Goal: Task Accomplishment & Management: Manage account settings

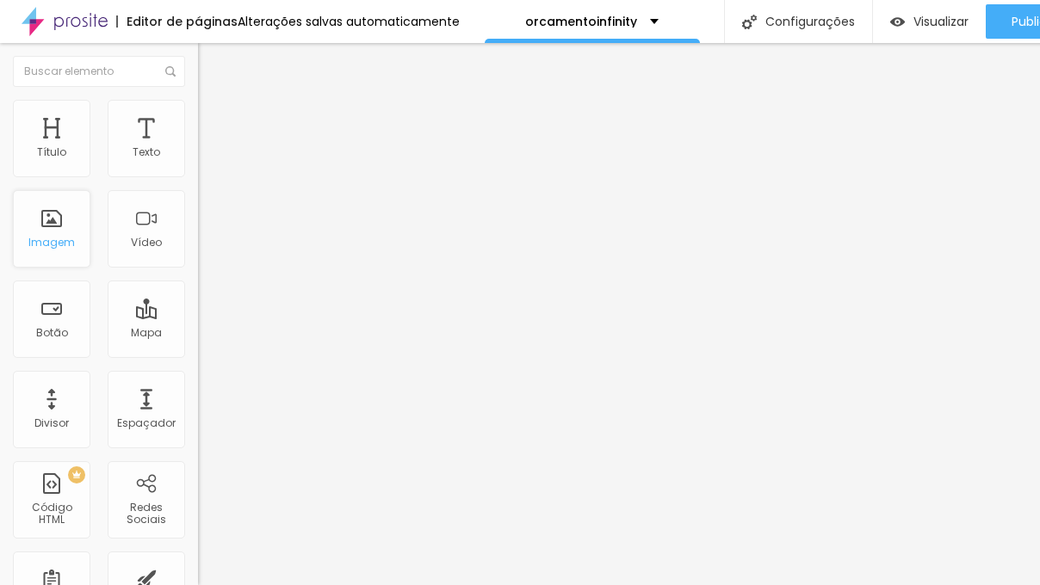
click at [55, 244] on div "Imagem" at bounding box center [51, 243] width 46 height 12
click at [292, 148] on span at bounding box center [297, 140] width 10 height 15
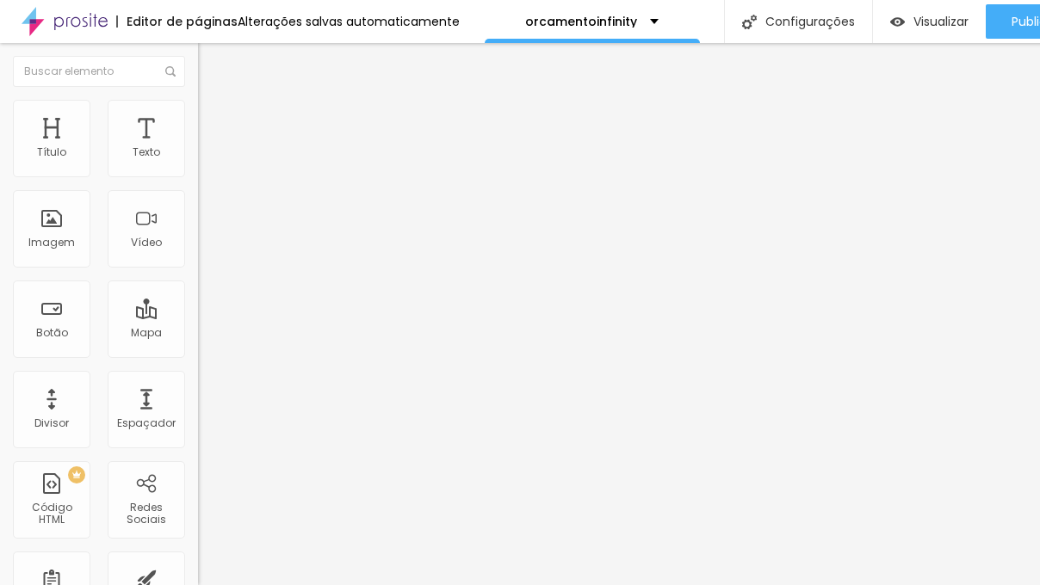
click at [211, 67] on img "button" at bounding box center [218, 63] width 14 height 14
click at [57, 226] on div "Imagem" at bounding box center [51, 228] width 77 height 77
click at [198, 148] on span "Adicionar imagem" at bounding box center [253, 140] width 111 height 15
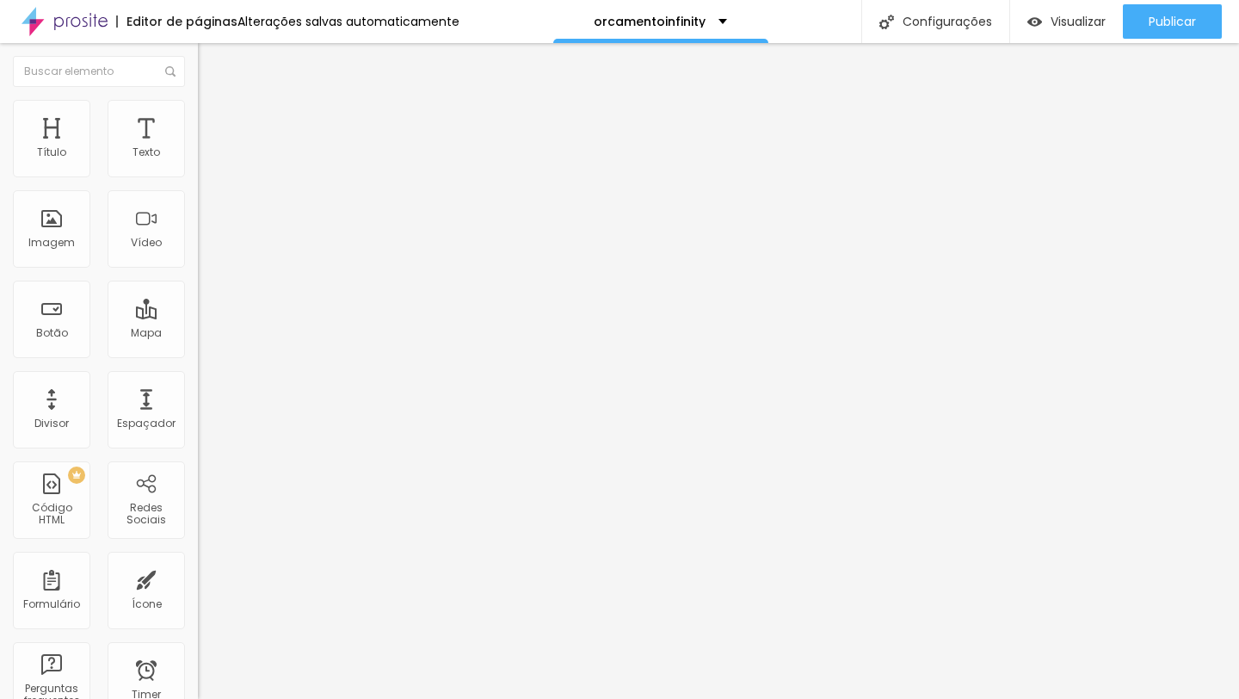
click at [198, 117] on img at bounding box center [205, 124] width 15 height 15
type input "0"
click at [198, 334] on input "range" at bounding box center [253, 341] width 111 height 14
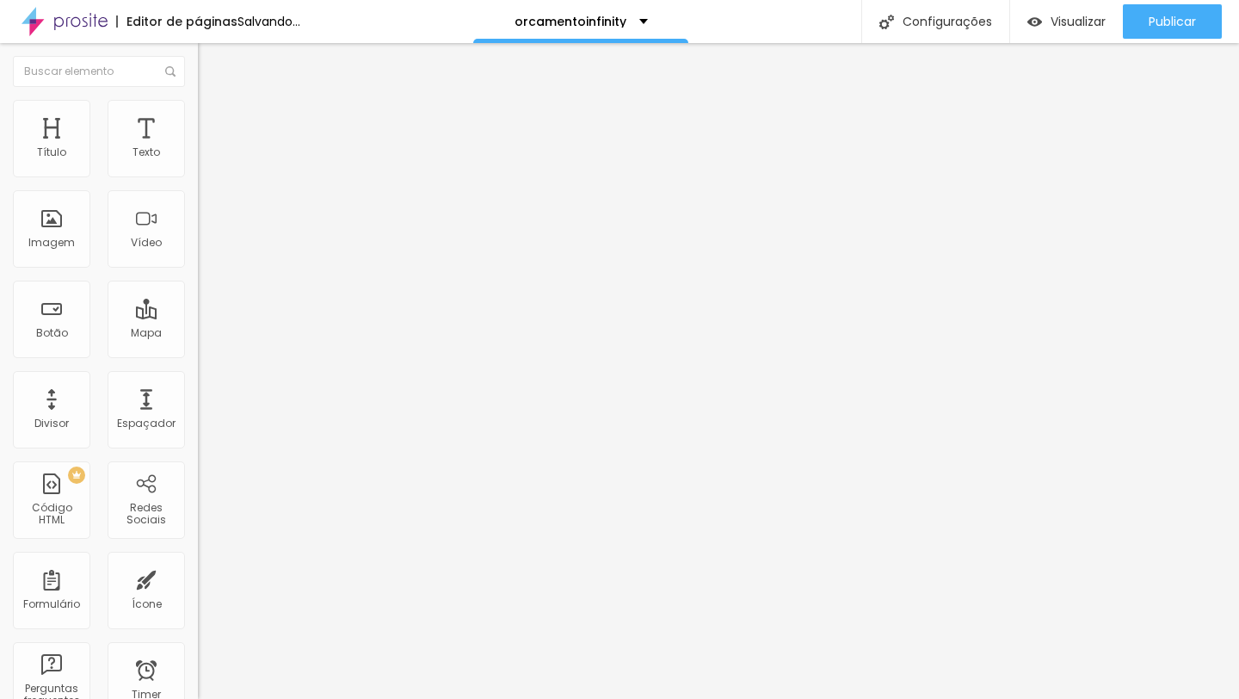
type input "0"
drag, startPoint x: 23, startPoint y: 204, endPoint x: 42, endPoint y: 205, distance: 19.0
click at [198, 378] on div "0 Espaço de baixo" at bounding box center [297, 500] width 198 height 244
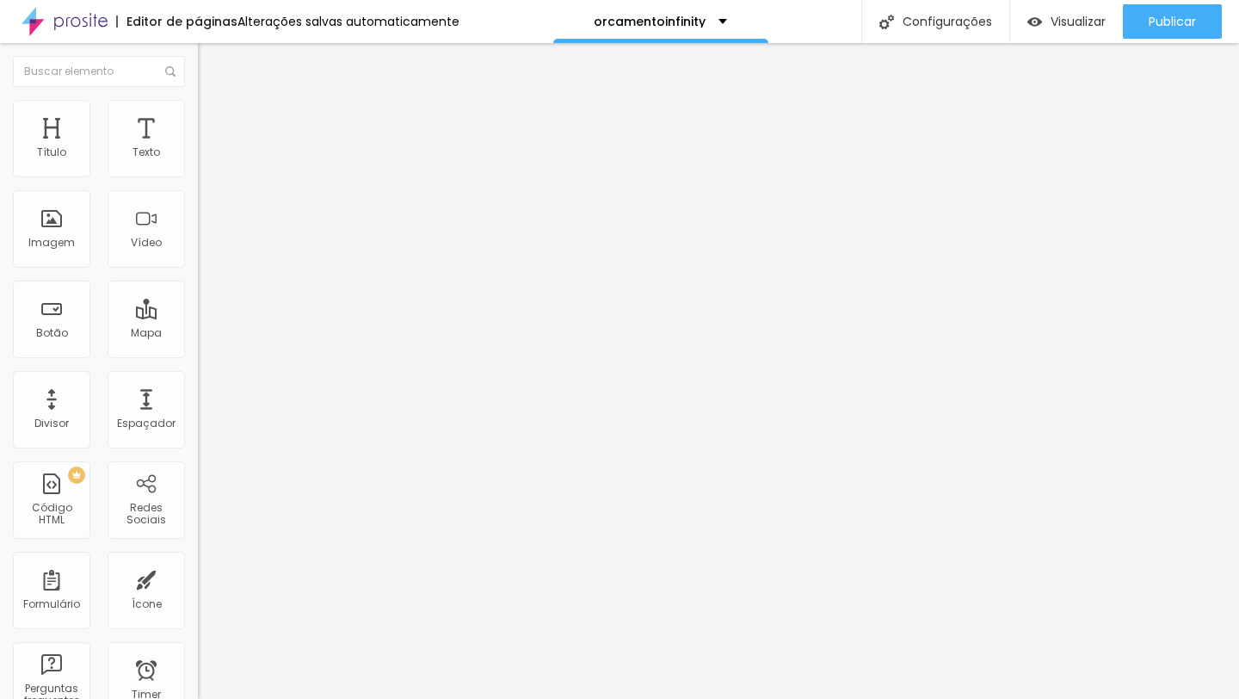
click at [198, 108] on img at bounding box center [205, 107] width 15 height 15
type input "85"
type input "70"
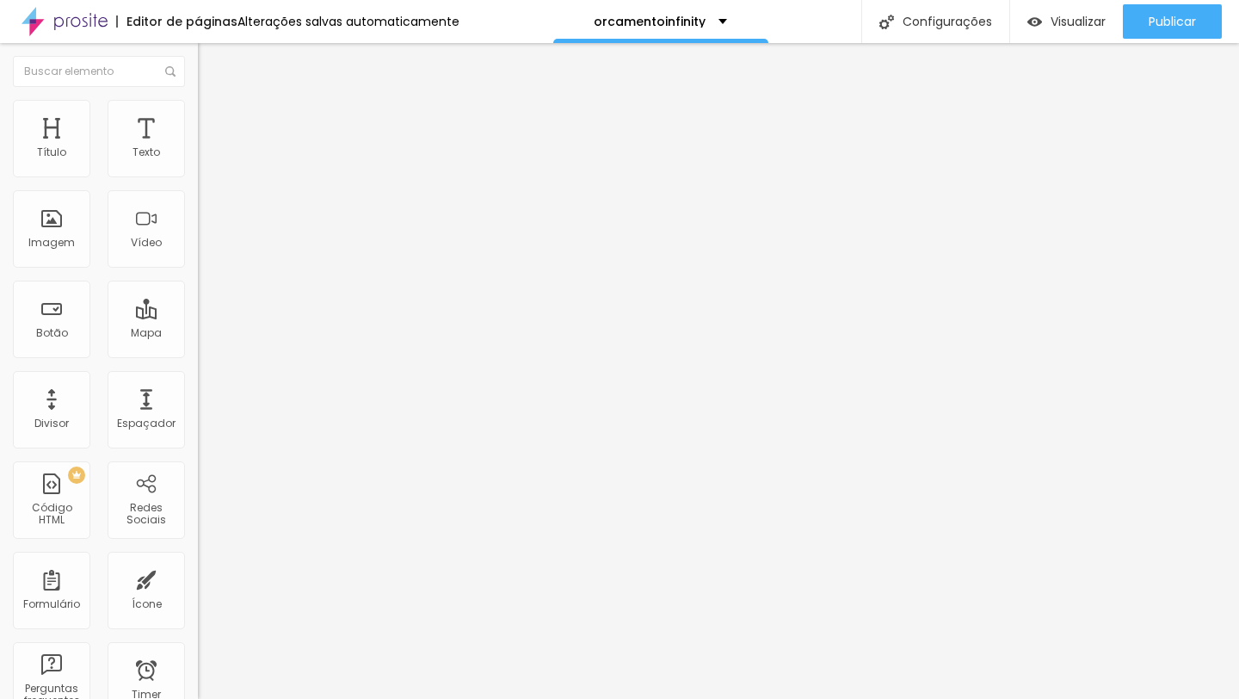
type input "55"
type input "45"
type input "40"
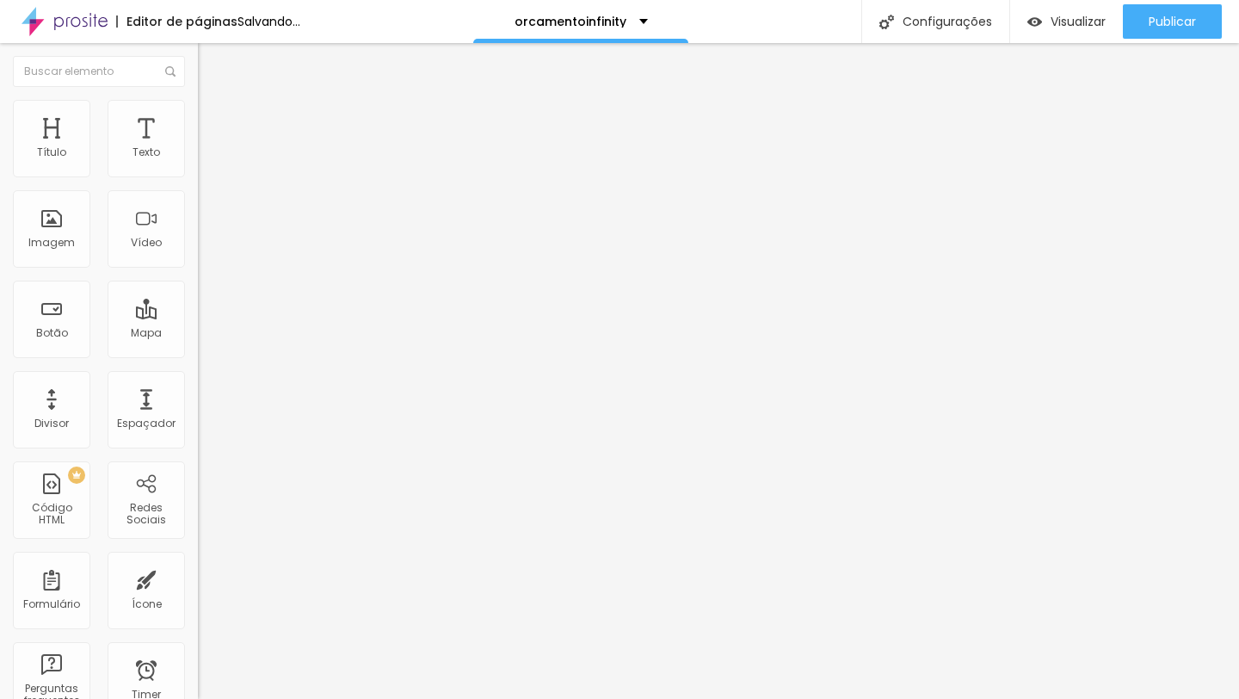
type input "40"
type input "35"
type input "30"
drag, startPoint x: 179, startPoint y: 188, endPoint x: 53, endPoint y: 181, distance: 126.7
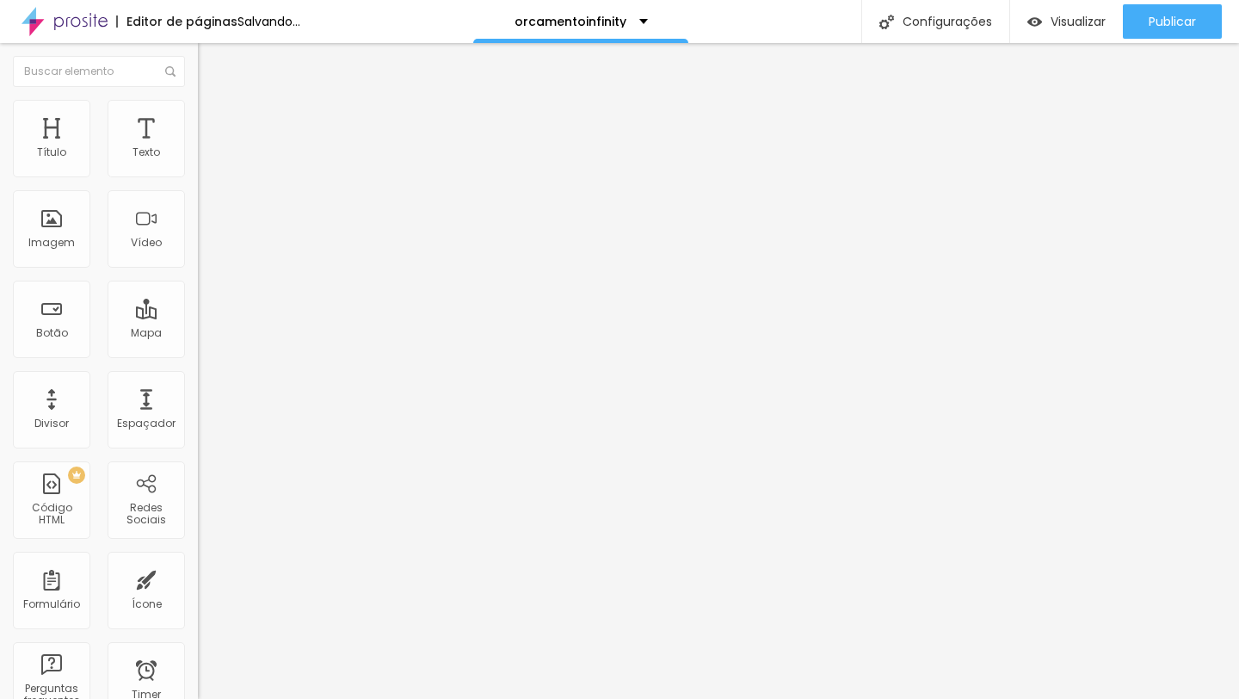
type input "30"
click at [198, 176] on input "range" at bounding box center [253, 170] width 111 height 14
click at [198, 109] on img at bounding box center [205, 107] width 15 height 15
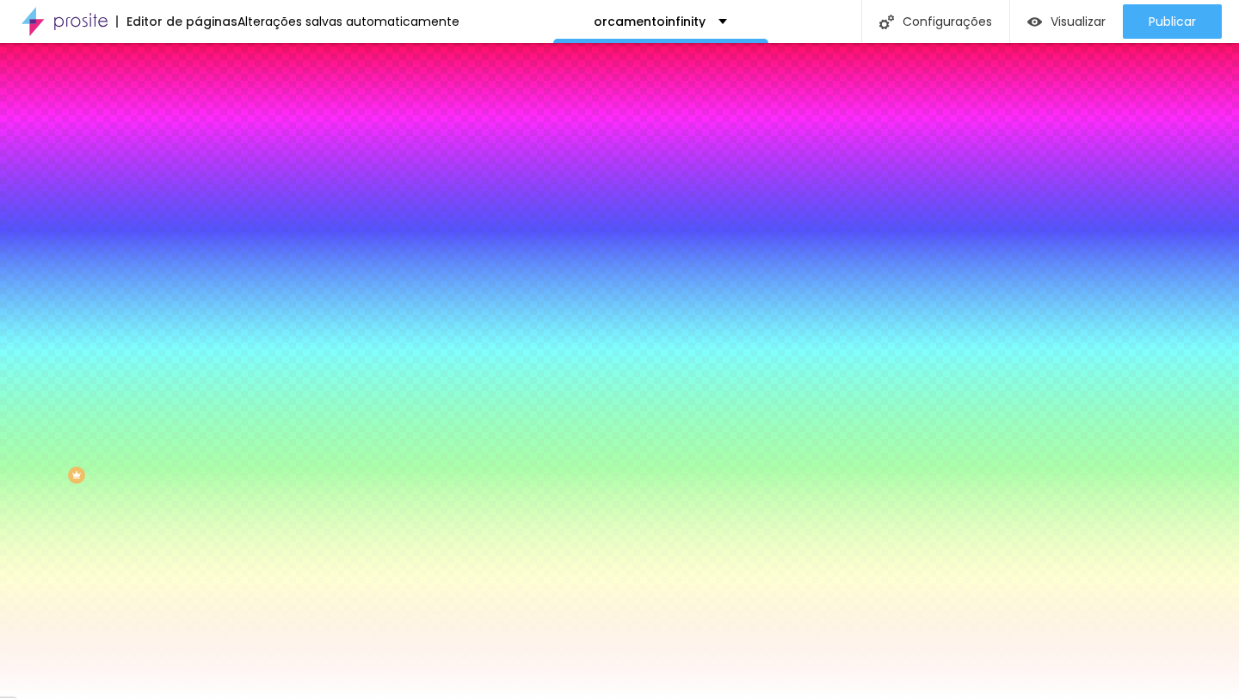
click at [198, 117] on img at bounding box center [205, 124] width 15 height 15
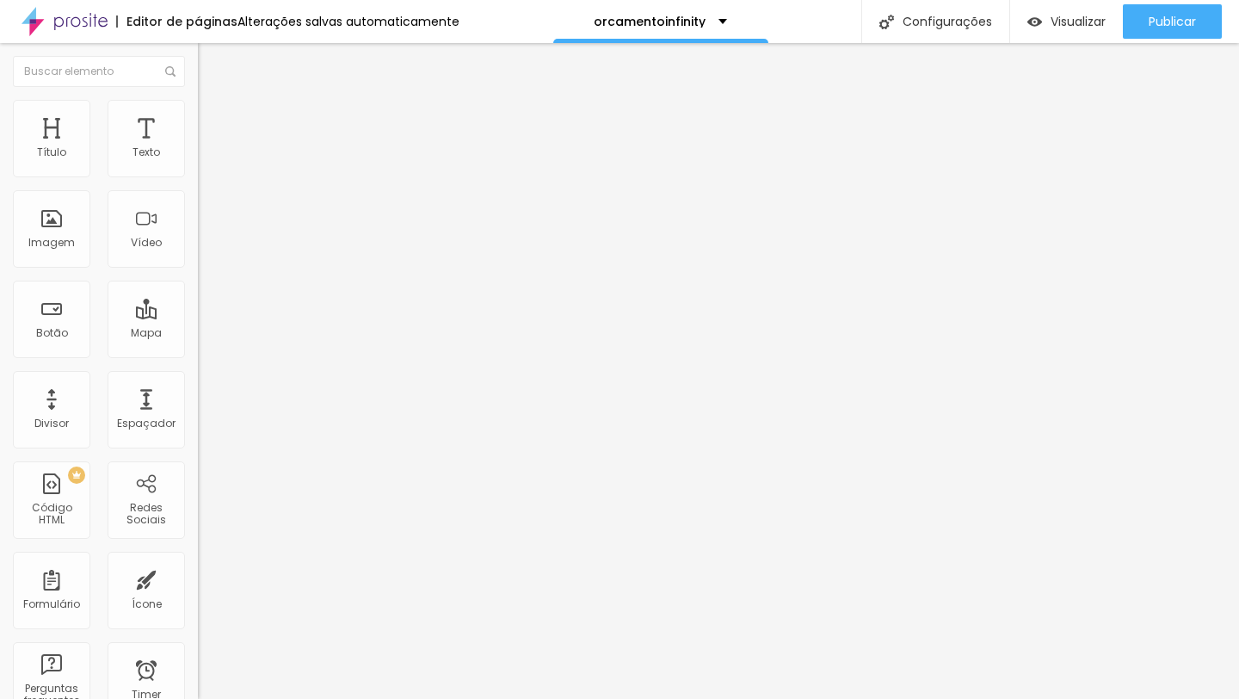
click at [198, 98] on img at bounding box center [205, 90] width 15 height 15
click at [198, 353] on input "https://" at bounding box center [301, 344] width 207 height 17
drag, startPoint x: 83, startPoint y: 471, endPoint x: 0, endPoint y: 448, distance: 86.4
click at [198, 393] on div "Trocar imagem Descrição da imagem (Alt) Alinhamento Proporção Original Cinema 1…" at bounding box center [297, 263] width 198 height 259
paste input "www.infinityprodutora.com.br/"
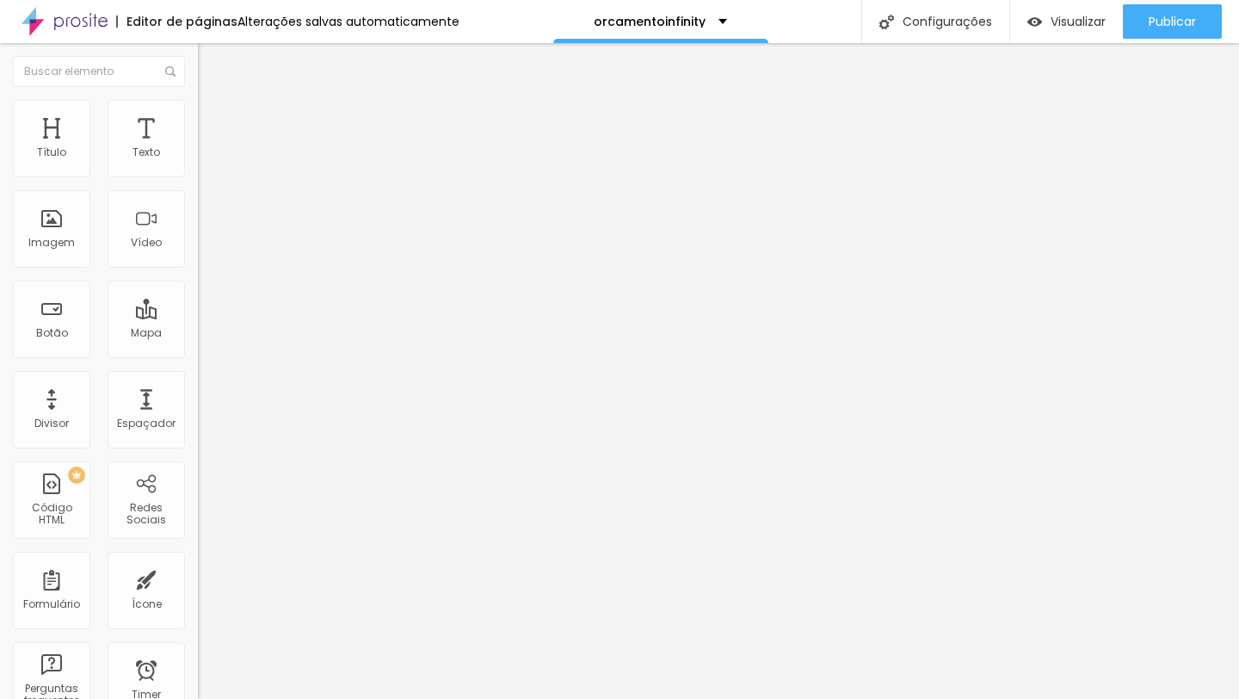
drag, startPoint x: 49, startPoint y: 458, endPoint x: 0, endPoint y: 455, distance: 49.1
click at [198, 393] on div "Trocar imagem Descrição da imagem (Alt) Alinhamento Proporção Original Cinema 1…" at bounding box center [297, 263] width 198 height 259
type input "[URL][DOMAIN_NAME]"
click at [198, 325] on div "Link" at bounding box center [297, 320] width 198 height 10
click at [198, 117] on img at bounding box center [205, 124] width 15 height 15
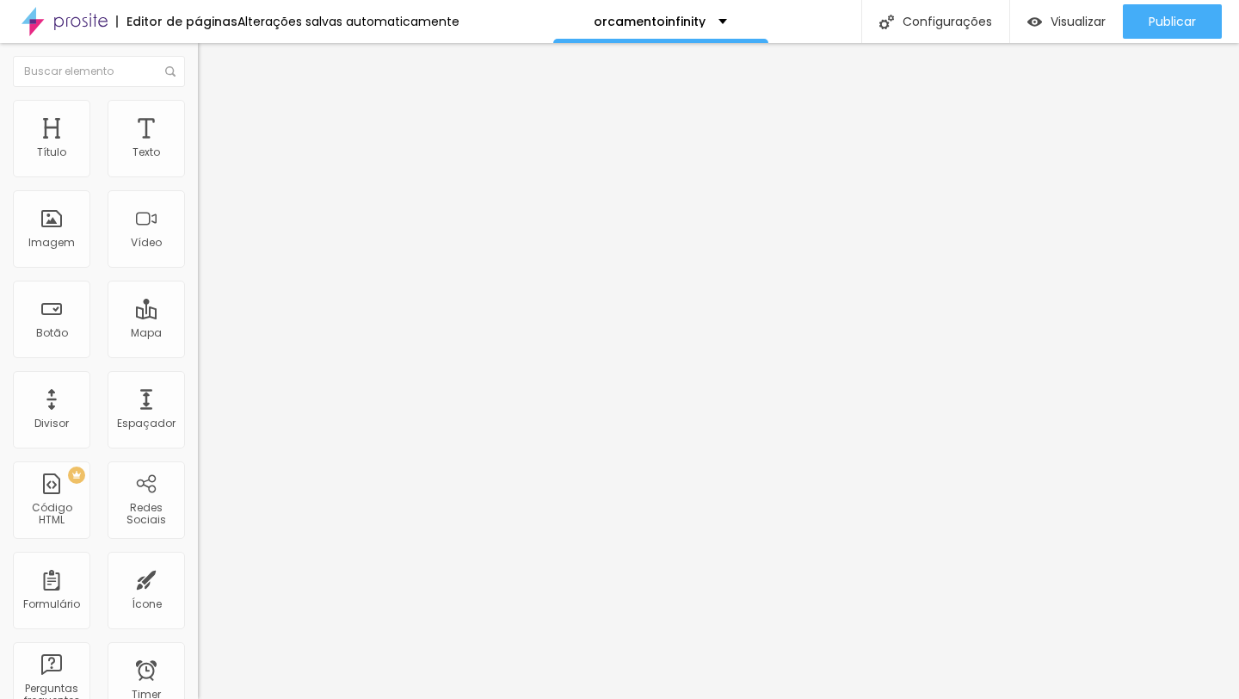
click at [198, 100] on li "Conteúdo" at bounding box center [297, 91] width 198 height 17
click at [198, 145] on div "Alinhamento" at bounding box center [297, 139] width 198 height 10
click at [211, 65] on img "button" at bounding box center [218, 63] width 14 height 14
click at [52, 224] on div "Imagem" at bounding box center [51, 228] width 77 height 77
click at [213, 117] on span "Estilo" at bounding box center [226, 111] width 27 height 15
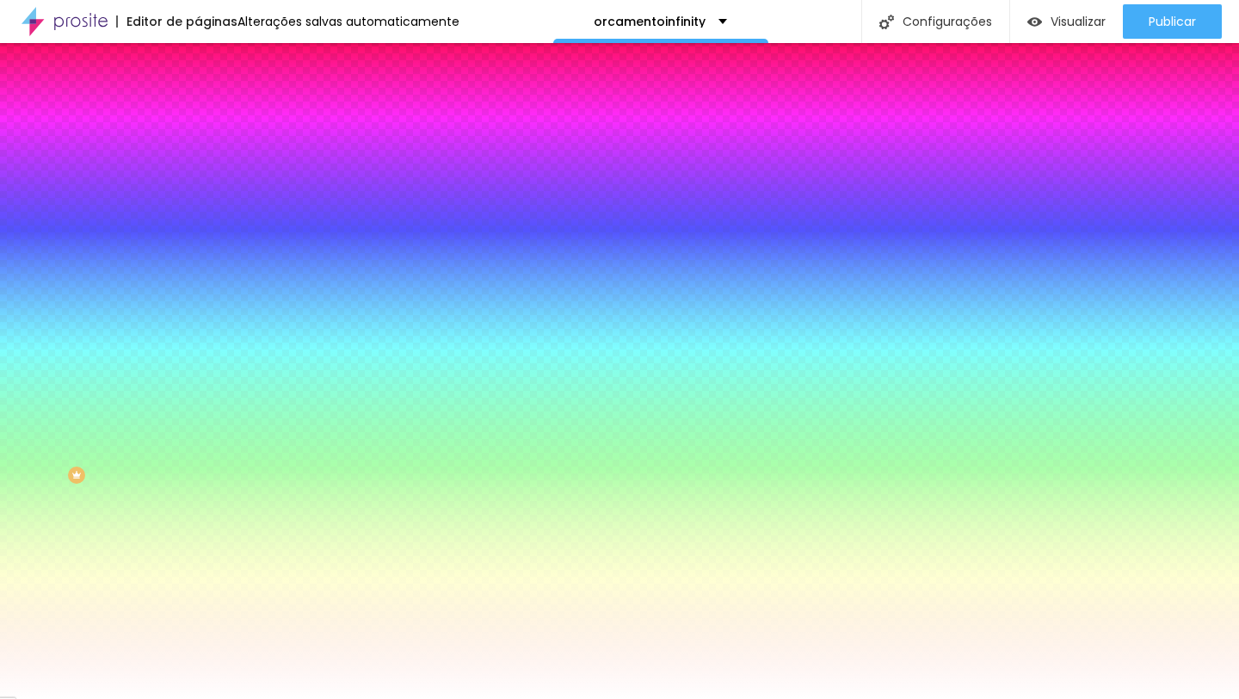
click at [198, 117] on li "Avançado" at bounding box center [297, 125] width 198 height 17
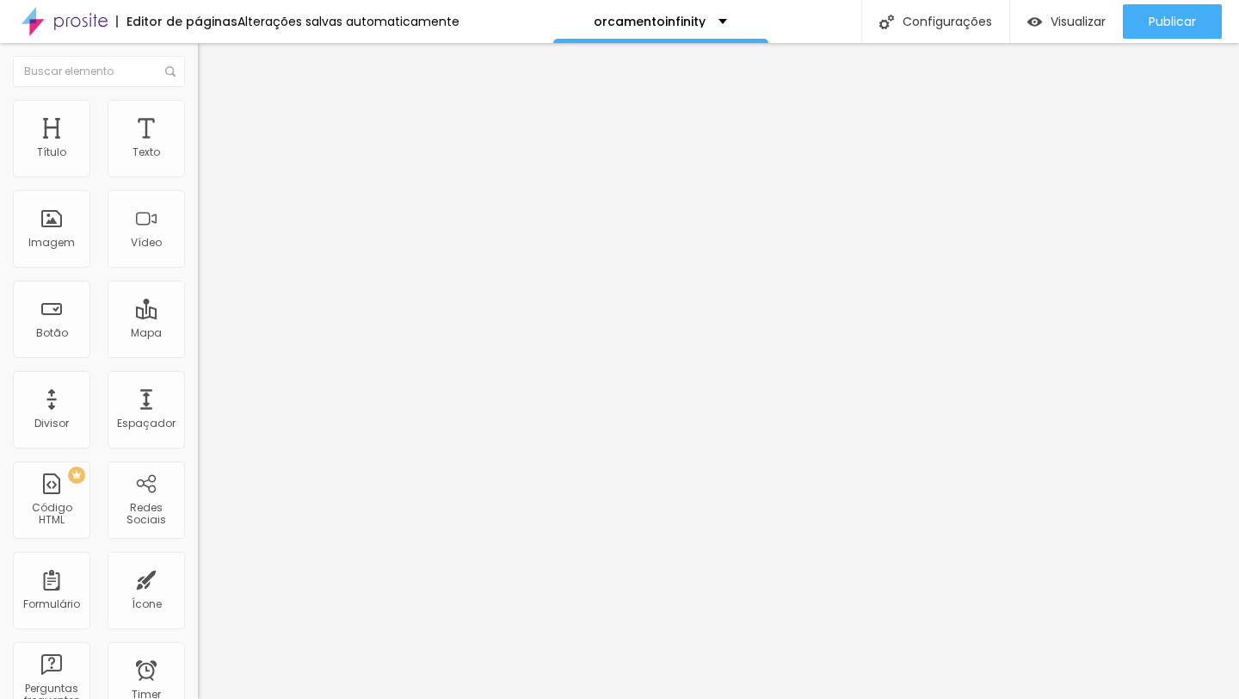
type input "15"
type input "30"
type input "35"
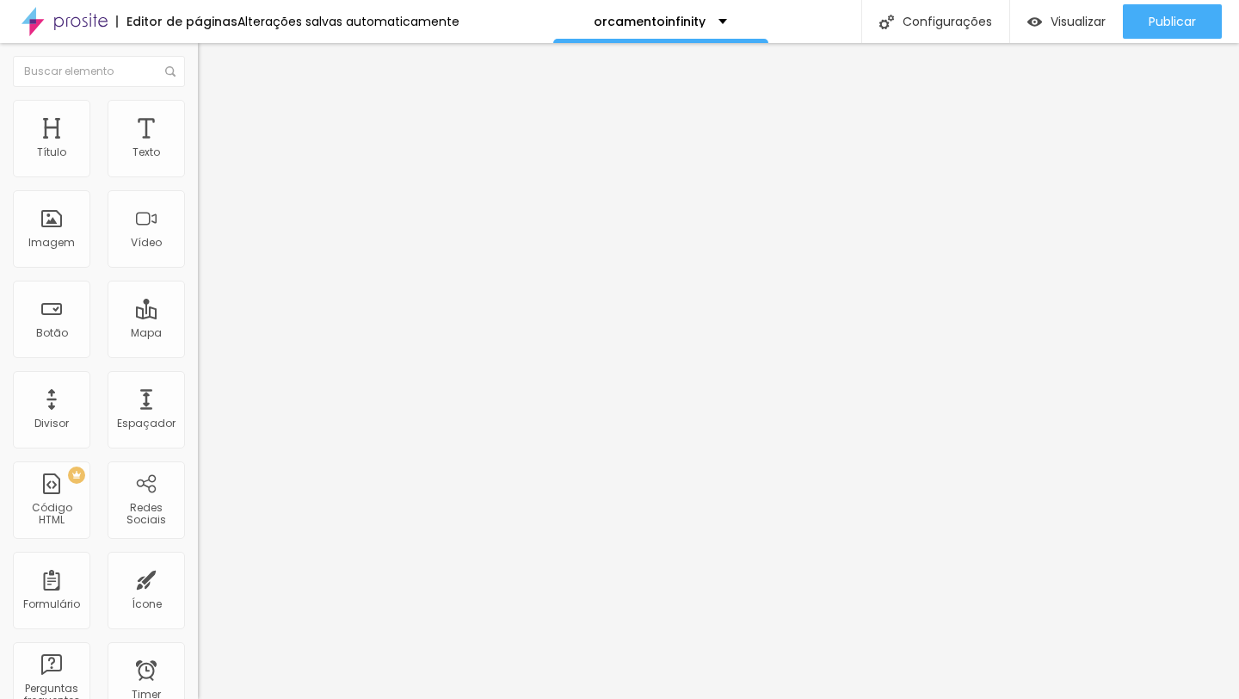
type input "35"
type input "25"
type input "20"
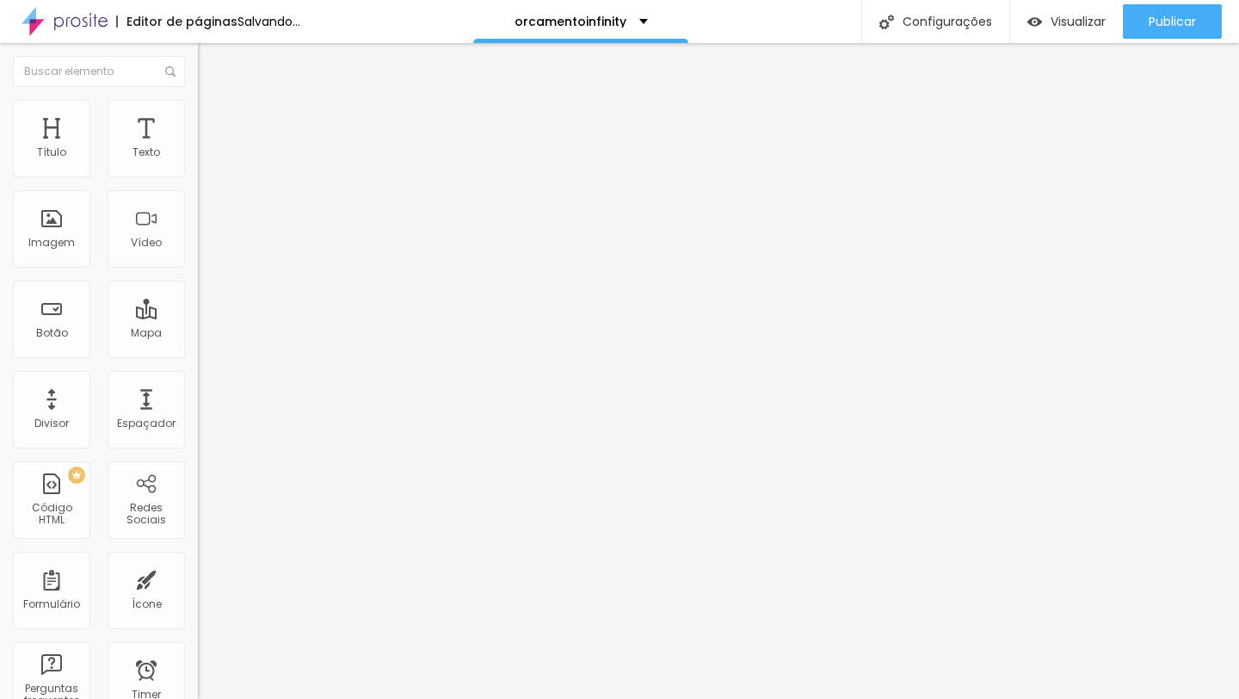
type input "15"
type input "5"
type input "0"
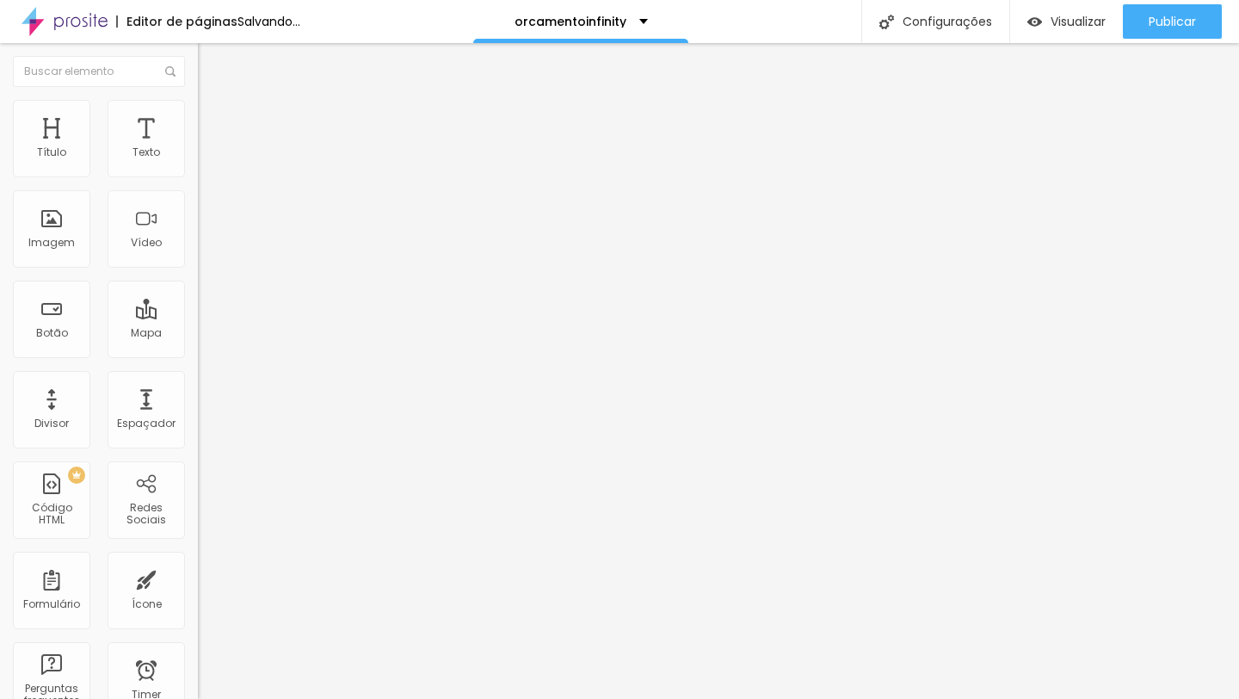
type input "0"
drag, startPoint x: 36, startPoint y: 164, endPoint x: 27, endPoint y: 170, distance: 11.2
click at [198, 334] on input "range" at bounding box center [253, 341] width 111 height 14
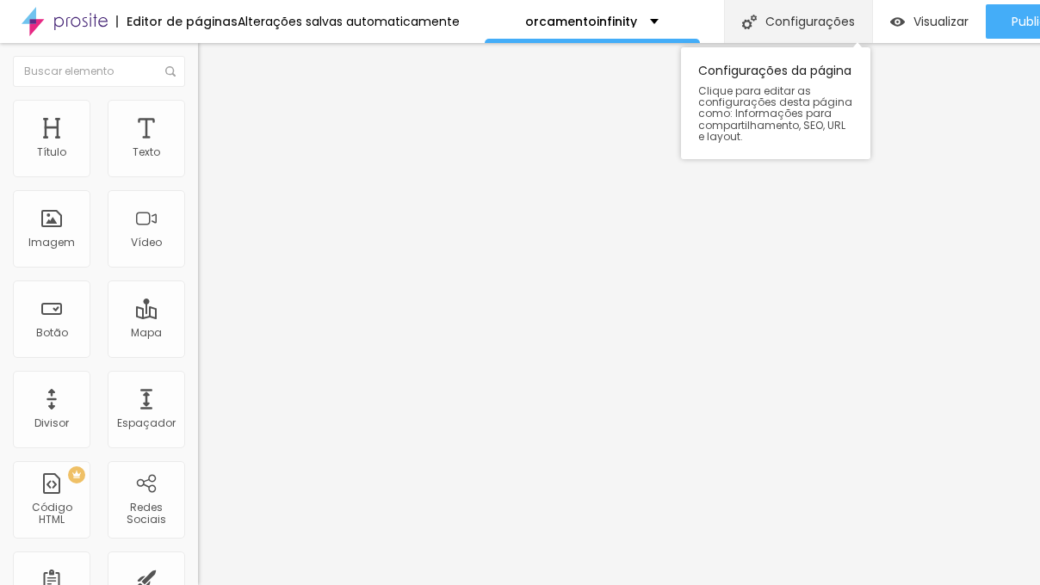
click at [798, 28] on div "Configurações" at bounding box center [798, 21] width 148 height 43
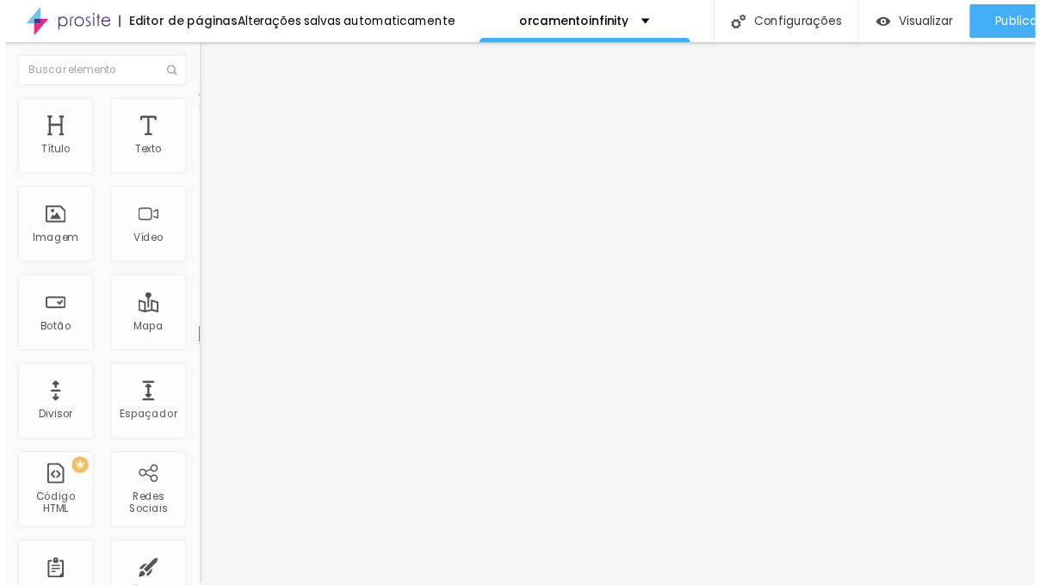
scroll to position [0, 0]
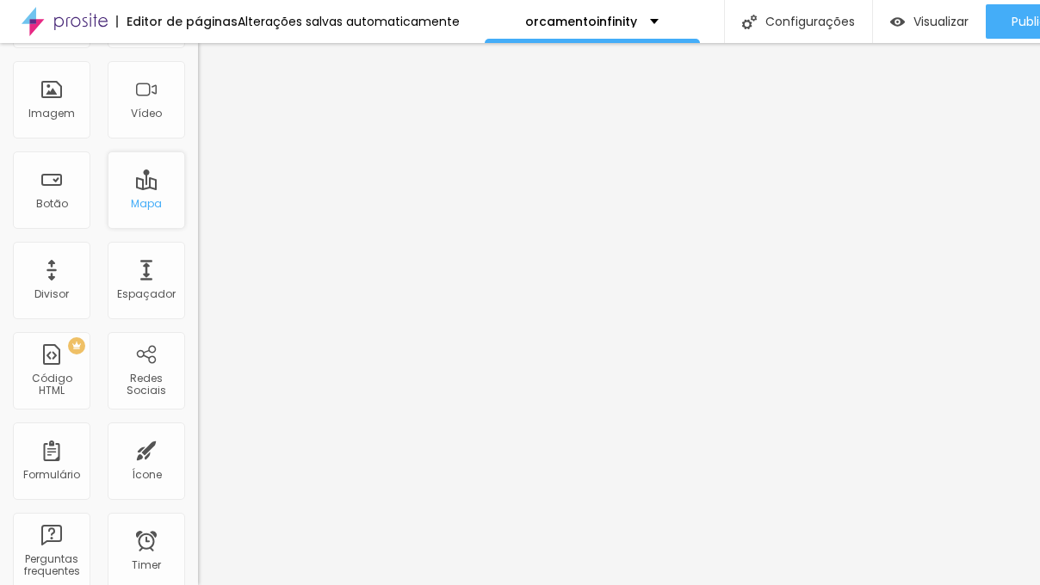
scroll to position [132, 0]
click at [57, 386] on div "Código HTML" at bounding box center [51, 382] width 68 height 25
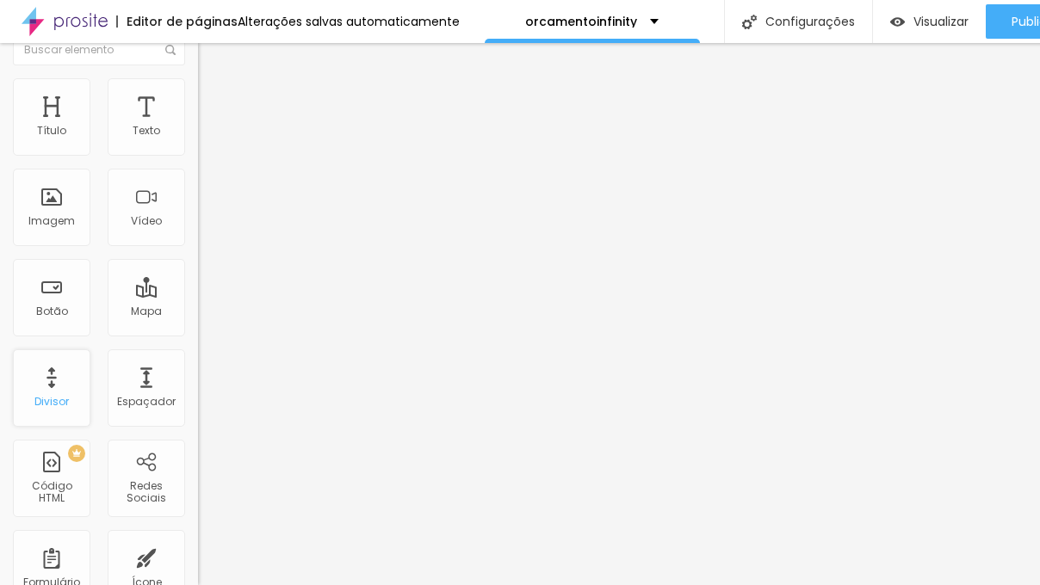
scroll to position [0, 0]
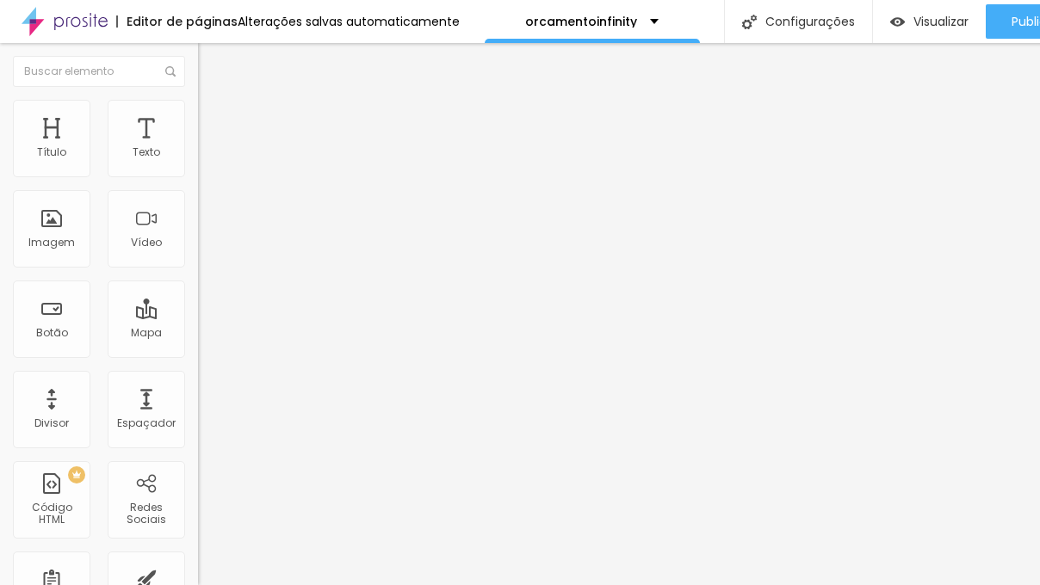
click at [198, 157] on span "Encaixotado" at bounding box center [231, 149] width 67 height 15
click at [198, 102] on li "Estilo" at bounding box center [297, 108] width 198 height 17
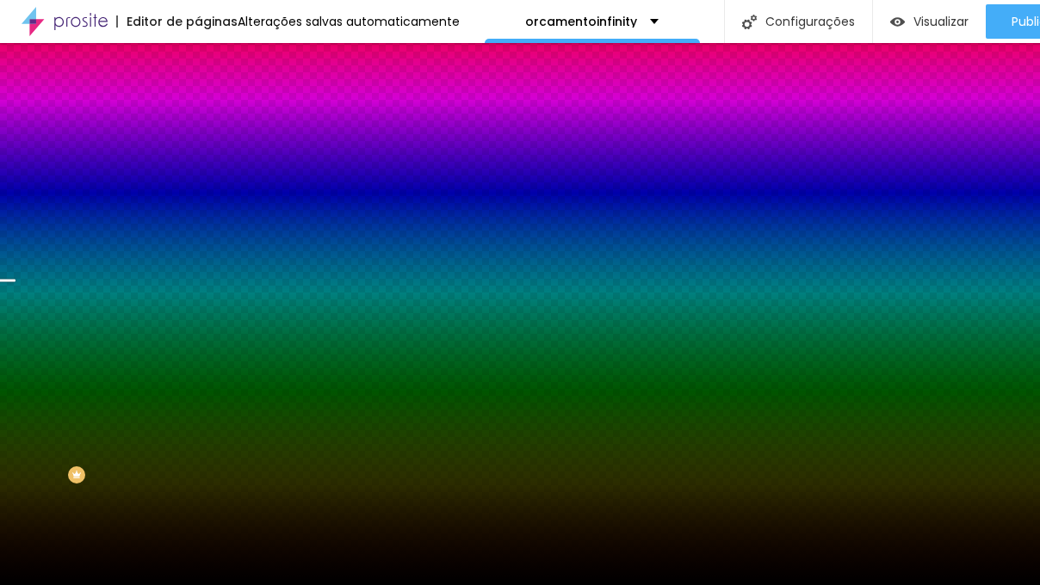
click at [198, 158] on span "Trocar imagem" at bounding box center [245, 151] width 94 height 15
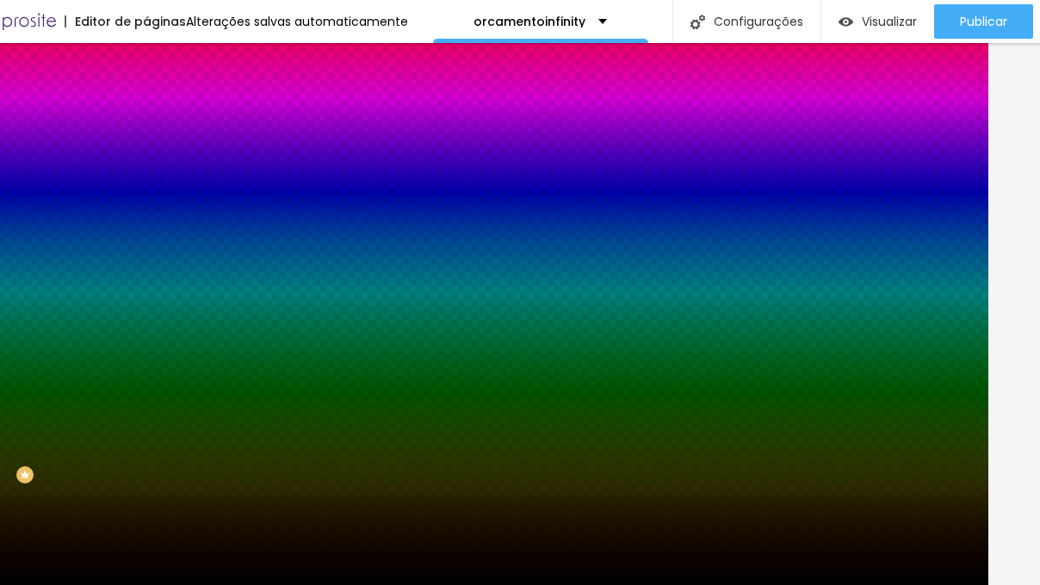
scroll to position [0, 50]
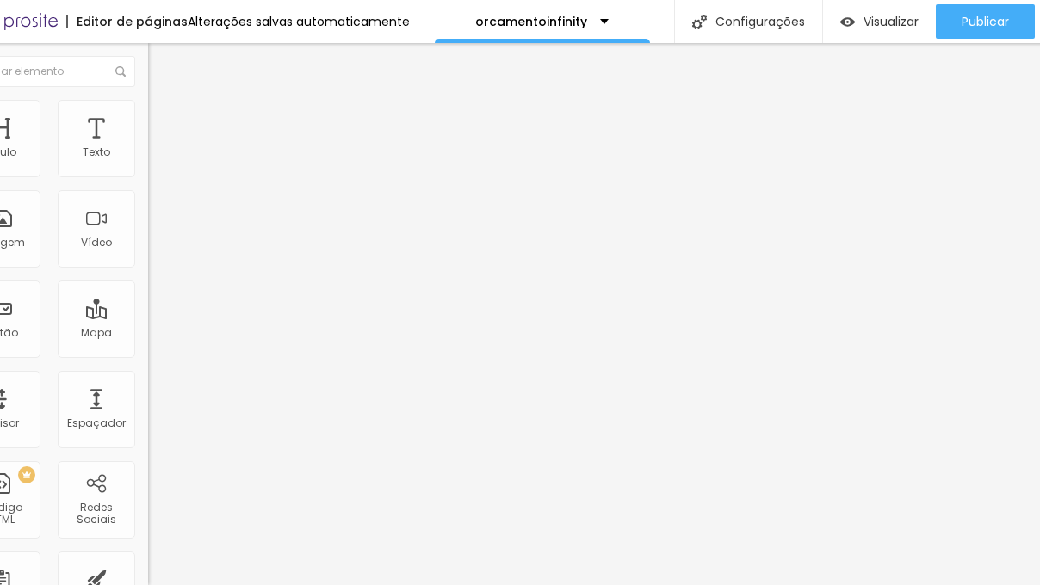
click at [148, 117] on li "Estilo" at bounding box center [247, 108] width 198 height 17
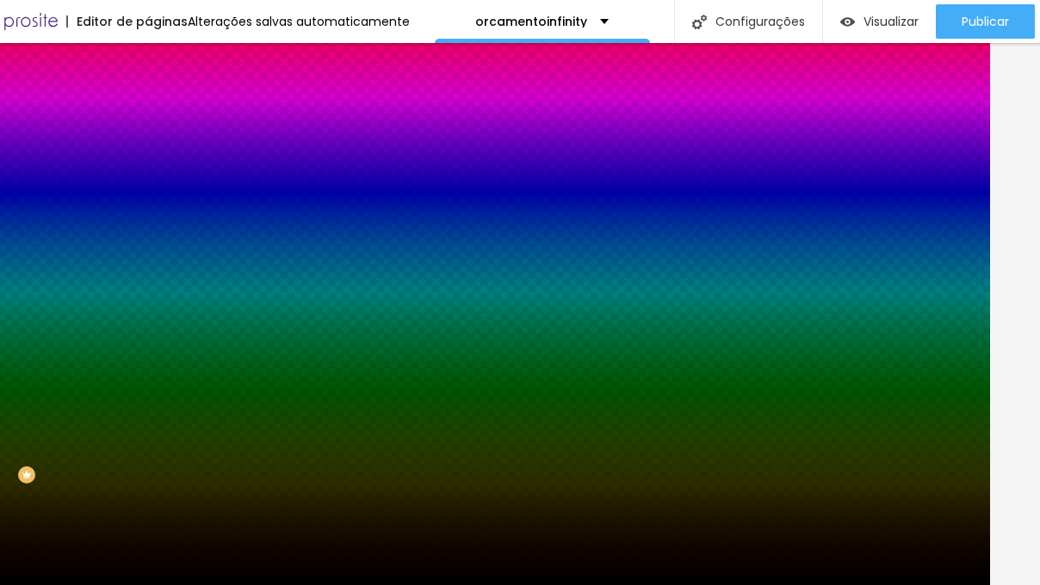
click at [148, 117] on li "Estilo" at bounding box center [247, 108] width 198 height 17
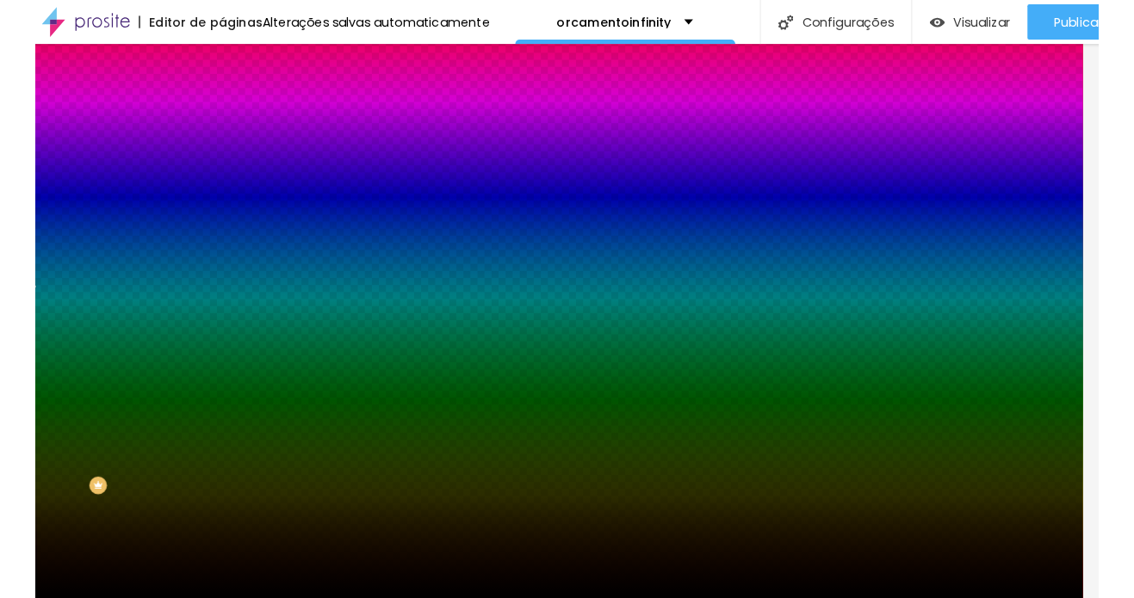
scroll to position [0, 0]
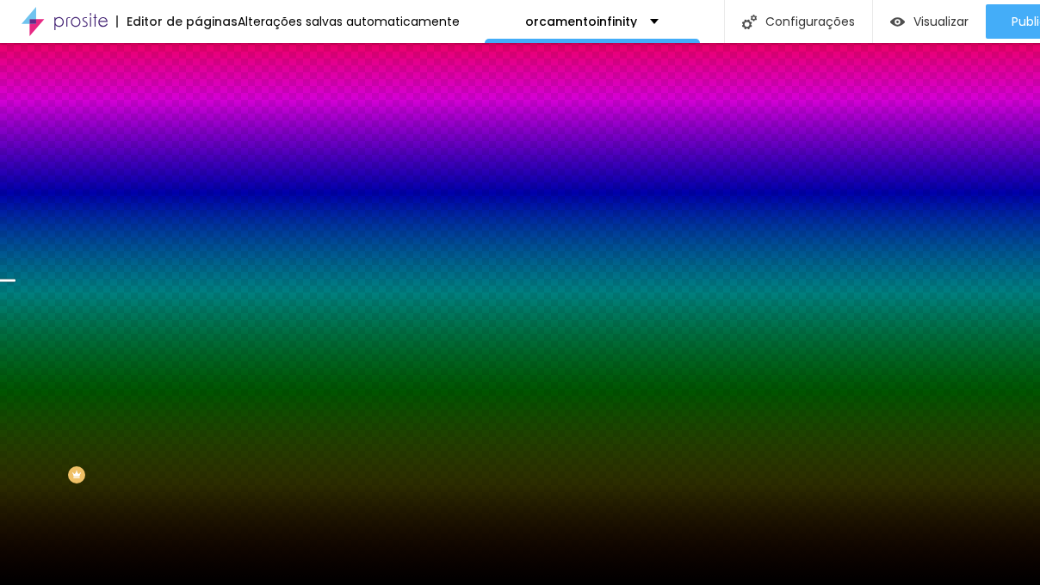
click at [213, 102] on span "Conteúdo" at bounding box center [239, 94] width 53 height 15
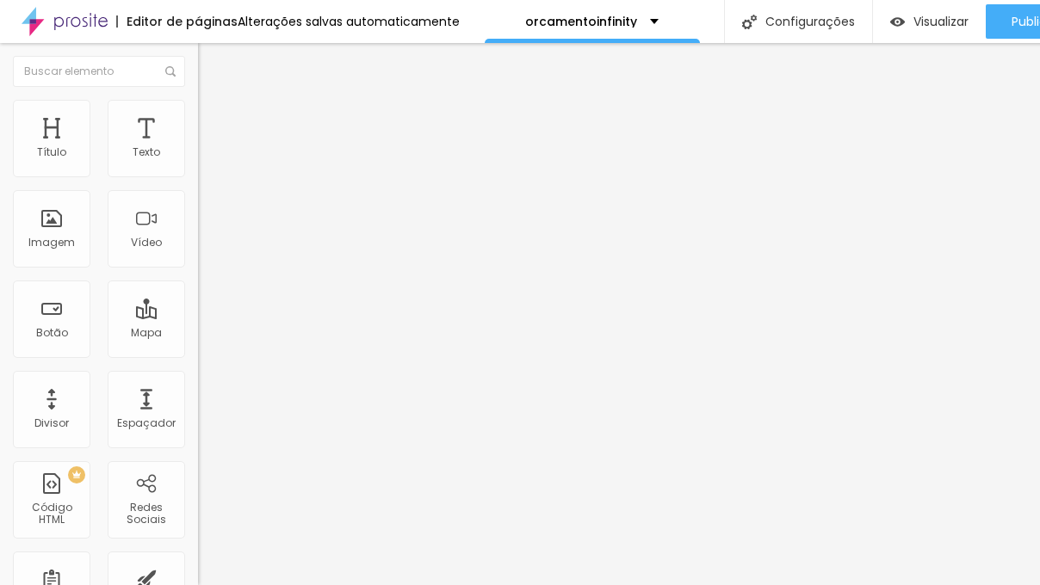
click at [198, 117] on img at bounding box center [205, 124] width 15 height 15
drag, startPoint x: 33, startPoint y: 166, endPoint x: 5, endPoint y: 172, distance: 28.2
click at [198, 170] on div "0 Espaçamento entre colunas" at bounding box center [297, 256] width 198 height 244
type input "7"
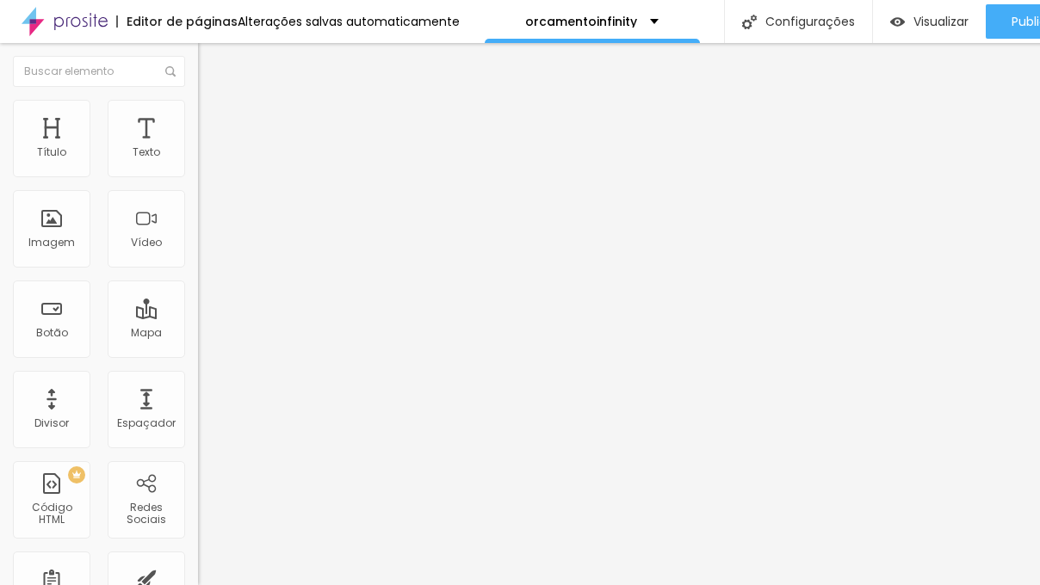
type input "74"
type input "120"
type input "138"
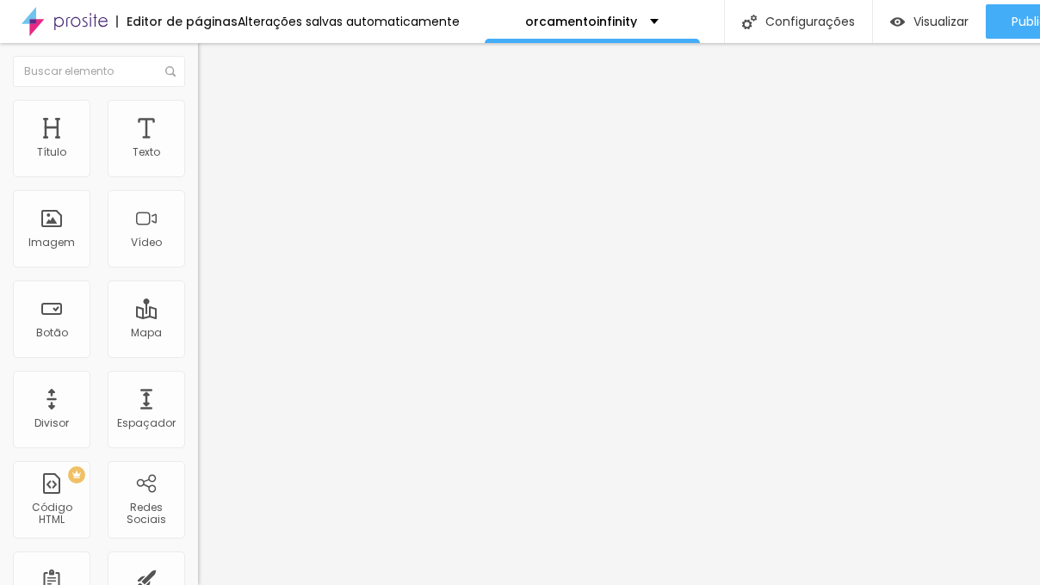
type input "138"
type input "158"
type input "164"
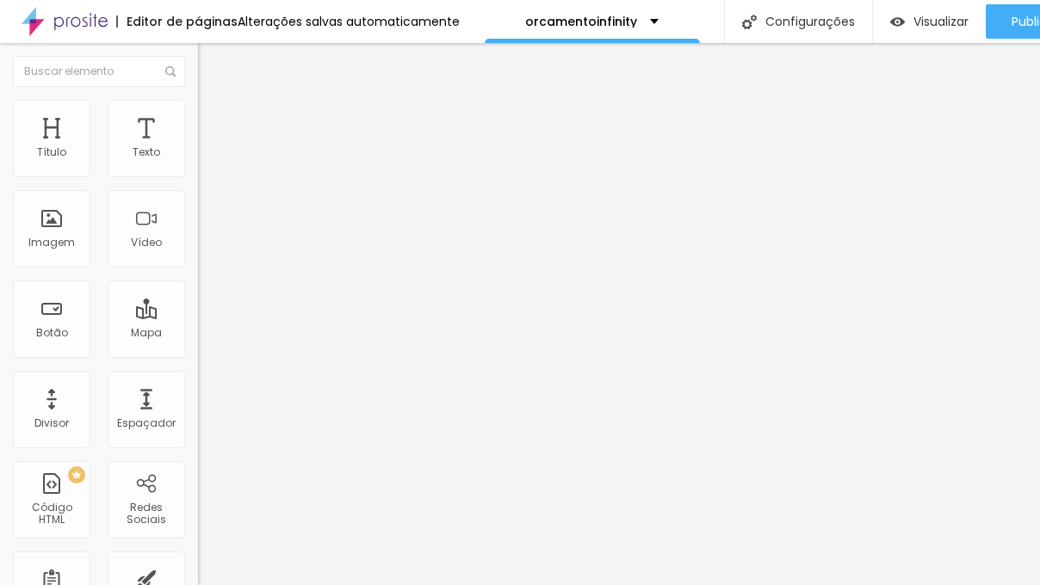
type input "158"
type input "122"
type input "116"
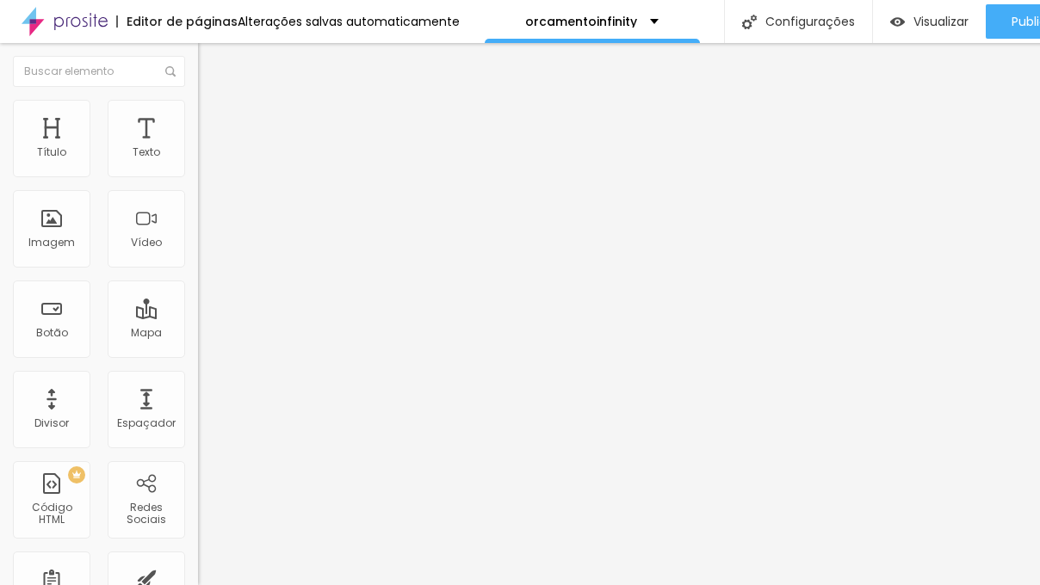
type input "116"
type input "109"
type input "103"
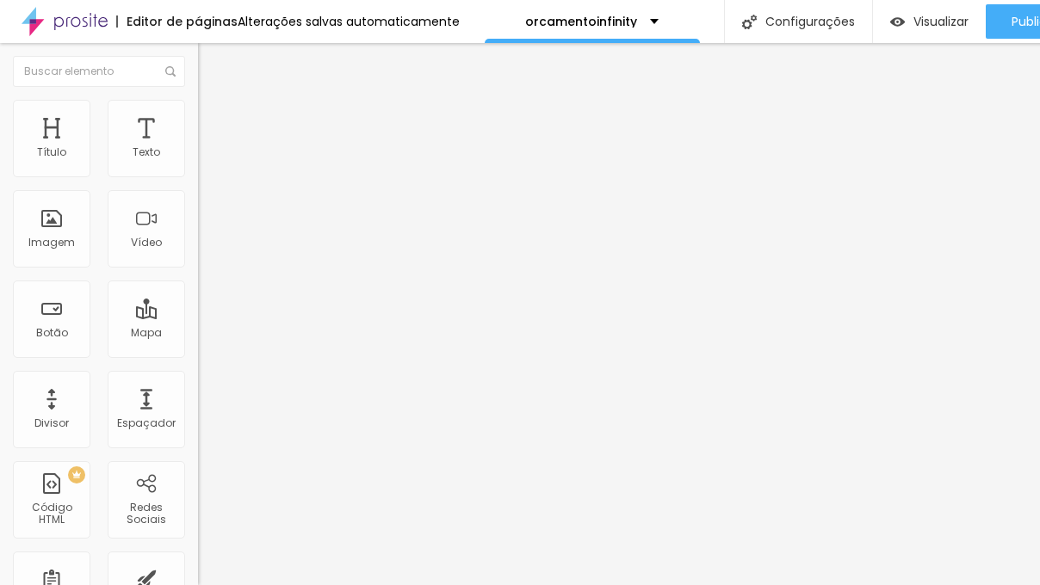
type input "67"
type input "60"
type input "53"
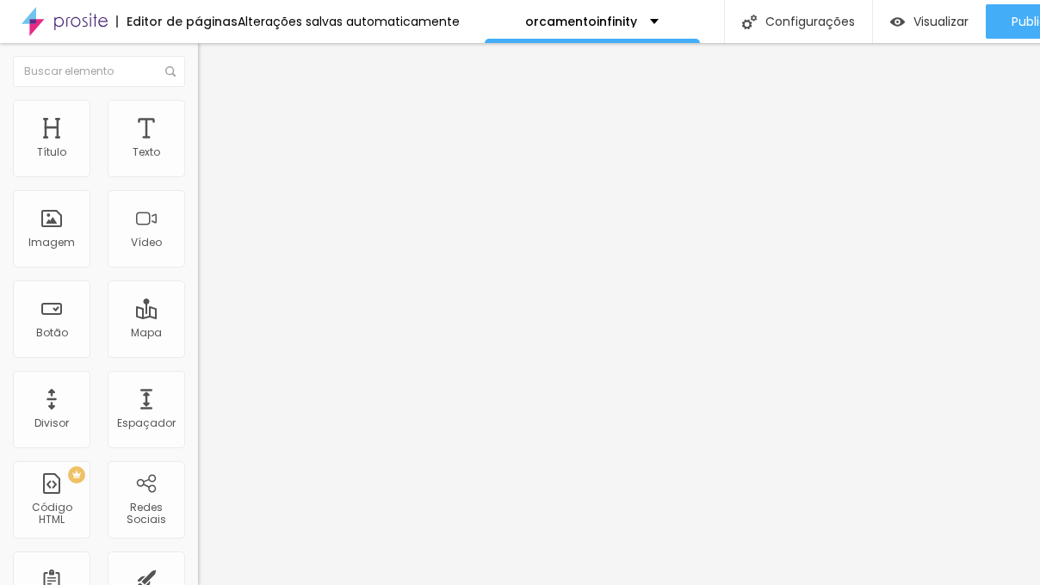
type input "53"
type input "45"
type input "39"
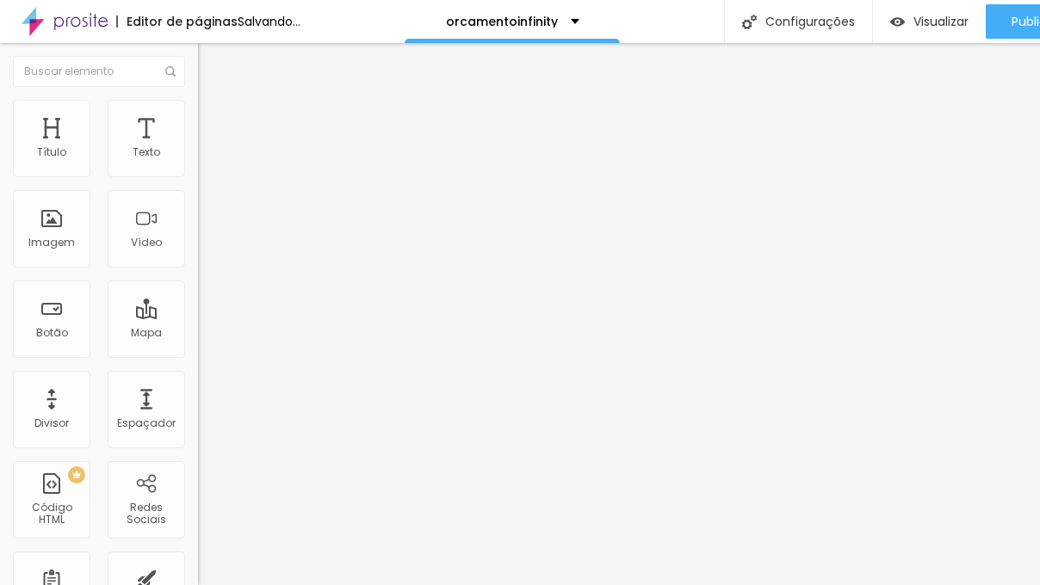
type input "35"
type input "33"
type input "31"
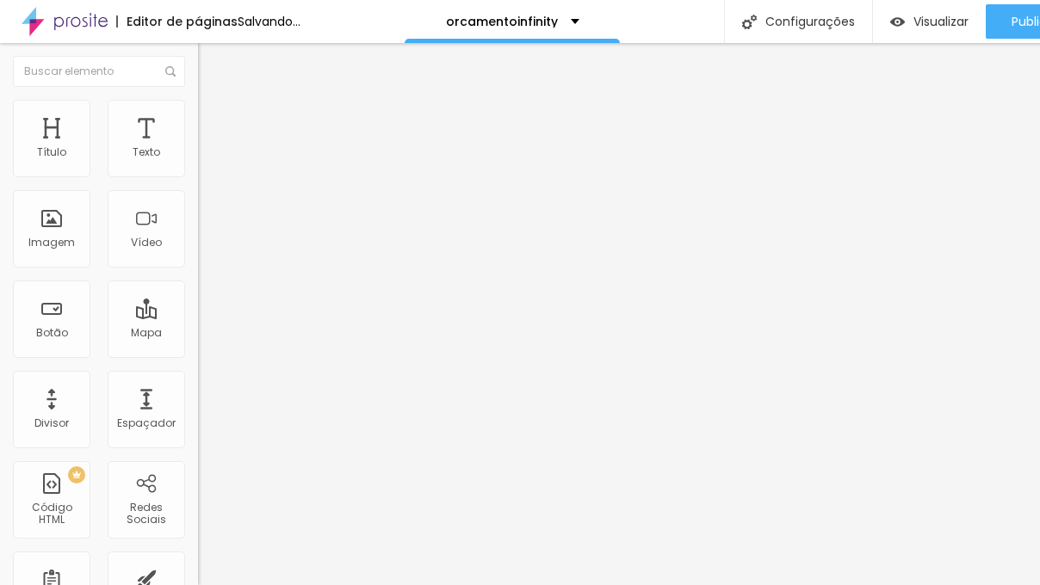
type input "31"
type input "23"
type input "18"
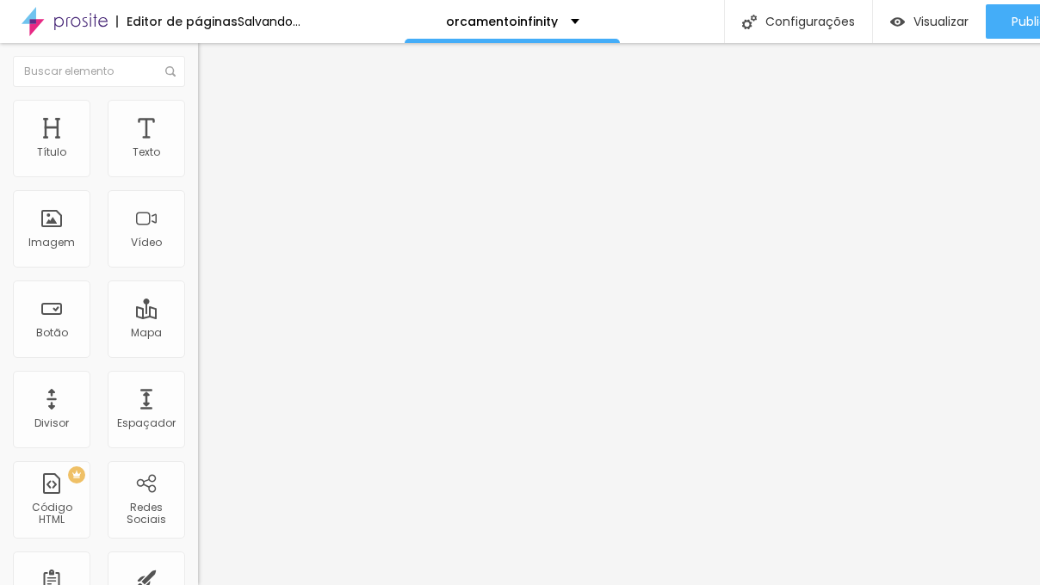
type input "16"
type input "15"
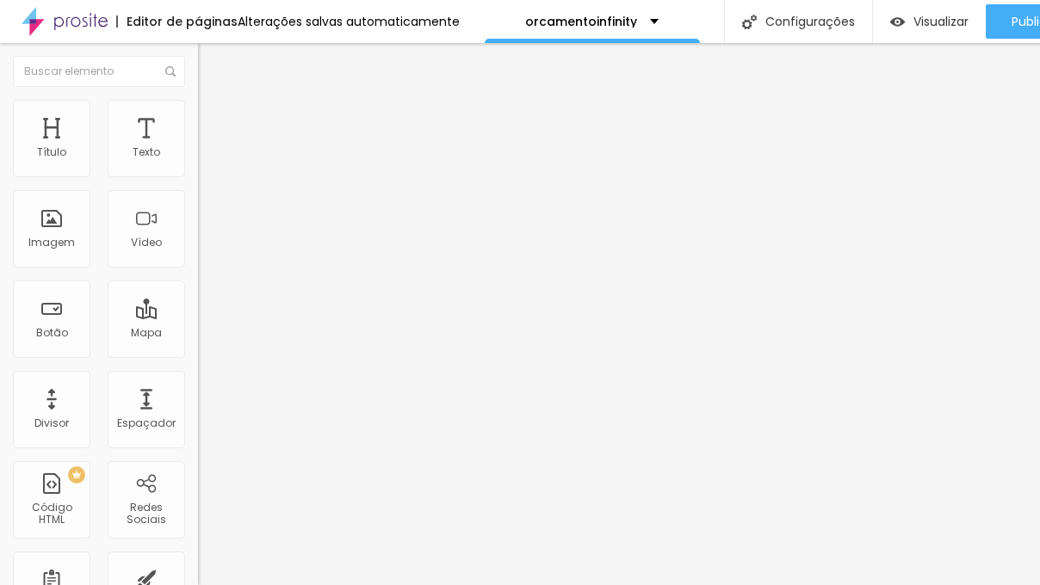
drag, startPoint x: 35, startPoint y: 199, endPoint x: 40, endPoint y: 207, distance: 8.9
type input "15"
click at [198, 578] on input "range" at bounding box center [253, 585] width 111 height 14
click at [936, 24] on span "Visualizar" at bounding box center [940, 22] width 55 height 14
click at [213, 102] on span "Conteúdo" at bounding box center [239, 94] width 53 height 15
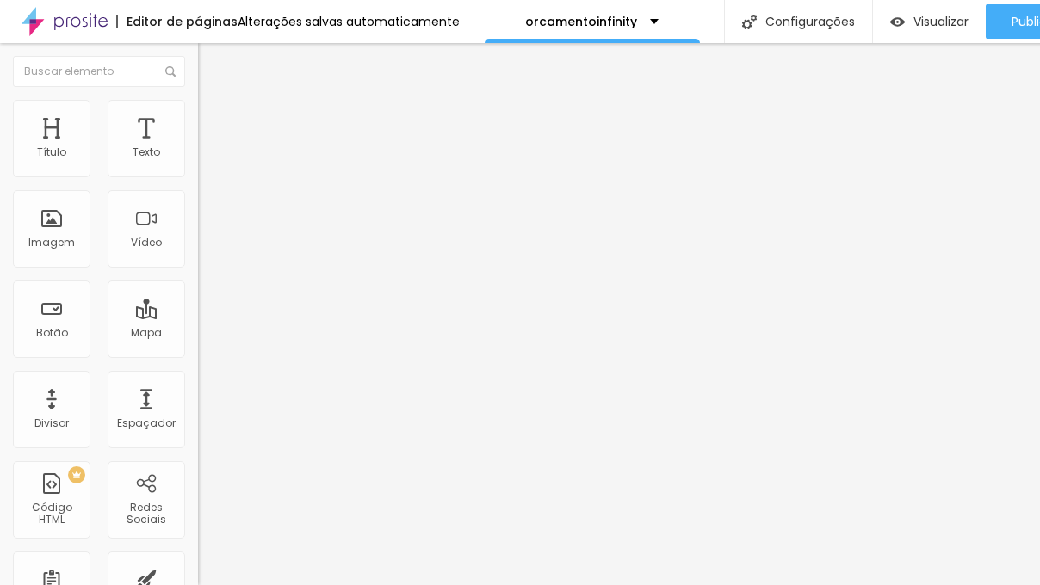
click at [198, 107] on li "Estilo" at bounding box center [297, 108] width 198 height 17
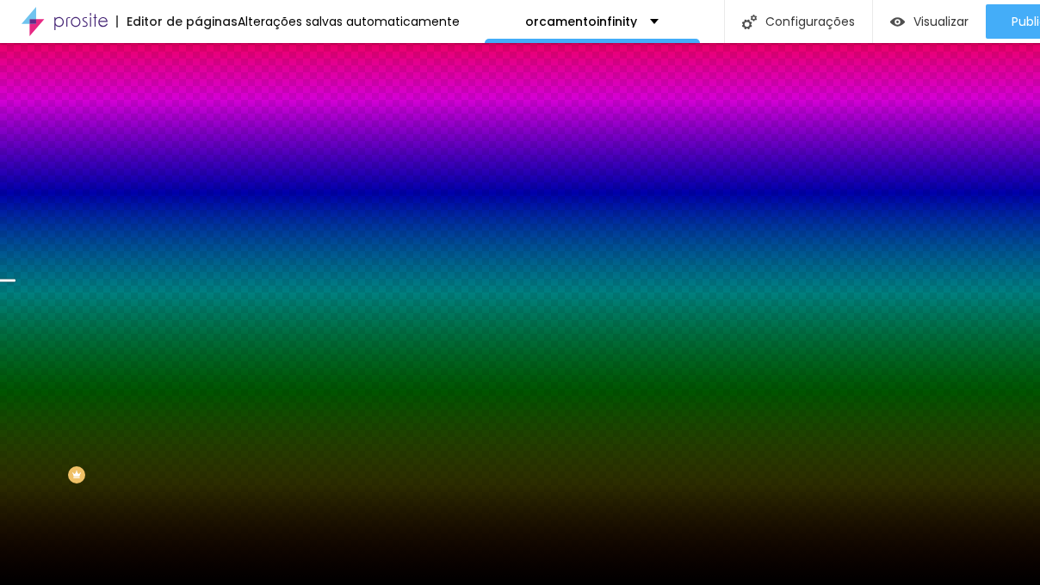
click at [198, 179] on span "Parallax" at bounding box center [219, 171] width 42 height 15
click at [198, 158] on span "Trocar imagem" at bounding box center [245, 151] width 94 height 15
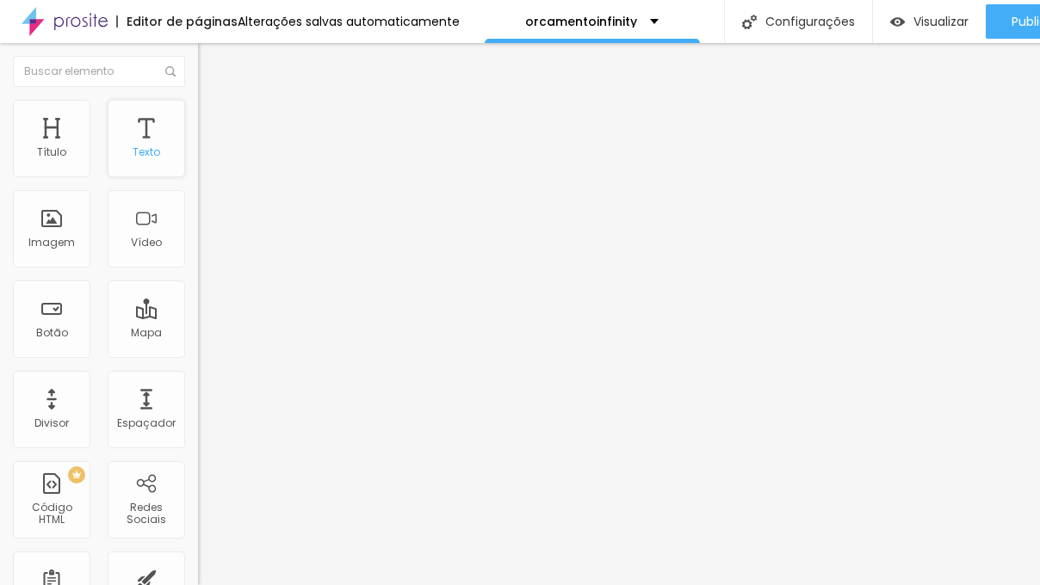
click at [139, 137] on div "Texto" at bounding box center [146, 138] width 77 height 77
click at [198, 117] on li "Avançado" at bounding box center [297, 108] width 198 height 17
type input "14"
type input "24"
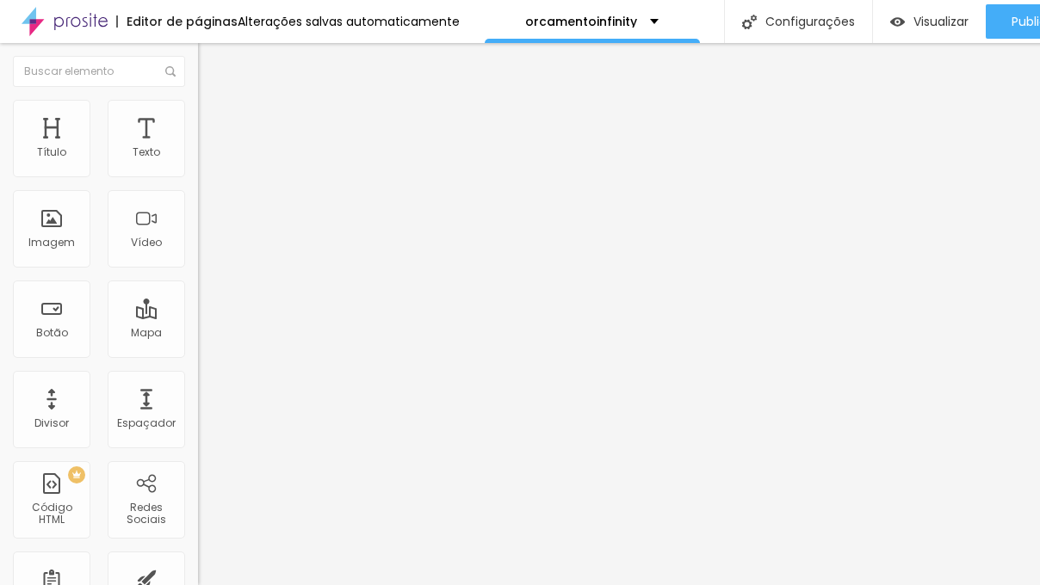
type input "24"
type input "27"
type input "31"
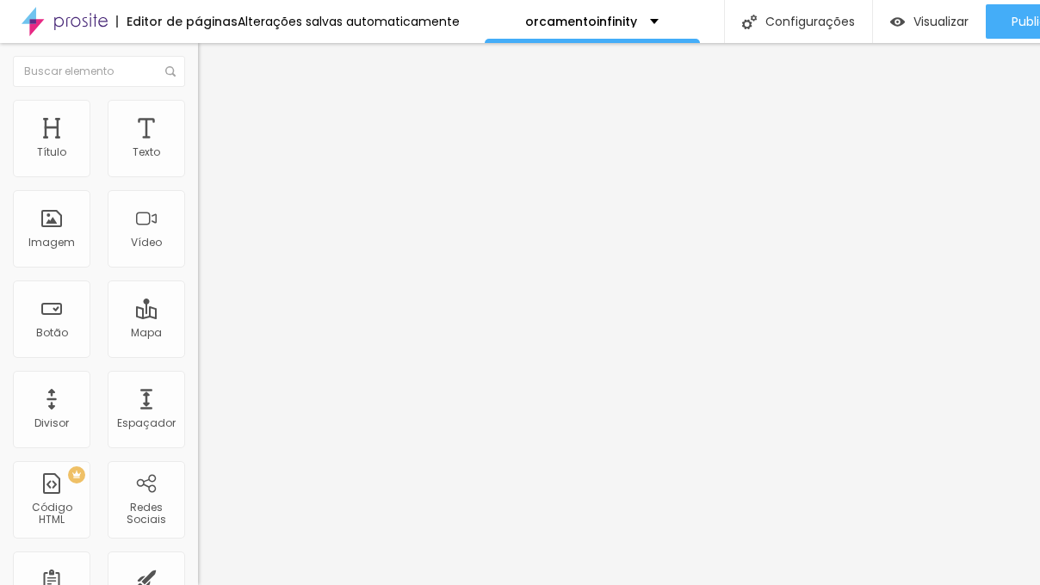
type input "36"
type input "38"
type input "40"
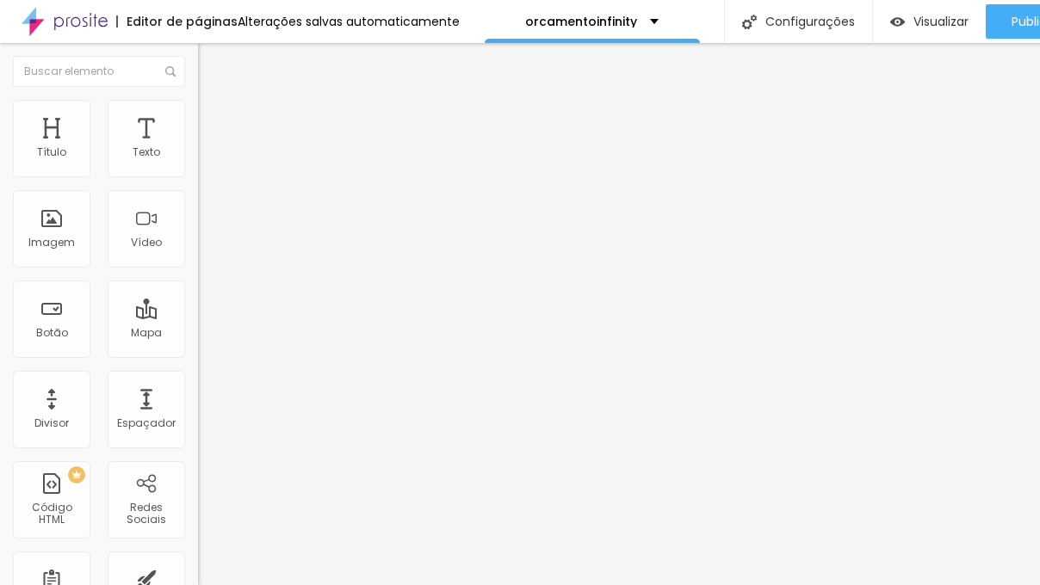
type input "40"
type input "42"
type input "43"
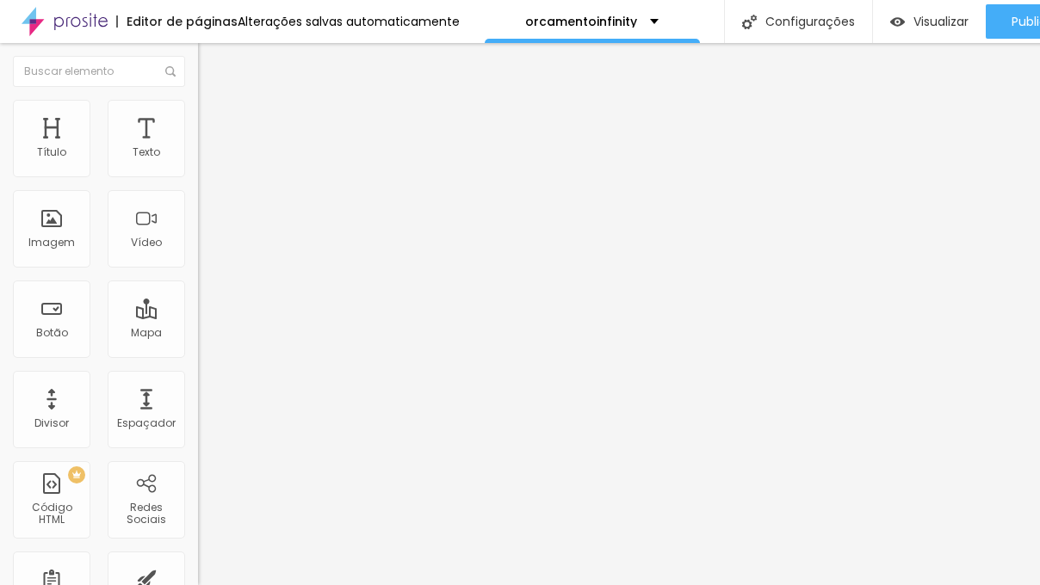
type input "44"
type input "45"
type input "42"
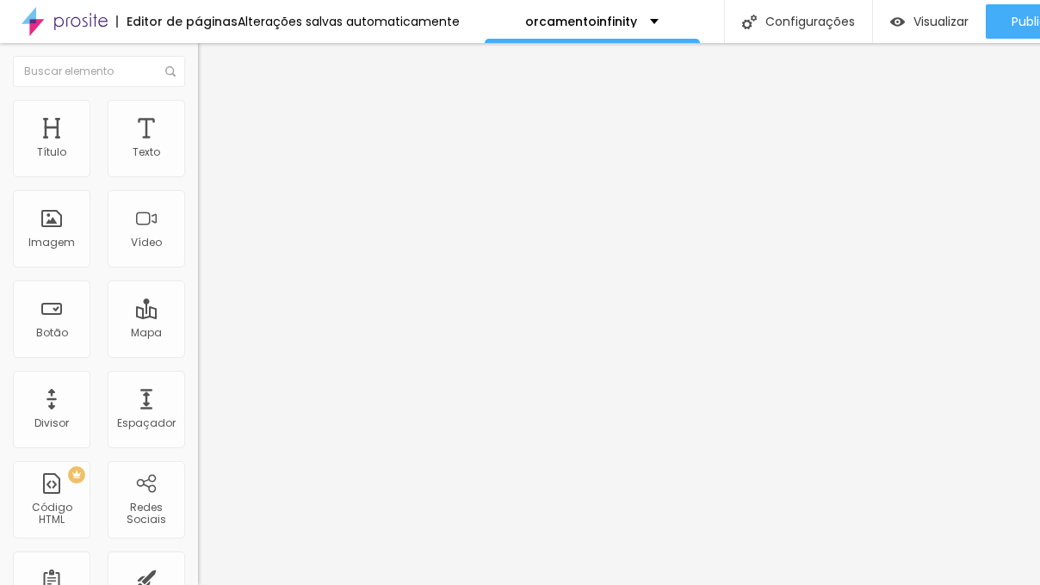
type input "42"
type input "29"
type input "24"
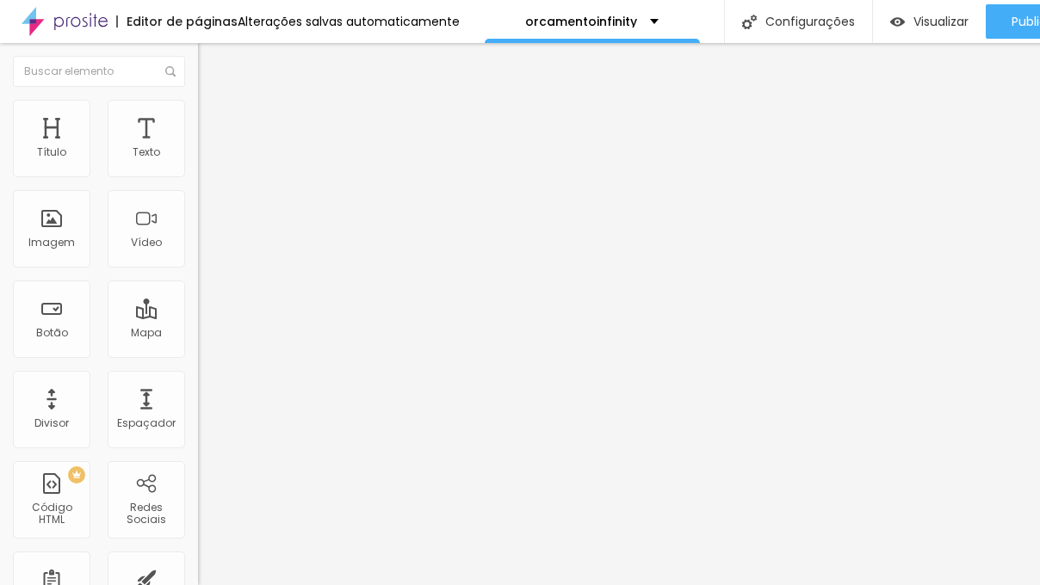
type input "20"
type input "17"
type input "16"
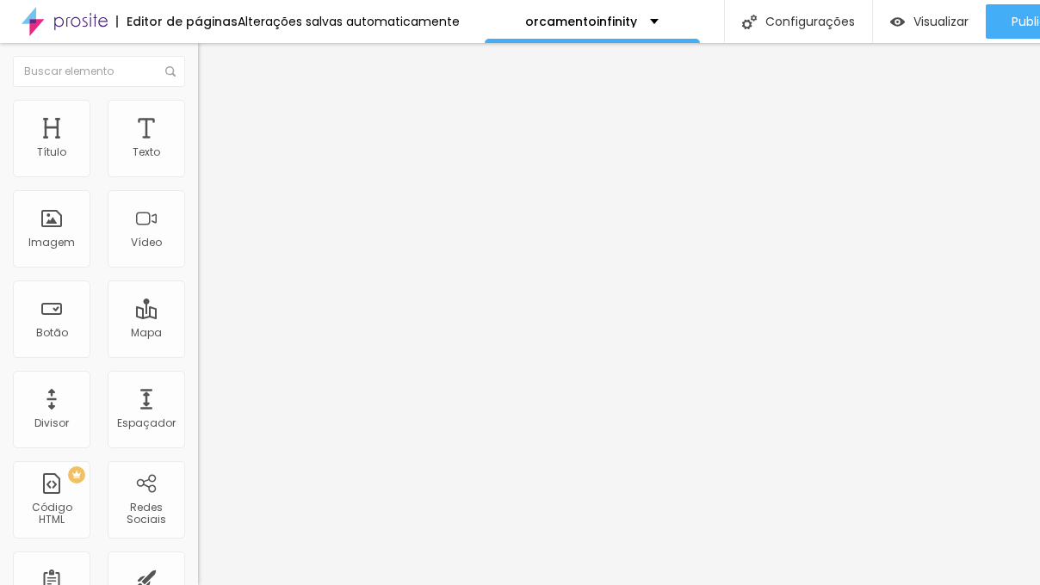
type input "16"
click at [198, 317] on input "range" at bounding box center [253, 324] width 111 height 14
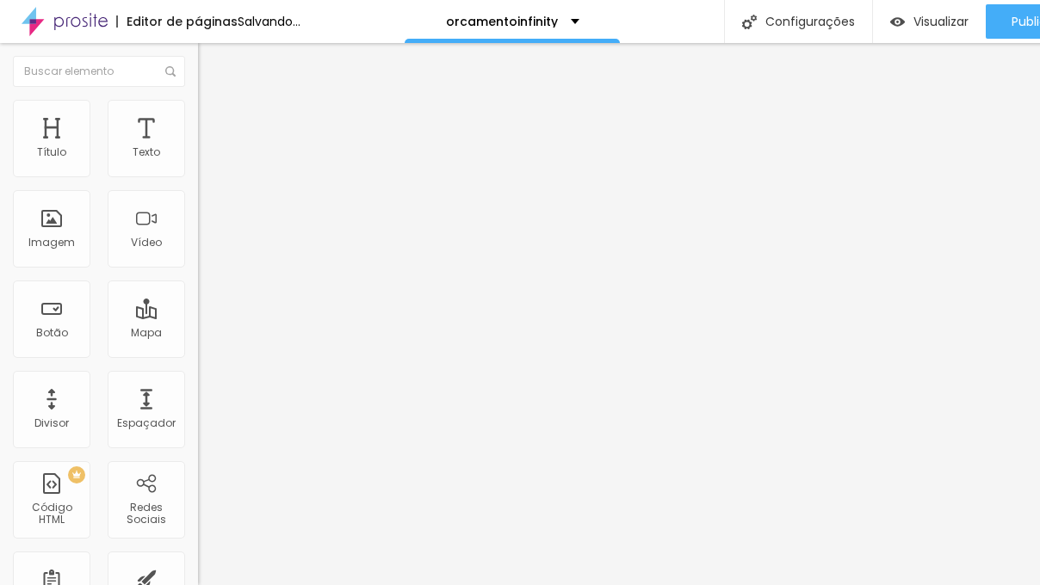
type input "11"
type input "18"
type input "19"
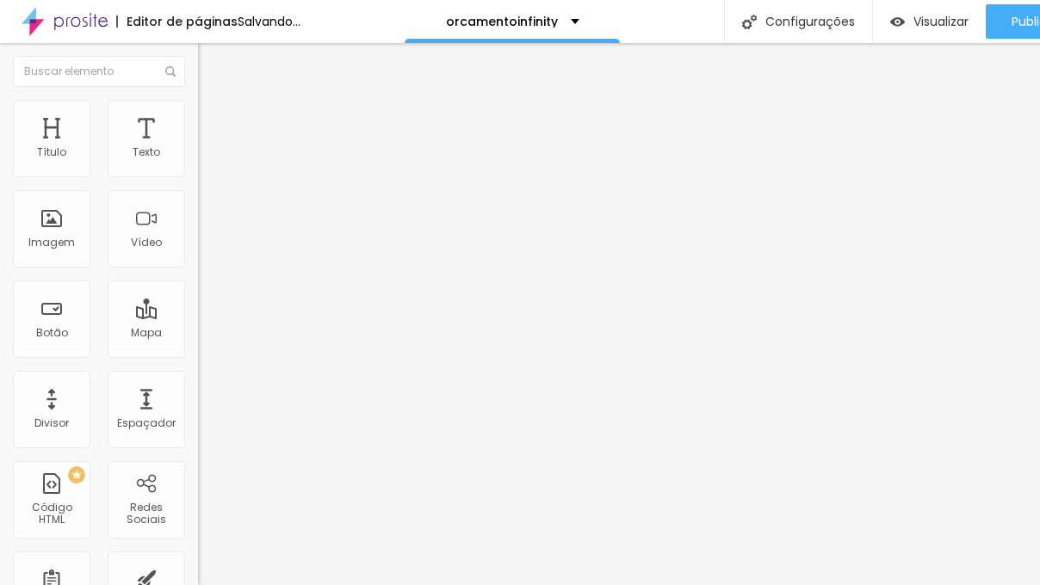
type input "19"
type input "20"
type input "21"
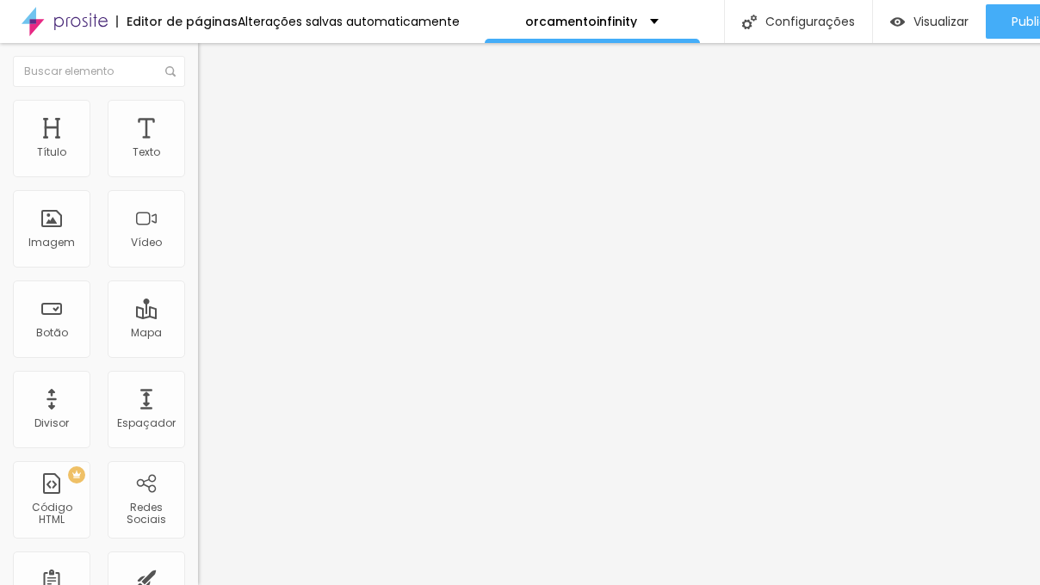
type input "22"
type input "21"
type input "20"
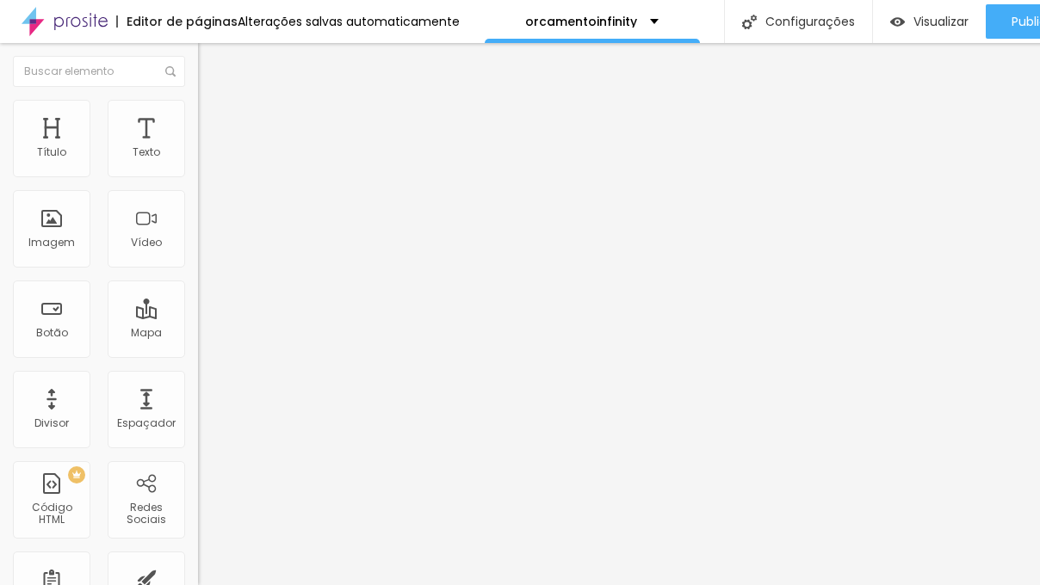
type input "20"
drag, startPoint x: 48, startPoint y: 199, endPoint x: 58, endPoint y: 199, distance: 9.5
type input "20"
click at [198, 560] on input "range" at bounding box center [253, 567] width 111 height 14
click at [213, 102] on span "Estilo" at bounding box center [226, 94] width 27 height 15
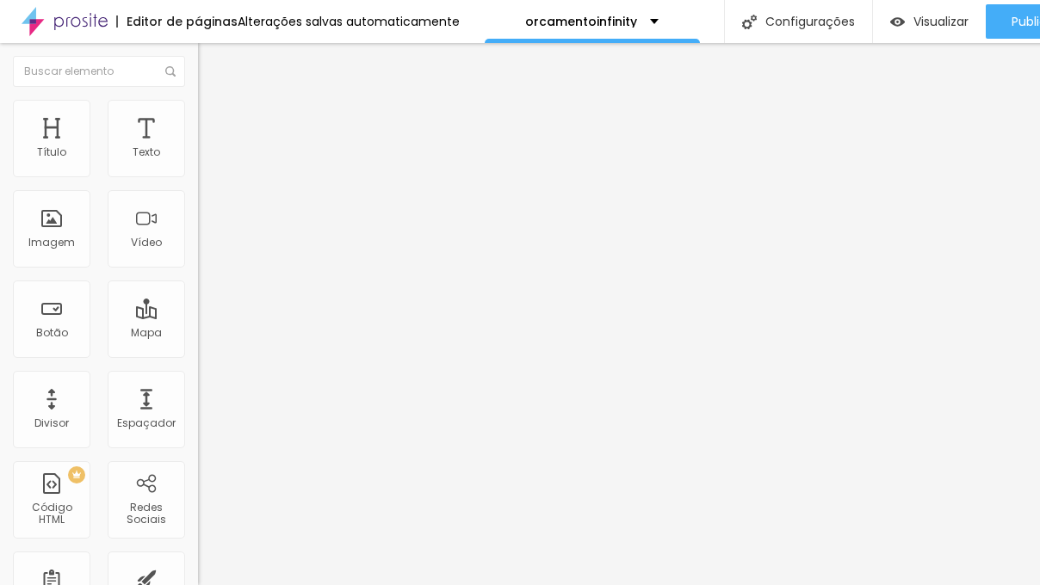
click at [205, 160] on icon "button" at bounding box center [210, 155] width 10 height 10
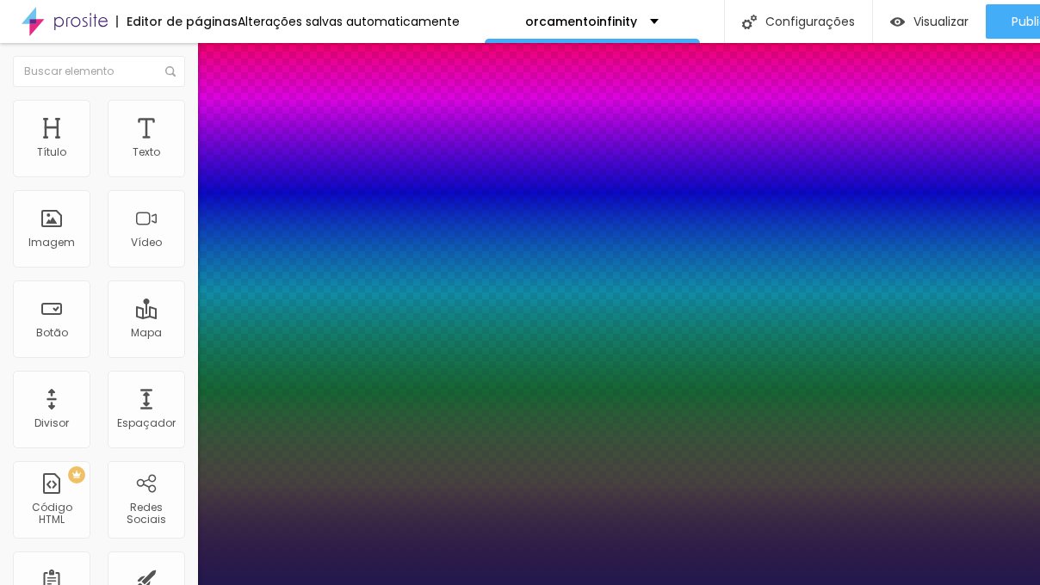
type input "1"
select select "[GEOGRAPHIC_DATA]"
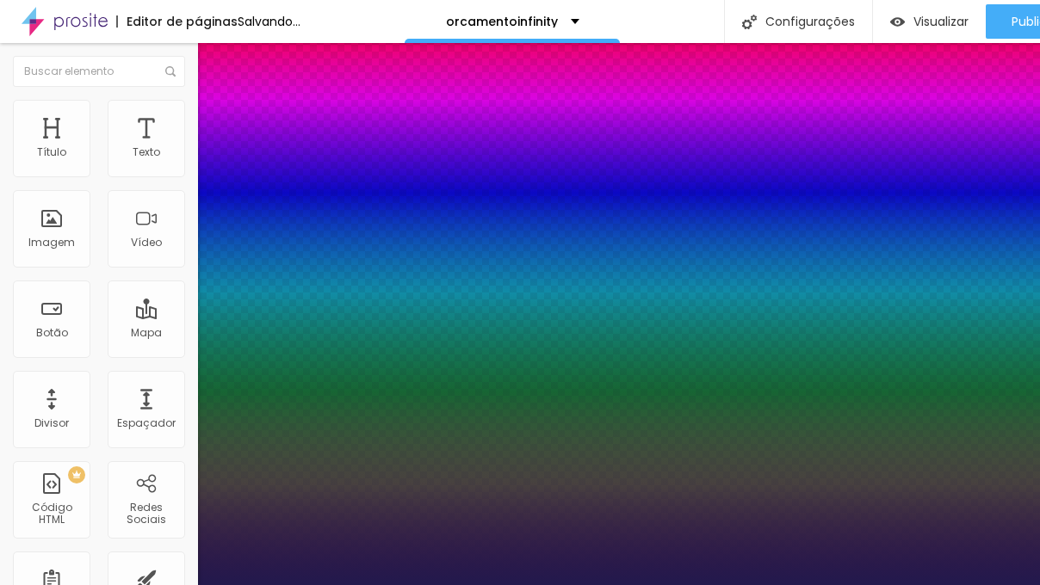
type input "1"
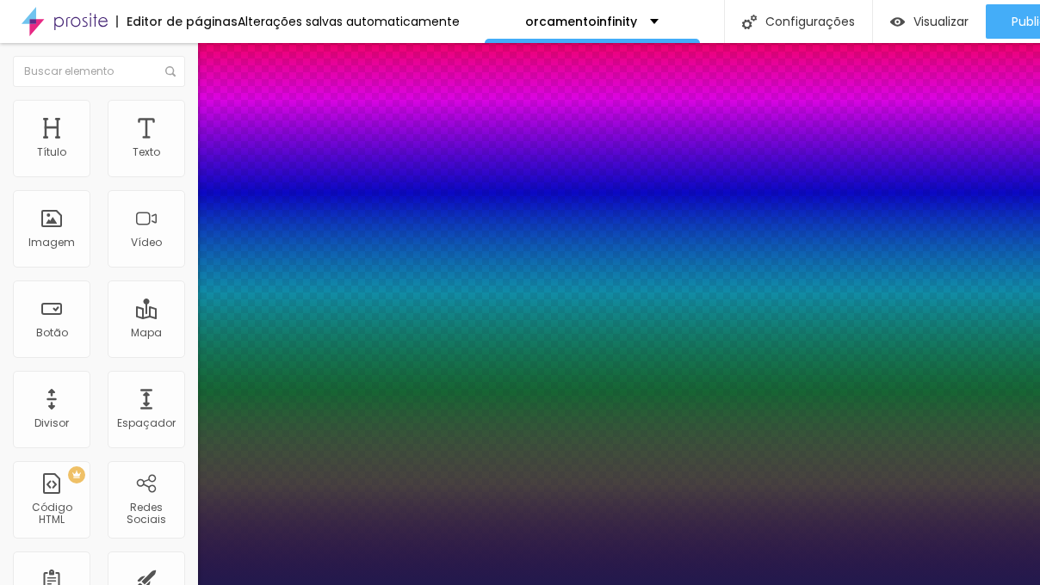
select select "Arsenal-Regular"
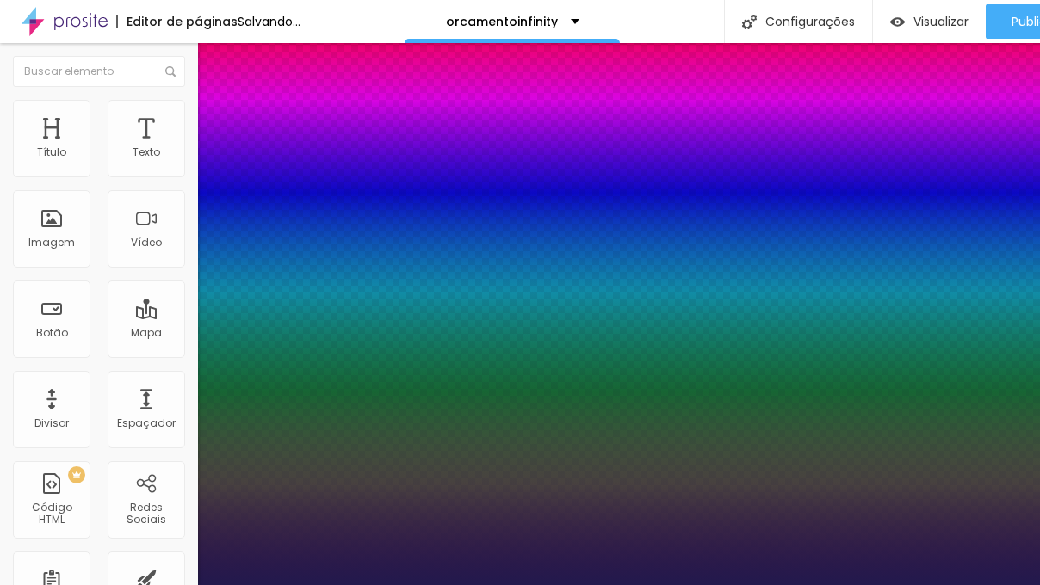
type input "1"
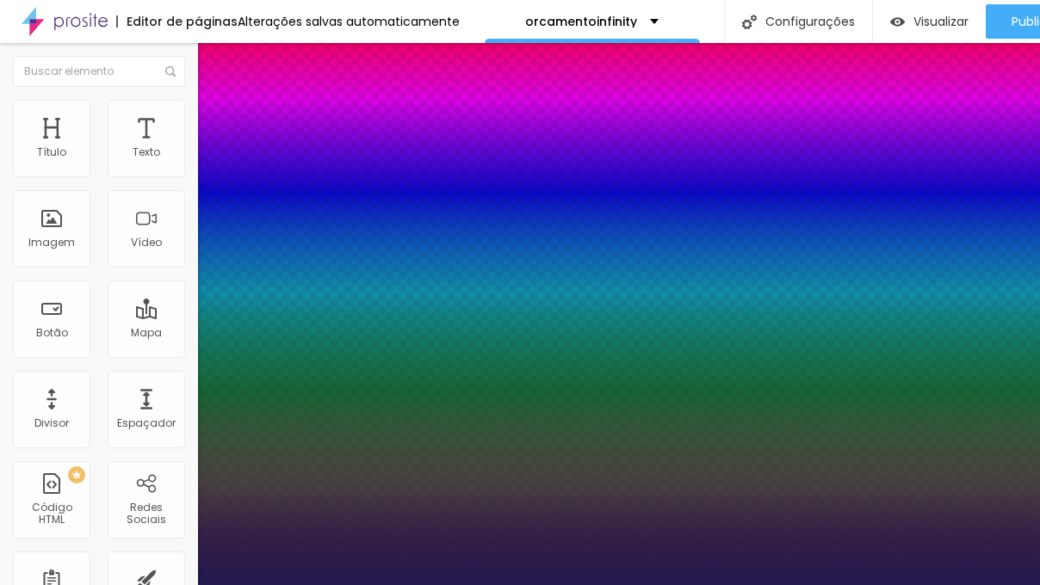
select select "AveriaSansLibre-Bold"
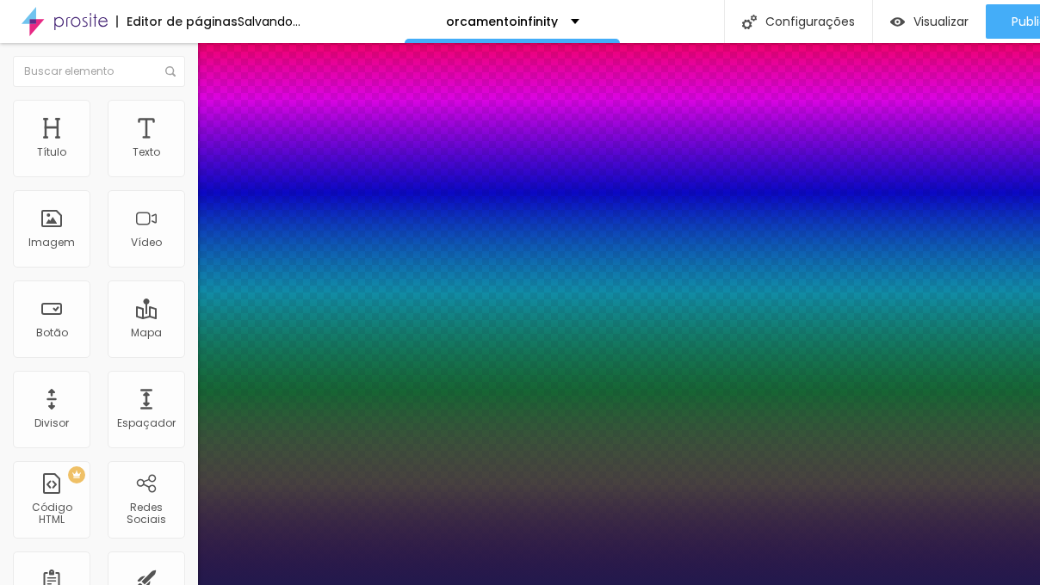
type input "1"
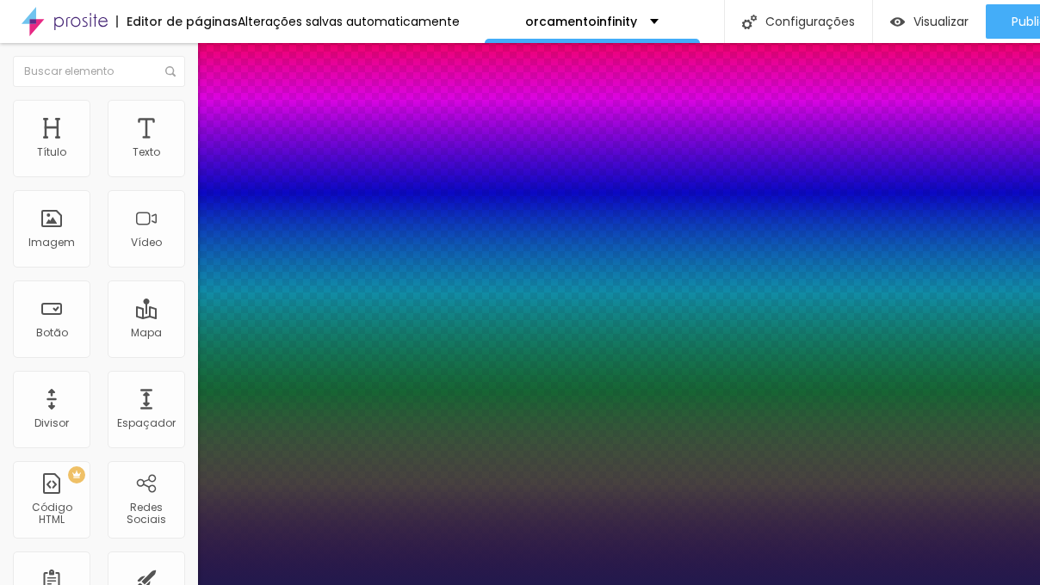
select select "Bitter"
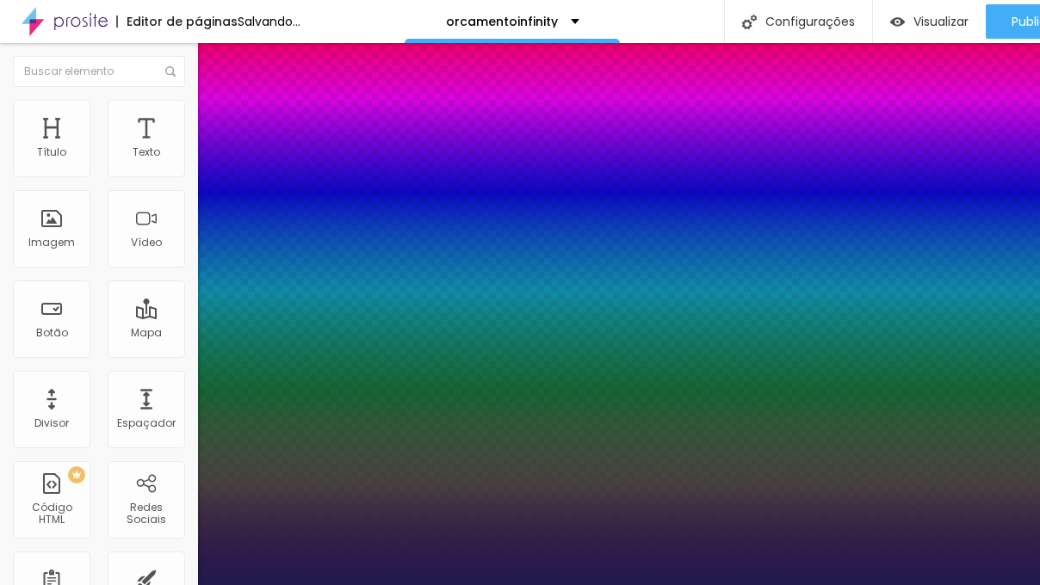
type input "1"
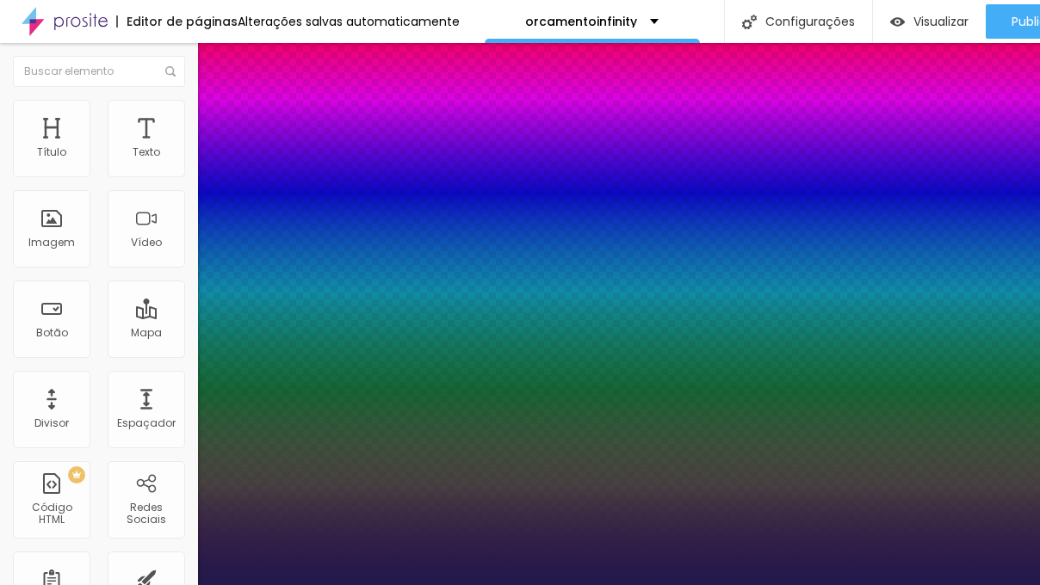
select select "CinzelDecorative-Bold"
type input "1"
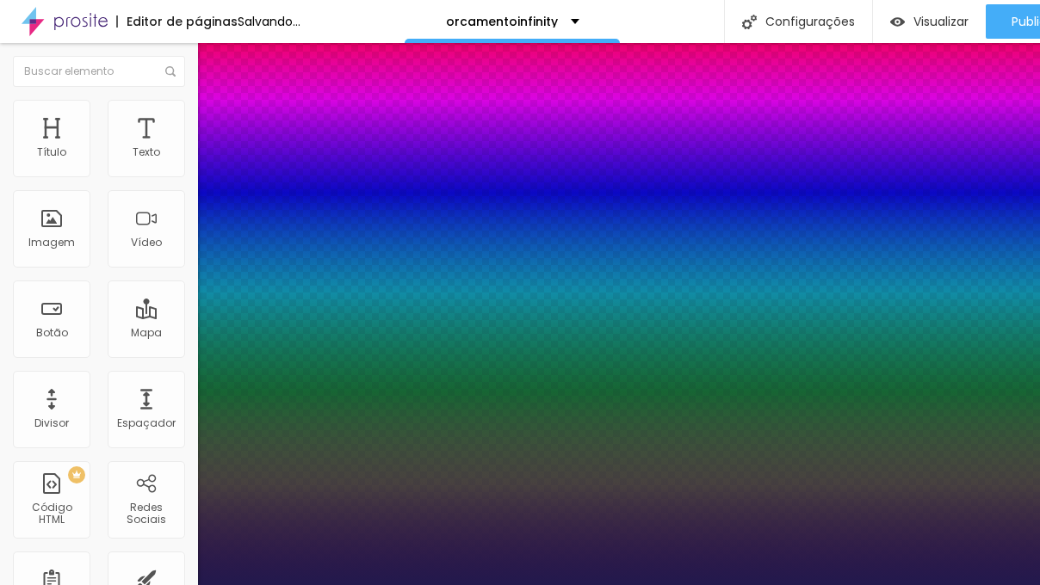
select select "CormorantGeramond-Bold"
type input "1"
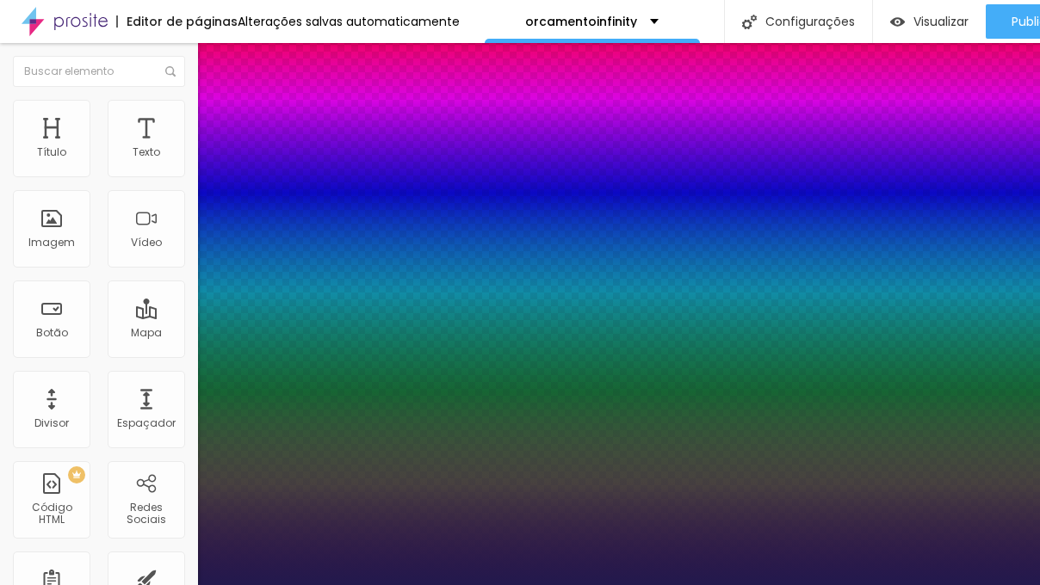
drag, startPoint x: 1036, startPoint y: 327, endPoint x: 1036, endPoint y: 290, distance: 37.0
click at [1036, 584] on div at bounding box center [520, 585] width 1040 height 0
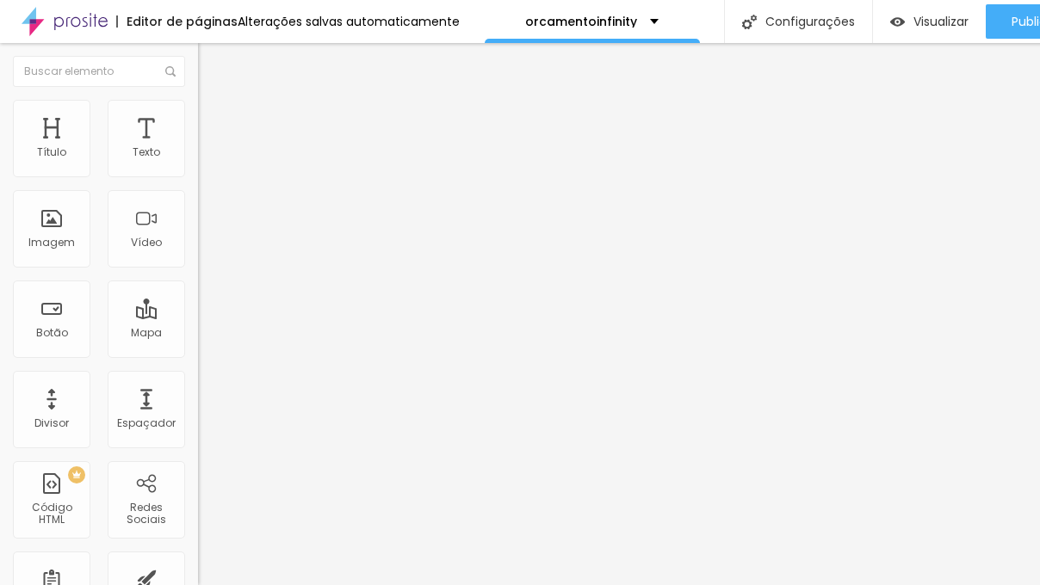
click at [205, 218] on icon "button" at bounding box center [210, 212] width 10 height 10
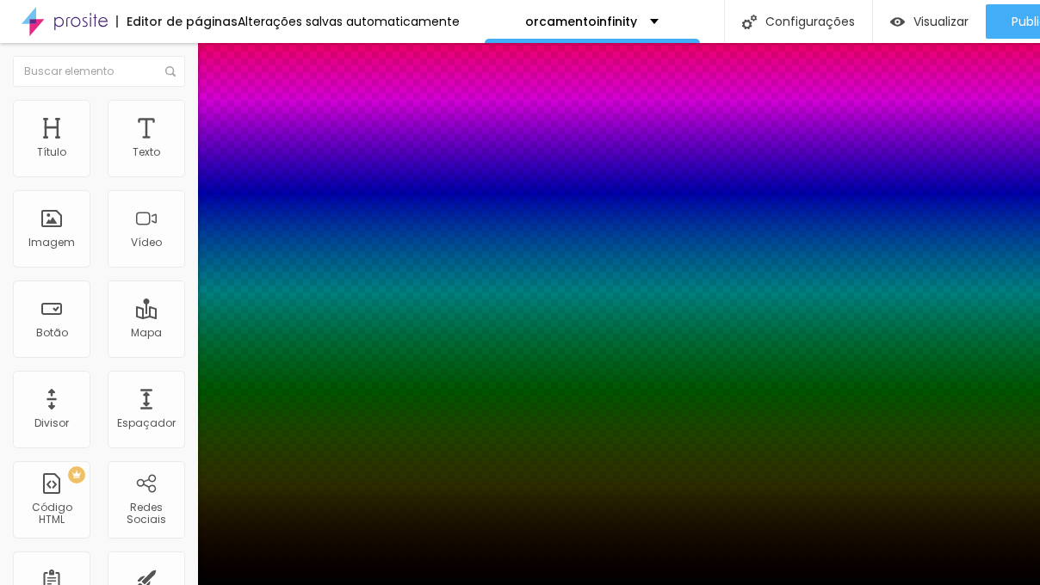
click at [300, 584] on div at bounding box center [520, 596] width 1040 height 0
click at [118, 584] on div at bounding box center [520, 585] width 1040 height 0
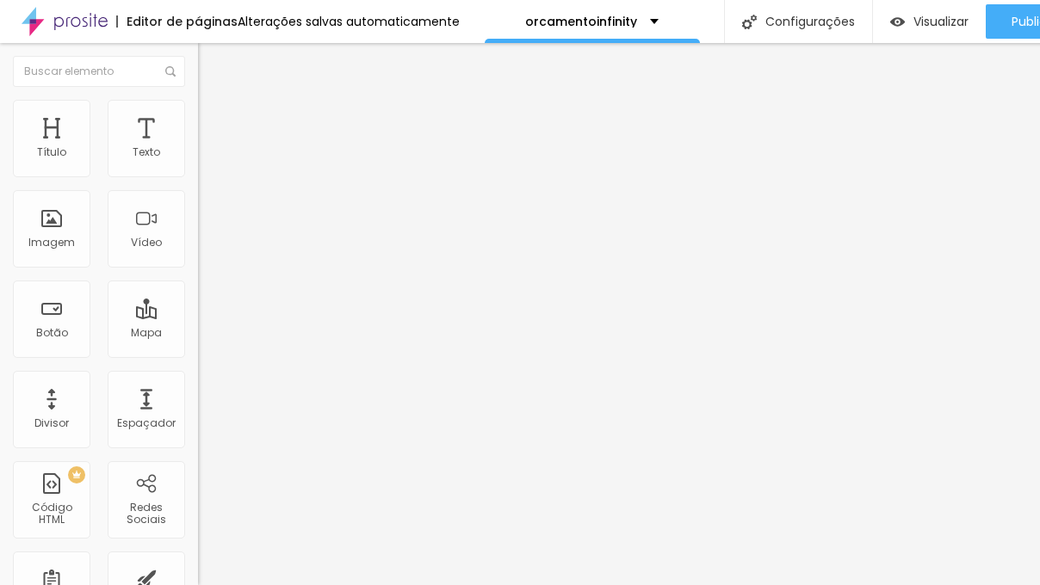
click at [198, 110] on img at bounding box center [205, 107] width 15 height 15
type input "35"
type input "40"
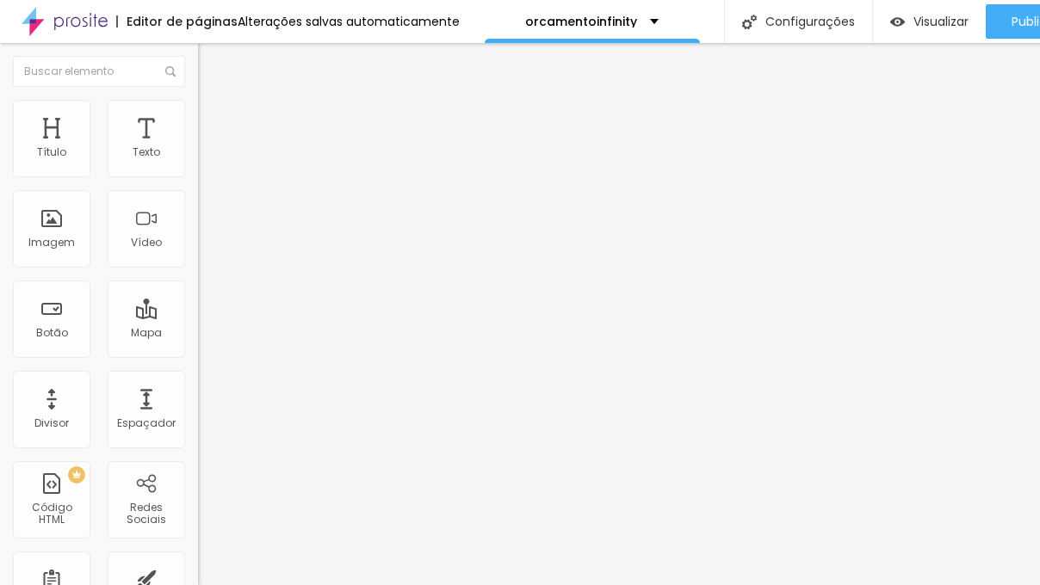
type input "35"
type input "30"
click at [198, 176] on input "range" at bounding box center [253, 170] width 111 height 14
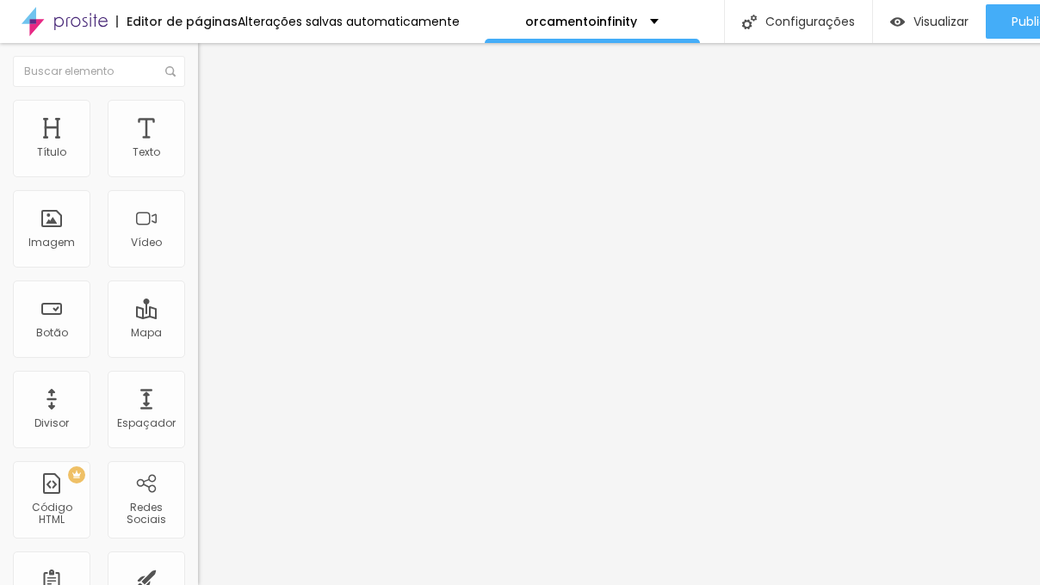
click at [198, 176] on input "range" at bounding box center [253, 170] width 111 height 14
click at [198, 117] on li "Avançado" at bounding box center [297, 125] width 198 height 17
type input "2"
type input "5"
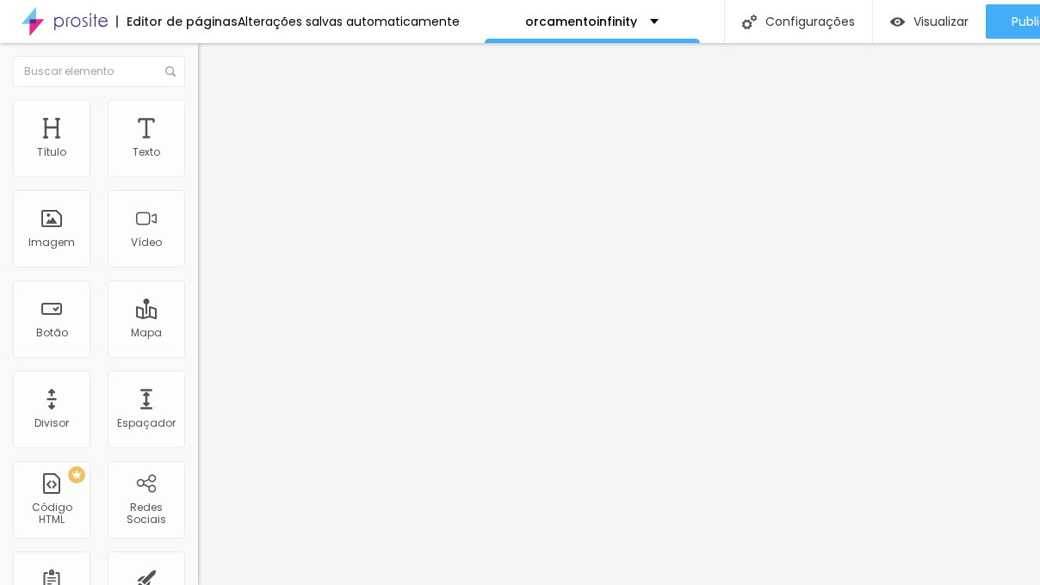
type input "5"
type input "14"
type input "24"
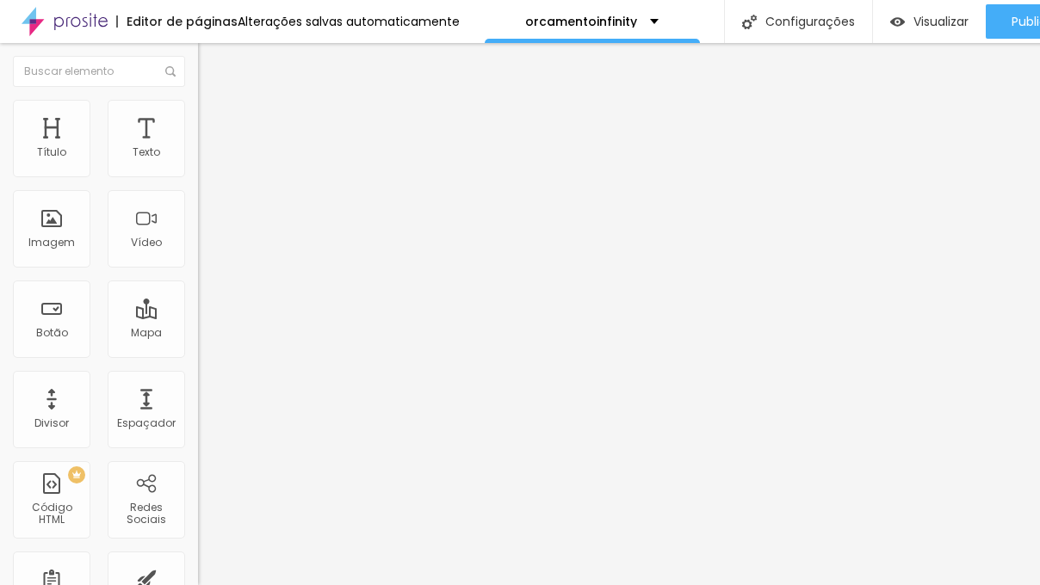
type input "26"
type input "28"
type input "29"
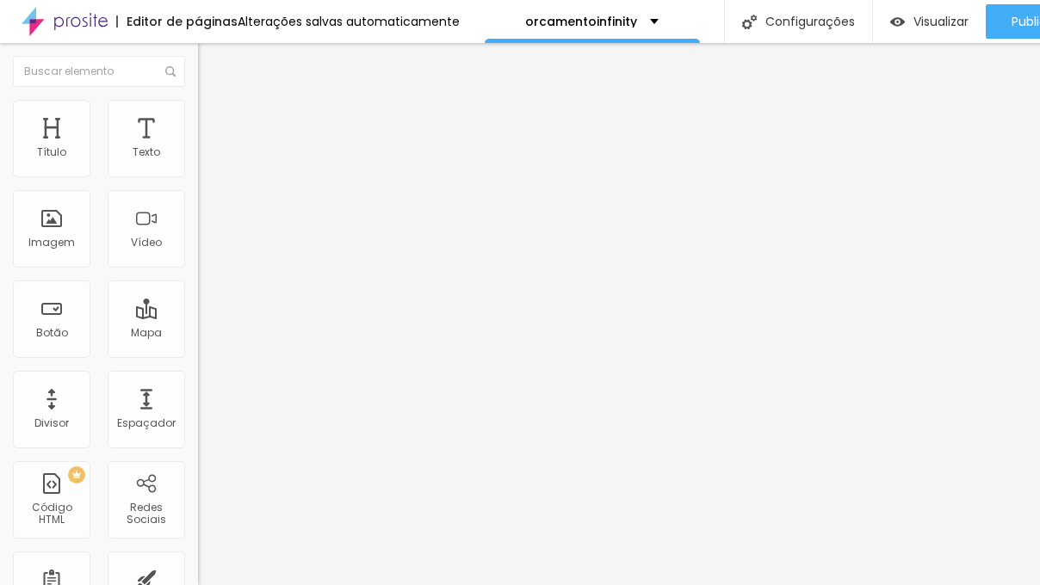
type input "29"
type input "30"
type input "35"
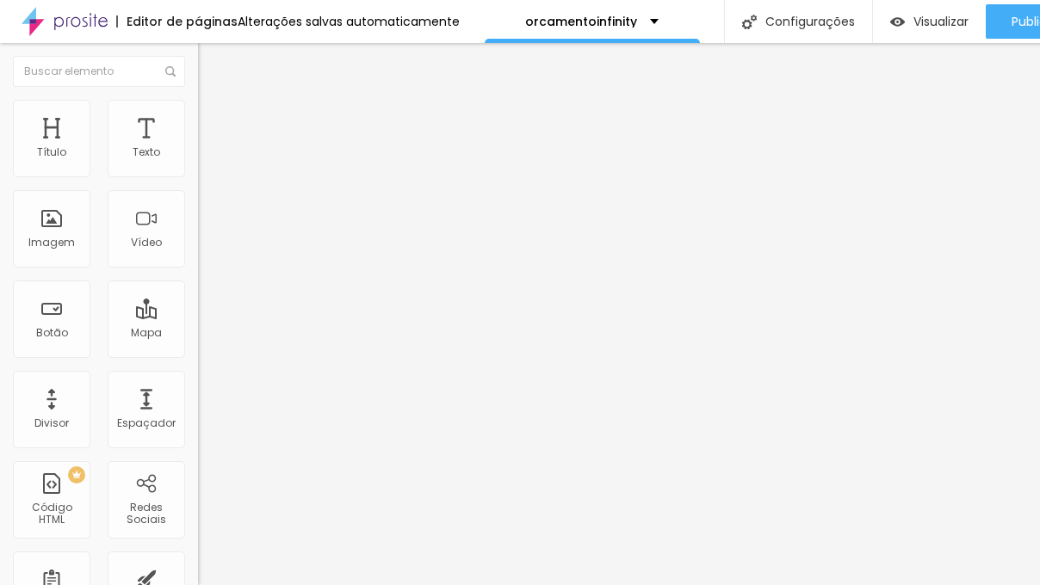
type input "36"
type input "37"
type input "38"
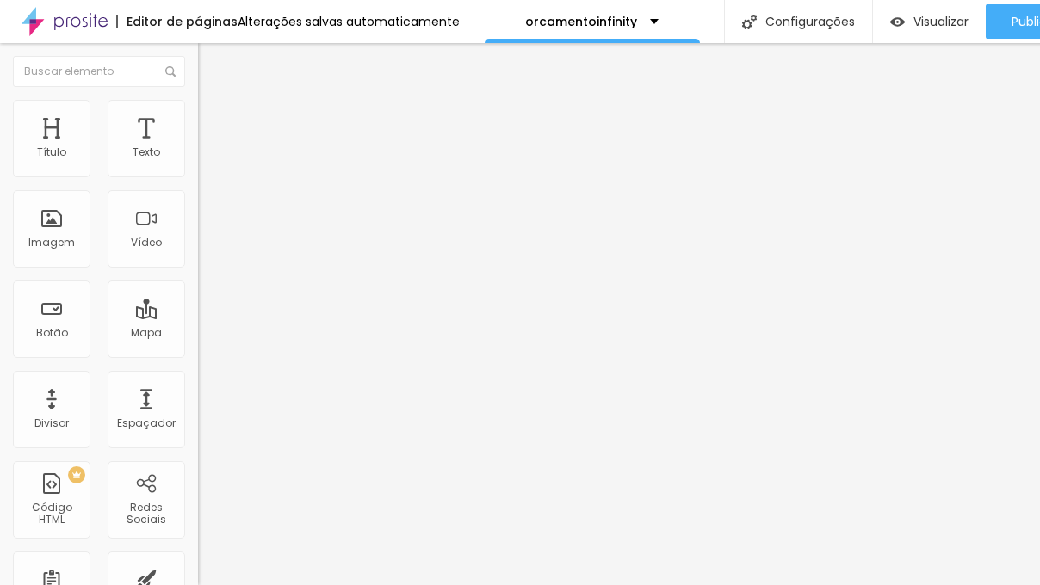
type input "38"
type input "41"
type input "42"
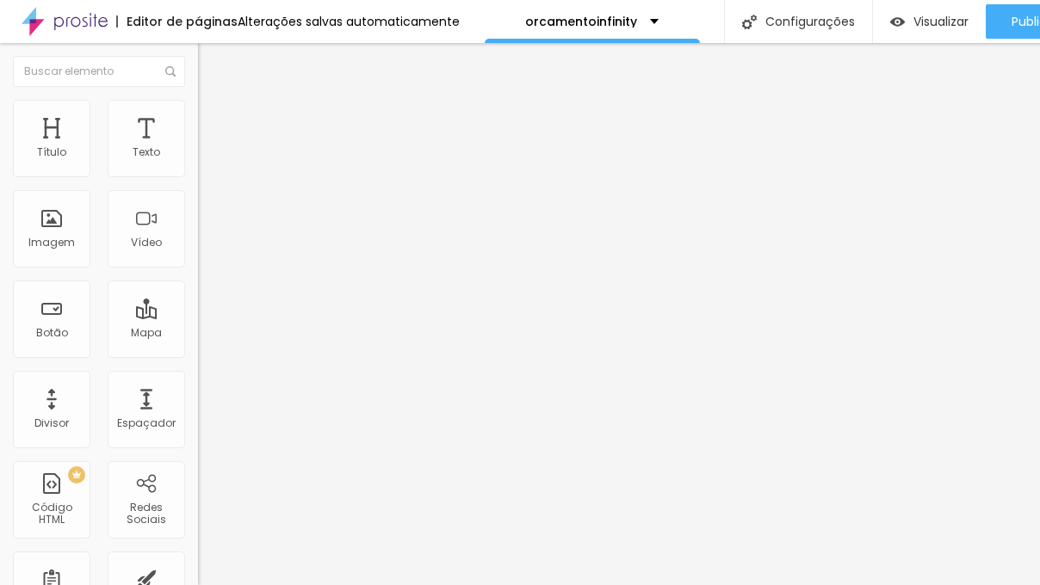
type input "43"
type input "44"
type input "45"
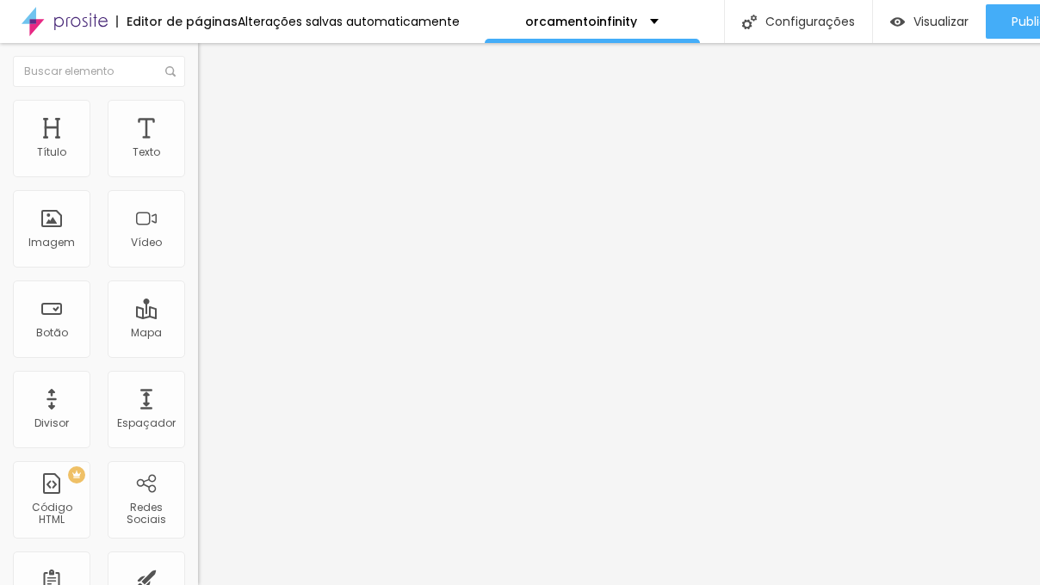
type input "45"
type input "47"
type input "48"
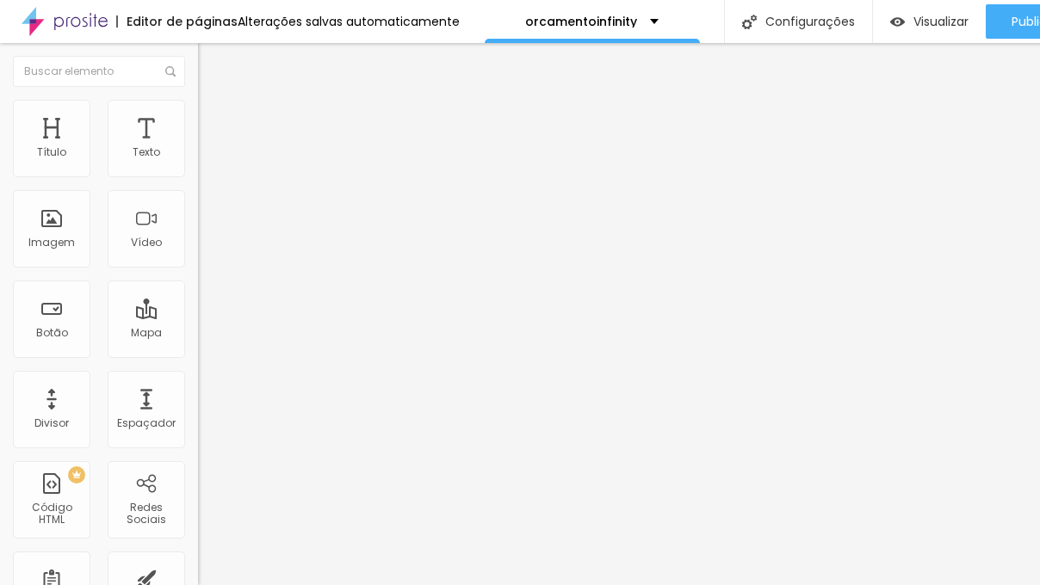
drag, startPoint x: 38, startPoint y: 171, endPoint x: 83, endPoint y: 179, distance: 46.3
click at [198, 334] on input "range" at bounding box center [253, 341] width 111 height 14
type input "40"
type input "27"
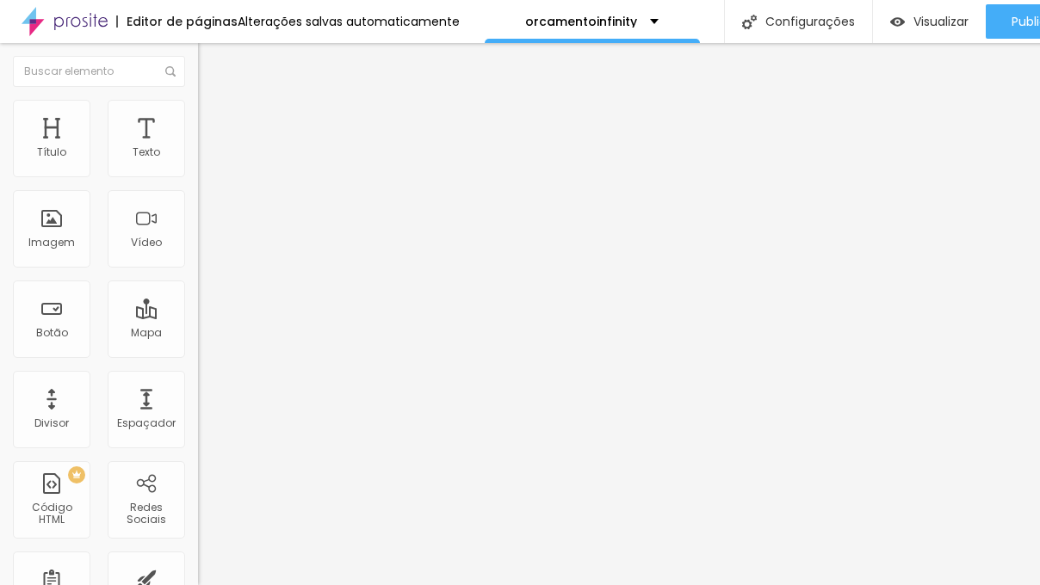
type input "27"
type input "28"
type input "38"
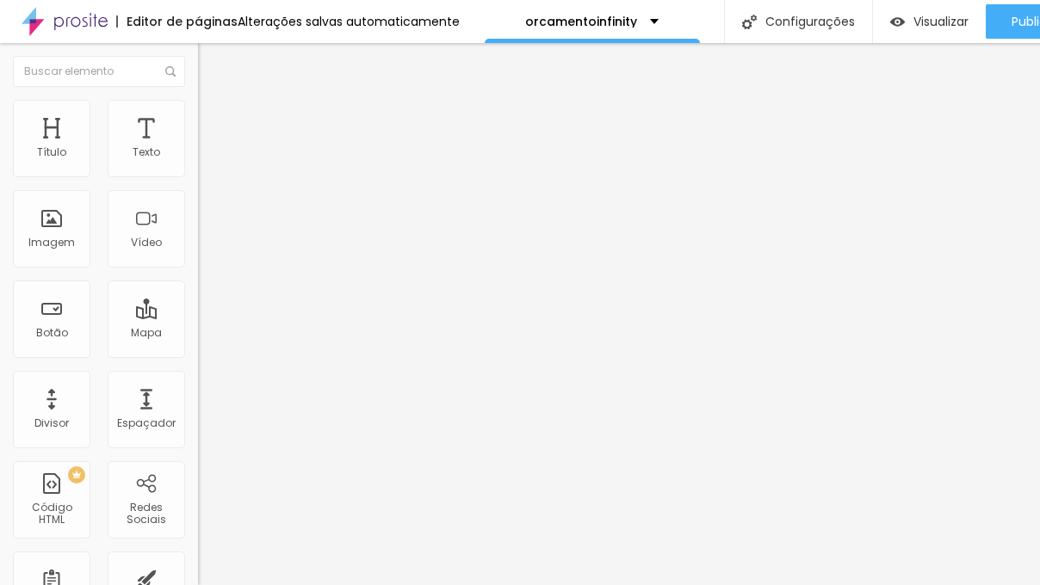
type input "79"
type input "82"
type input "84"
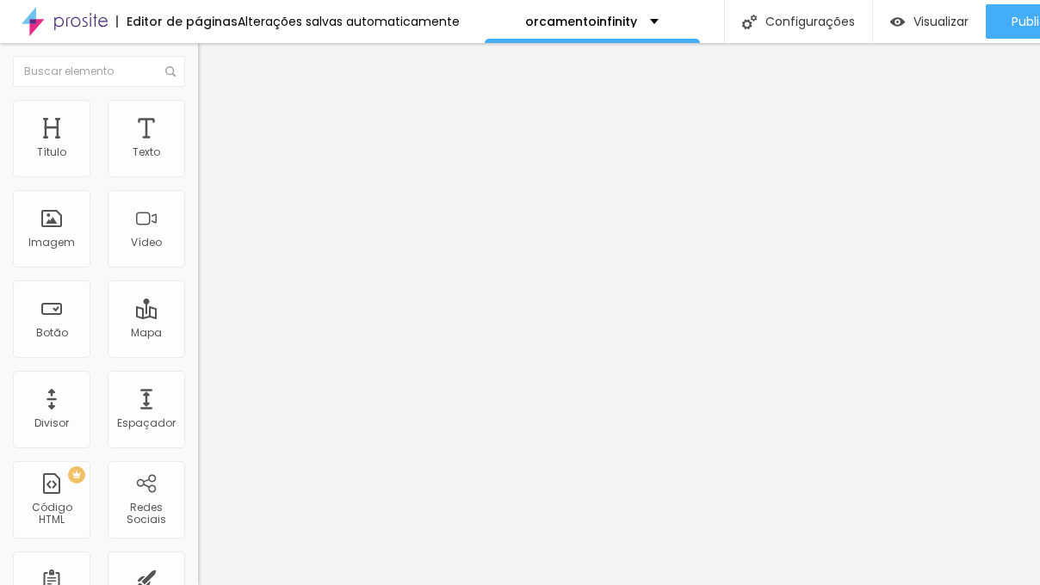
type input "84"
type input "85"
type input "86"
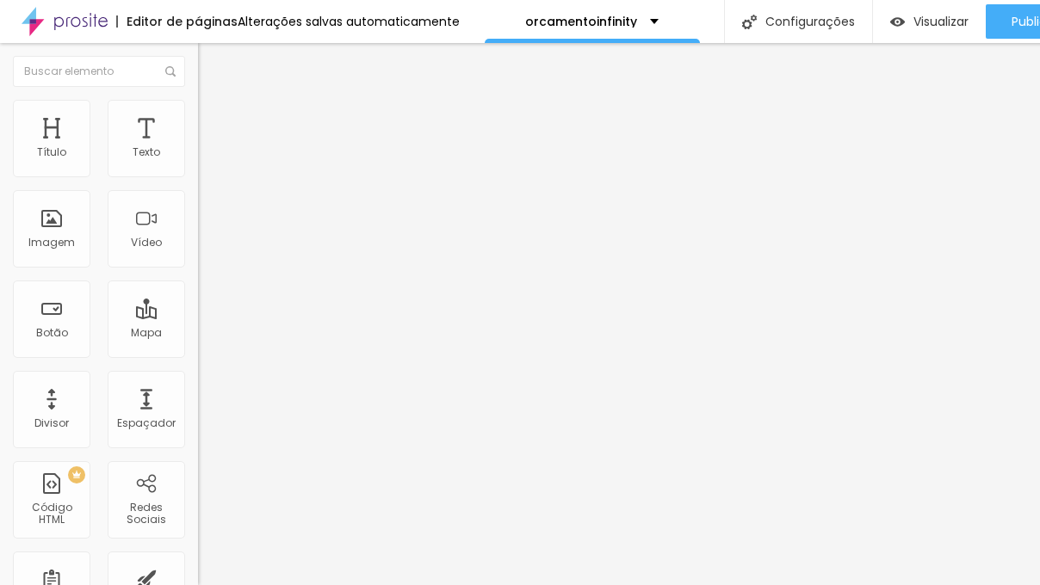
type input "85"
type input "84"
type input "83"
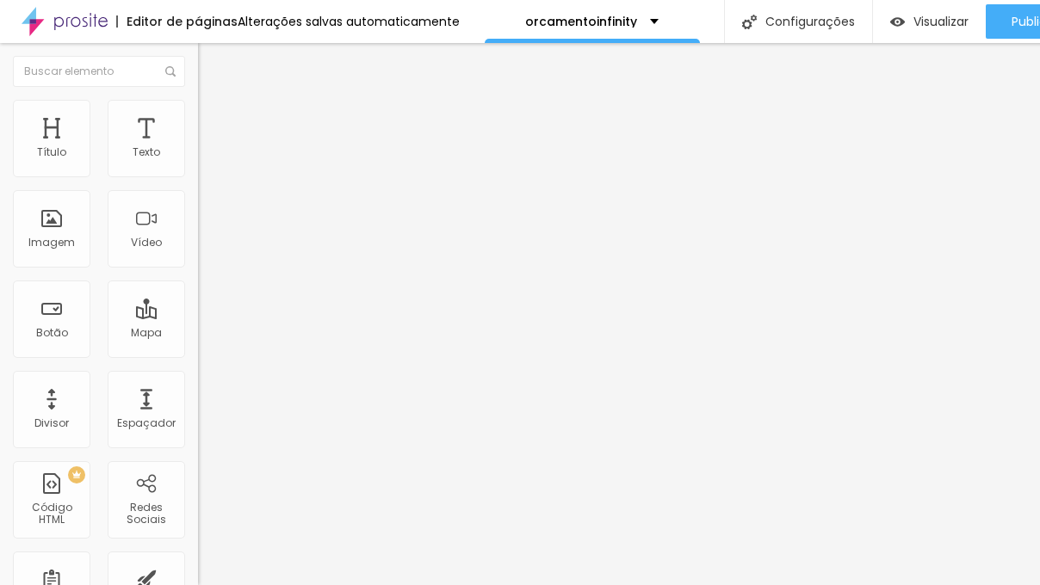
type input "83"
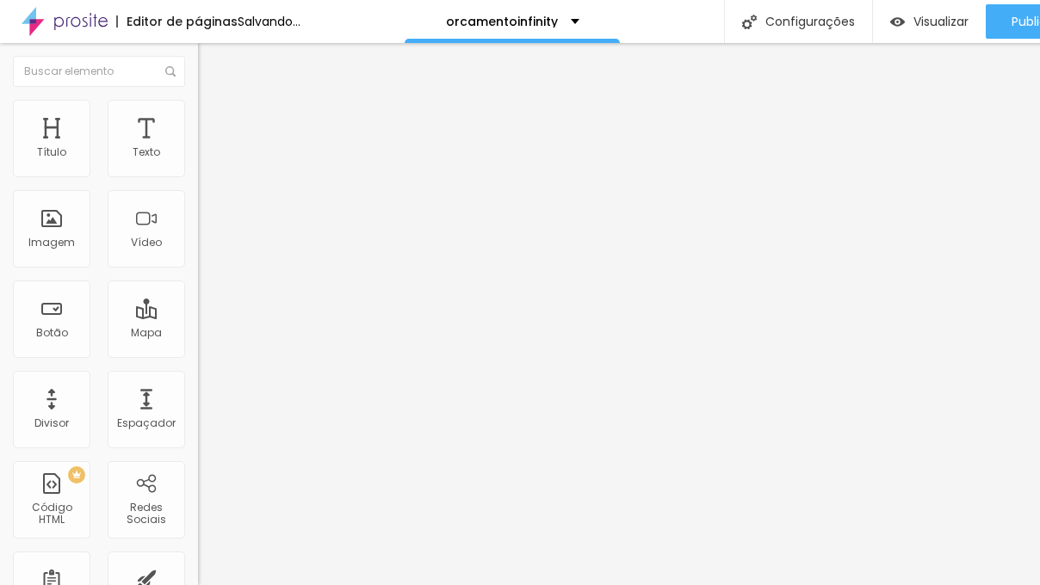
drag, startPoint x: 81, startPoint y: 171, endPoint x: 115, endPoint y: 180, distance: 35.5
type input "83"
click at [198, 334] on input "range" at bounding box center [253, 341] width 111 height 14
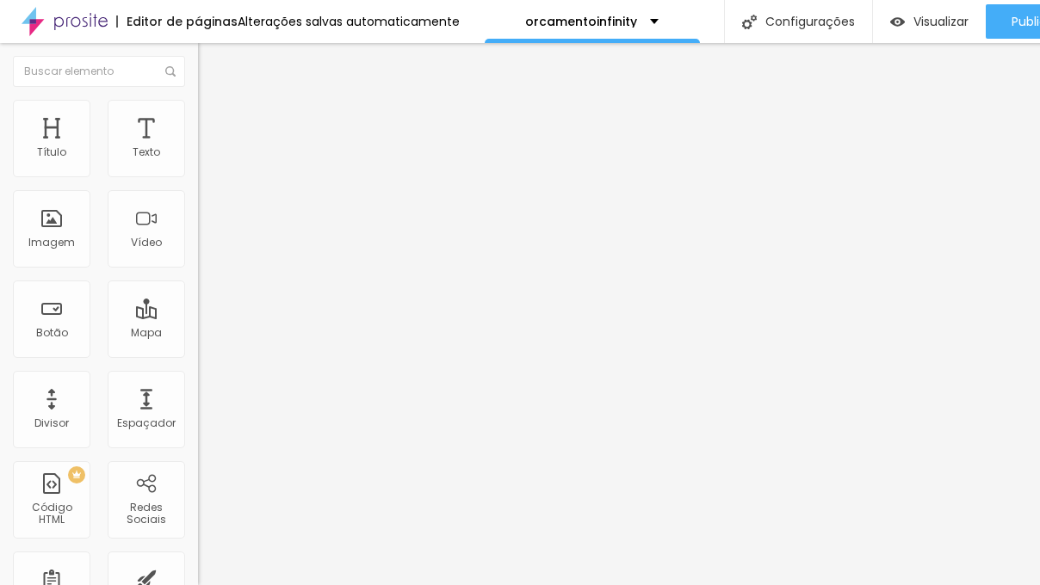
click at [198, 269] on span "Original" at bounding box center [218, 262] width 41 height 15
click at [198, 280] on span "Cinema" at bounding box center [219, 272] width 43 height 15
click at [198, 112] on li "Estilo" at bounding box center [297, 108] width 198 height 17
click at [198, 117] on li "Avançado" at bounding box center [297, 125] width 198 height 17
type input "85"
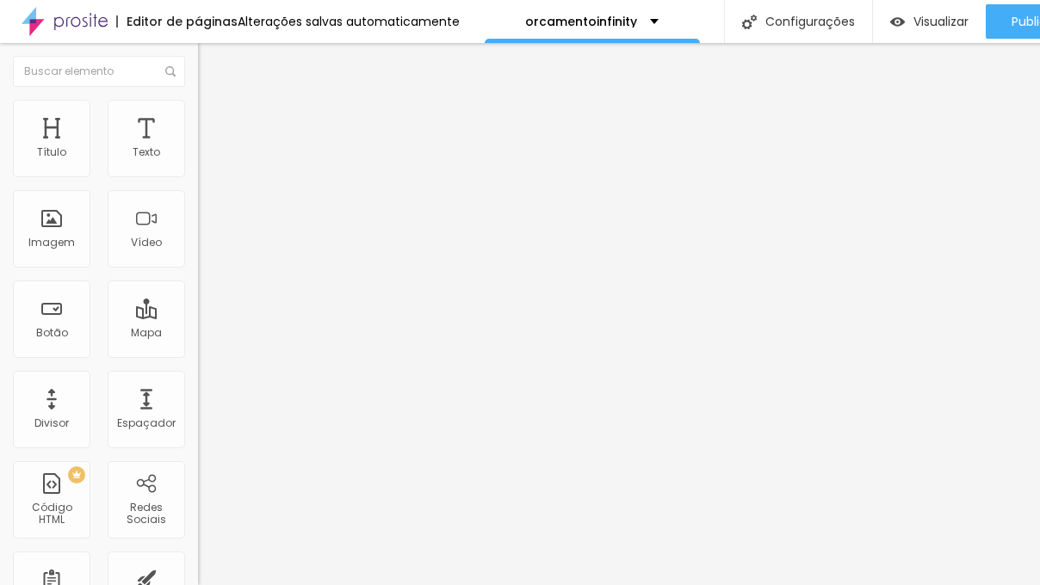
type input "85"
type input "81"
type input "75"
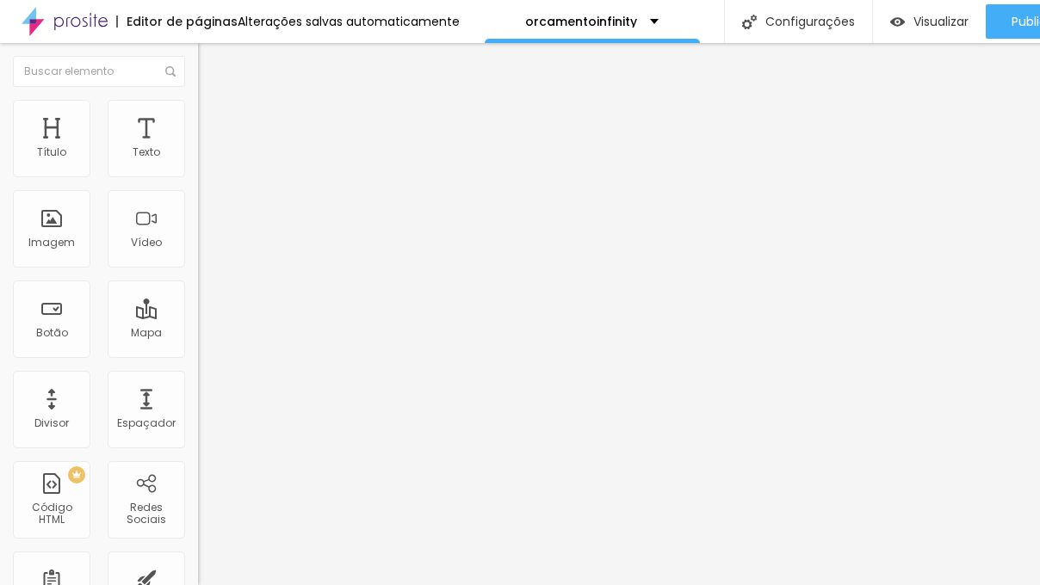
type input "73"
type input "70"
type input "65"
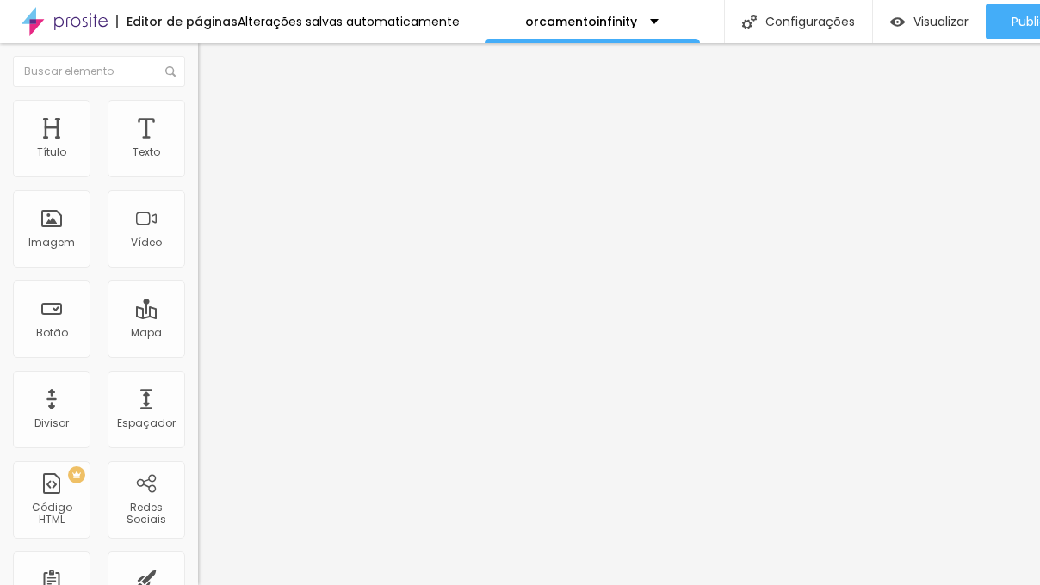
type input "65"
type input "61"
type input "58"
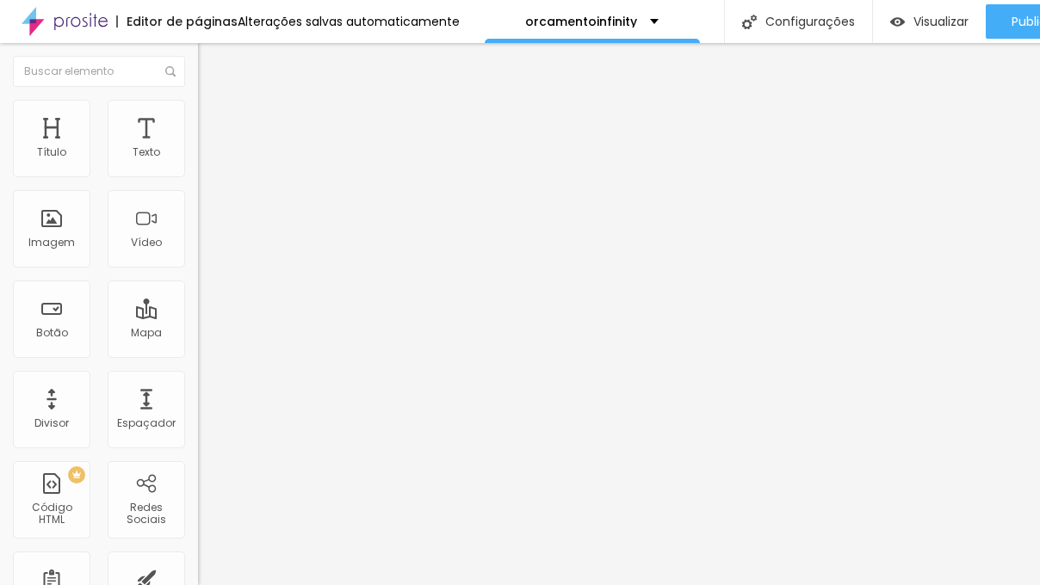
type input "56"
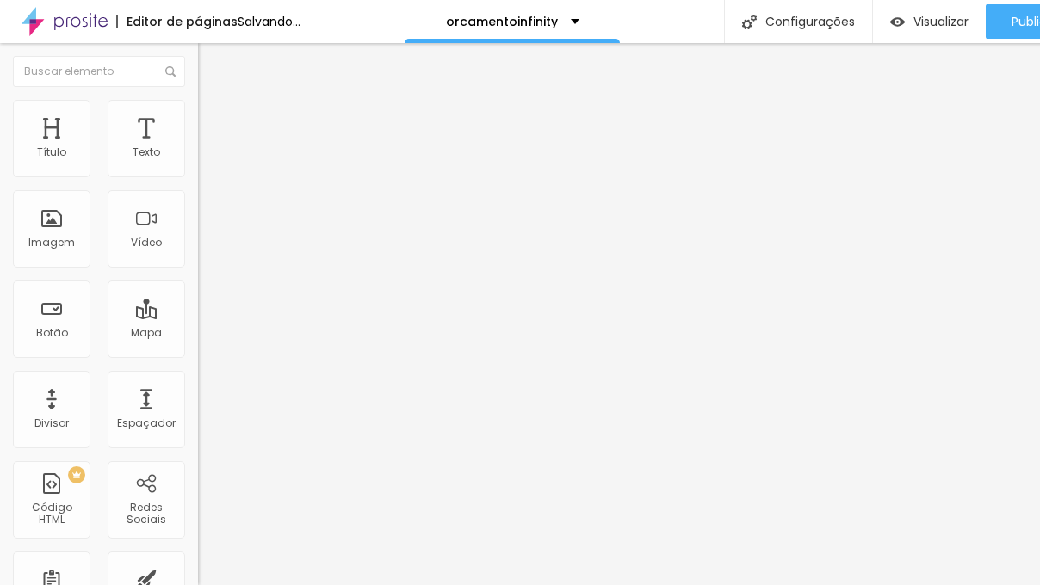
drag, startPoint x: 117, startPoint y: 170, endPoint x: 195, endPoint y: 179, distance: 78.0
click at [198, 334] on input "range" at bounding box center [253, 341] width 111 height 14
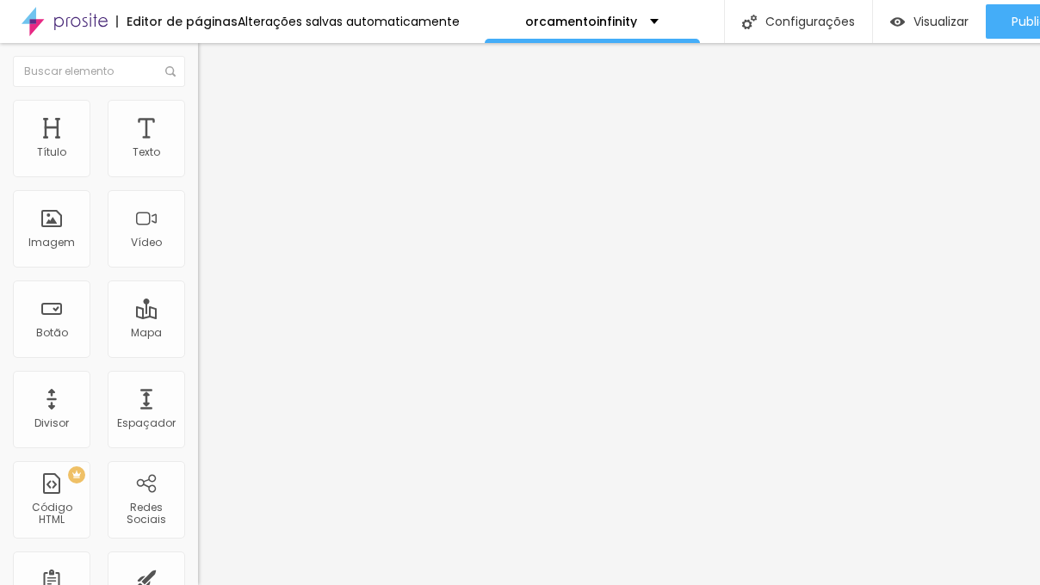
drag, startPoint x: 37, startPoint y: 205, endPoint x: -59, endPoint y: 238, distance: 101.0
click at [198, 578] on input "range" at bounding box center [253, 585] width 111 height 14
click at [936, 22] on span "Visualizar" at bounding box center [940, 22] width 55 height 14
drag, startPoint x: 133, startPoint y: 166, endPoint x: 191, endPoint y: 159, distance: 58.1
click at [198, 334] on input "range" at bounding box center [253, 341] width 111 height 14
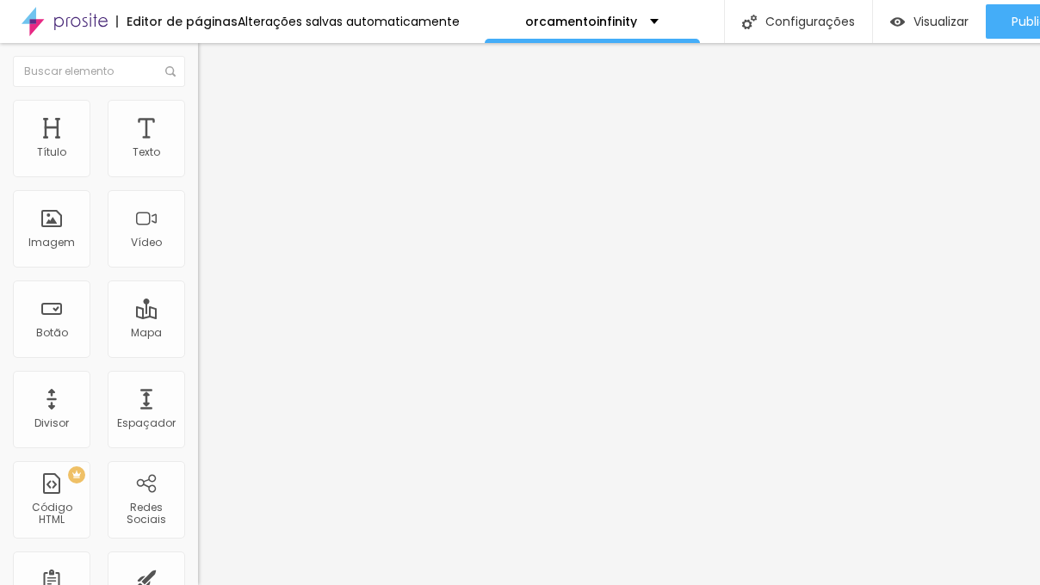
click at [198, 112] on li "Estilo" at bounding box center [297, 108] width 198 height 17
click at [198, 176] on input "range" at bounding box center [253, 170] width 111 height 14
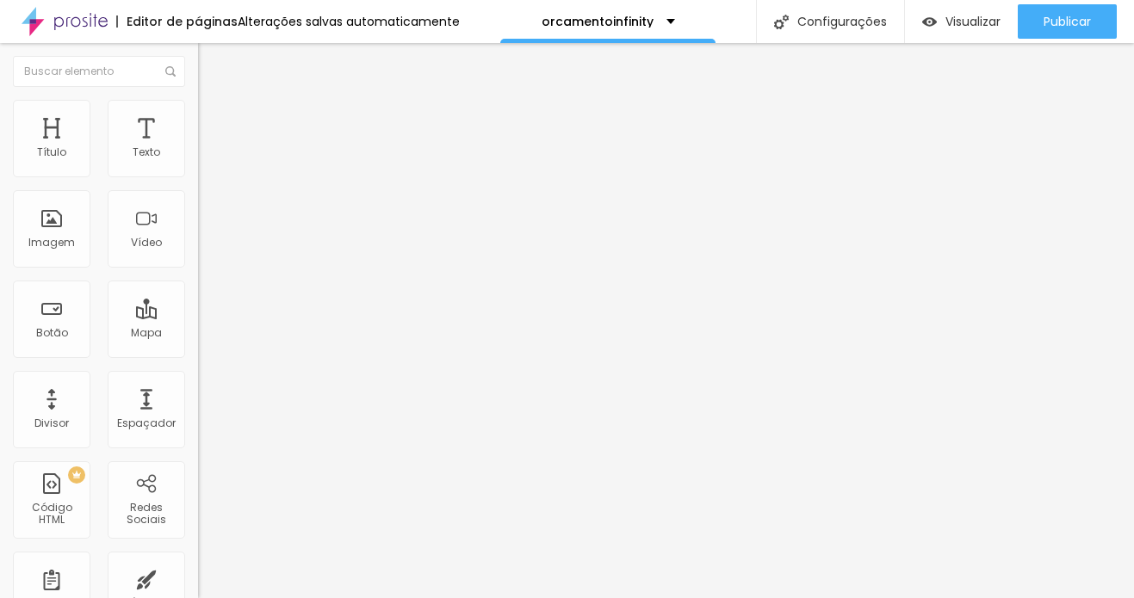
click at [198, 117] on img at bounding box center [205, 124] width 15 height 15
click at [213, 119] on span "Estilo" at bounding box center [226, 111] width 27 height 15
click at [213, 102] on span "Conteúdo" at bounding box center [239, 94] width 53 height 15
click at [198, 269] on span "16:9 Cinema" at bounding box center [230, 262] width 65 height 15
click at [198, 306] on span "Quadrado" at bounding box center [226, 299] width 56 height 15
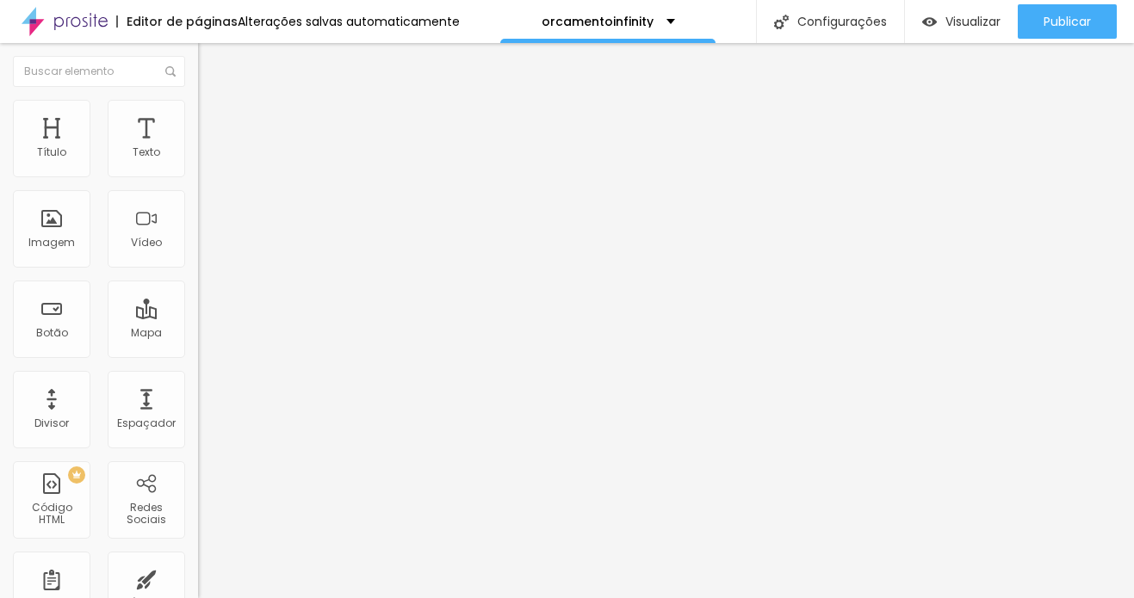
click at [198, 278] on div "Cinema 16:9" at bounding box center [297, 273] width 198 height 10
click at [213, 121] on span "Avançado" at bounding box center [241, 128] width 57 height 15
drag, startPoint x: 128, startPoint y: 169, endPoint x: 198, endPoint y: 164, distance: 69.9
click at [198, 334] on input "range" at bounding box center [253, 341] width 111 height 14
drag, startPoint x: 45, startPoint y: 202, endPoint x: -16, endPoint y: 205, distance: 61.2
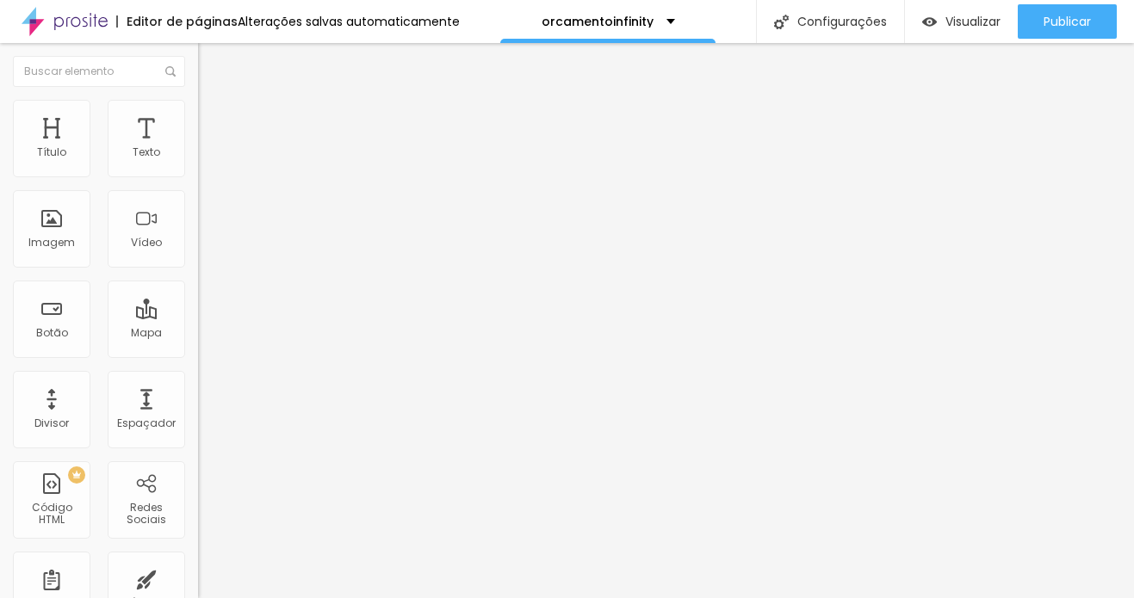
click at [198, 578] on input "range" at bounding box center [253, 585] width 111 height 14
click at [198, 112] on li "Estilo" at bounding box center [297, 108] width 198 height 17
click at [198, 98] on img at bounding box center [205, 90] width 15 height 15
click at [198, 269] on span "16:9 Cinema" at bounding box center [230, 262] width 65 height 15
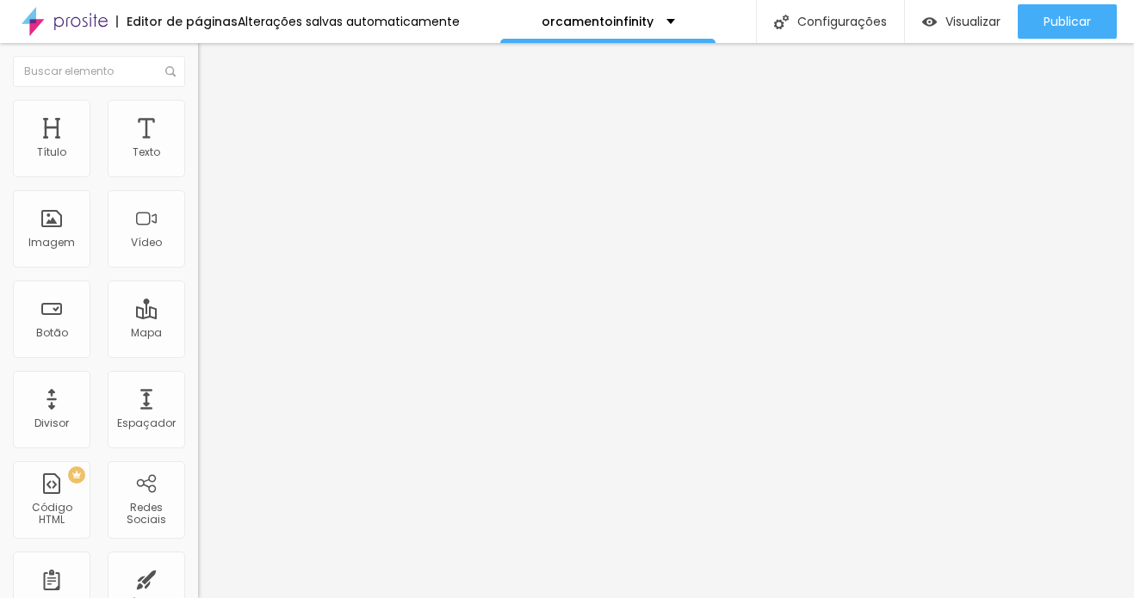
click at [198, 315] on div "Original" at bounding box center [297, 310] width 198 height 10
click at [198, 100] on li "Estilo" at bounding box center [297, 108] width 198 height 17
click at [198, 176] on input "range" at bounding box center [253, 170] width 111 height 14
click at [213, 121] on span "Avançado" at bounding box center [241, 128] width 57 height 15
drag, startPoint x: 133, startPoint y: 170, endPoint x: 160, endPoint y: 205, distance: 44.8
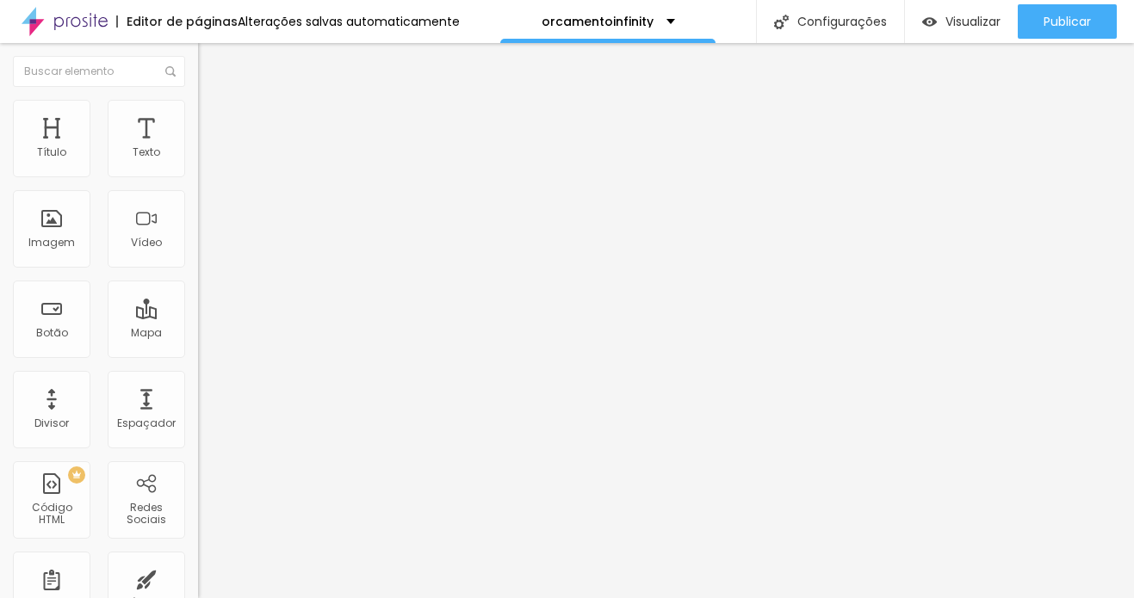
click at [198, 205] on div "100 Espaço de cima 0 Espaço de baixo ID Html Classes Html Visível nos dispositi…" at bounding box center [297, 496] width 198 height 724
click at [938, 34] on div "Visualizar" at bounding box center [961, 21] width 78 height 34
click at [198, 98] on img at bounding box center [205, 90] width 15 height 15
click at [198, 101] on img at bounding box center [205, 107] width 15 height 15
click at [198, 98] on img at bounding box center [205, 90] width 15 height 15
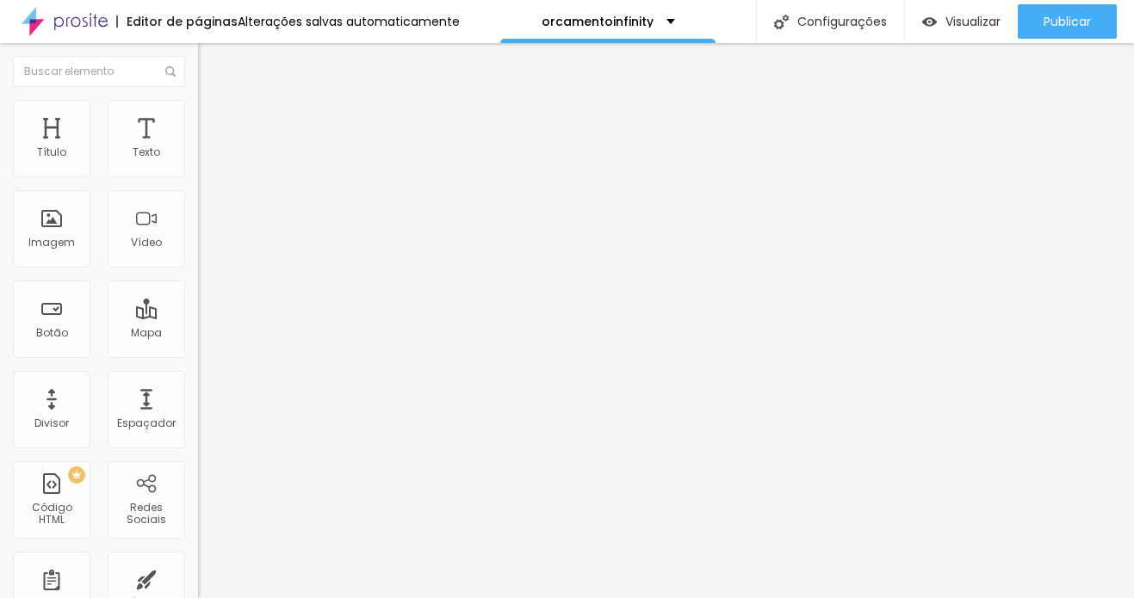
click at [198, 247] on div "Alinhamento" at bounding box center [297, 221] width 198 height 52
click at [198, 269] on span "Original" at bounding box center [218, 262] width 41 height 15
click at [198, 280] on span "Cinema" at bounding box center [219, 272] width 43 height 15
click at [198, 117] on img at bounding box center [205, 124] width 15 height 15
drag, startPoint x: 36, startPoint y: 202, endPoint x: 46, endPoint y: 250, distance: 49.3
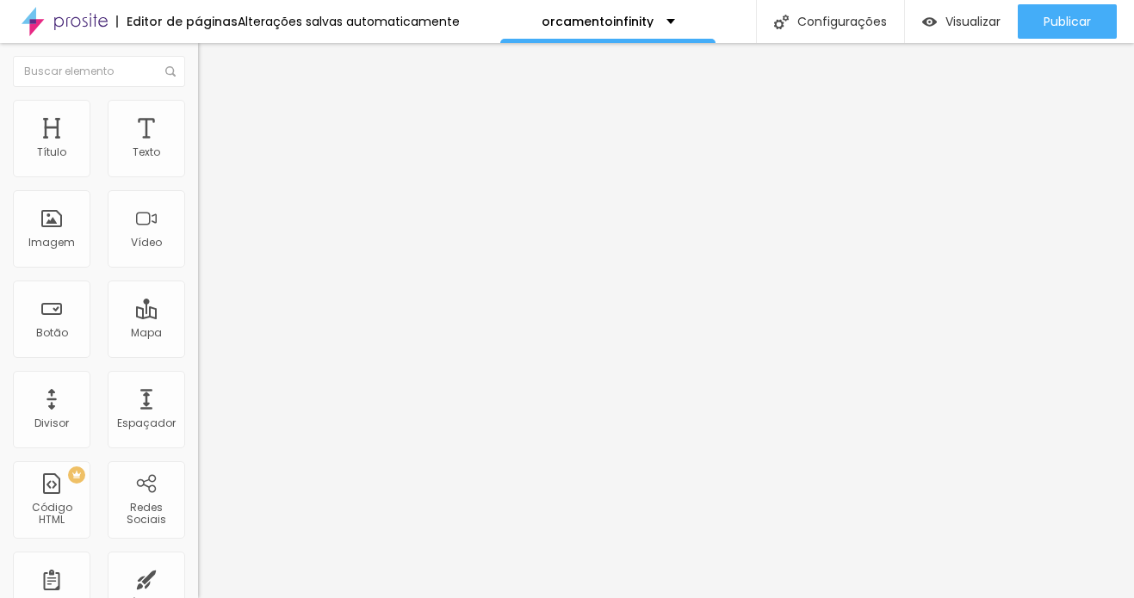
click at [198, 578] on input "range" at bounding box center [253, 585] width 111 height 14
drag, startPoint x: 130, startPoint y: 170, endPoint x: 201, endPoint y: 153, distance: 73.5
click at [201, 334] on input "range" at bounding box center [253, 341] width 111 height 14
click at [198, 106] on img at bounding box center [205, 107] width 15 height 15
drag, startPoint x: 38, startPoint y: 187, endPoint x: 47, endPoint y: 188, distance: 9.5
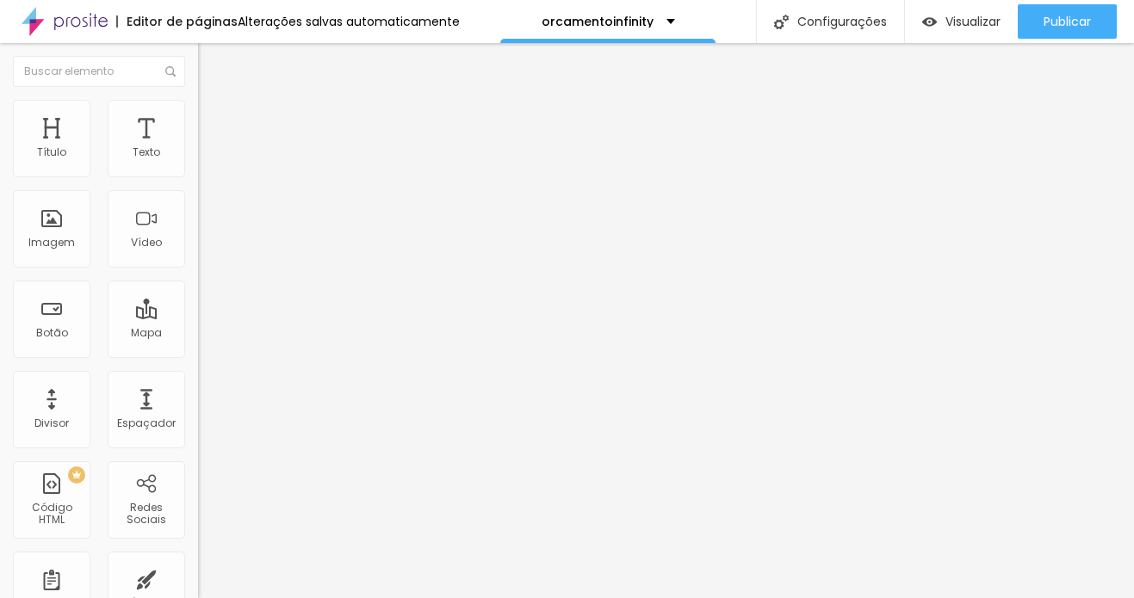
click at [198, 176] on input "range" at bounding box center [253, 170] width 111 height 14
click at [198, 117] on img at bounding box center [205, 124] width 15 height 15
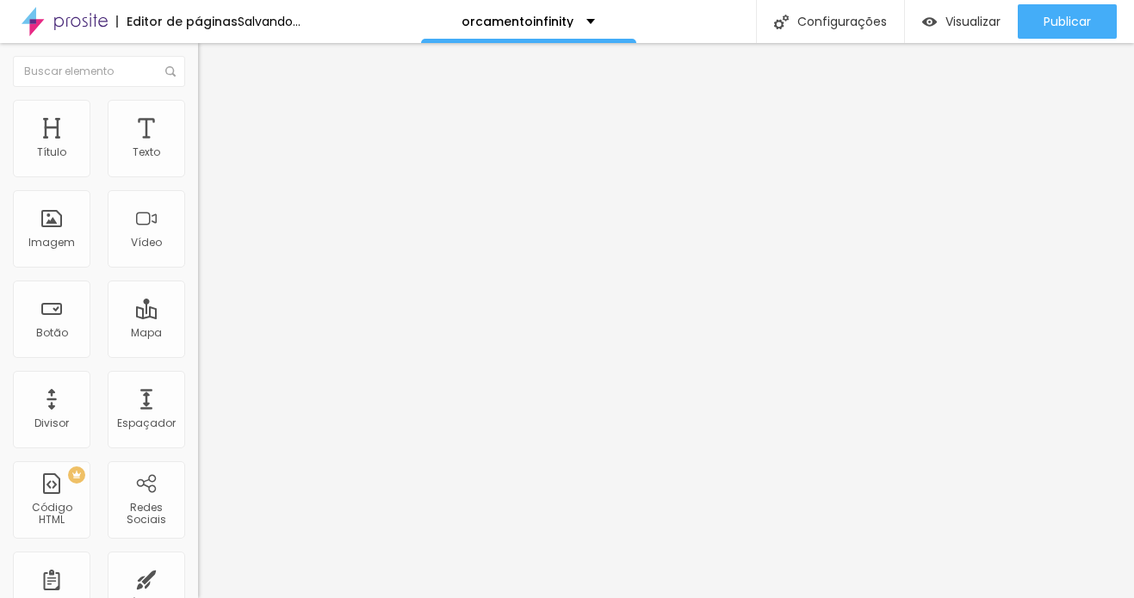
drag, startPoint x: 131, startPoint y: 171, endPoint x: 245, endPoint y: 176, distance: 114.6
click at [245, 334] on input "range" at bounding box center [253, 341] width 111 height 14
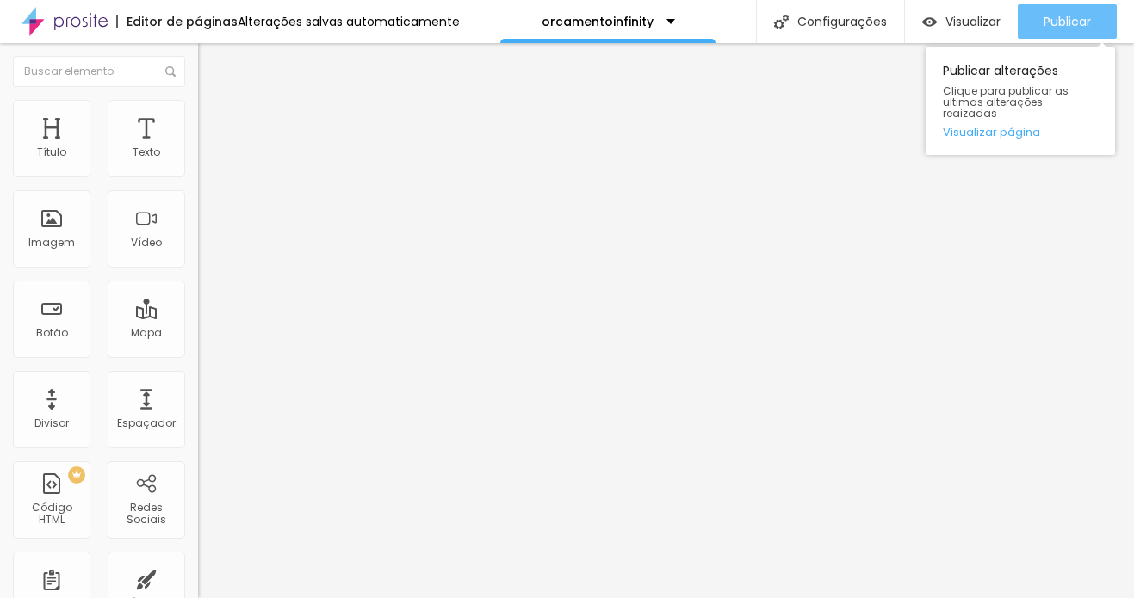
click at [1039, 22] on span "Publicar" at bounding box center [1066, 22] width 47 height 14
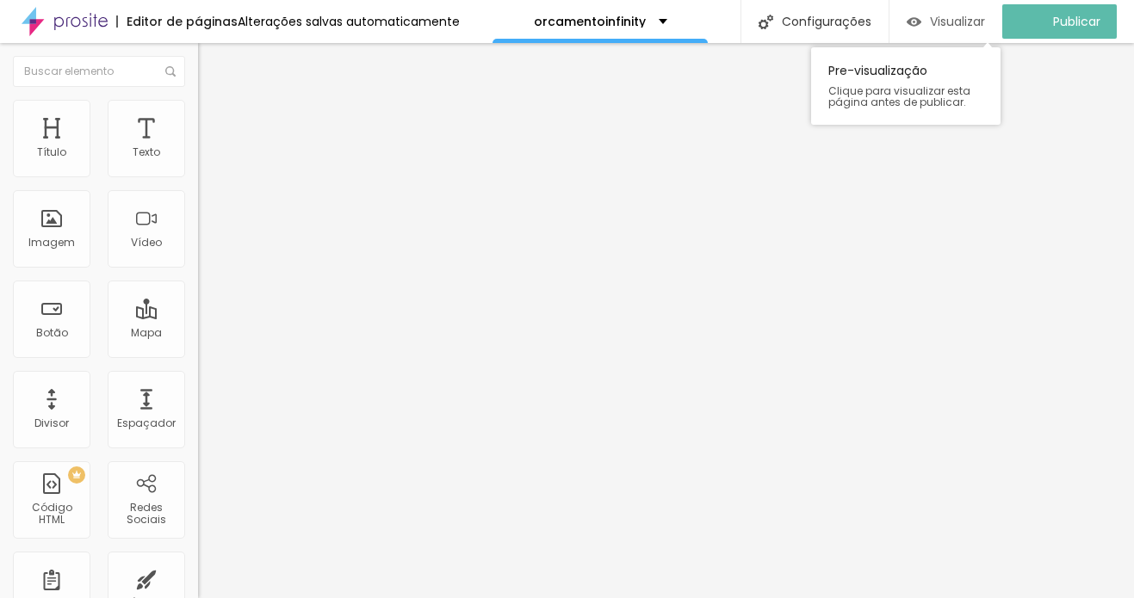
click at [964, 15] on span "Visualizar" at bounding box center [957, 22] width 55 height 14
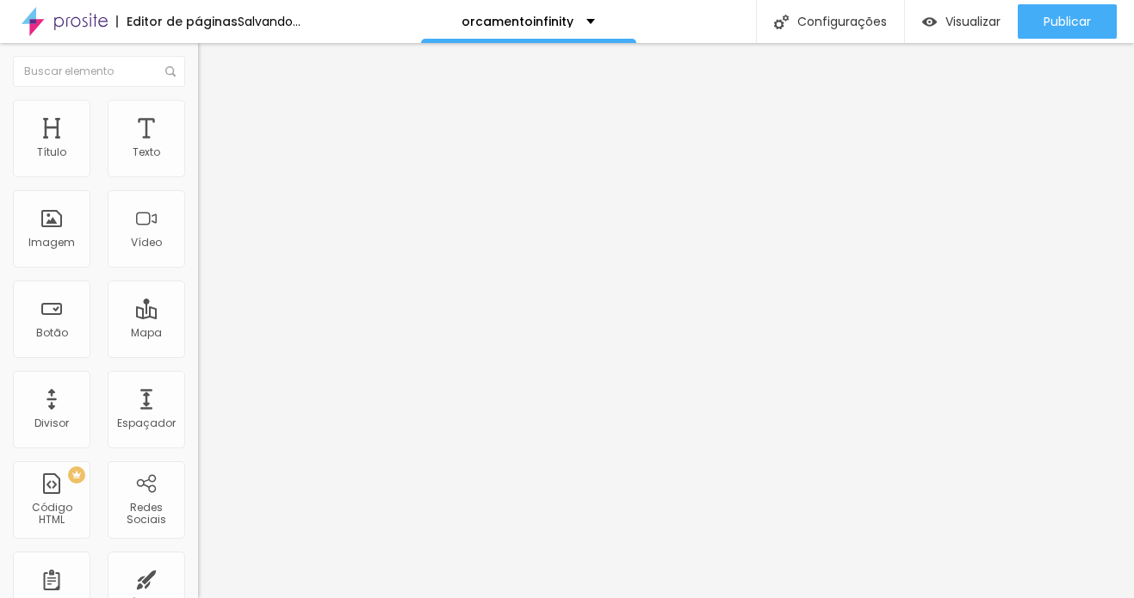
drag, startPoint x: 44, startPoint y: 204, endPoint x: -26, endPoint y: 200, distance: 69.9
click at [198, 578] on input "range" at bounding box center [253, 585] width 111 height 14
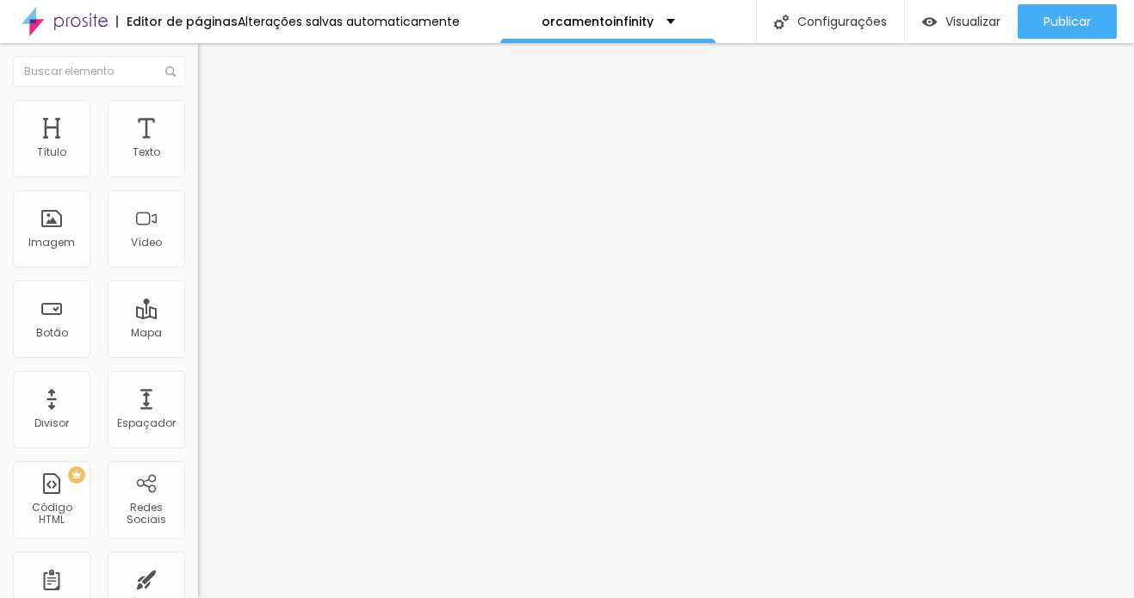
drag, startPoint x: 129, startPoint y: 171, endPoint x: 75, endPoint y: 164, distance: 54.8
click at [198, 334] on input "range" at bounding box center [253, 341] width 111 height 14
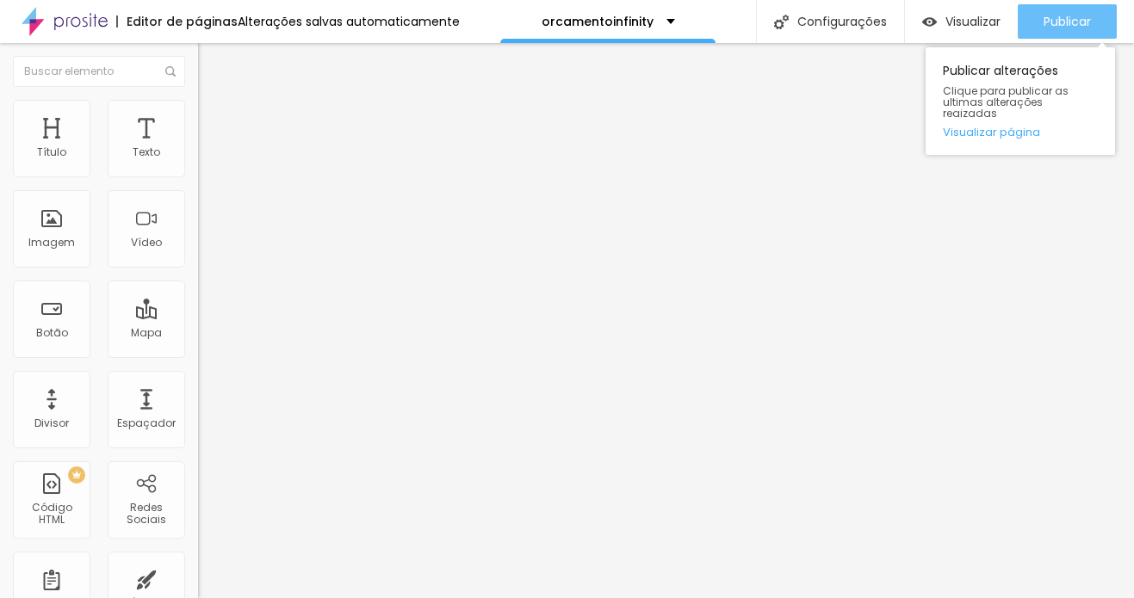
click at [1039, 16] on span "Publicar" at bounding box center [1066, 22] width 47 height 14
click at [1039, 15] on span "Publicar" at bounding box center [1066, 22] width 47 height 14
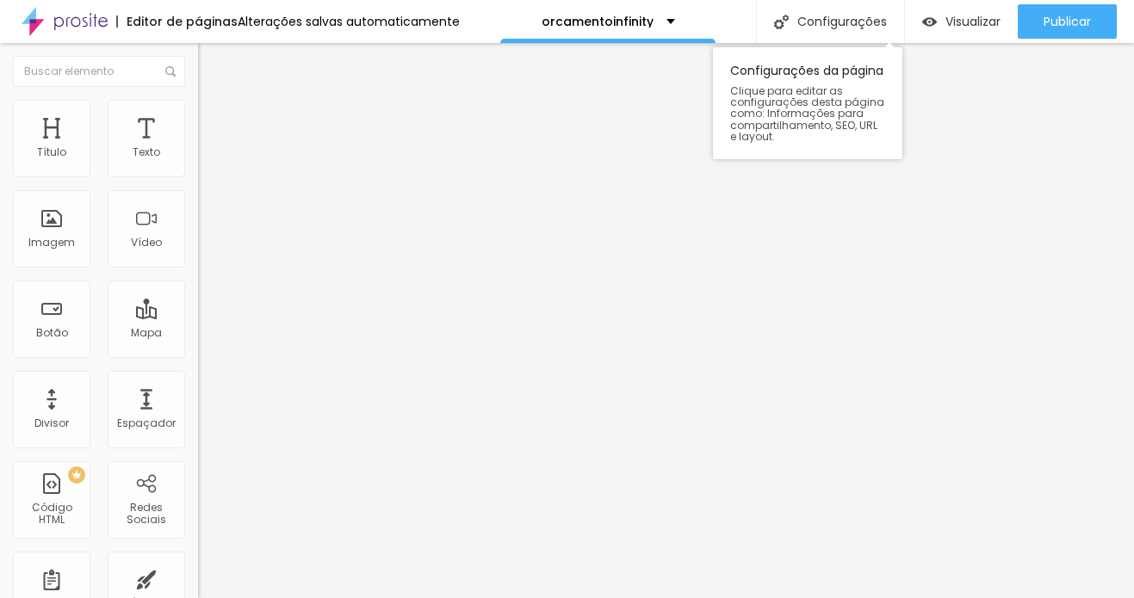
click at [877, 64] on div "Configurações da página Clique para editar as configurações desta página como: …" at bounding box center [807, 103] width 189 height 112
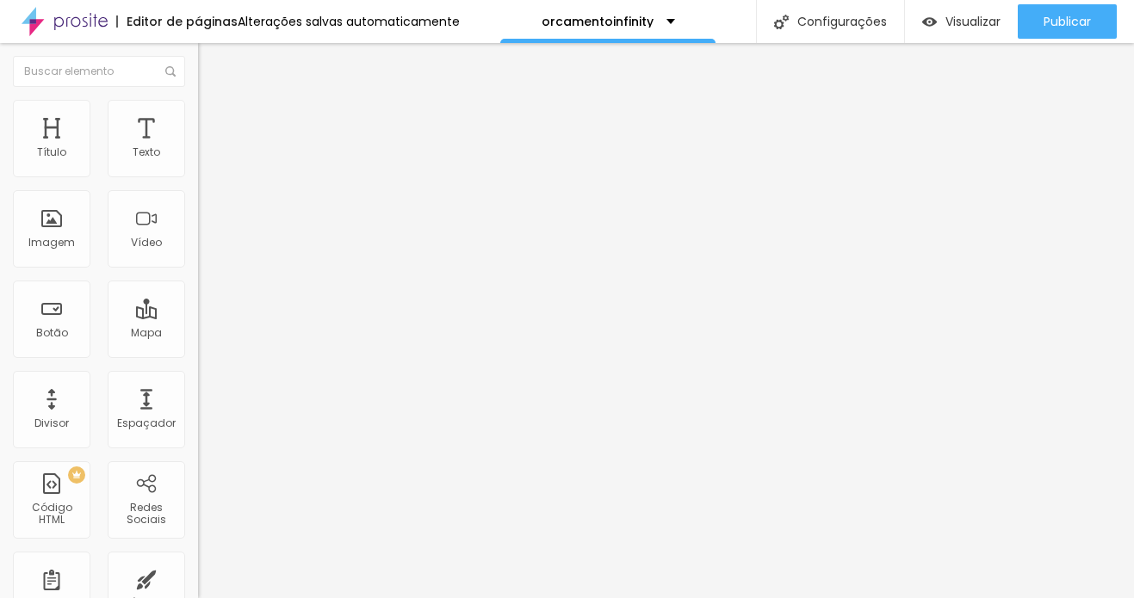
click at [198, 218] on img at bounding box center [204, 212] width 12 height 12
click at [198, 174] on input "text" at bounding box center [301, 165] width 207 height 17
paste input "BEM VINDOS A PRODUTORA INFINITY!"
click at [198, 393] on div "URL [URL][DOMAIN_NAME] Abrir em uma nova aba" at bounding box center [297, 359] width 198 height 68
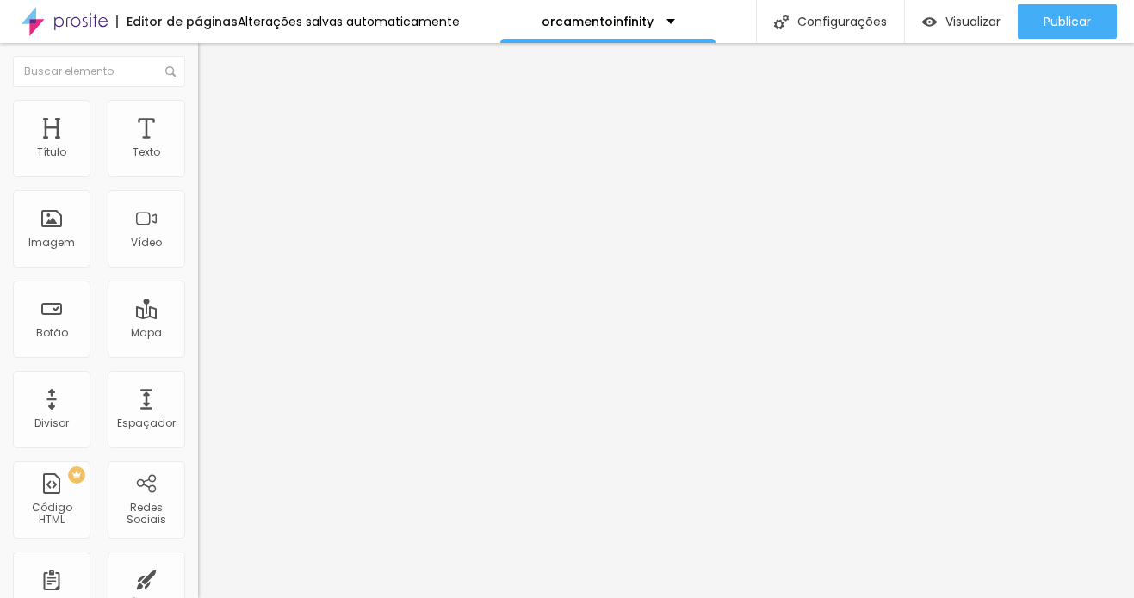
scroll to position [0, 0]
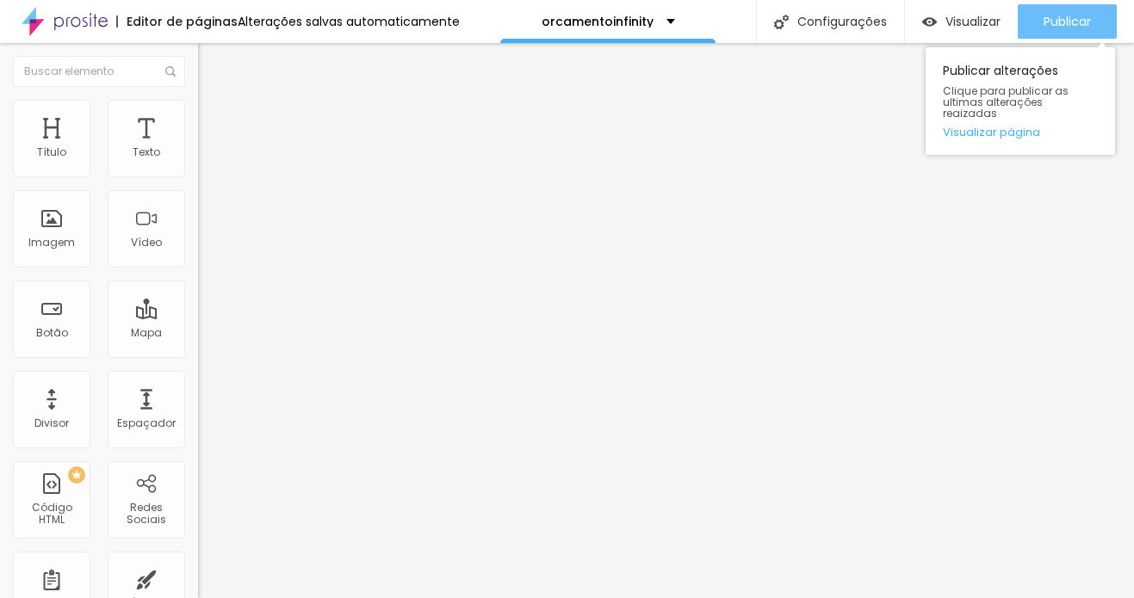
click at [1039, 25] on span "Publicar" at bounding box center [1066, 22] width 47 height 14
click at [1039, 17] on span "Publicar" at bounding box center [1066, 22] width 47 height 14
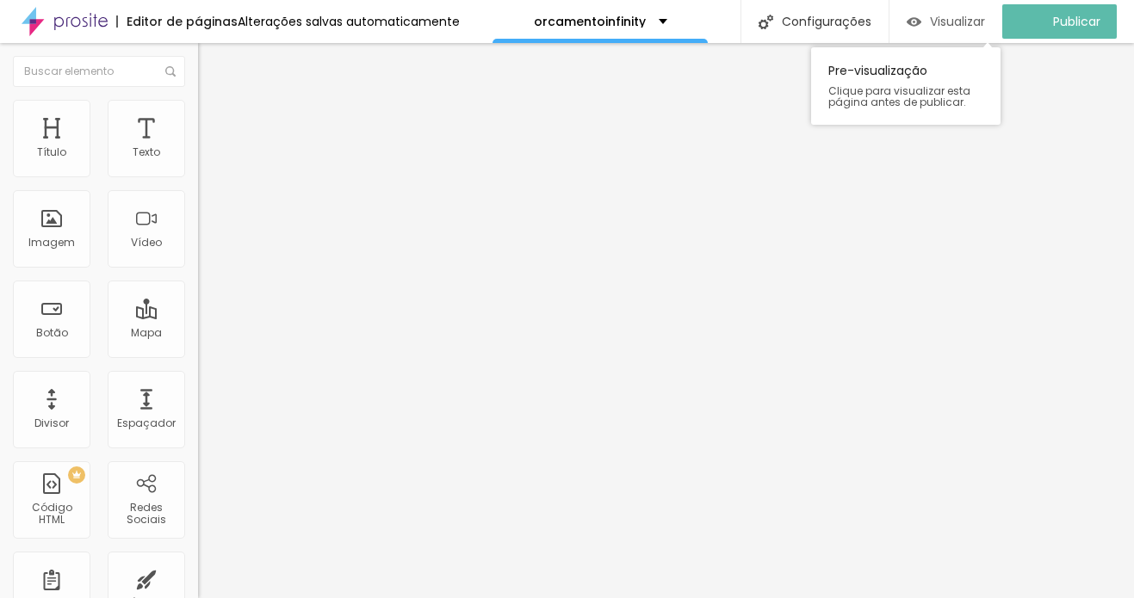
click at [943, 31] on div "Visualizar" at bounding box center [945, 21] width 78 height 34
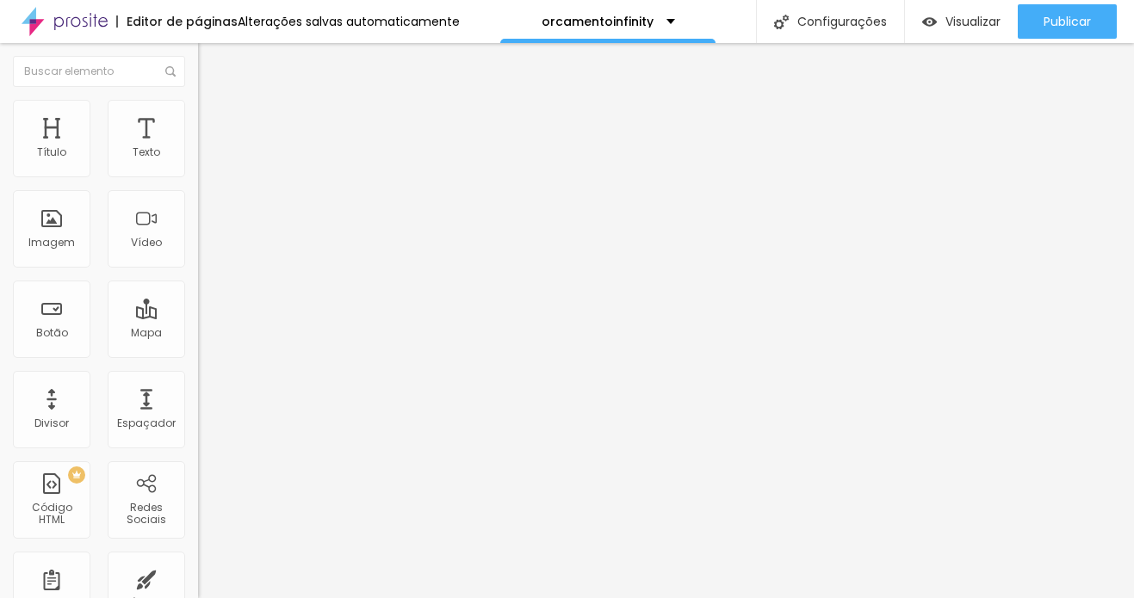
click at [198, 269] on span "16:9 Cinema" at bounding box center [230, 262] width 65 height 15
click at [198, 296] on span "Padrão" at bounding box center [217, 288] width 39 height 15
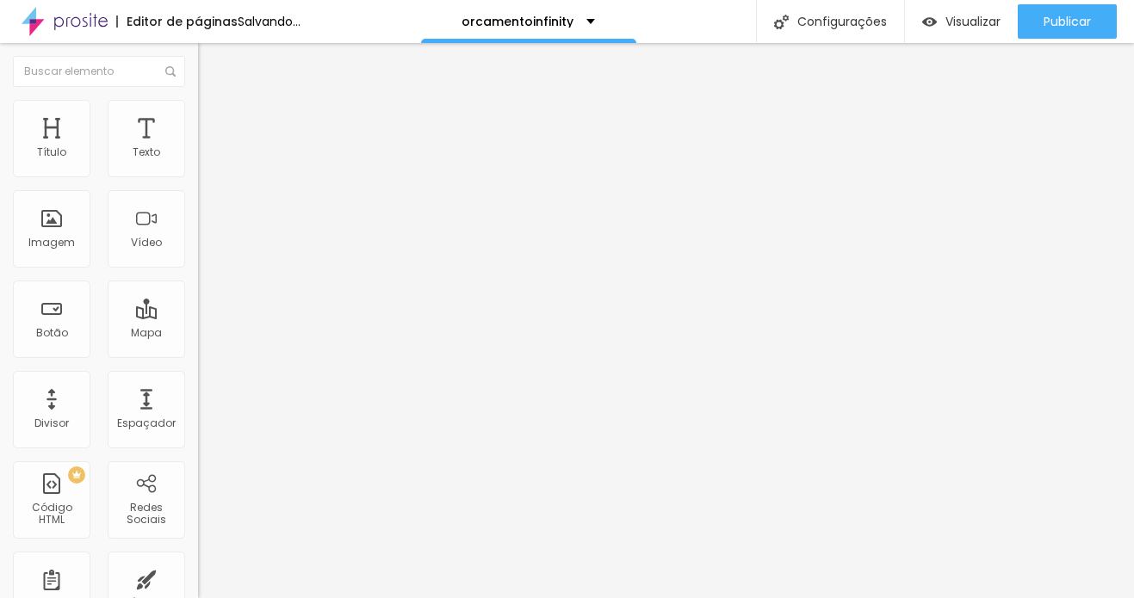
click at [198, 306] on span "Quadrado" at bounding box center [226, 299] width 56 height 15
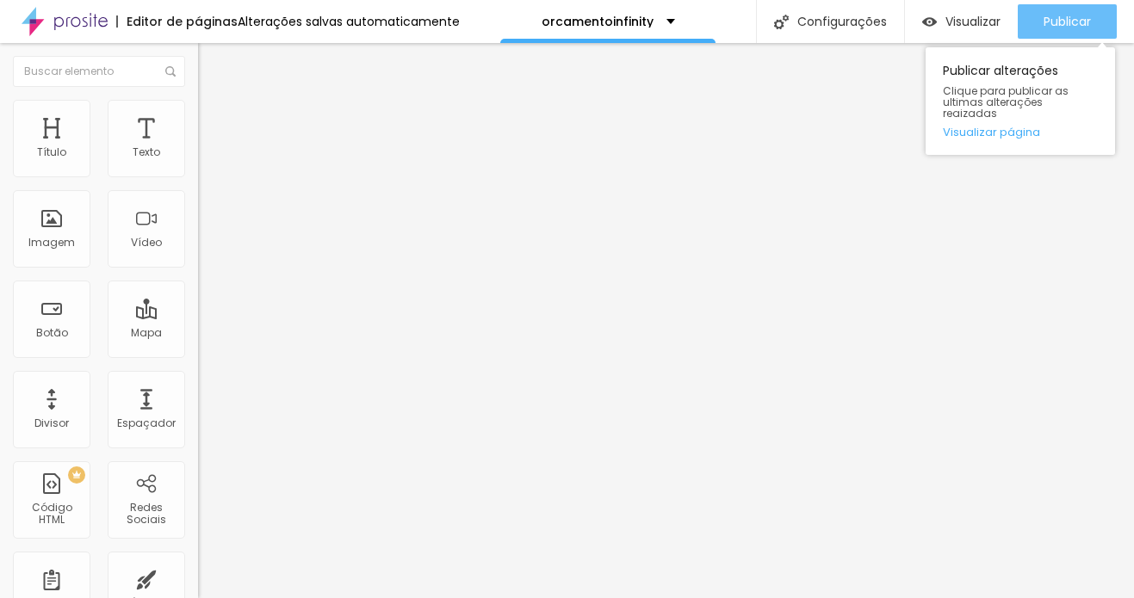
click at [1039, 16] on span "Publicar" at bounding box center [1066, 22] width 47 height 14
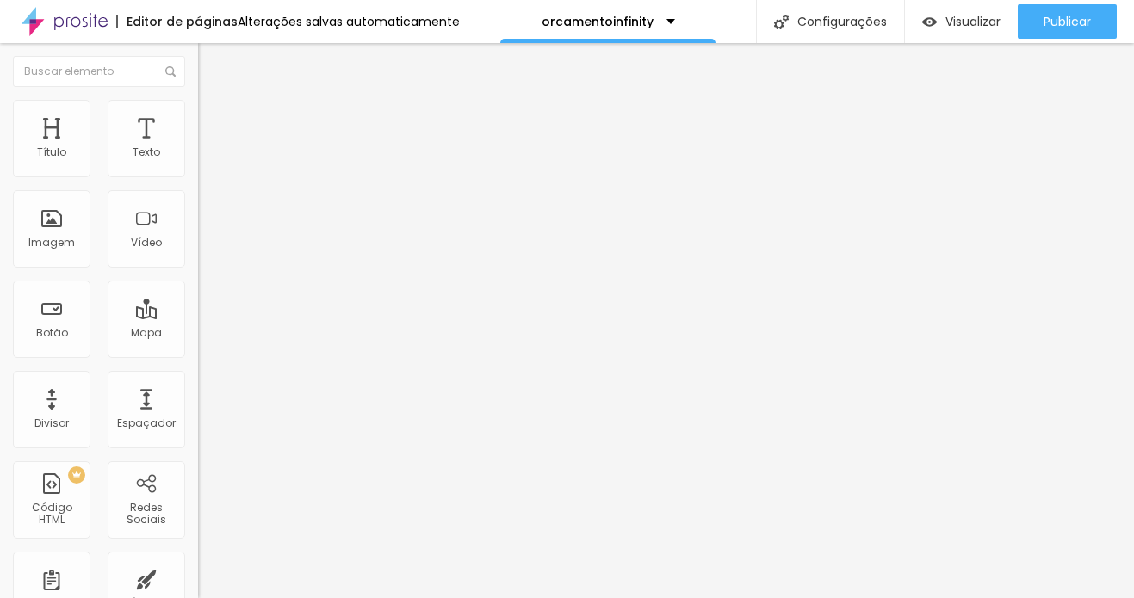
click at [198, 232] on img at bounding box center [204, 225] width 12 height 12
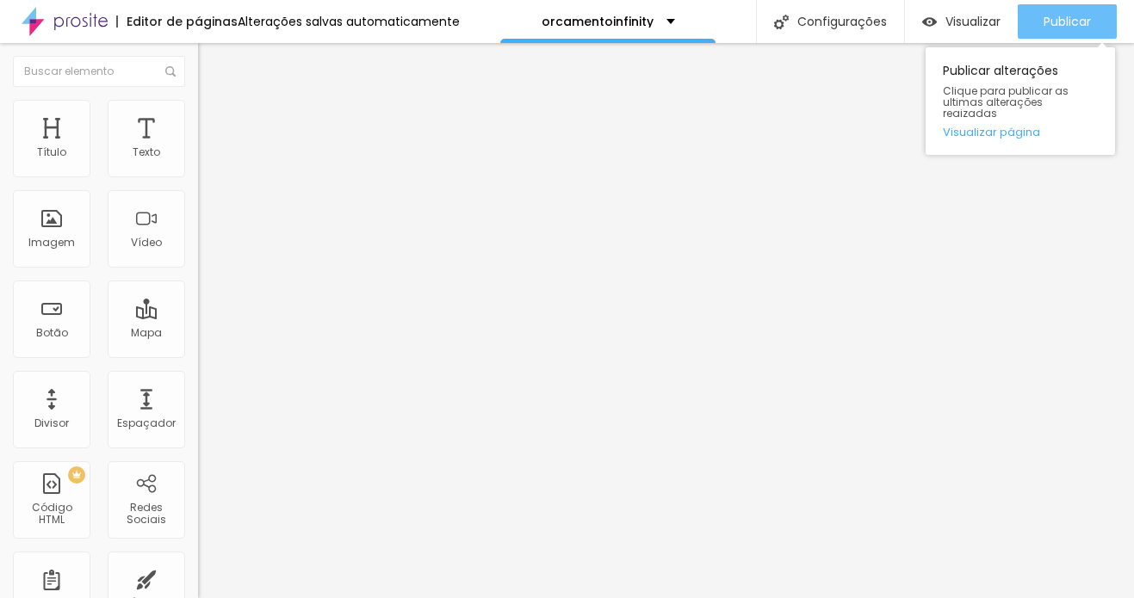
click at [1039, 23] on span "Publicar" at bounding box center [1066, 22] width 47 height 14
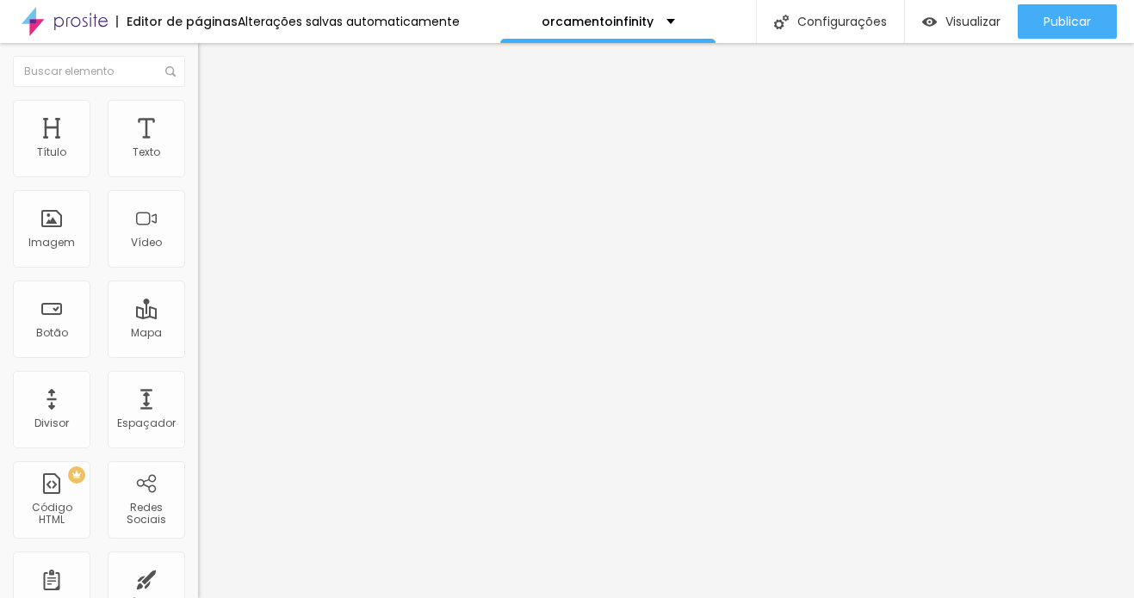
click at [213, 121] on span "Avançado" at bounding box center [241, 128] width 57 height 15
drag, startPoint x: 34, startPoint y: 197, endPoint x: 68, endPoint y: 201, distance: 33.7
click at [198, 578] on div at bounding box center [297, 585] width 198 height 15
drag, startPoint x: 44, startPoint y: 201, endPoint x: 294, endPoint y: 225, distance: 250.7
click at [294, 578] on input "range" at bounding box center [253, 585] width 111 height 14
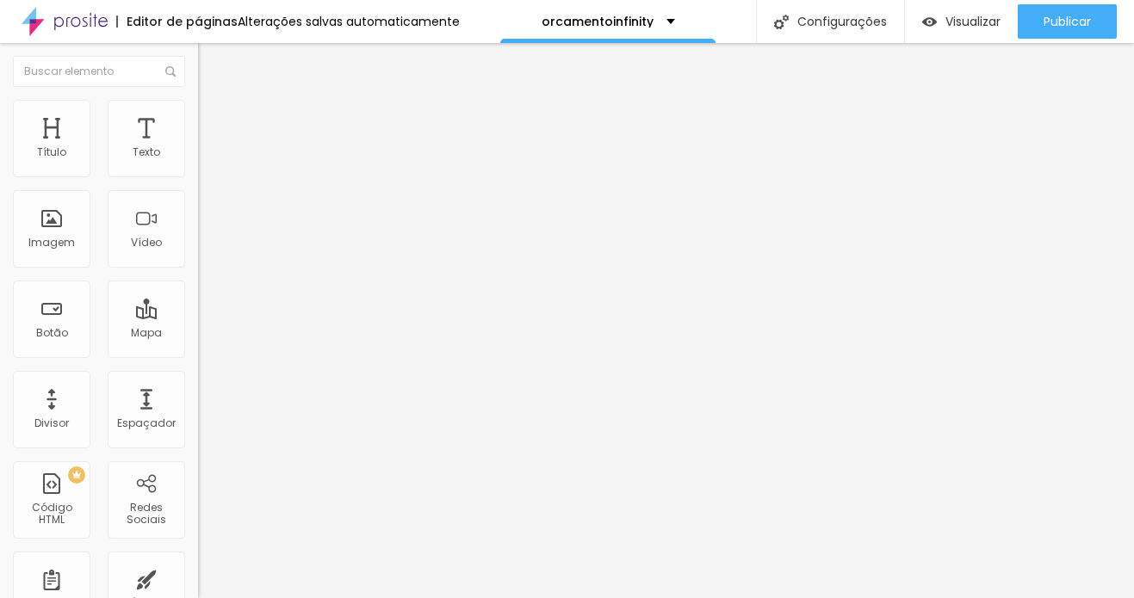
drag, startPoint x: 77, startPoint y: 169, endPoint x: 296, endPoint y: 178, distance: 218.8
click at [296, 334] on input "range" at bounding box center [253, 341] width 111 height 14
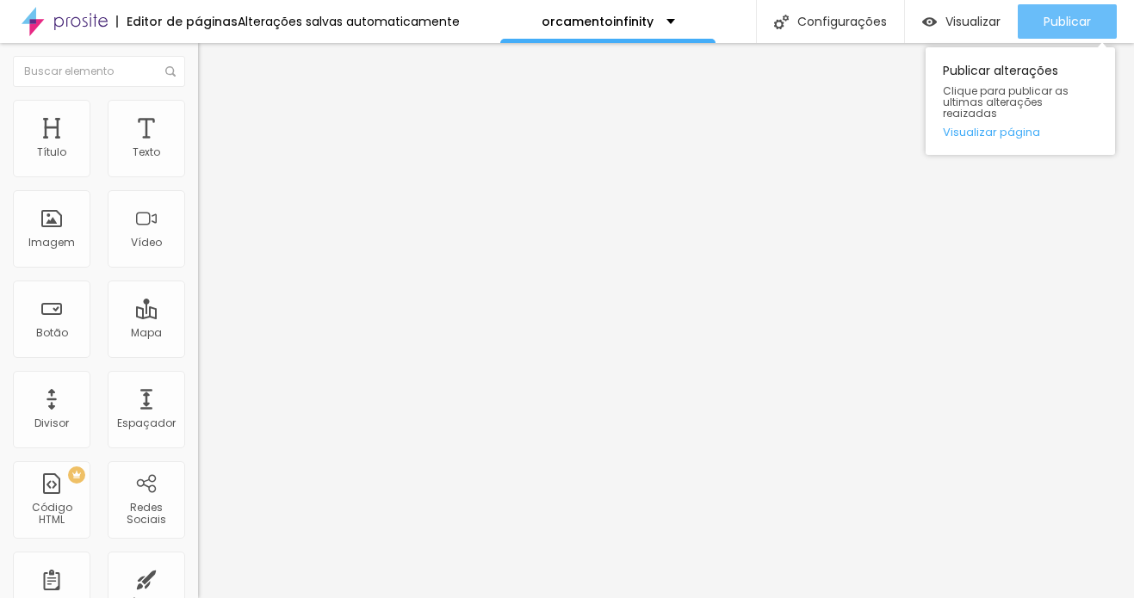
click at [1039, 18] on span "Publicar" at bounding box center [1066, 22] width 47 height 14
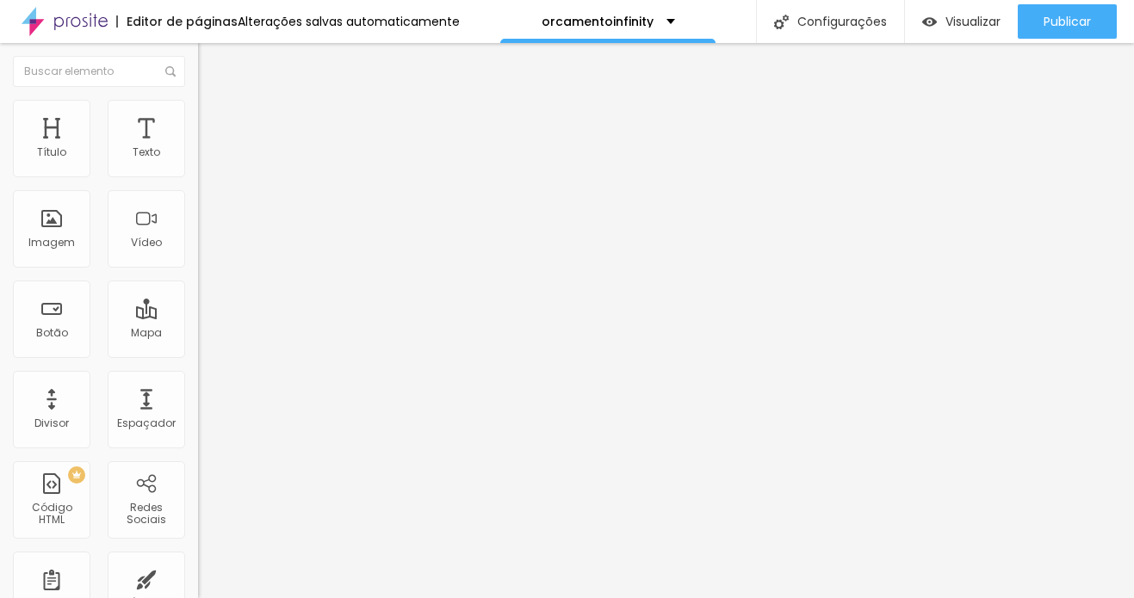
click at [198, 98] on img at bounding box center [205, 90] width 15 height 15
click at [198, 174] on input "BEM VINDOS A PRODUTORA INFINITY!" at bounding box center [301, 165] width 207 height 17
click at [198, 269] on span "1:1 Quadrado" at bounding box center [232, 262] width 68 height 15
click at [198, 107] on li "Estilo" at bounding box center [297, 108] width 198 height 17
drag, startPoint x: 43, startPoint y: 186, endPoint x: 58, endPoint y: 189, distance: 14.9
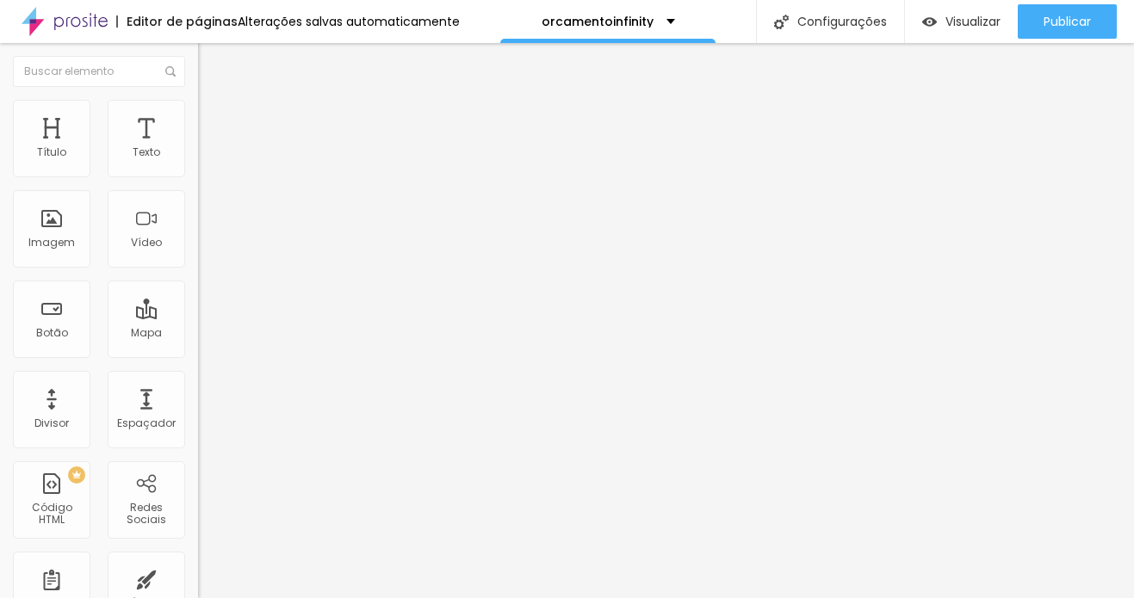
click at [198, 176] on input "range" at bounding box center [253, 170] width 111 height 14
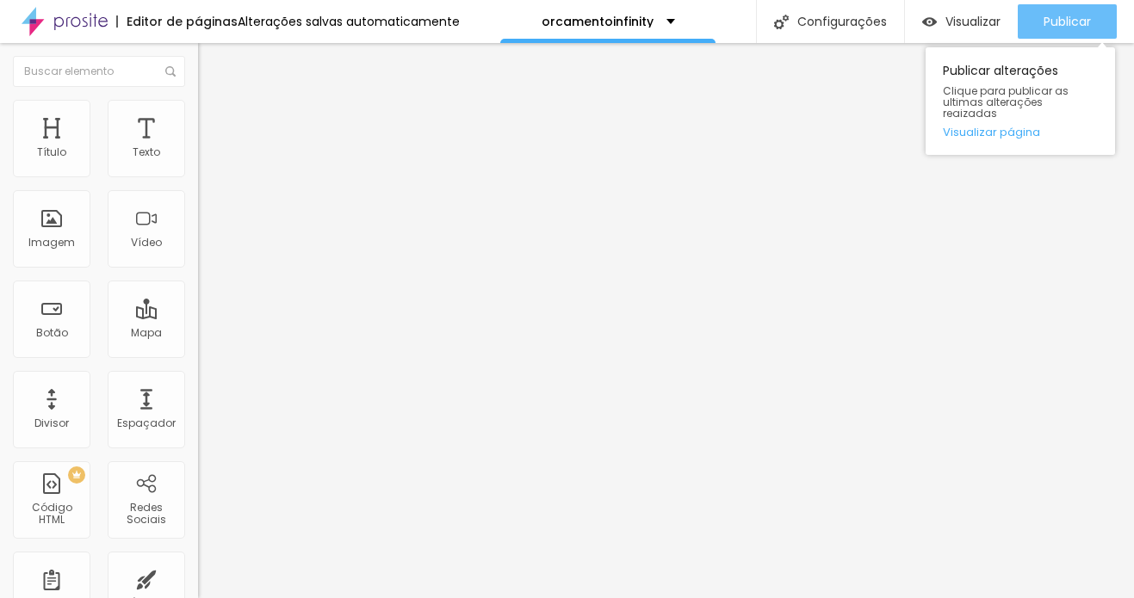
click at [1039, 17] on span "Publicar" at bounding box center [1066, 22] width 47 height 14
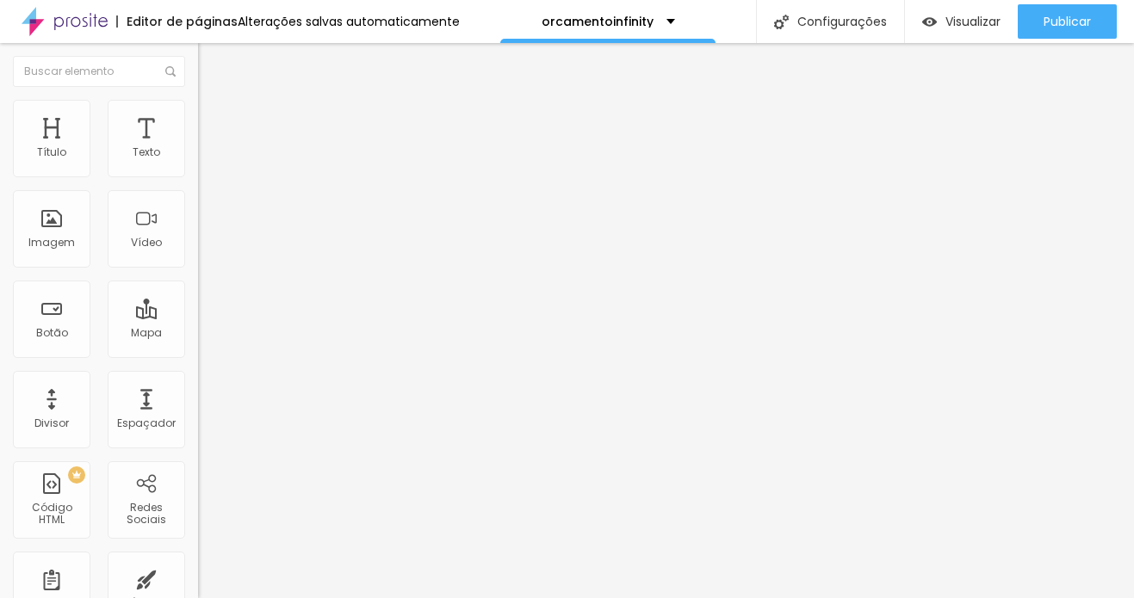
click at [198, 148] on span "Trocar imagem" at bounding box center [245, 140] width 94 height 15
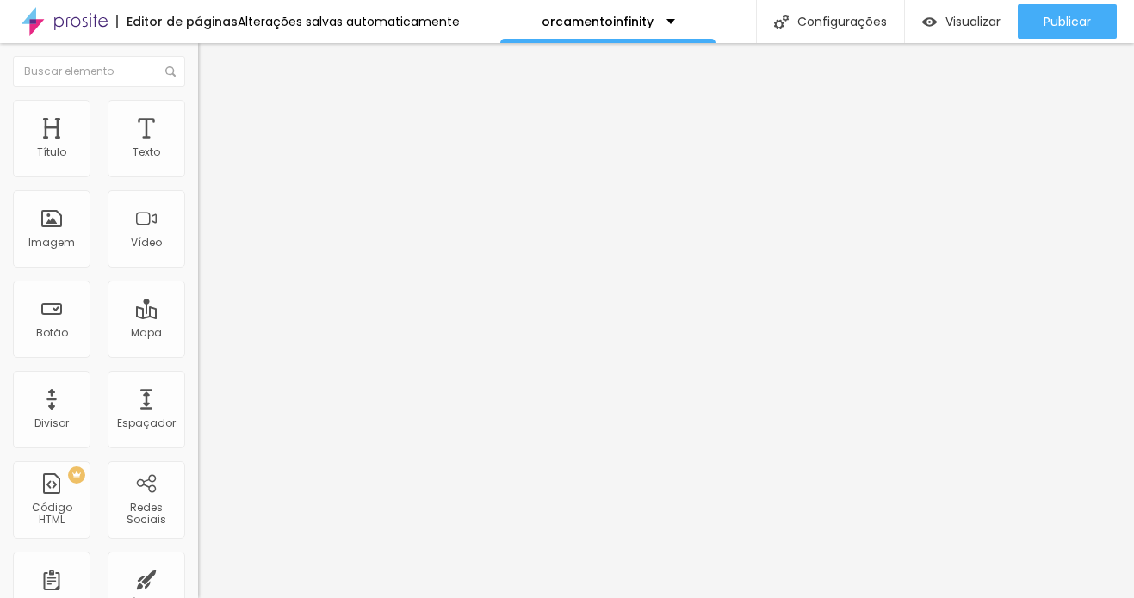
click at [213, 116] on span "Estilo" at bounding box center [226, 111] width 27 height 15
drag, startPoint x: 177, startPoint y: 186, endPoint x: 201, endPoint y: 188, distance: 23.3
click at [201, 176] on input "range" at bounding box center [253, 170] width 111 height 14
click at [213, 121] on span "Avançado" at bounding box center [241, 128] width 57 height 15
drag, startPoint x: 52, startPoint y: 170, endPoint x: 79, endPoint y: 189, distance: 33.4
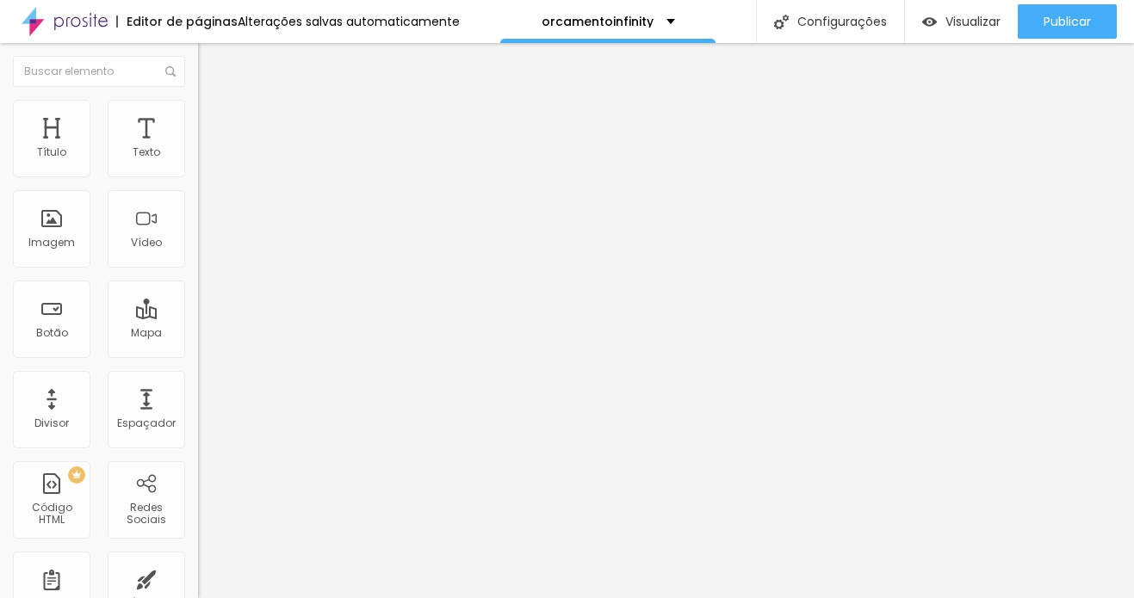
click at [198, 334] on input "range" at bounding box center [253, 341] width 111 height 14
drag, startPoint x: 45, startPoint y: 204, endPoint x: 96, endPoint y: 220, distance: 53.4
click at [198, 578] on input "range" at bounding box center [253, 585] width 111 height 14
drag, startPoint x: 94, startPoint y: 204, endPoint x: -9, endPoint y: 199, distance: 102.6
click at [198, 578] on input "range" at bounding box center [253, 585] width 111 height 14
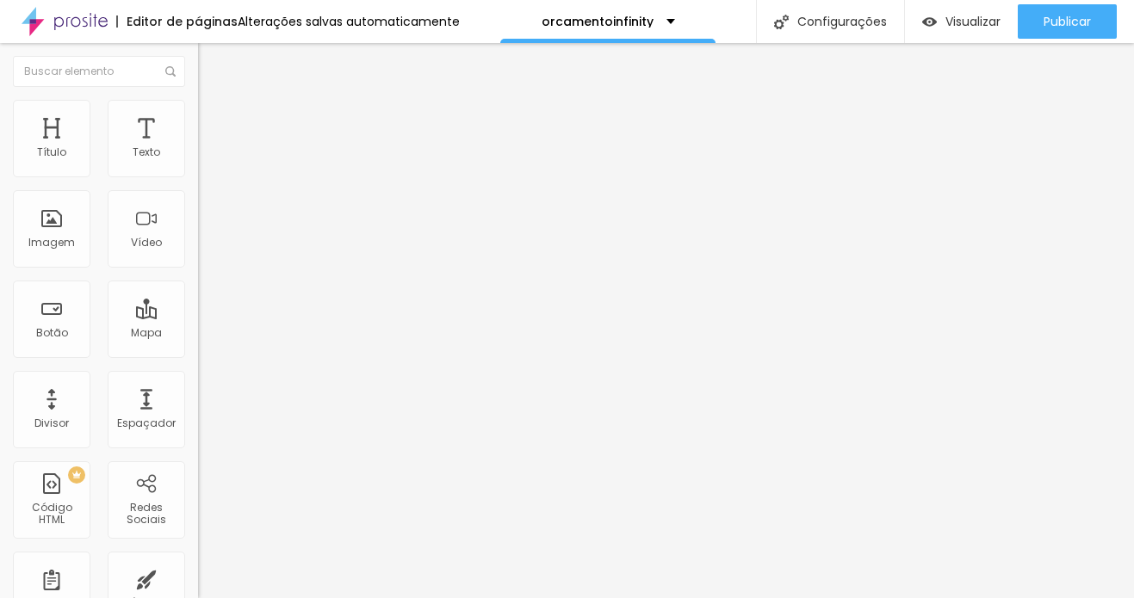
click at [213, 102] on span "Conteúdo" at bounding box center [239, 94] width 53 height 15
click at [198, 174] on input "text" at bounding box center [301, 165] width 207 height 17
click at [198, 148] on span "Trocar imagem" at bounding box center [245, 140] width 94 height 15
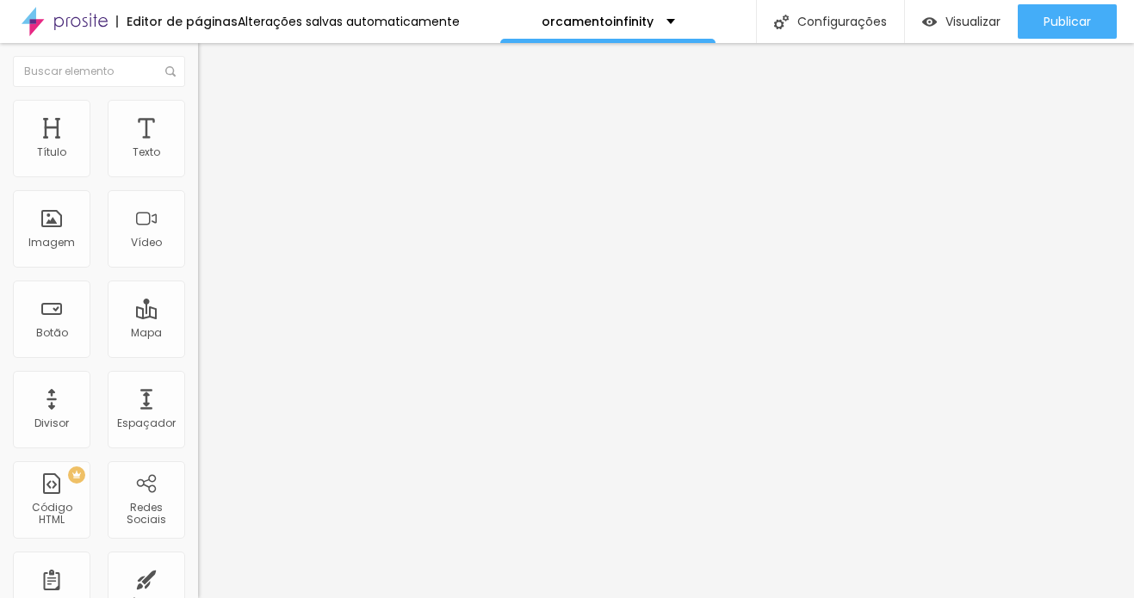
click at [198, 148] on span "Trocar imagem" at bounding box center [245, 140] width 94 height 15
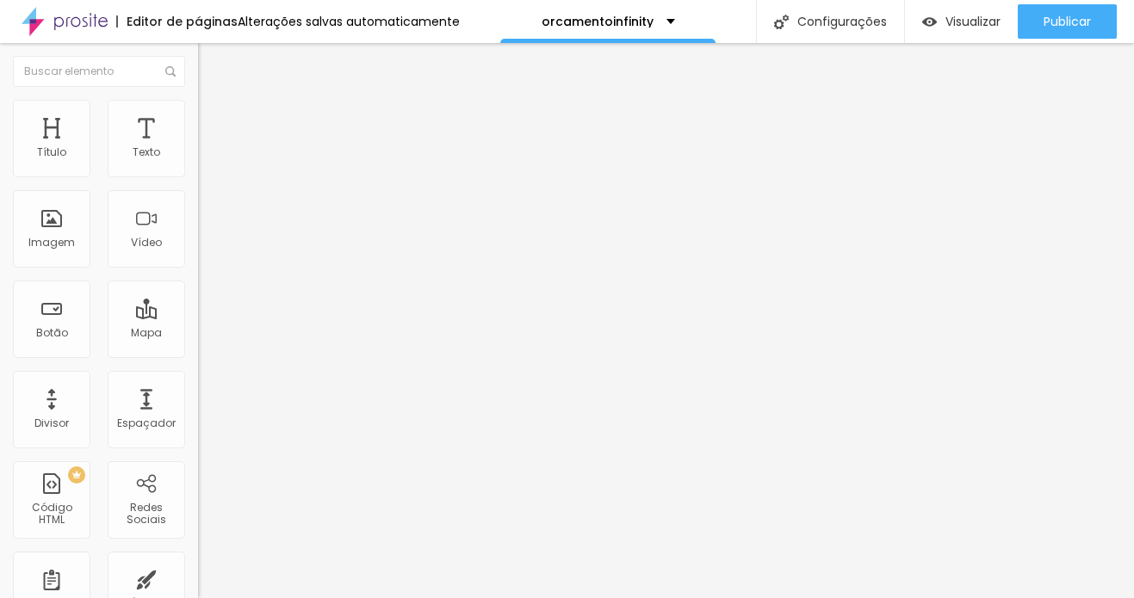
click at [213, 118] on span "Estilo" at bounding box center [226, 111] width 27 height 15
click at [198, 117] on img at bounding box center [205, 124] width 15 height 15
drag, startPoint x: 79, startPoint y: 171, endPoint x: 36, endPoint y: 171, distance: 43.0
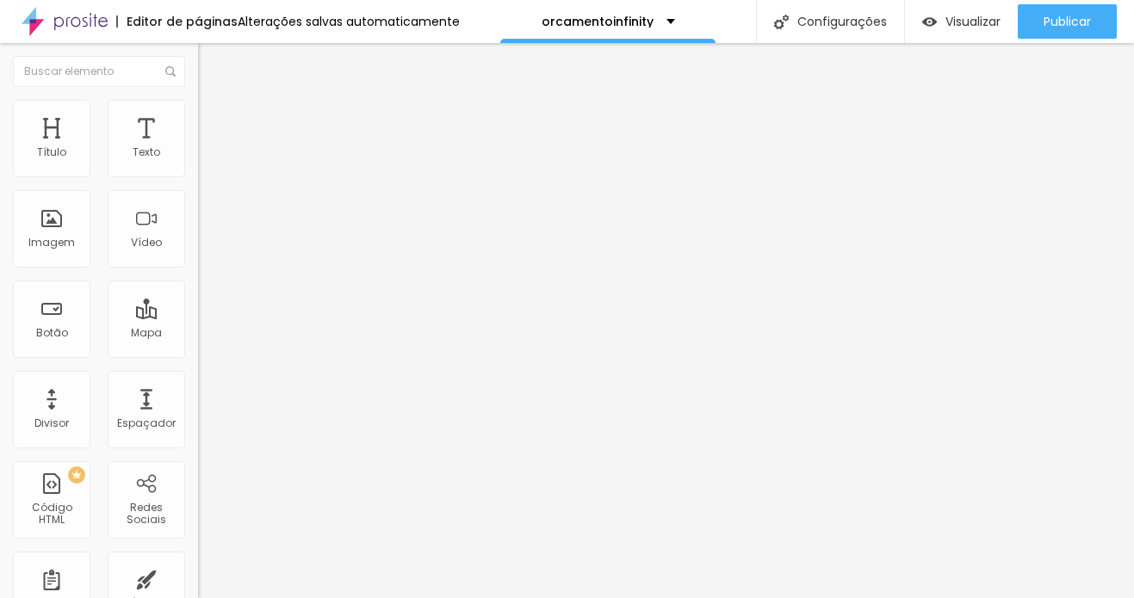
click at [198, 334] on input "range" at bounding box center [253, 341] width 111 height 14
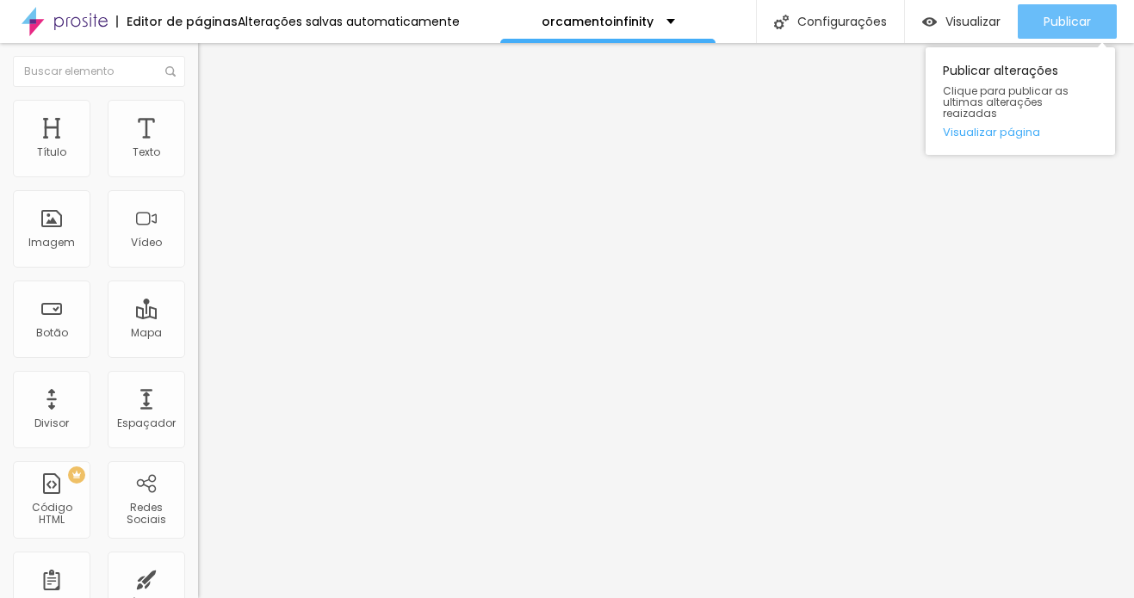
click at [1039, 21] on span "Publicar" at bounding box center [1066, 22] width 47 height 14
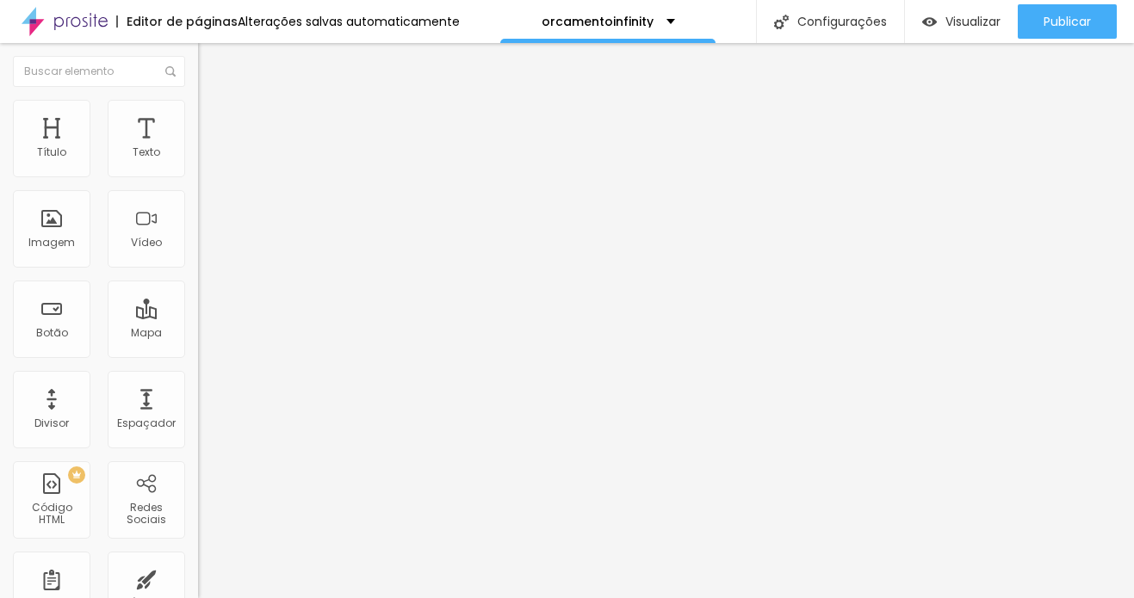
click at [198, 148] on span "Trocar imagem" at bounding box center [245, 140] width 94 height 15
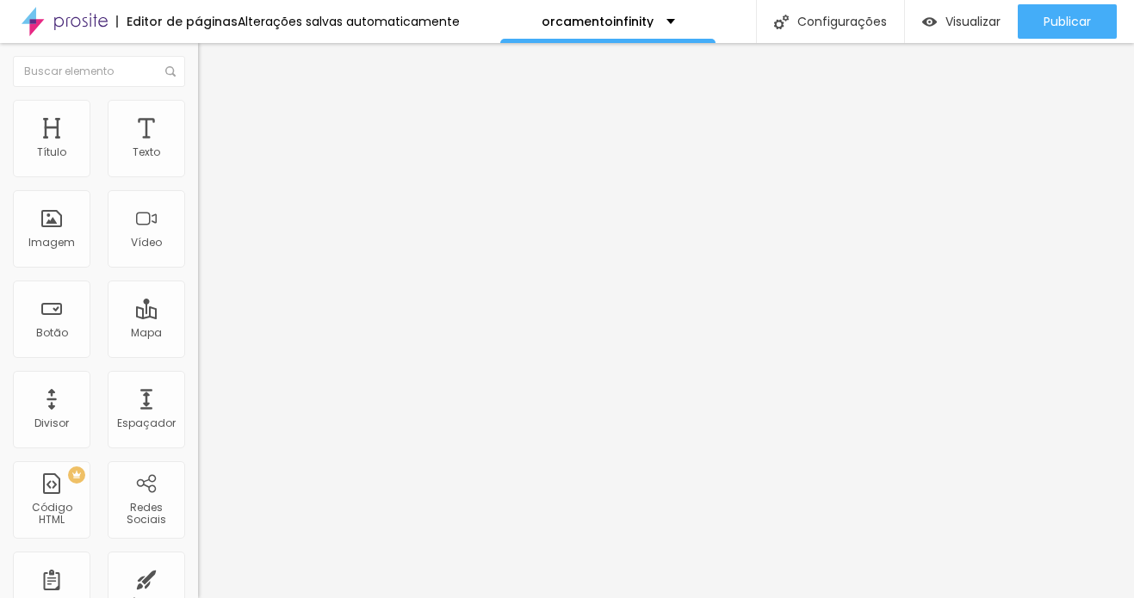
click at [213, 121] on span "Avançado" at bounding box center [241, 128] width 57 height 15
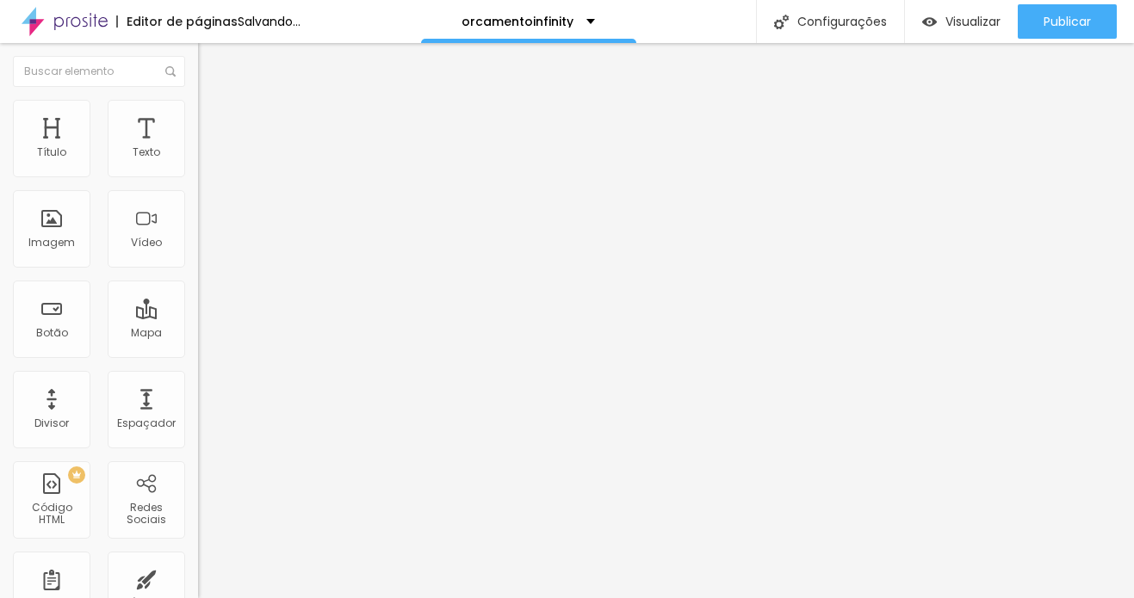
drag, startPoint x: 46, startPoint y: 165, endPoint x: 68, endPoint y: 164, distance: 21.6
click at [198, 334] on input "range" at bounding box center [253, 341] width 111 height 14
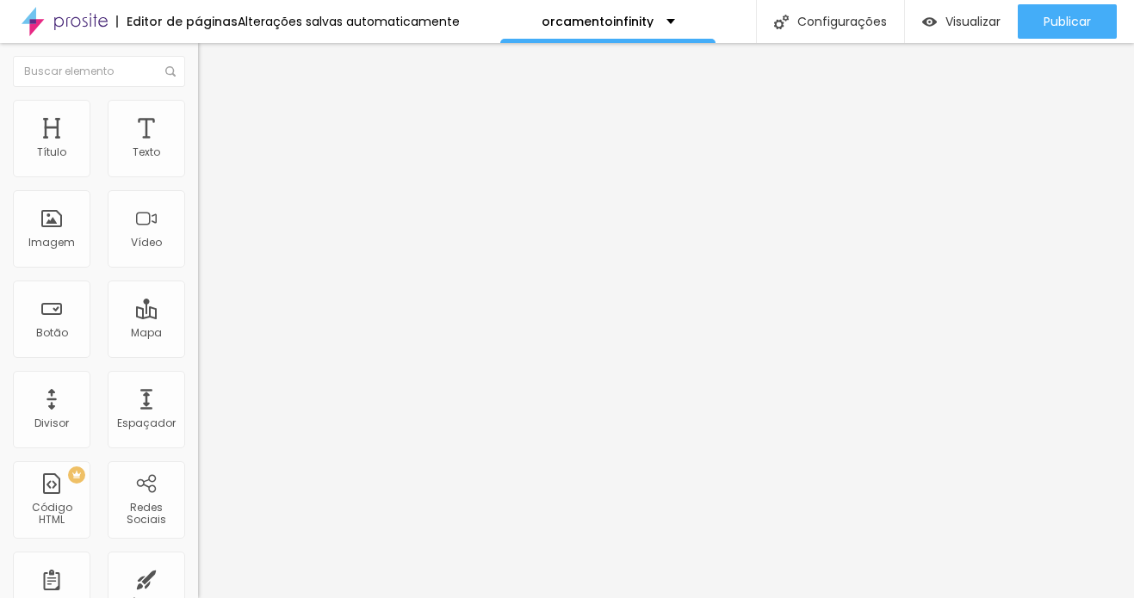
drag, startPoint x: 50, startPoint y: 202, endPoint x: 66, endPoint y: 201, distance: 16.4
click at [198, 578] on input "range" at bounding box center [253, 585] width 111 height 14
click at [198, 117] on img at bounding box center [205, 124] width 15 height 15
drag, startPoint x: 38, startPoint y: 164, endPoint x: 57, endPoint y: 164, distance: 18.9
click at [198, 334] on input "range" at bounding box center [253, 341] width 111 height 14
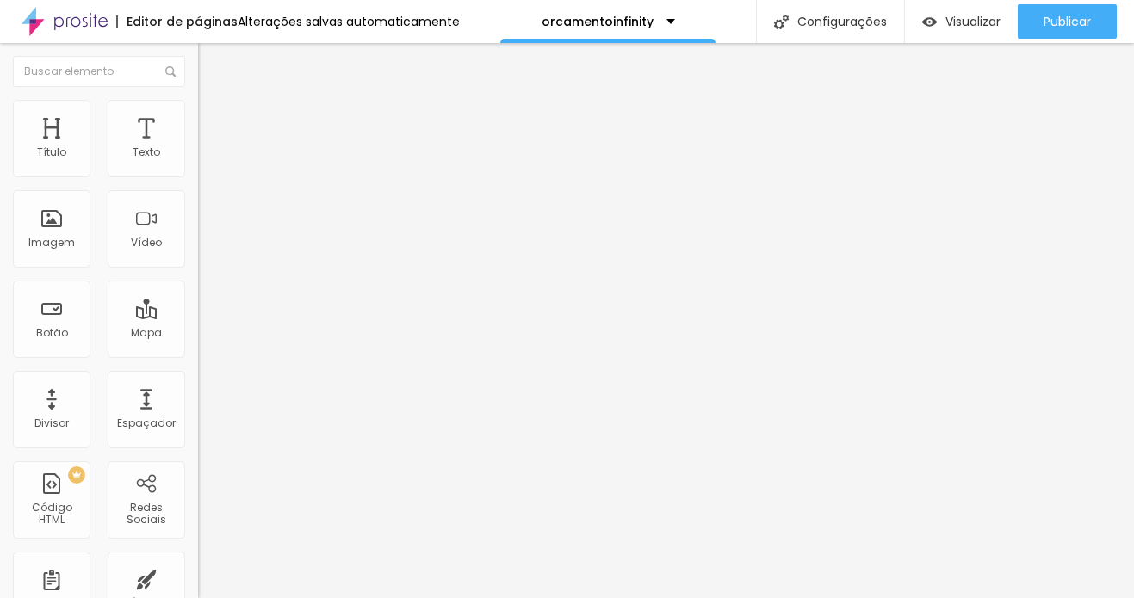
drag, startPoint x: 38, startPoint y: 203, endPoint x: 70, endPoint y: 203, distance: 31.8
click at [198, 578] on input "range" at bounding box center [253, 585] width 111 height 14
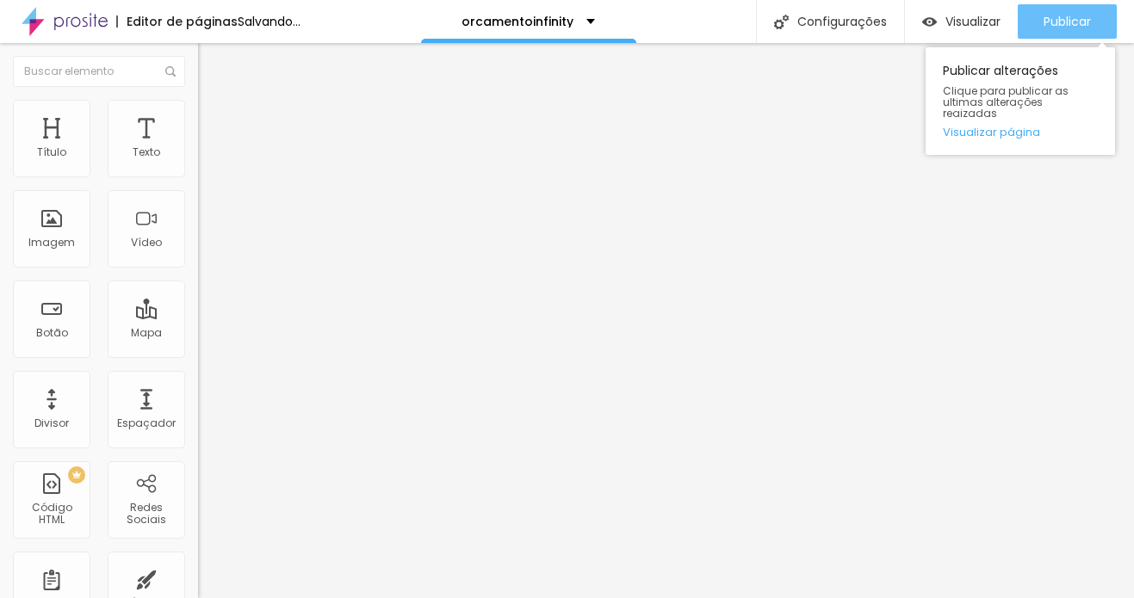
click at [1039, 26] on span "Publicar" at bounding box center [1066, 22] width 47 height 14
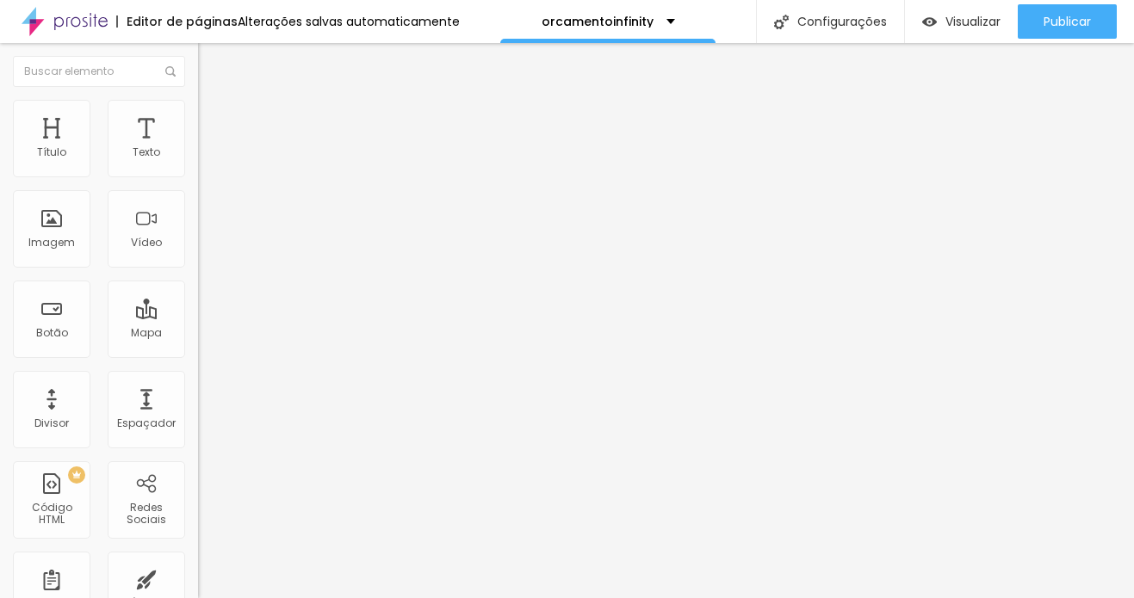
click at [198, 148] on span "Trocar imagem" at bounding box center [245, 140] width 94 height 15
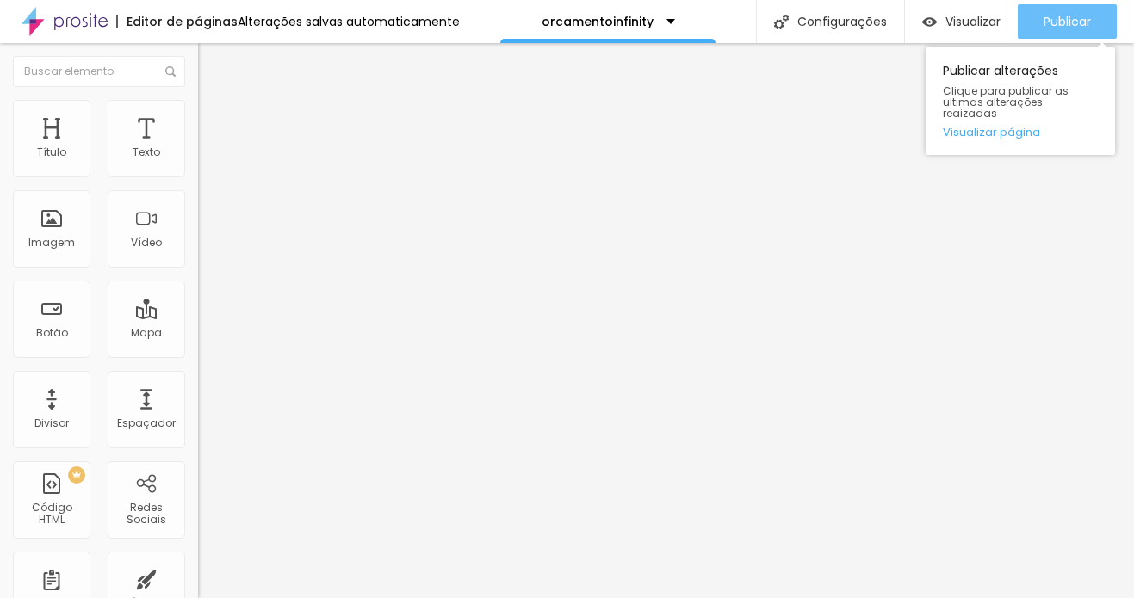
click at [1039, 30] on div "Publicar" at bounding box center [1066, 21] width 47 height 34
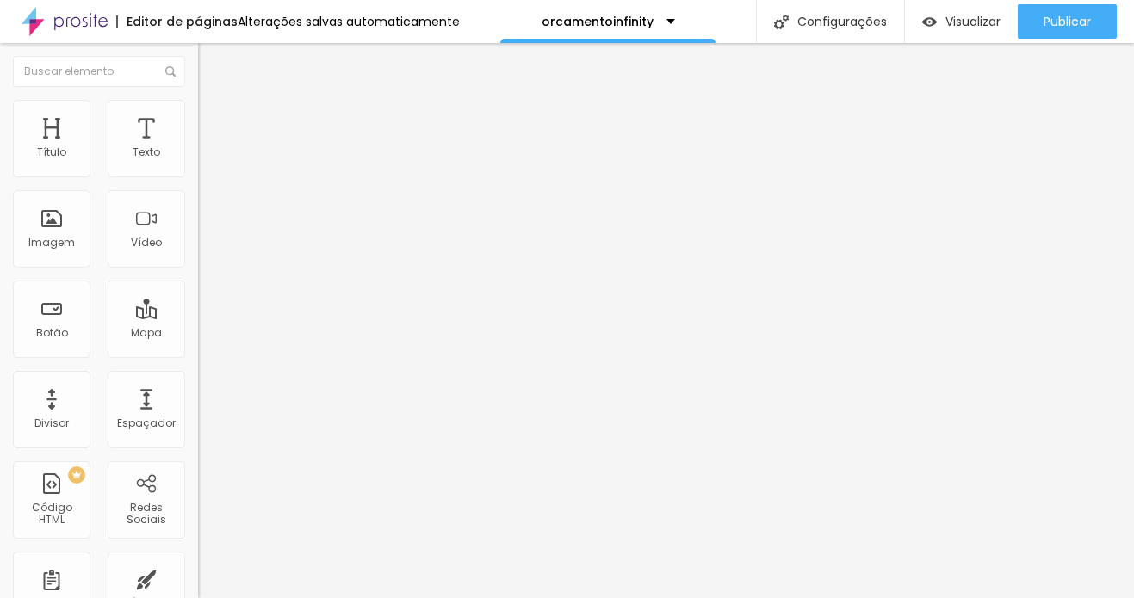
click at [208, 158] on span "Trocar icone" at bounding box center [246, 151] width 77 height 15
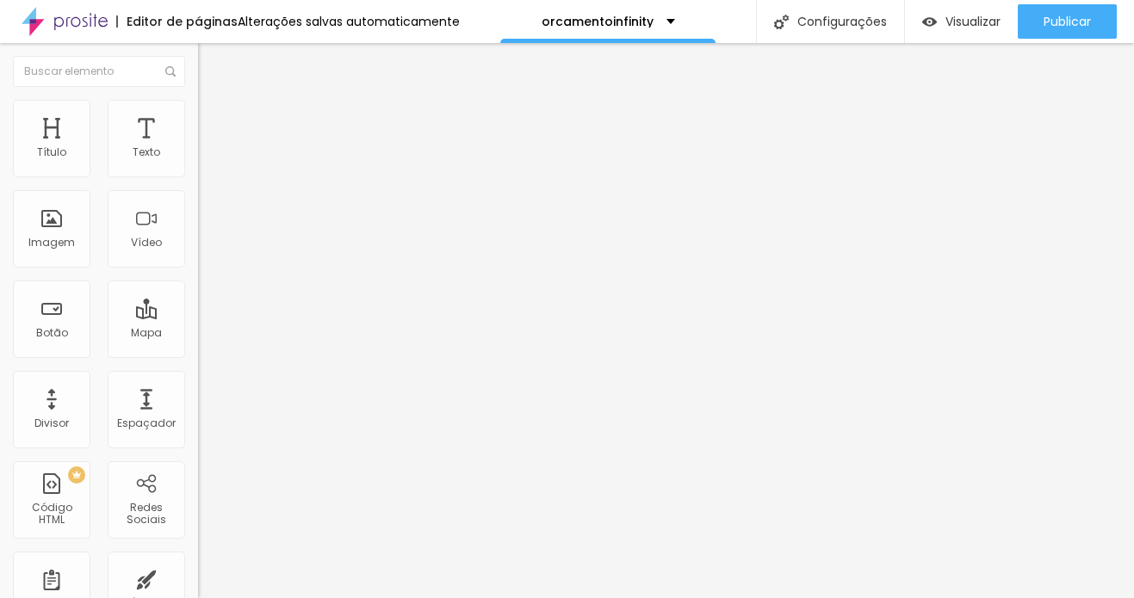
click at [208, 158] on span "Trocar icone" at bounding box center [246, 151] width 77 height 15
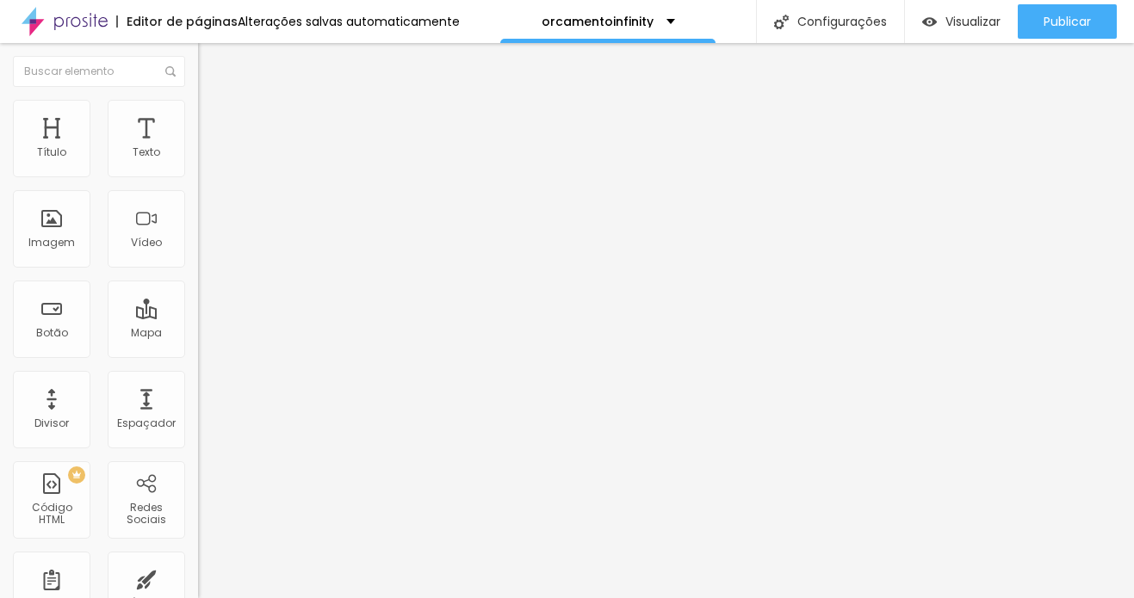
click at [198, 148] on span "Trocar imagem" at bounding box center [245, 140] width 94 height 15
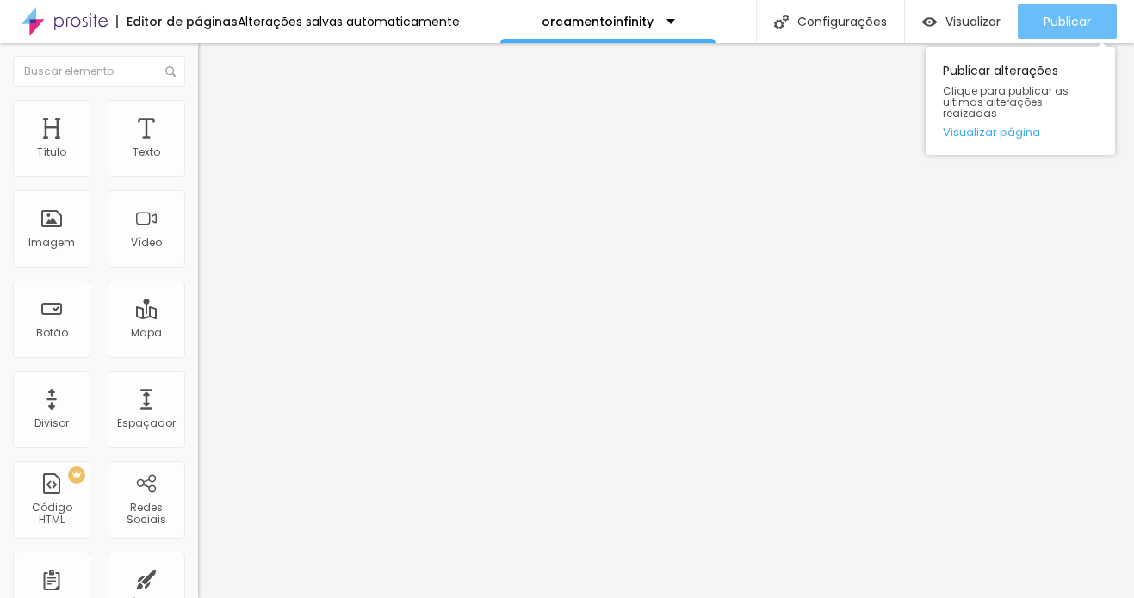
click at [1039, 20] on span "Publicar" at bounding box center [1066, 22] width 47 height 14
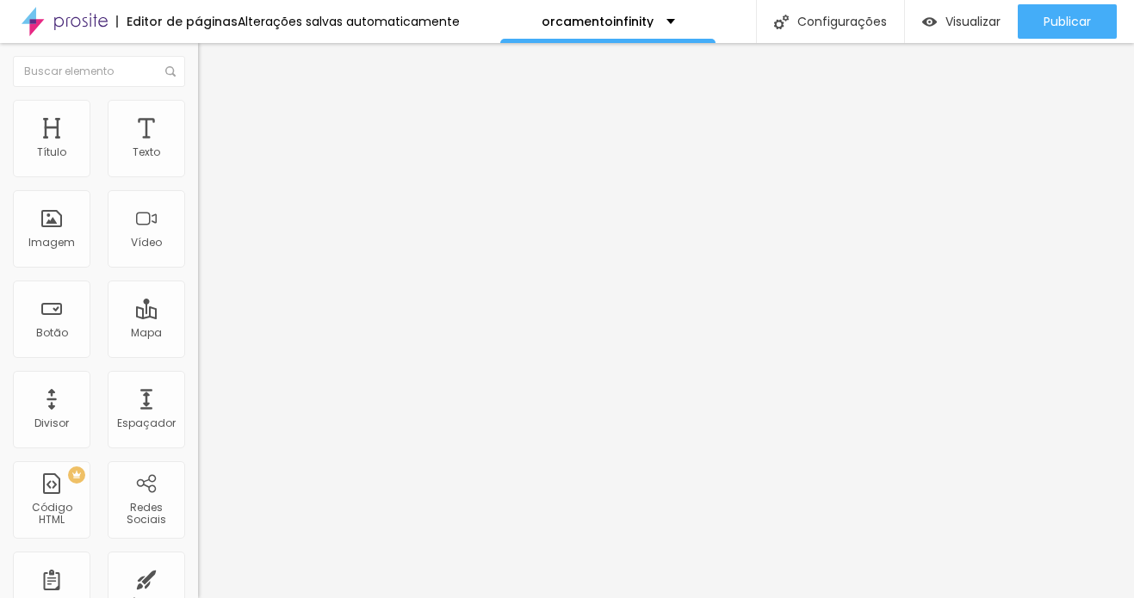
click at [198, 148] on span "Trocar imagem" at bounding box center [245, 140] width 94 height 15
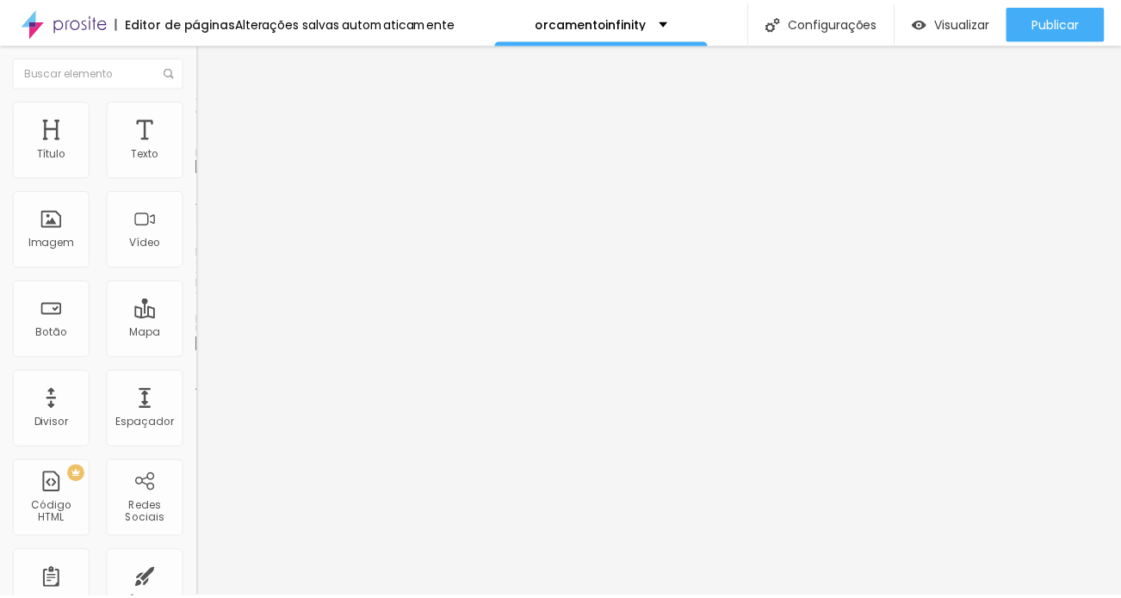
scroll to position [0, 0]
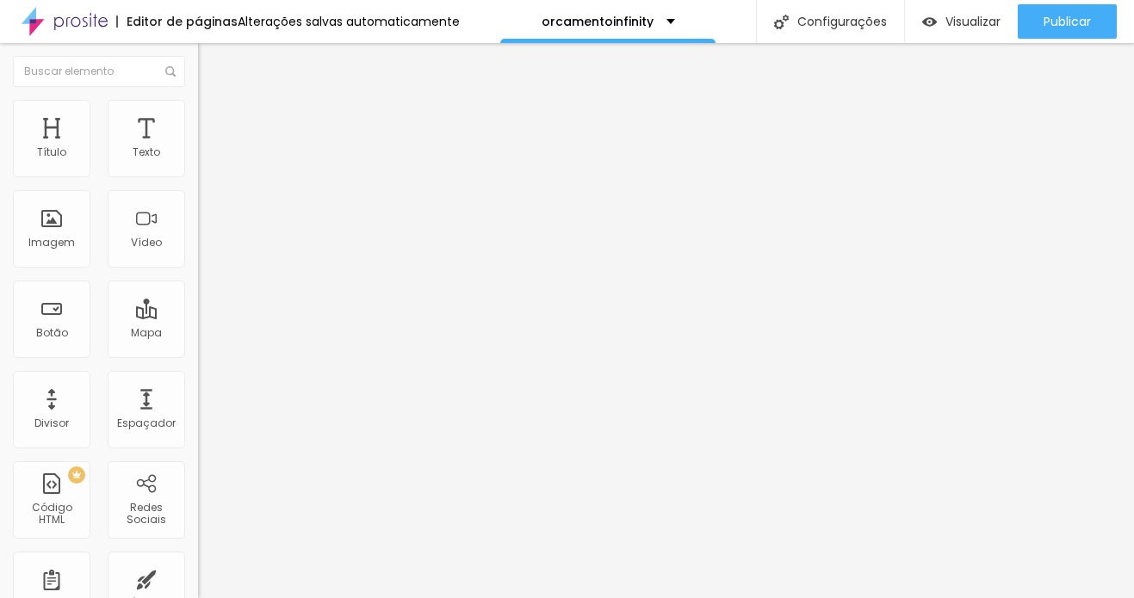
click at [211, 59] on img "button" at bounding box center [218, 63] width 14 height 14
click at [131, 135] on div "Texto" at bounding box center [146, 138] width 77 height 77
click at [205, 160] on icon "button" at bounding box center [210, 155] width 10 height 10
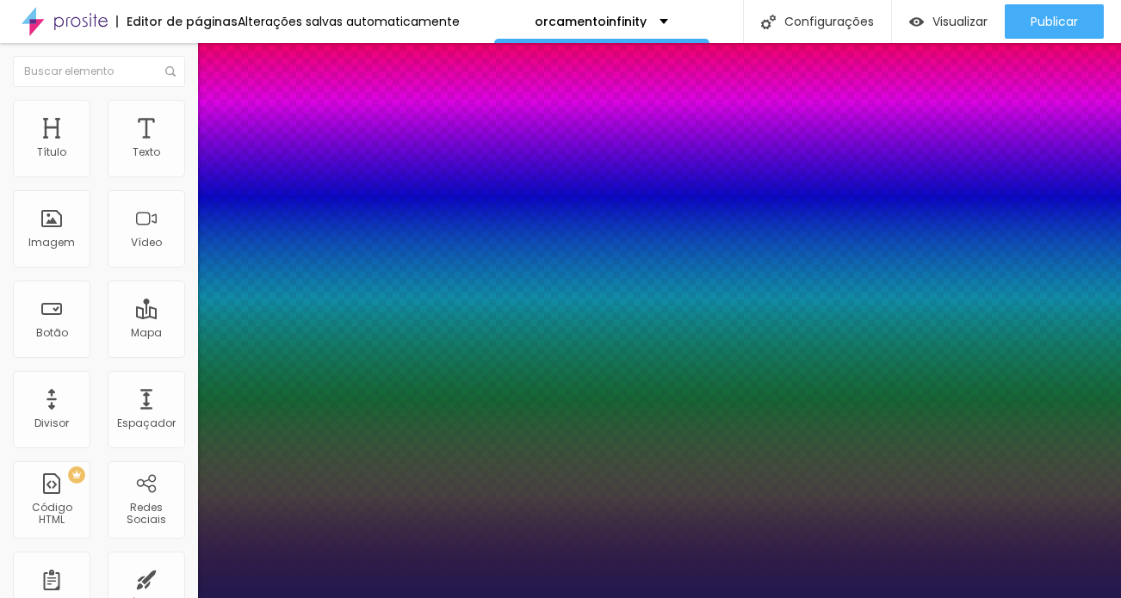
click at [37, 584] on div at bounding box center [560, 598] width 1121 height 0
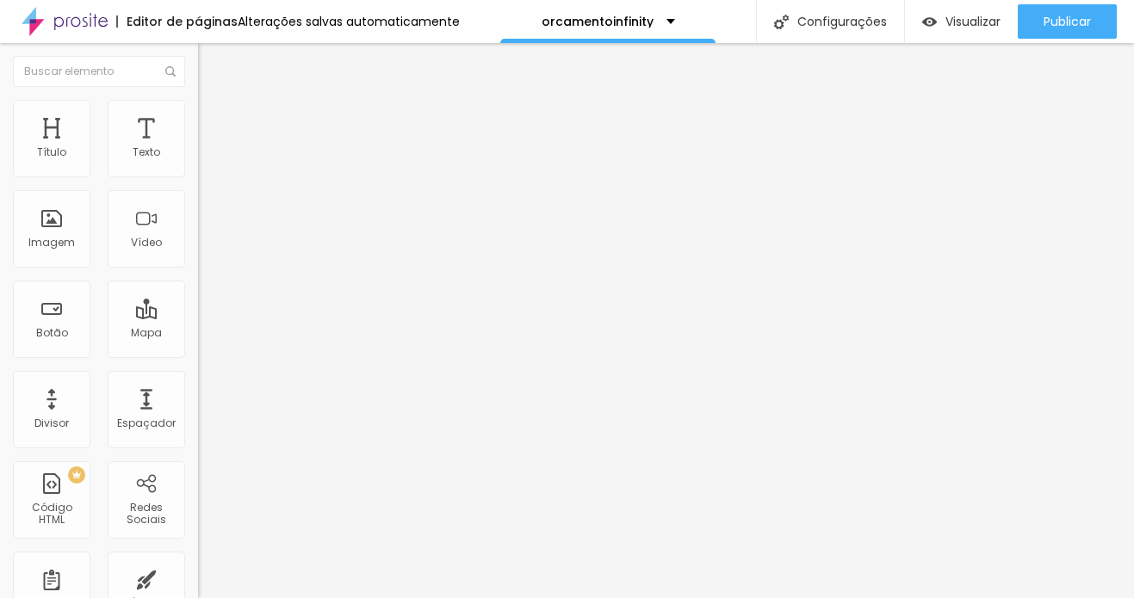
click at [213, 116] on span "Avançado" at bounding box center [241, 111] width 57 height 15
click at [198, 98] on img at bounding box center [205, 90] width 15 height 15
click at [198, 127] on div "Tipografia" at bounding box center [297, 122] width 198 height 10
click at [198, 165] on button "button" at bounding box center [210, 156] width 24 height 18
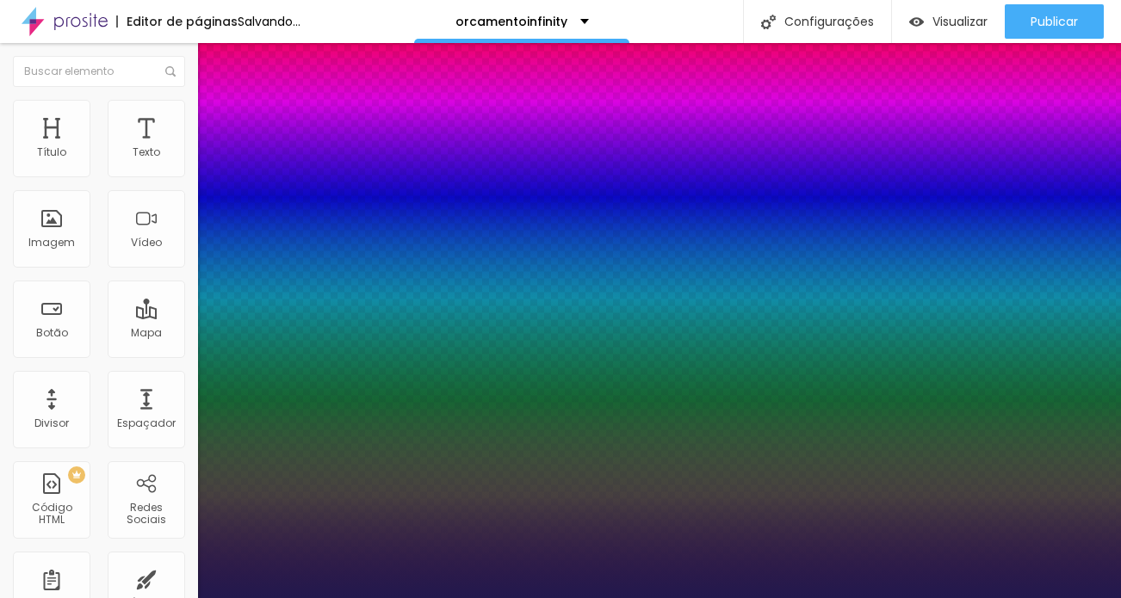
drag, startPoint x: 220, startPoint y: 333, endPoint x: 250, endPoint y: 335, distance: 29.3
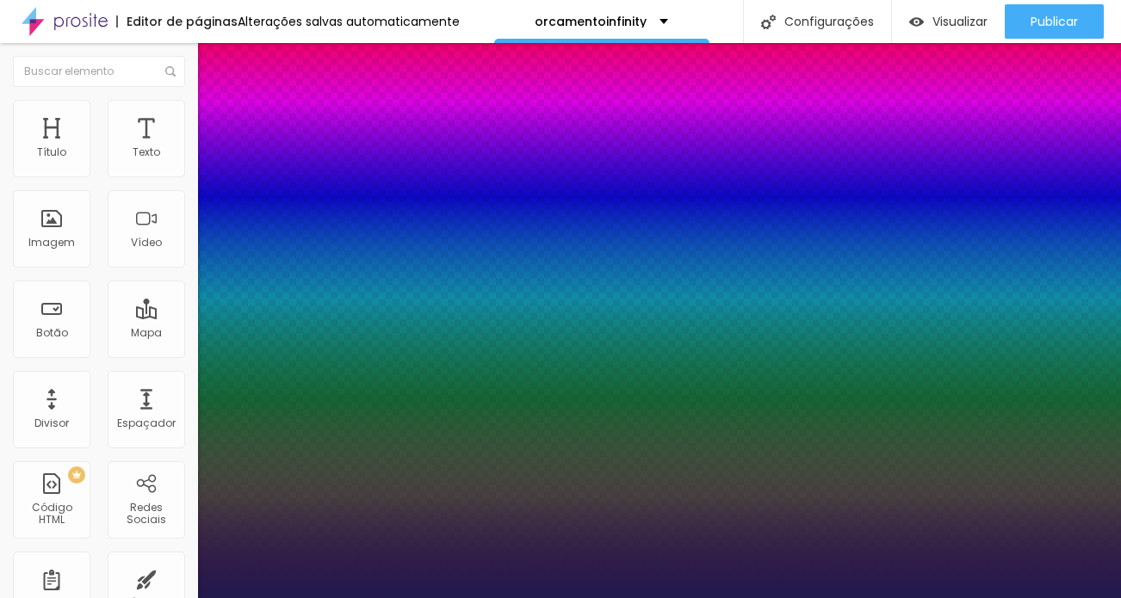
drag, startPoint x: 285, startPoint y: 414, endPoint x: 267, endPoint y: 415, distance: 18.1
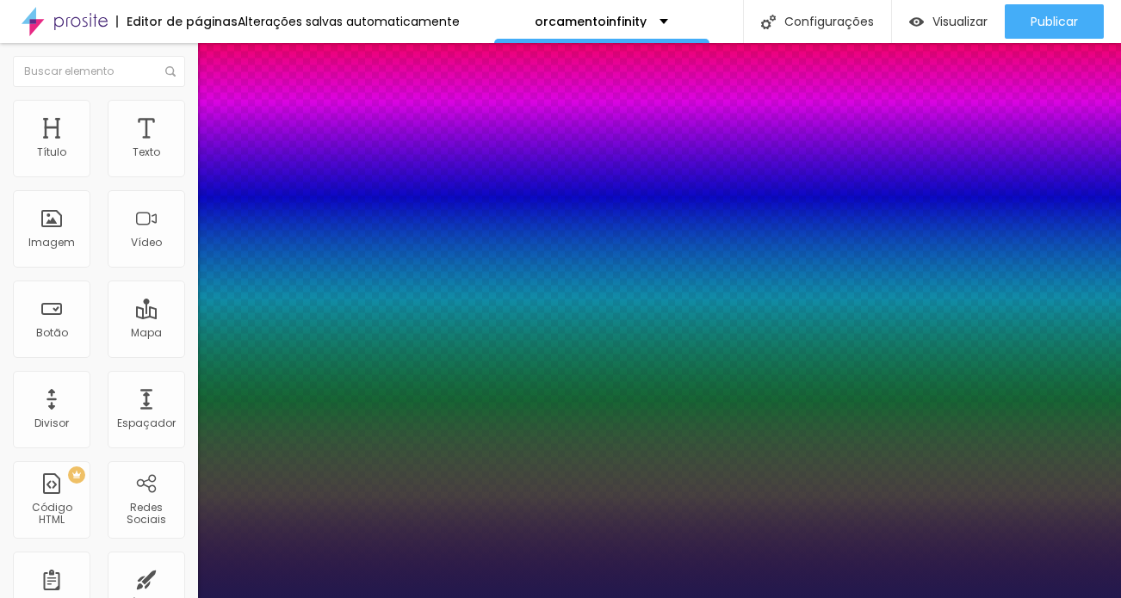
click at [511, 584] on div at bounding box center [560, 598] width 1121 height 0
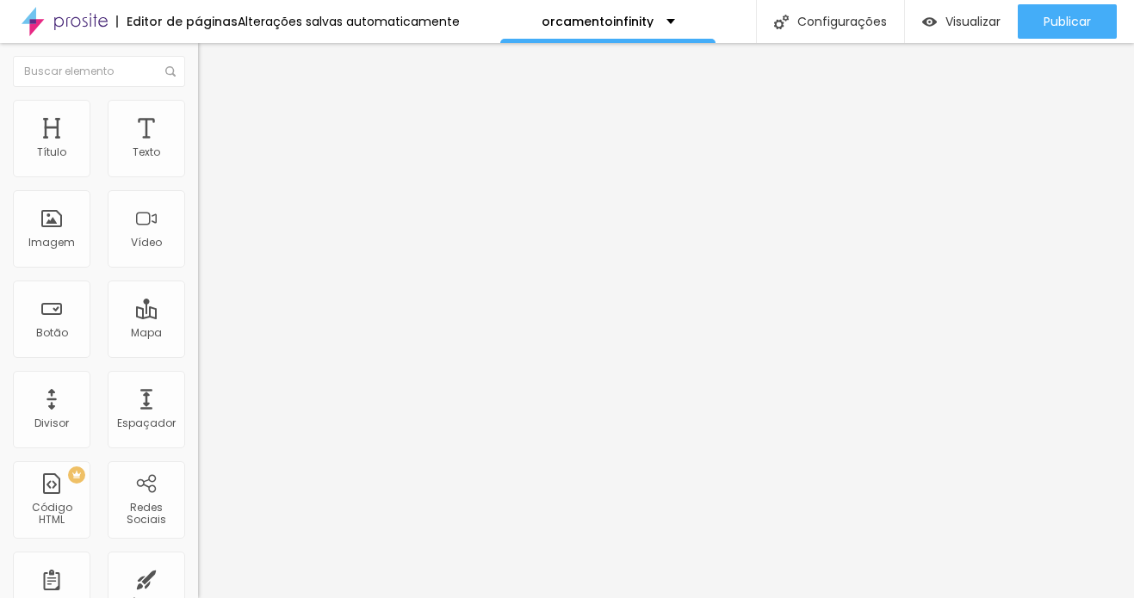
click at [198, 165] on button "button" at bounding box center [210, 156] width 24 height 18
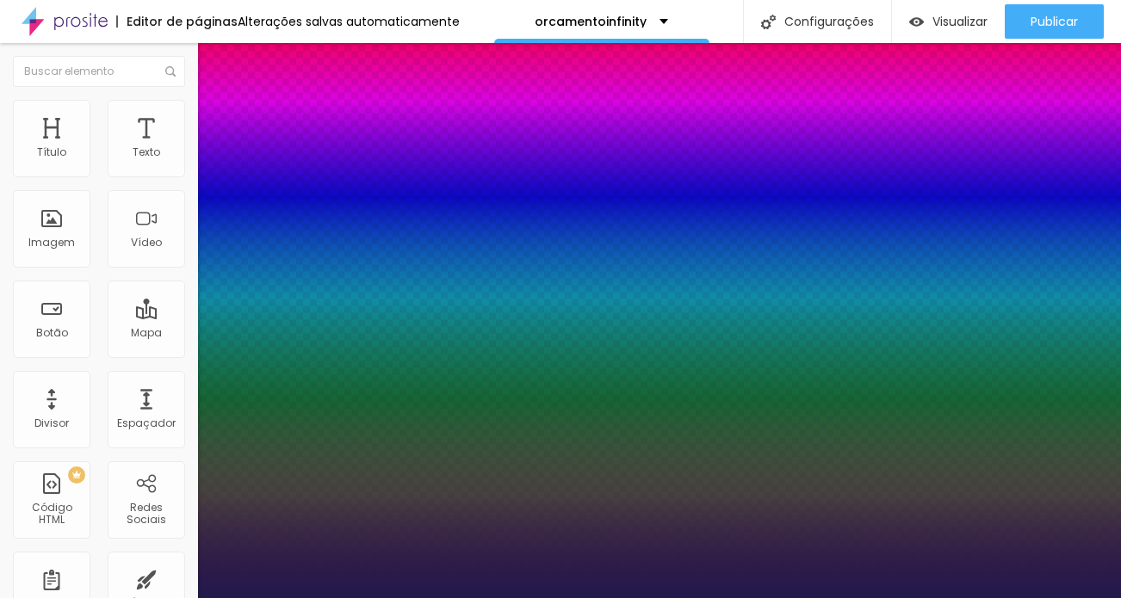
click at [160, 584] on div at bounding box center [560, 598] width 1121 height 0
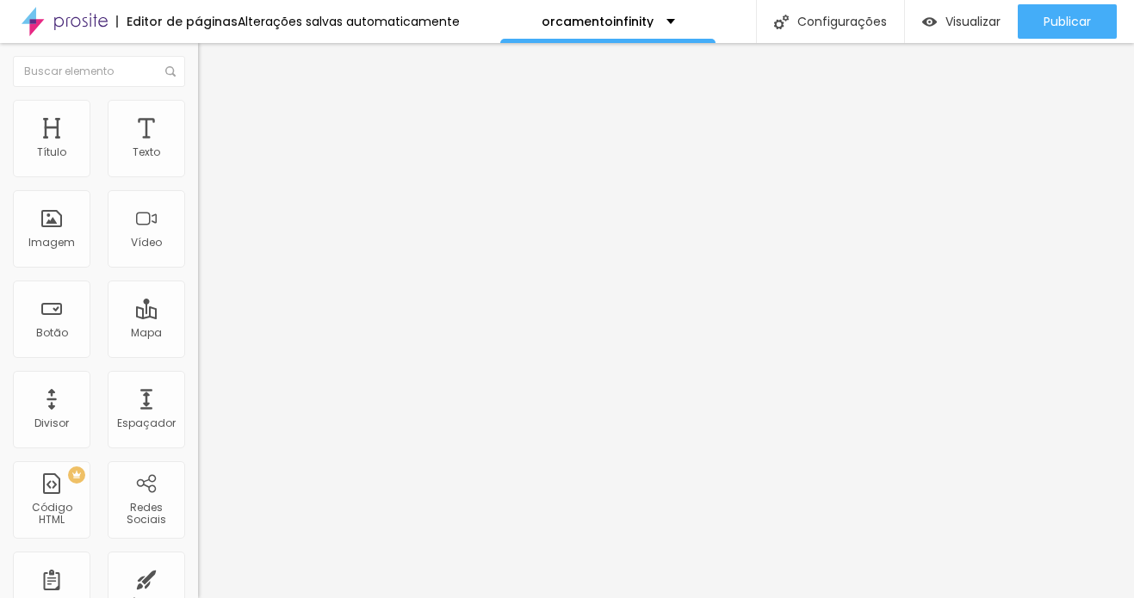
click at [198, 113] on li "Avançado" at bounding box center [297, 108] width 198 height 17
click at [213, 102] on span "Estilo" at bounding box center [226, 94] width 27 height 15
click at [198, 165] on button "button" at bounding box center [210, 156] width 24 height 18
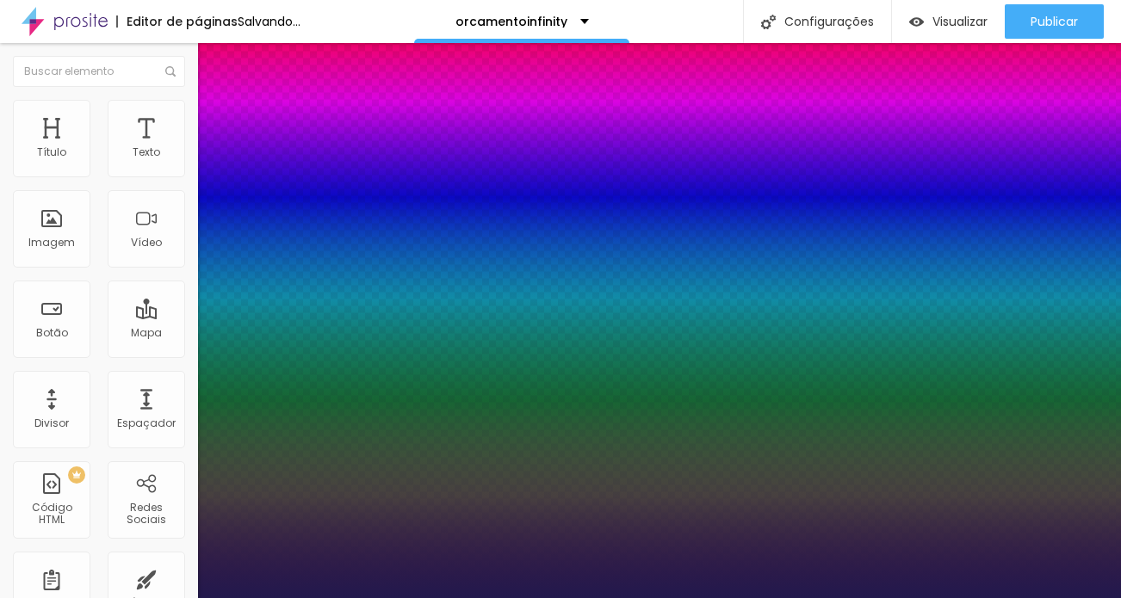
drag, startPoint x: 225, startPoint y: 373, endPoint x: 394, endPoint y: 380, distance: 169.7
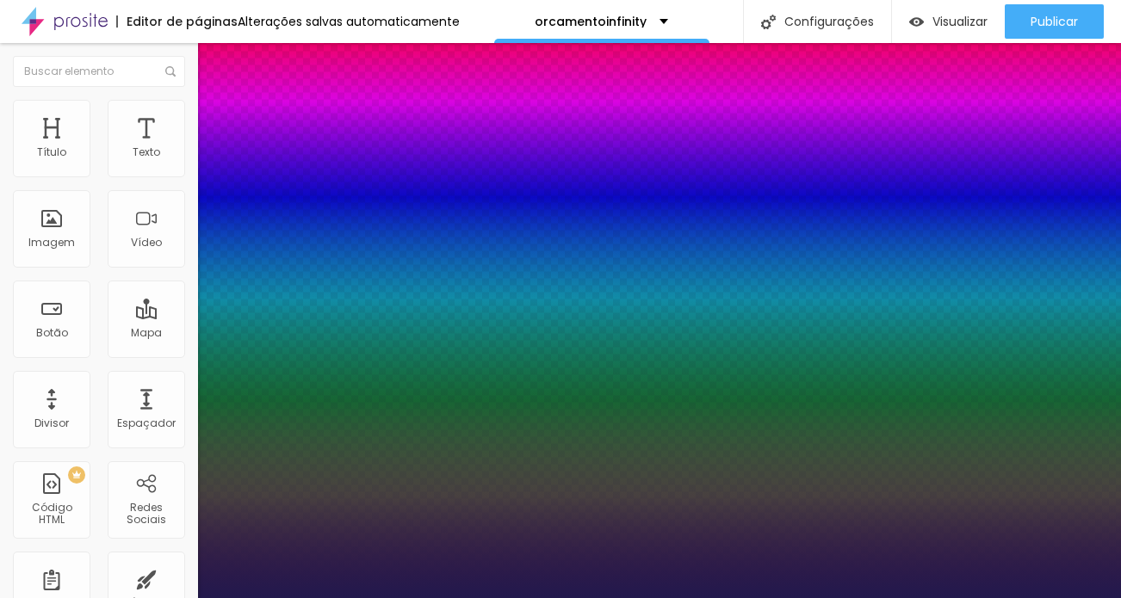
drag, startPoint x: 241, startPoint y: 334, endPoint x: 275, endPoint y: 330, distance: 33.8
drag, startPoint x: 340, startPoint y: 374, endPoint x: 220, endPoint y: 372, distance: 119.7
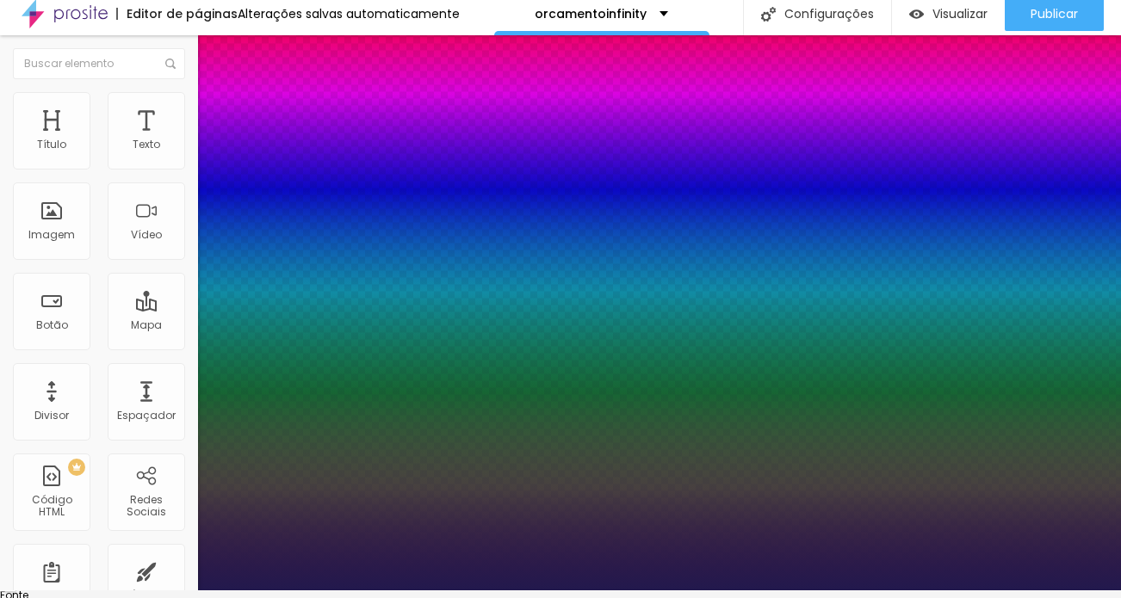
click at [138, 584] on div at bounding box center [560, 590] width 1121 height 0
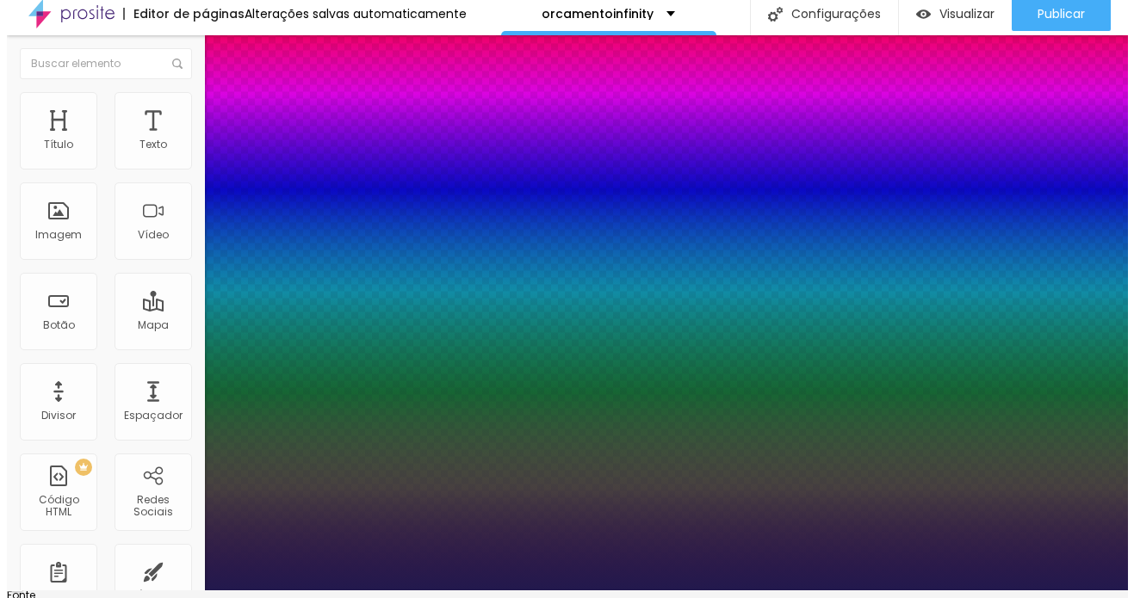
scroll to position [0, 0]
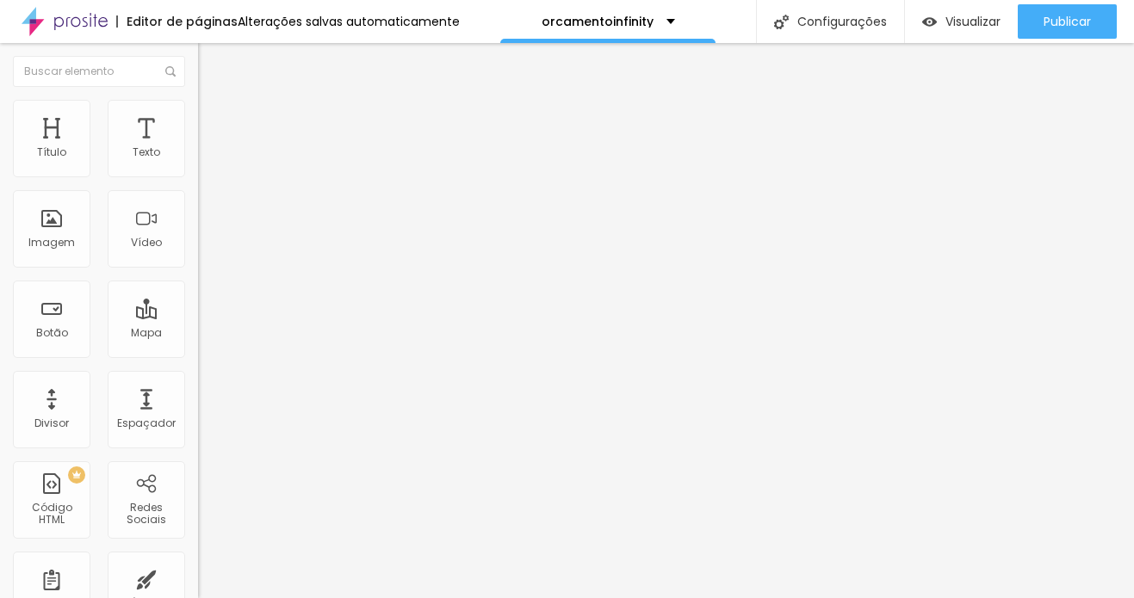
click at [198, 100] on img at bounding box center [205, 107] width 15 height 15
click at [198, 54] on button "Editar Texto" at bounding box center [297, 63] width 198 height 40
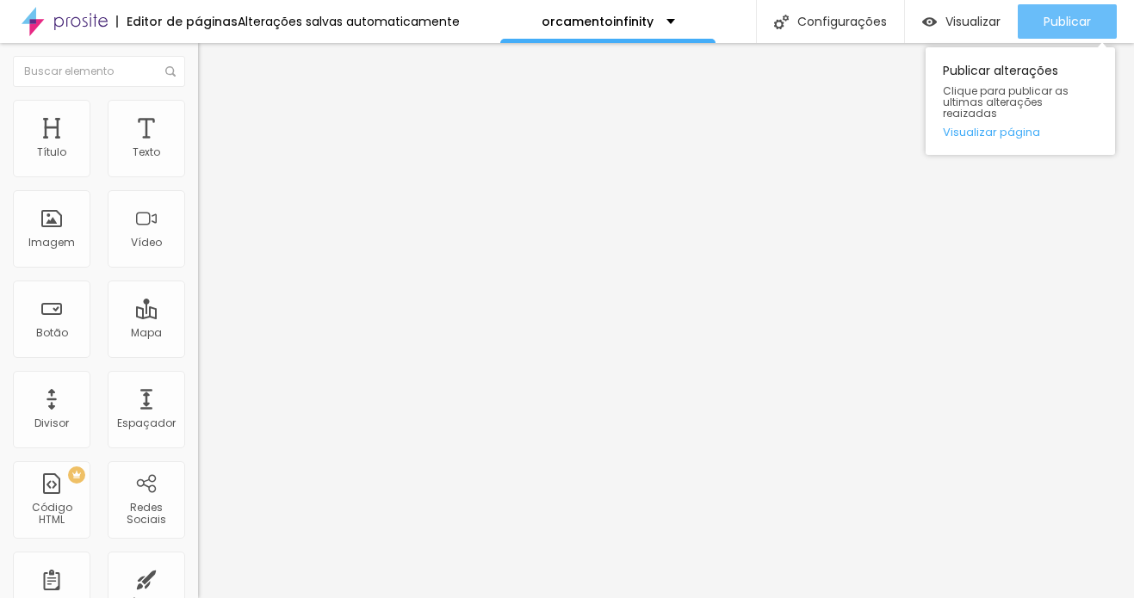
click at [1039, 25] on span "Publicar" at bounding box center [1066, 22] width 47 height 14
click at [1039, 9] on div "Publicar" at bounding box center [1066, 21] width 47 height 34
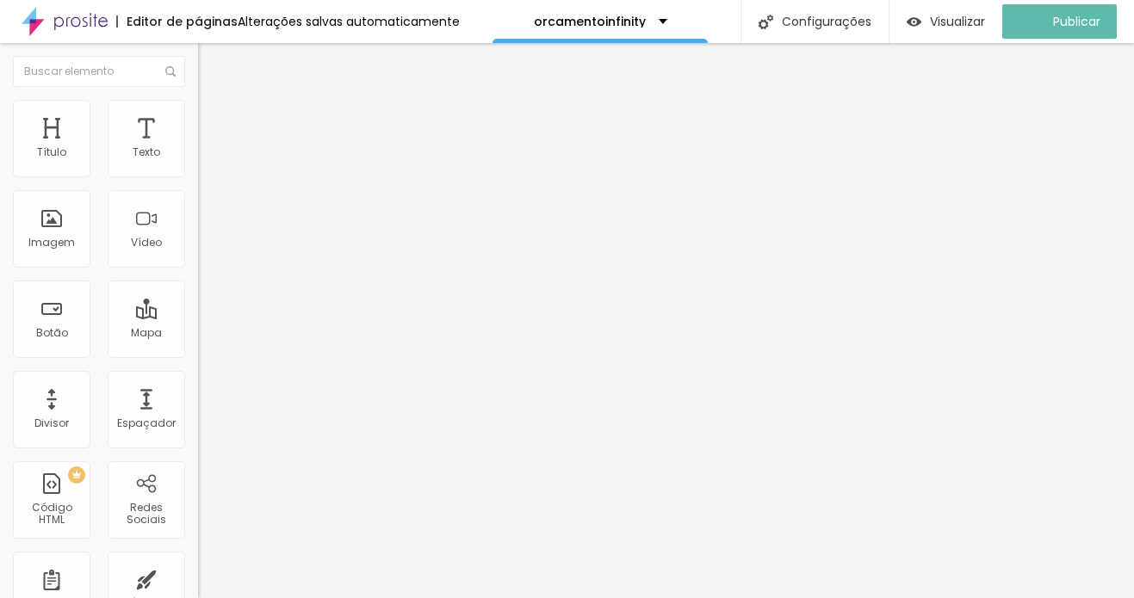
click at [213, 119] on span "Avançado" at bounding box center [241, 111] width 57 height 15
click at [198, 100] on li "Estilo" at bounding box center [297, 91] width 198 height 17
click at [205, 160] on icon "button" at bounding box center [210, 155] width 10 height 10
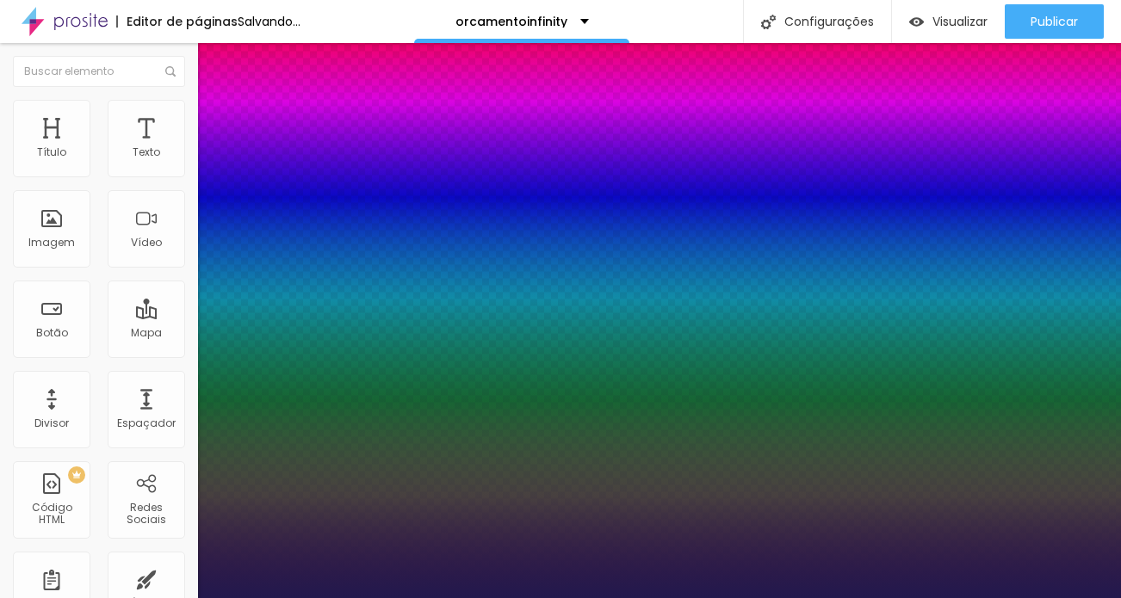
drag, startPoint x: 269, startPoint y: 331, endPoint x: 255, endPoint y: 331, distance: 14.6
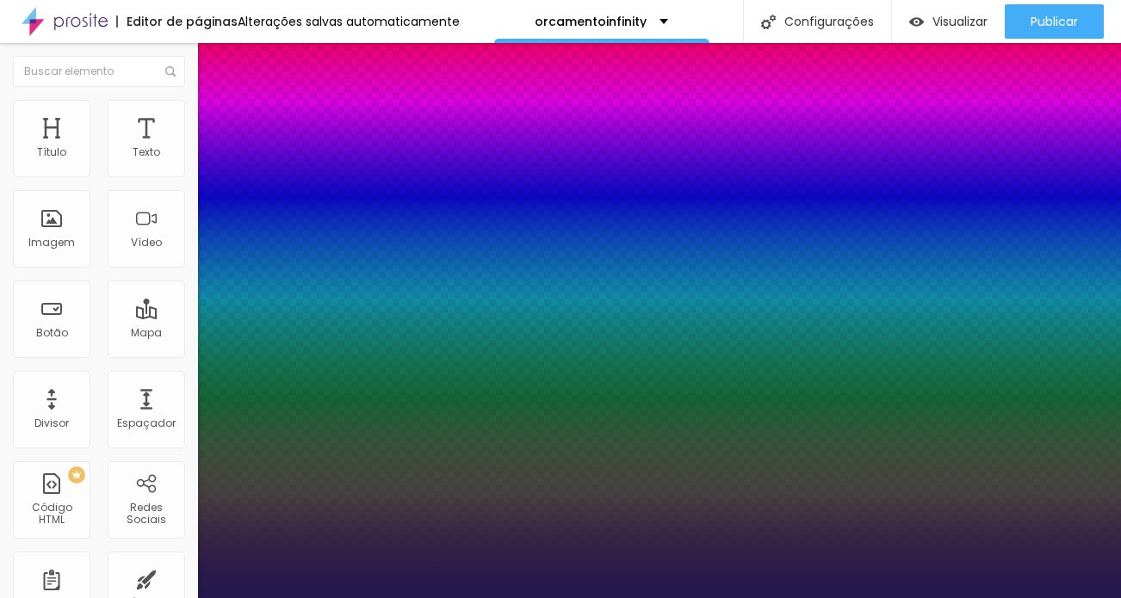
click at [1039, 584] on div at bounding box center [560, 598] width 1121 height 0
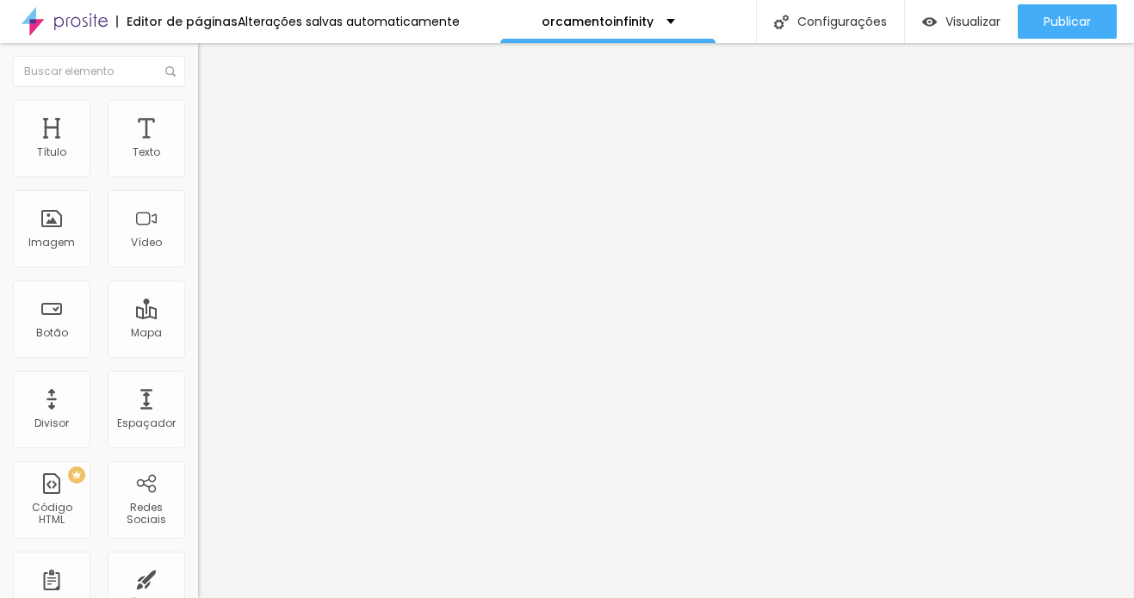
click at [1039, 27] on span "Publicar" at bounding box center [1066, 22] width 47 height 14
click at [198, 165] on button "button" at bounding box center [210, 156] width 24 height 18
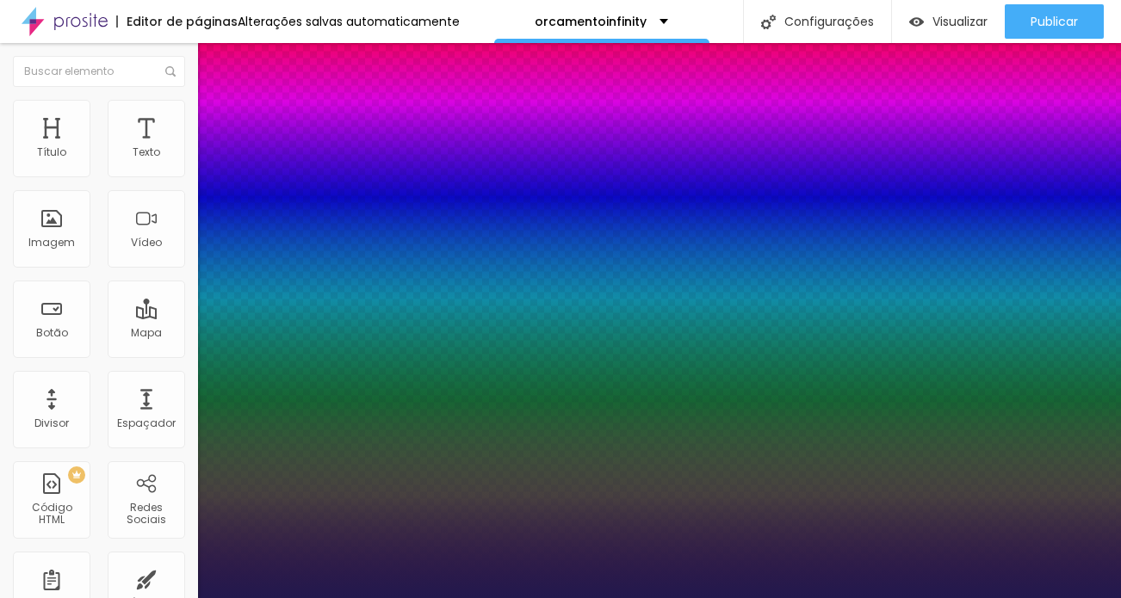
click at [1039, 584] on div at bounding box center [560, 598] width 1121 height 0
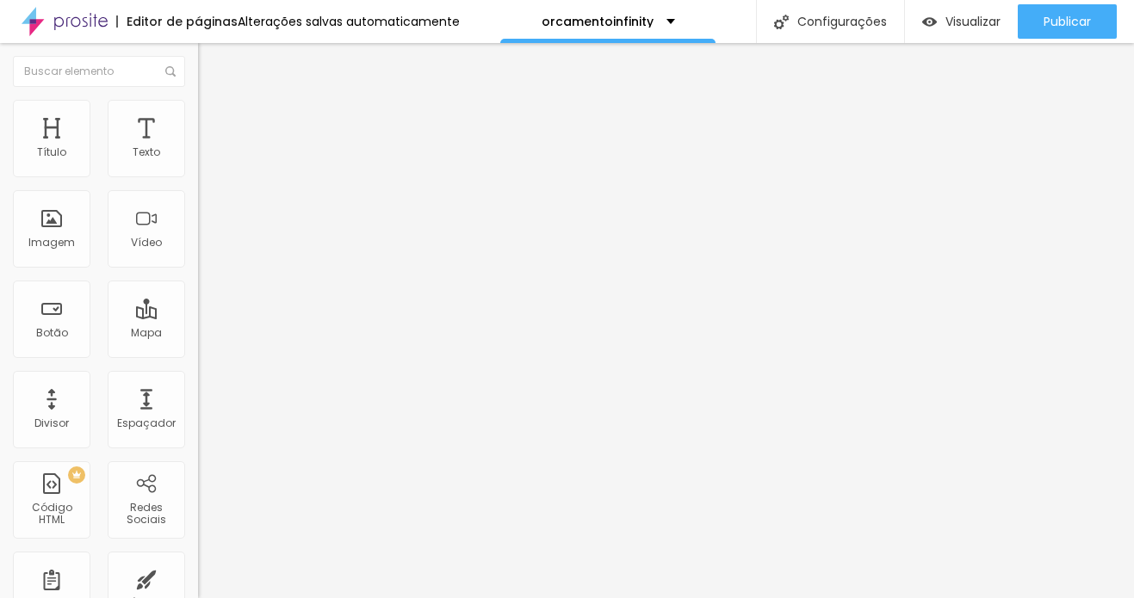
click at [1039, 21] on span "Publicar" at bounding box center [1066, 22] width 47 height 14
click at [198, 165] on button "button" at bounding box center [210, 156] width 24 height 18
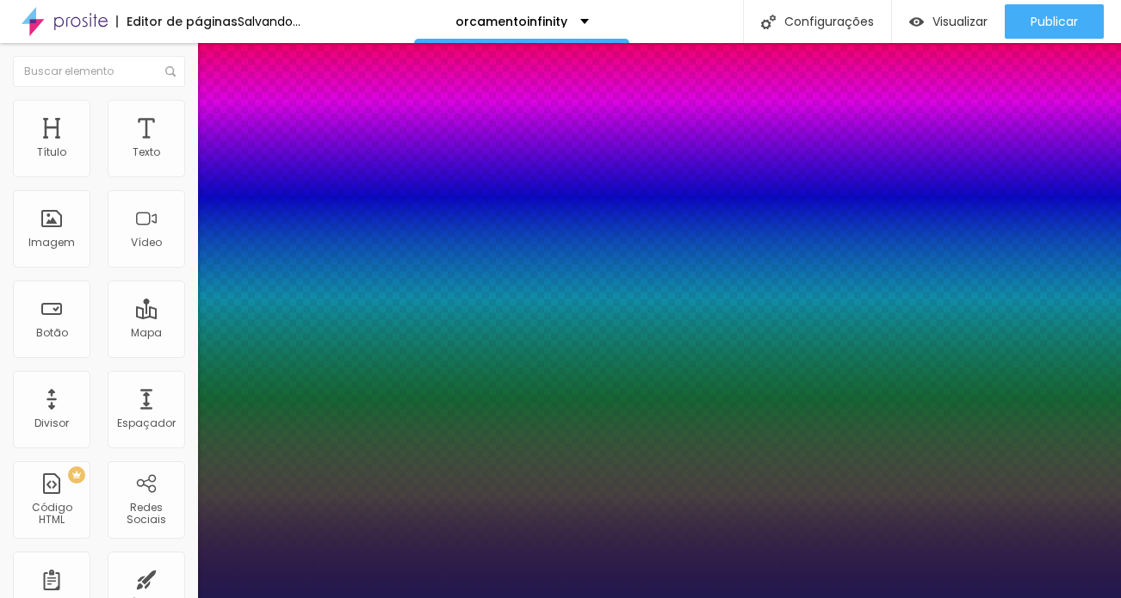
drag, startPoint x: 258, startPoint y: 335, endPoint x: 212, endPoint y: 339, distance: 46.7
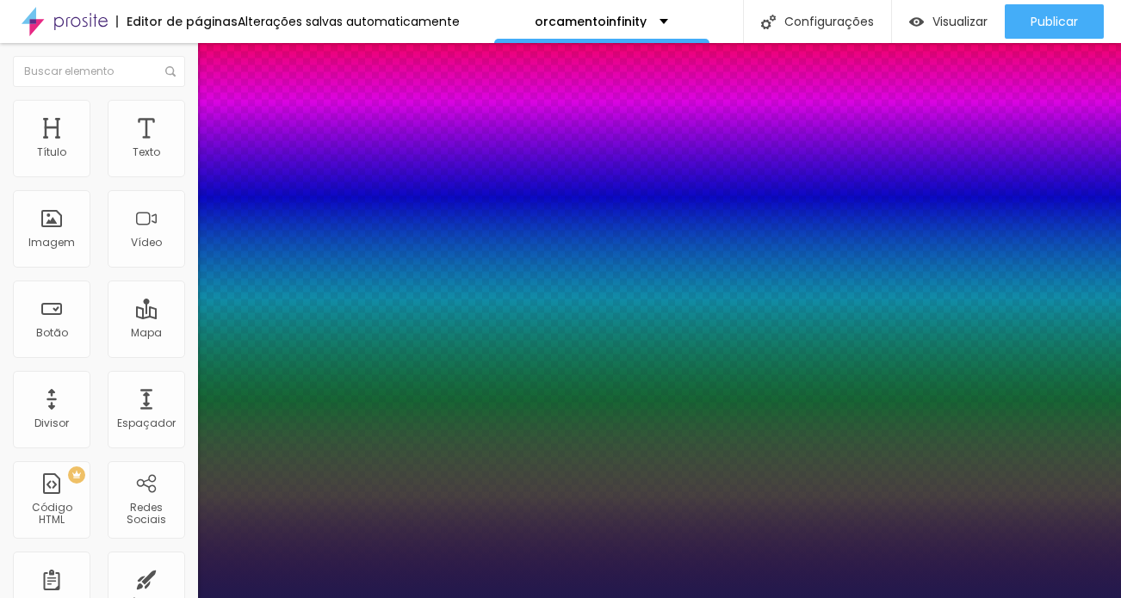
drag, startPoint x: 219, startPoint y: 335, endPoint x: 185, endPoint y: 335, distance: 33.6
drag, startPoint x: 219, startPoint y: 334, endPoint x: 247, endPoint y: 335, distance: 28.4
click at [720, 584] on div at bounding box center [560, 598] width 1121 height 0
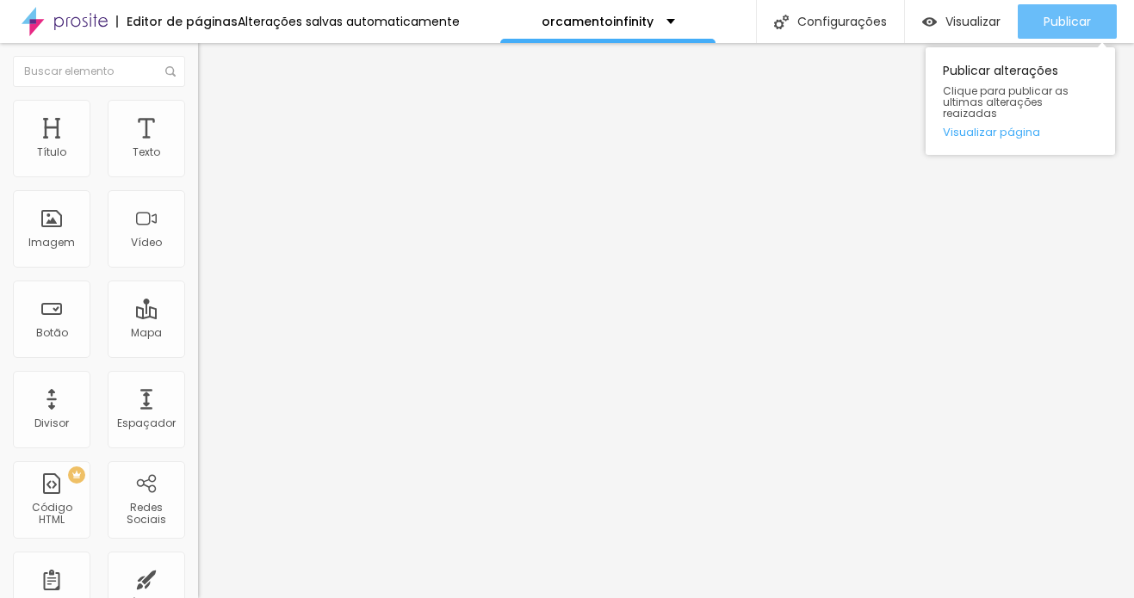
click at [1039, 28] on span "Publicar" at bounding box center [1066, 22] width 47 height 14
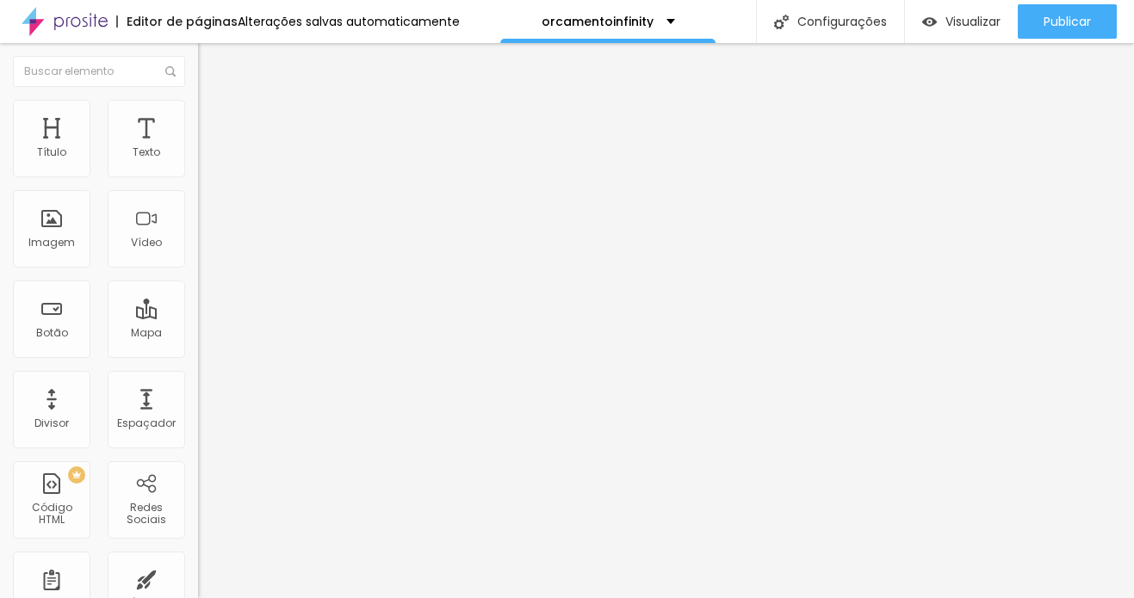
click at [213, 117] on span "Avançado" at bounding box center [241, 111] width 57 height 15
click at [213, 102] on span "Conteúdo" at bounding box center [239, 94] width 53 height 15
click at [211, 69] on img "button" at bounding box center [218, 63] width 14 height 14
click at [48, 224] on div "Imagem" at bounding box center [51, 228] width 77 height 77
click at [198, 148] on span "Adicionar imagem" at bounding box center [253, 140] width 111 height 15
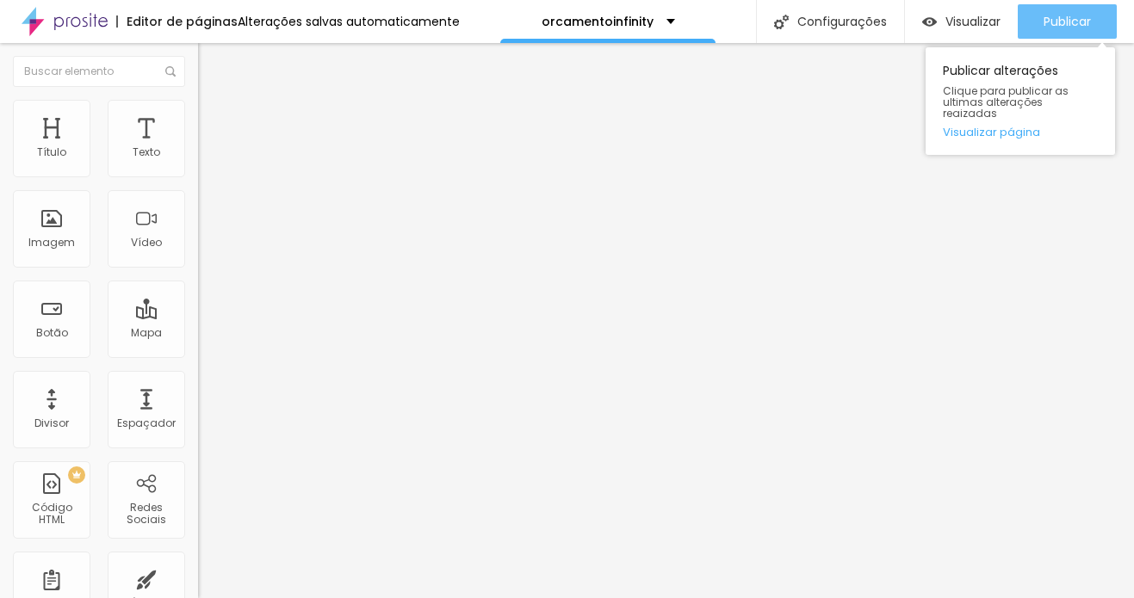
click at [1039, 23] on span "Publicar" at bounding box center [1066, 22] width 47 height 14
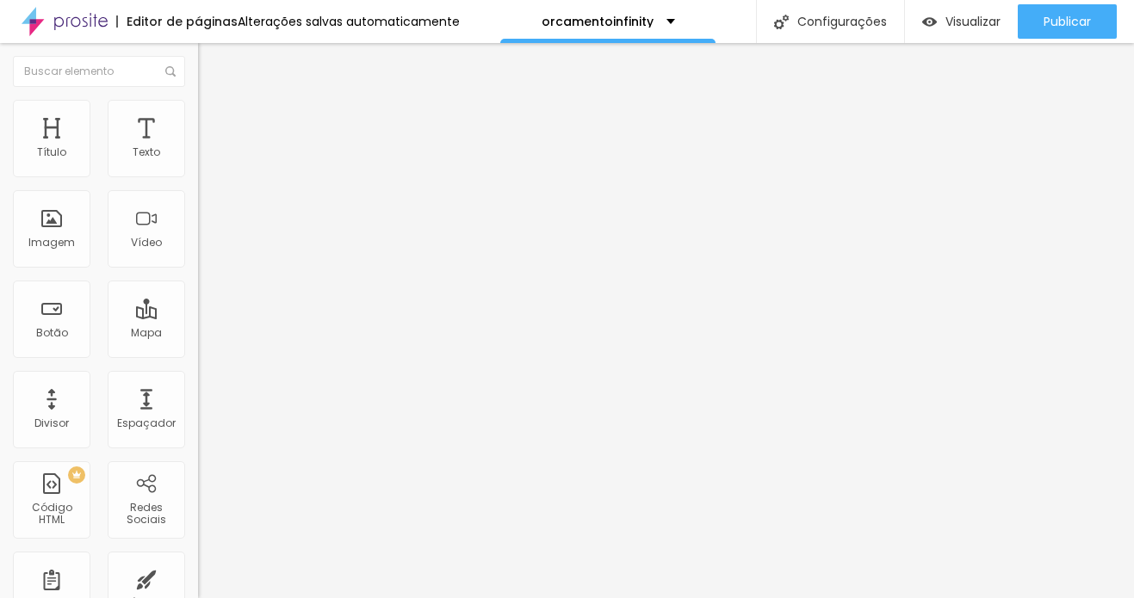
click at [207, 158] on icon "button" at bounding box center [210, 154] width 7 height 7
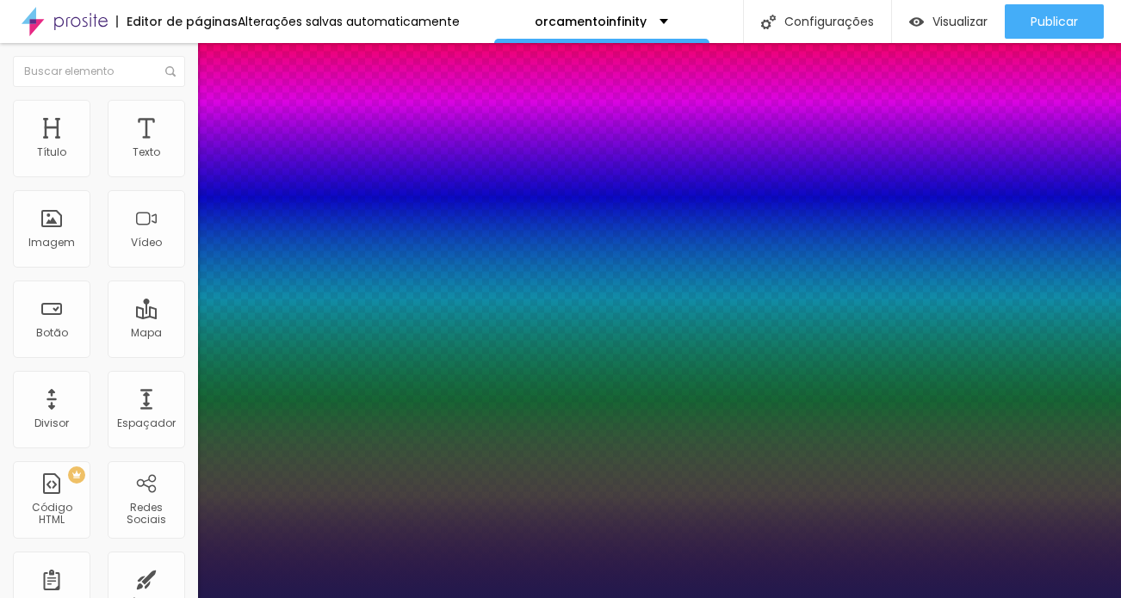
click at [1039, 584] on div at bounding box center [560, 598] width 1121 height 0
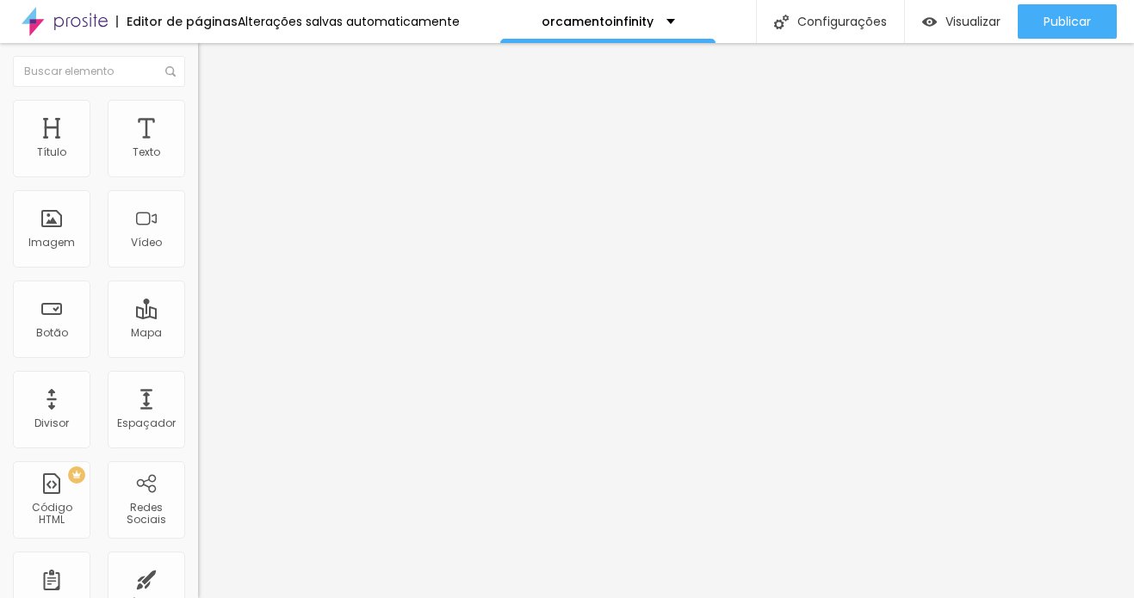
click at [1039, 19] on span "Publicar" at bounding box center [1066, 22] width 47 height 14
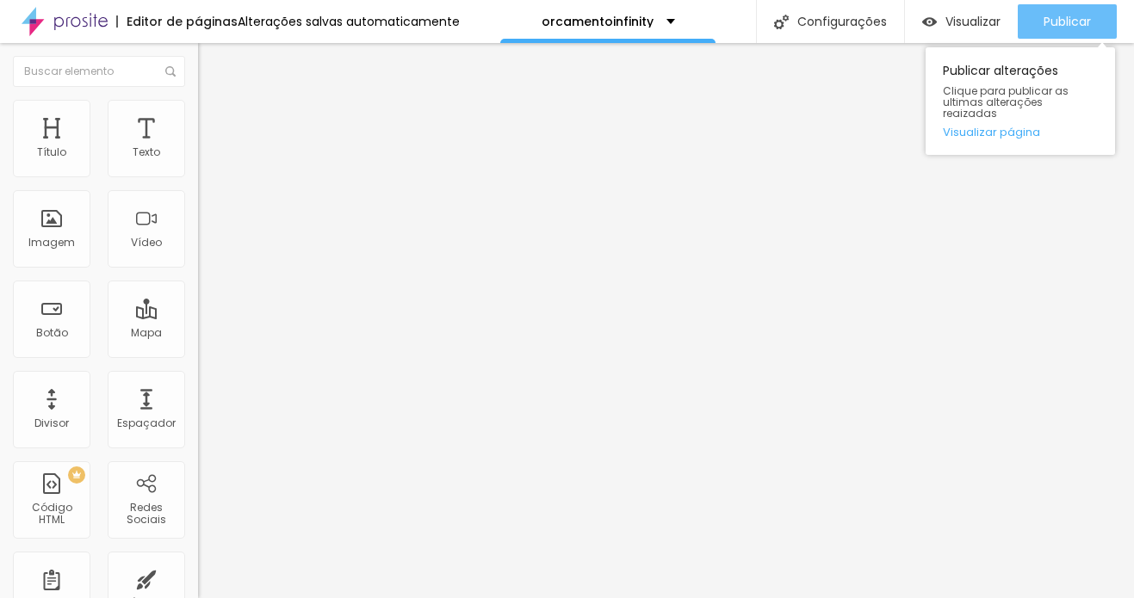
click at [1039, 20] on span "Publicar" at bounding box center [1066, 22] width 47 height 14
click at [1039, 19] on span "Publicar" at bounding box center [1066, 22] width 47 height 14
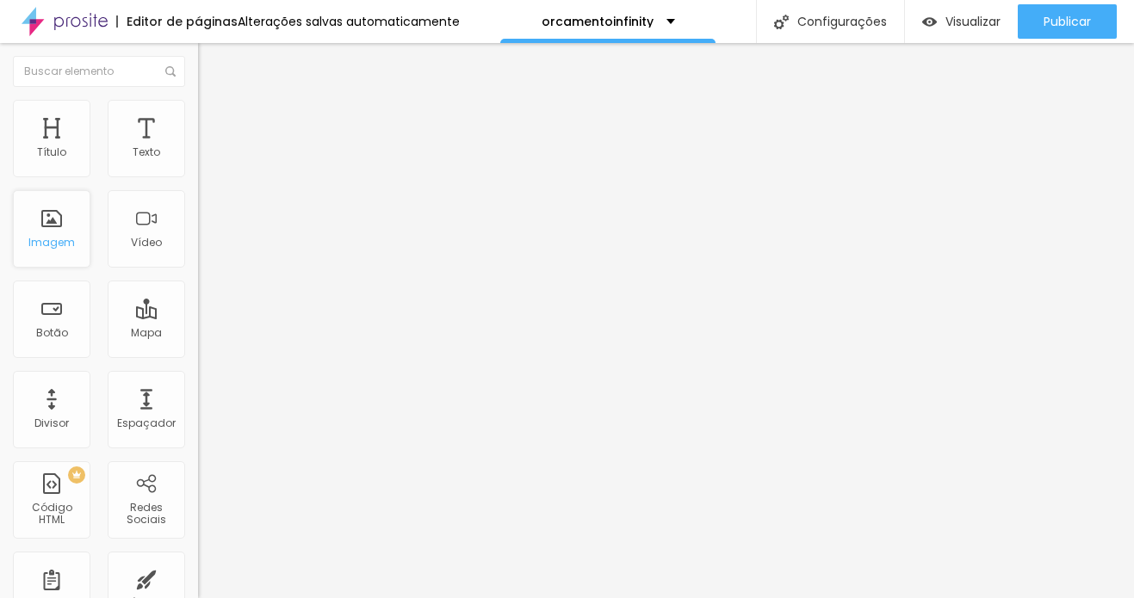
click at [53, 234] on div "Imagem" at bounding box center [51, 228] width 77 height 77
click at [198, 148] on span "Adicionar imagem" at bounding box center [253, 140] width 111 height 15
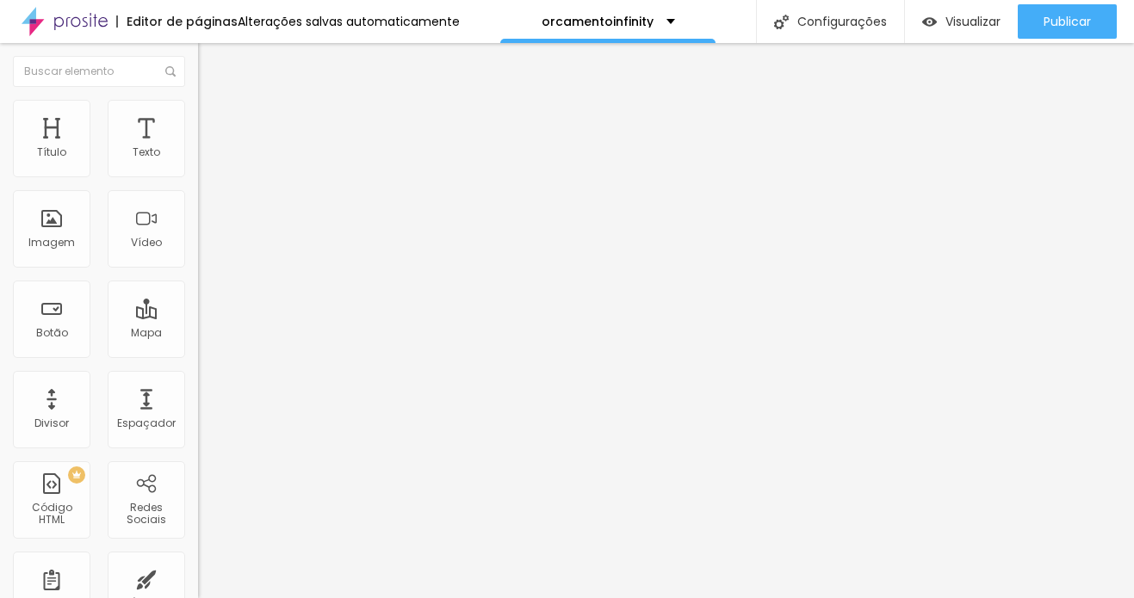
click at [198, 114] on li "Estilo" at bounding box center [297, 108] width 198 height 17
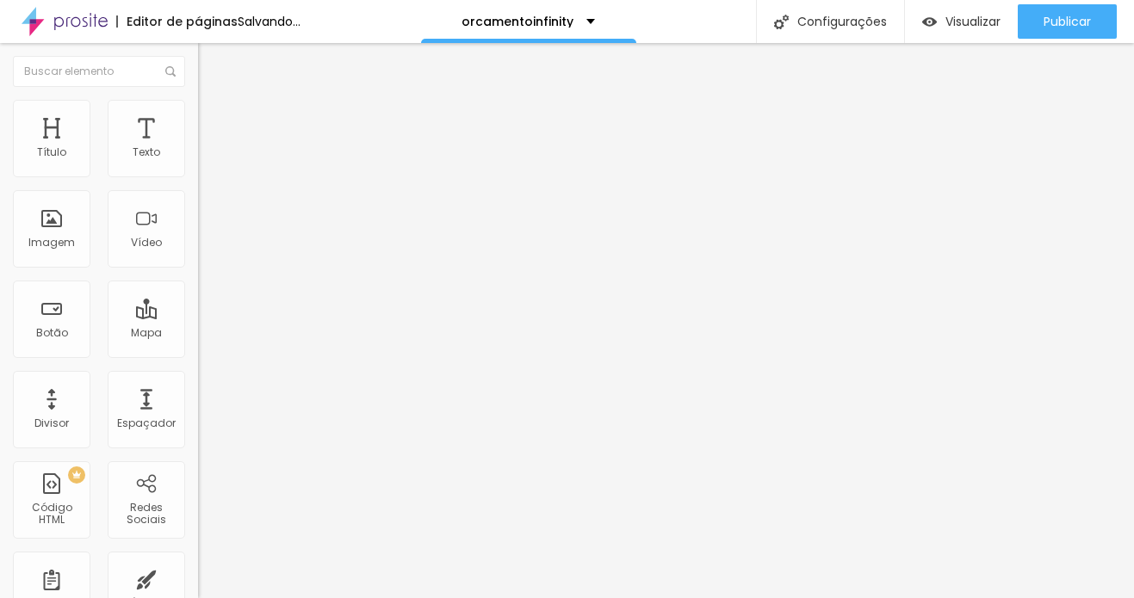
drag, startPoint x: 176, startPoint y: 186, endPoint x: 121, endPoint y: 197, distance: 56.2
click at [198, 176] on input "range" at bounding box center [253, 170] width 111 height 14
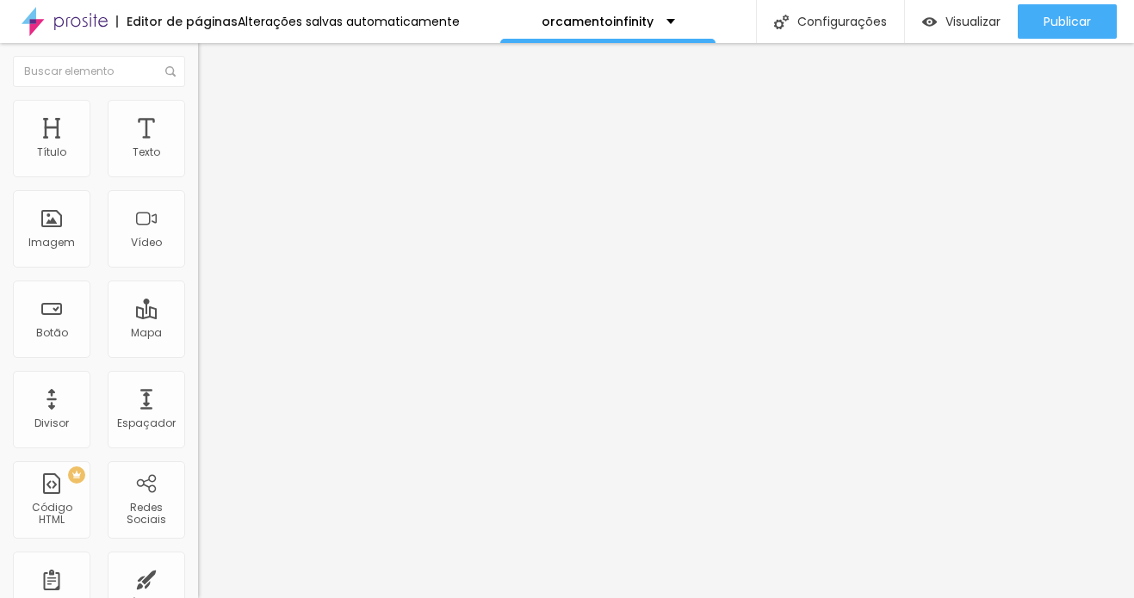
click at [198, 178] on div "Tamanho 65 px %" at bounding box center [297, 156] width 198 height 44
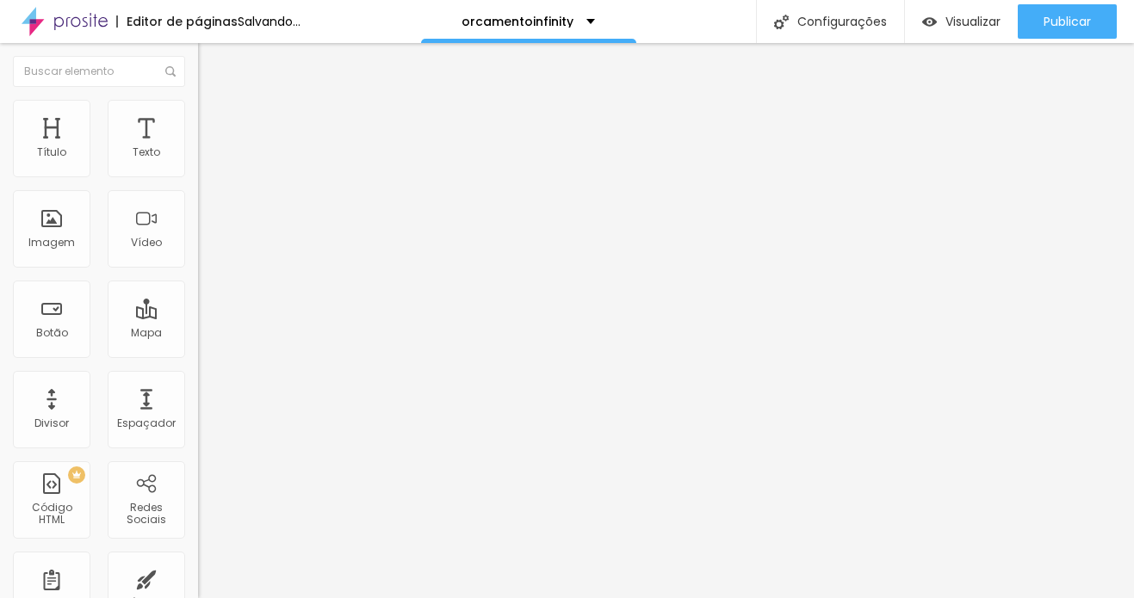
drag, startPoint x: 114, startPoint y: 187, endPoint x: 125, endPoint y: 188, distance: 10.4
click at [198, 176] on input "range" at bounding box center [253, 170] width 111 height 14
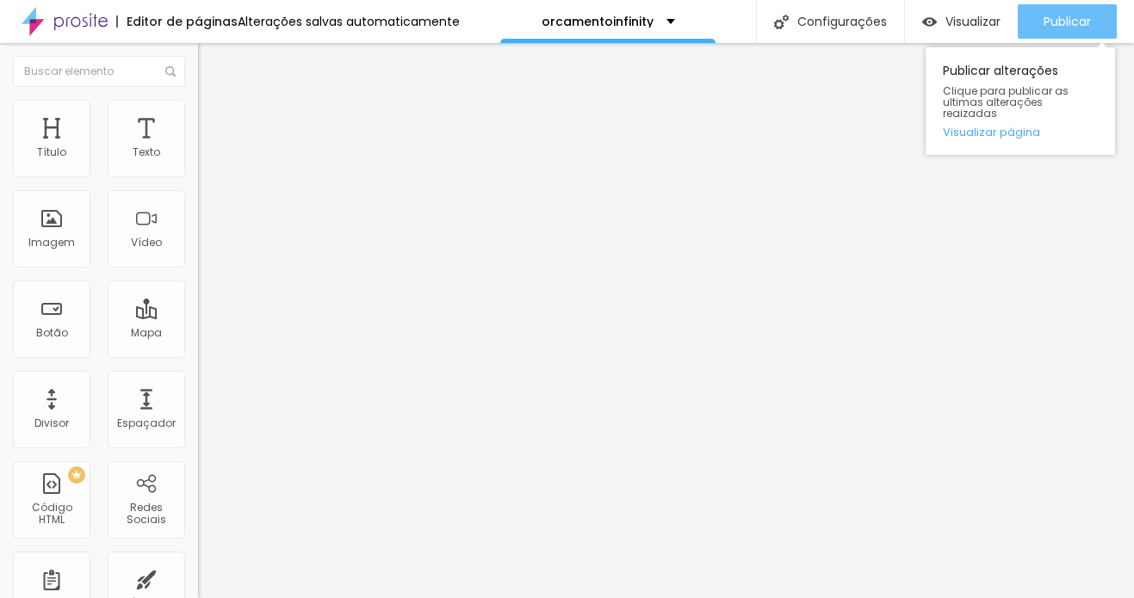
click at [1039, 34] on div "Publicar" at bounding box center [1066, 21] width 47 height 34
click at [1039, 27] on span "Publicar" at bounding box center [1066, 22] width 47 height 14
click at [1039, 22] on span "Publicar" at bounding box center [1066, 22] width 47 height 14
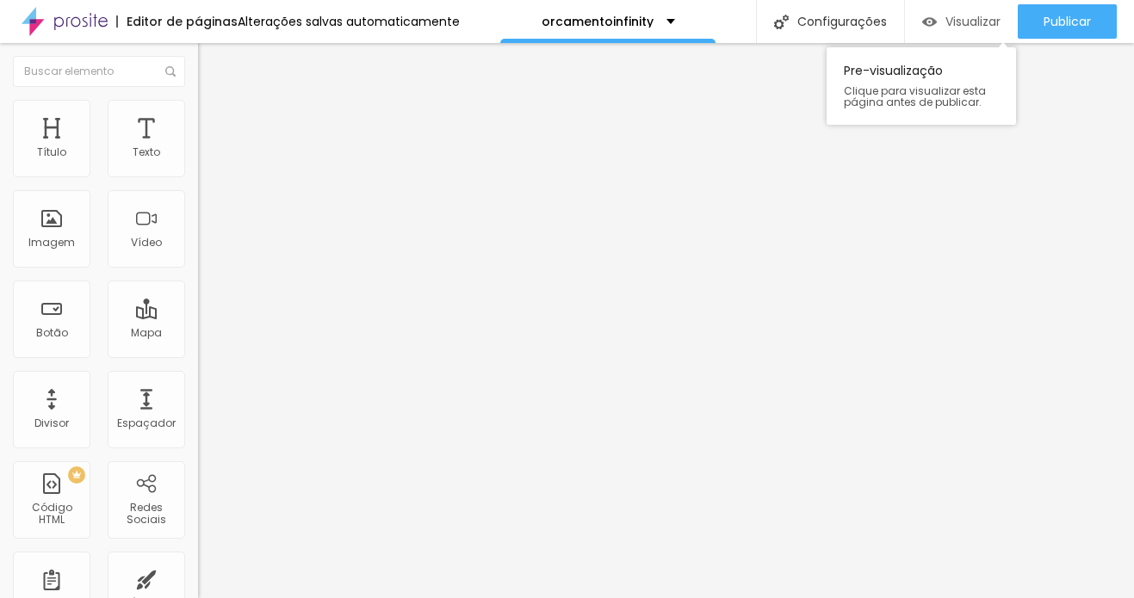
click at [945, 15] on span "Visualizar" at bounding box center [972, 22] width 55 height 14
click at [198, 174] on img at bounding box center [204, 178] width 12 height 12
click at [198, 107] on img at bounding box center [205, 107] width 15 height 15
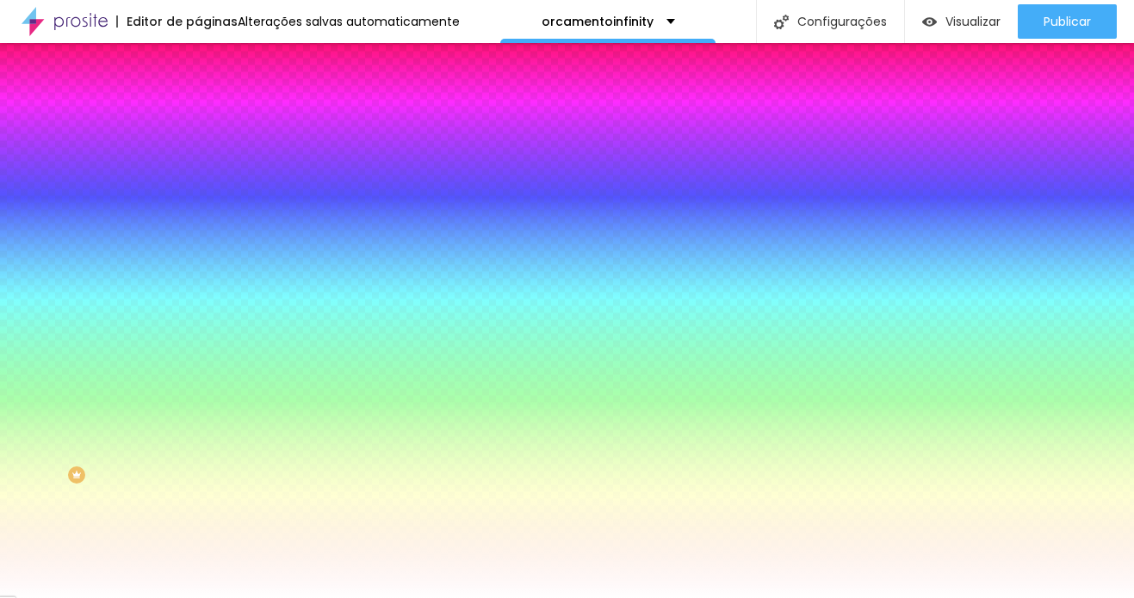
click at [198, 164] on div at bounding box center [297, 164] width 198 height 0
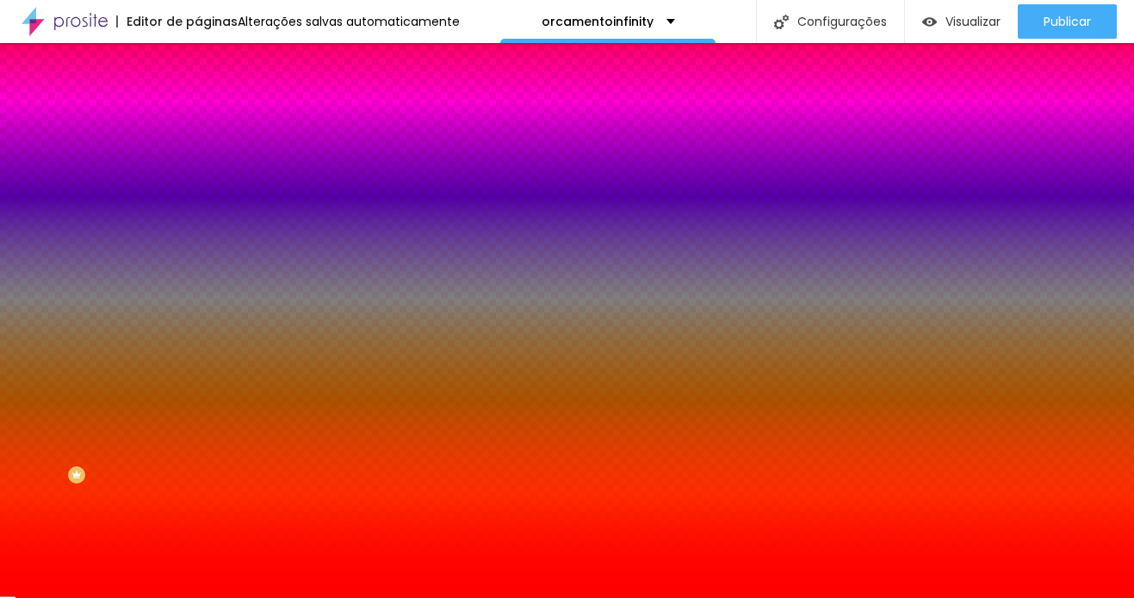
click at [213, 121] on span "Avançado" at bounding box center [241, 128] width 57 height 15
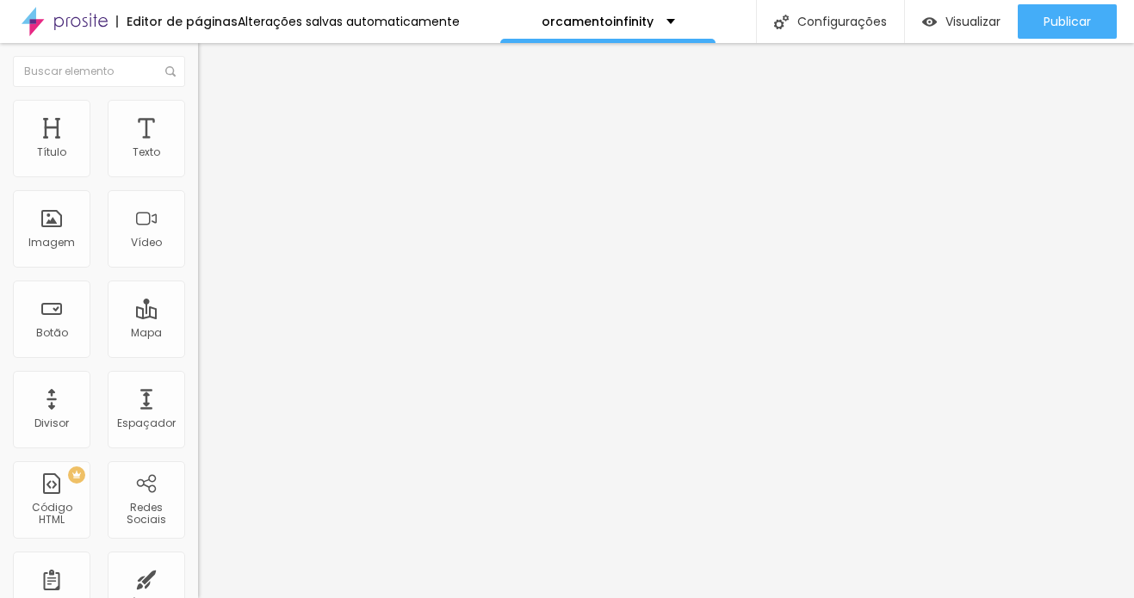
click at [198, 111] on li "Estilo" at bounding box center [297, 108] width 198 height 17
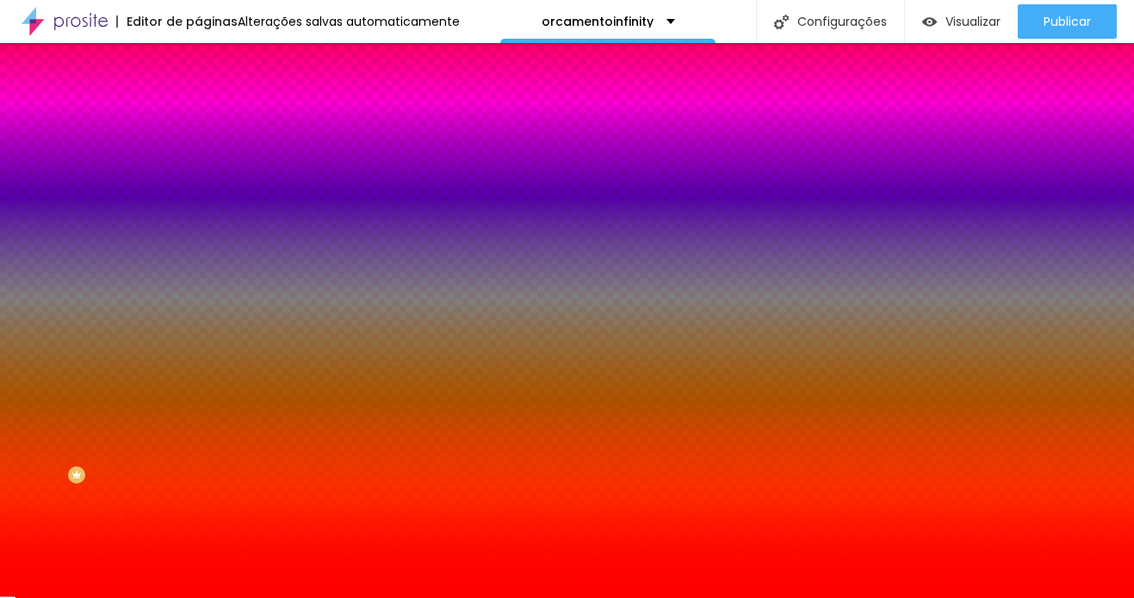
click at [198, 164] on div at bounding box center [297, 164] width 198 height 0
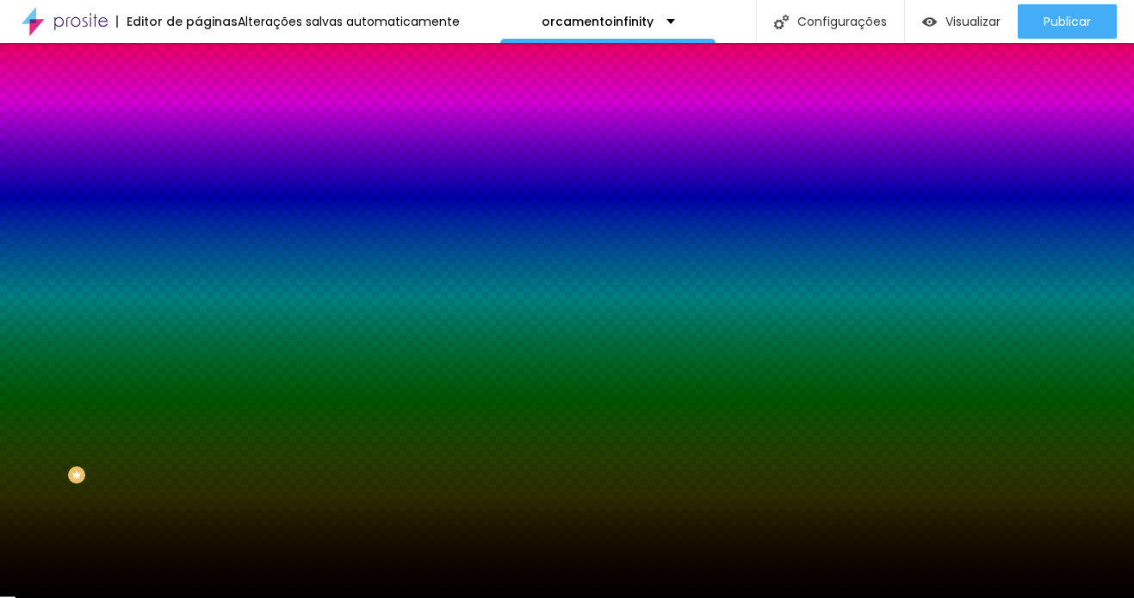
drag, startPoint x: 103, startPoint y: 289, endPoint x: 160, endPoint y: 351, distance: 84.1
click at [198, 351] on div "Editar Coluna Conteúdo Estilo Avançado Cor de fundo Voltar ao padrão #000000 0 …" at bounding box center [297, 320] width 198 height 555
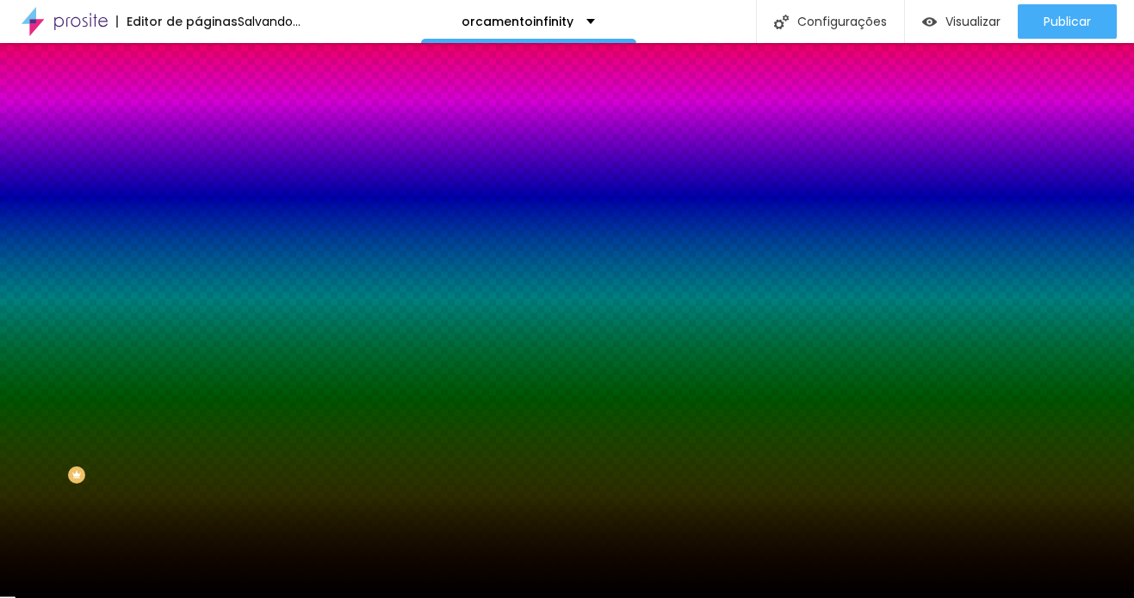
click at [198, 117] on li "Avançado" at bounding box center [297, 125] width 198 height 17
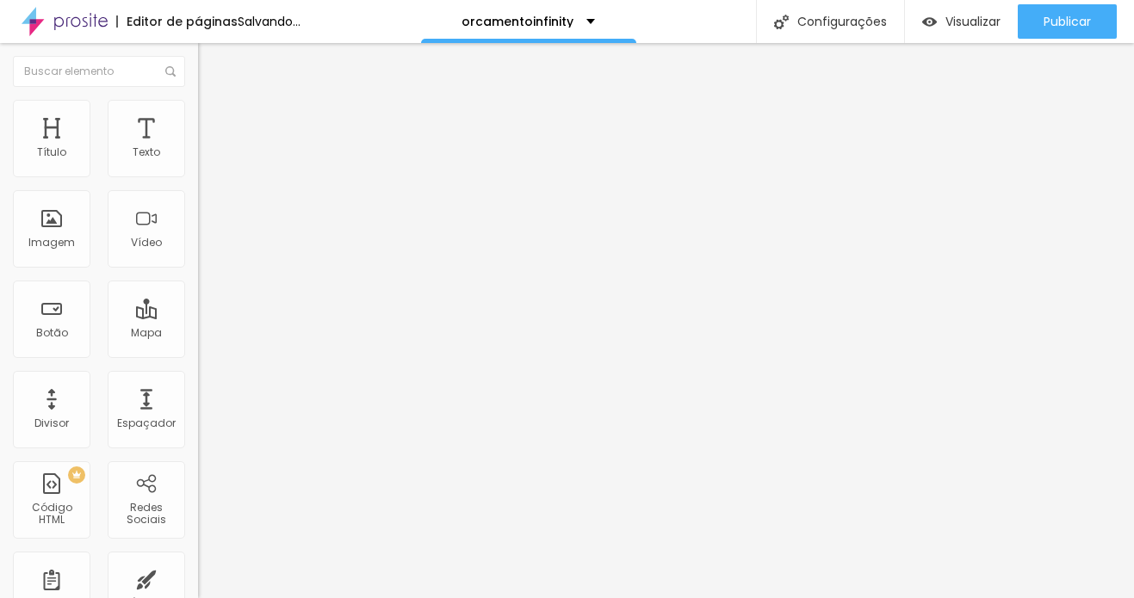
drag, startPoint x: 65, startPoint y: 170, endPoint x: 118, endPoint y: 175, distance: 52.7
click at [198, 334] on input "range" at bounding box center [253, 341] width 111 height 14
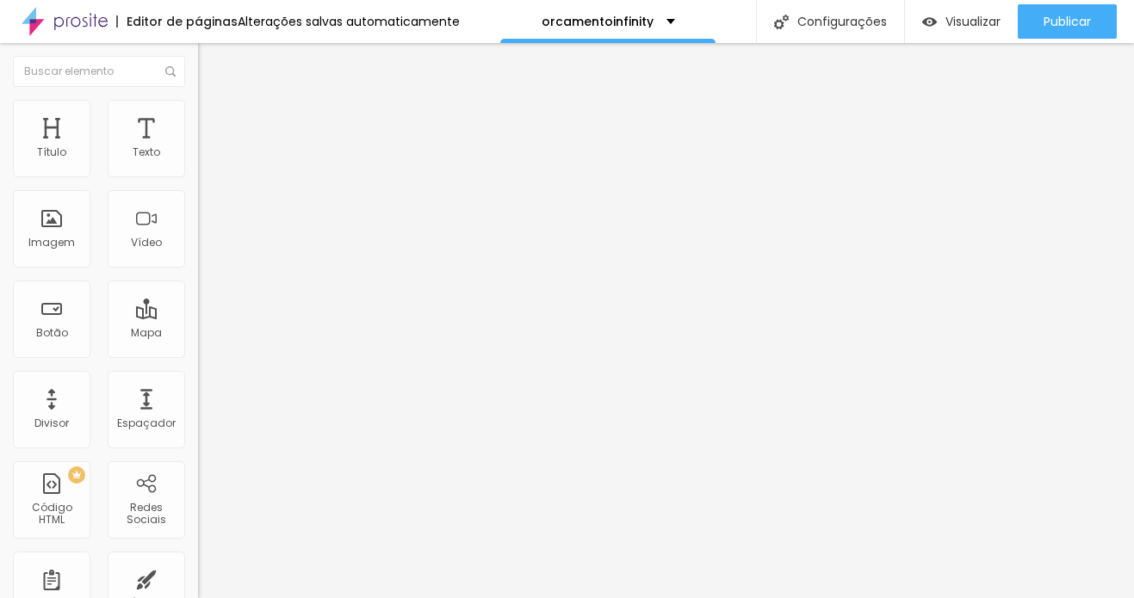
click at [213, 119] on span "Estilo" at bounding box center [226, 111] width 27 height 15
drag, startPoint x: 127, startPoint y: 186, endPoint x: 145, endPoint y: 188, distance: 17.3
click at [198, 176] on input "range" at bounding box center [253, 170] width 111 height 14
click at [198, 117] on img at bounding box center [205, 124] width 15 height 15
drag, startPoint x: 45, startPoint y: 168, endPoint x: 14, endPoint y: 178, distance: 32.7
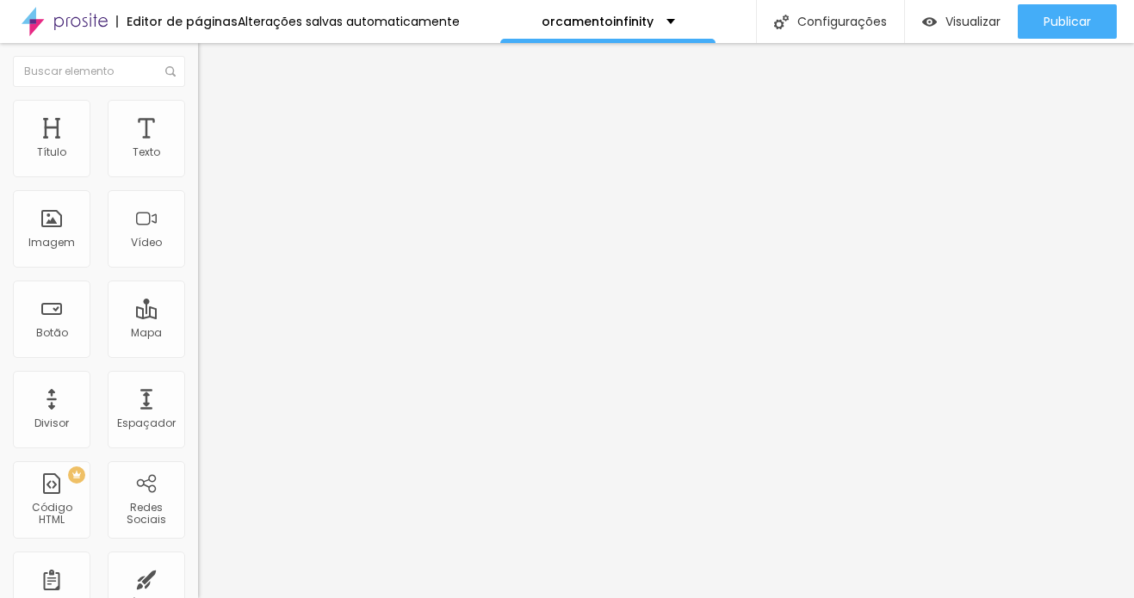
click at [198, 334] on input "range" at bounding box center [253, 341] width 111 height 14
drag, startPoint x: 45, startPoint y: 204, endPoint x: 96, endPoint y: 201, distance: 51.7
click at [198, 578] on input "range" at bounding box center [253, 585] width 111 height 14
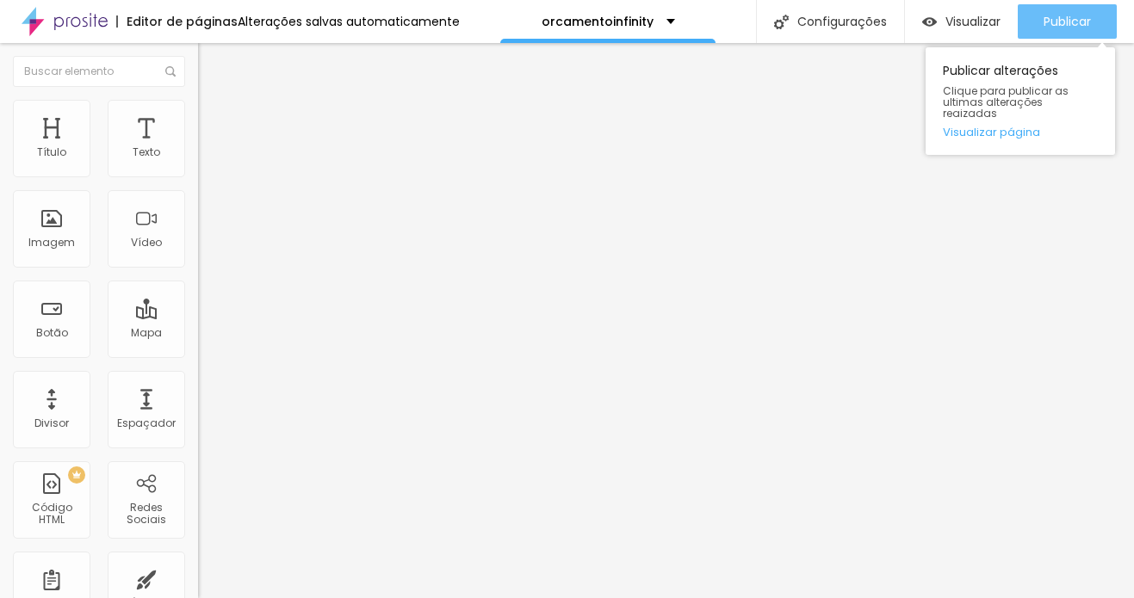
click at [1039, 16] on span "Publicar" at bounding box center [1066, 22] width 47 height 14
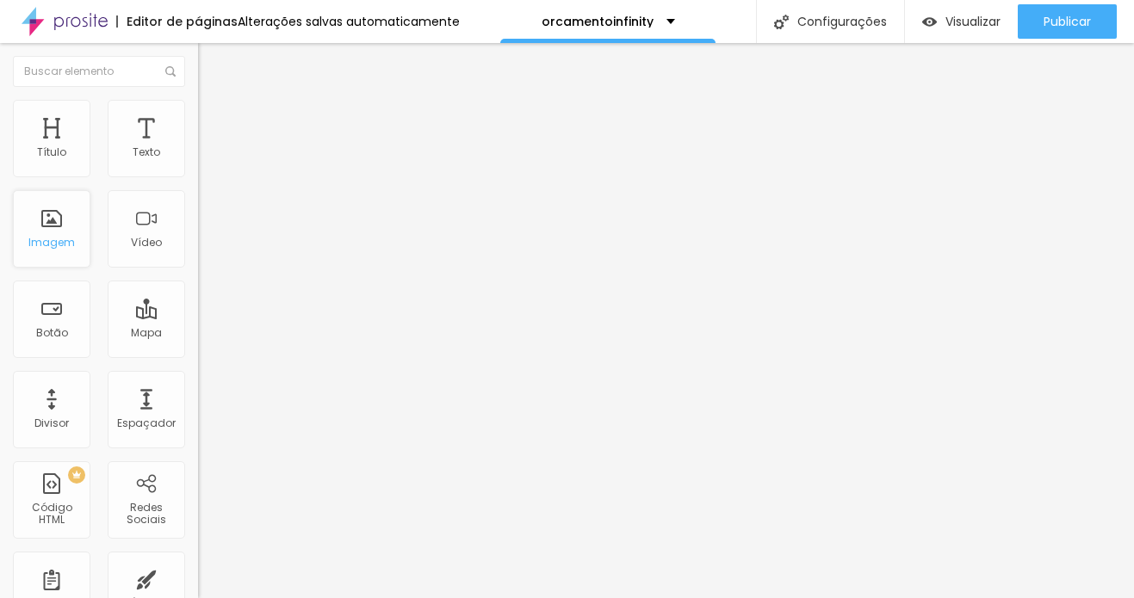
click at [59, 220] on div "Imagem" at bounding box center [51, 228] width 77 height 77
click at [198, 148] on span "Adicionar imagem" at bounding box center [253, 140] width 111 height 15
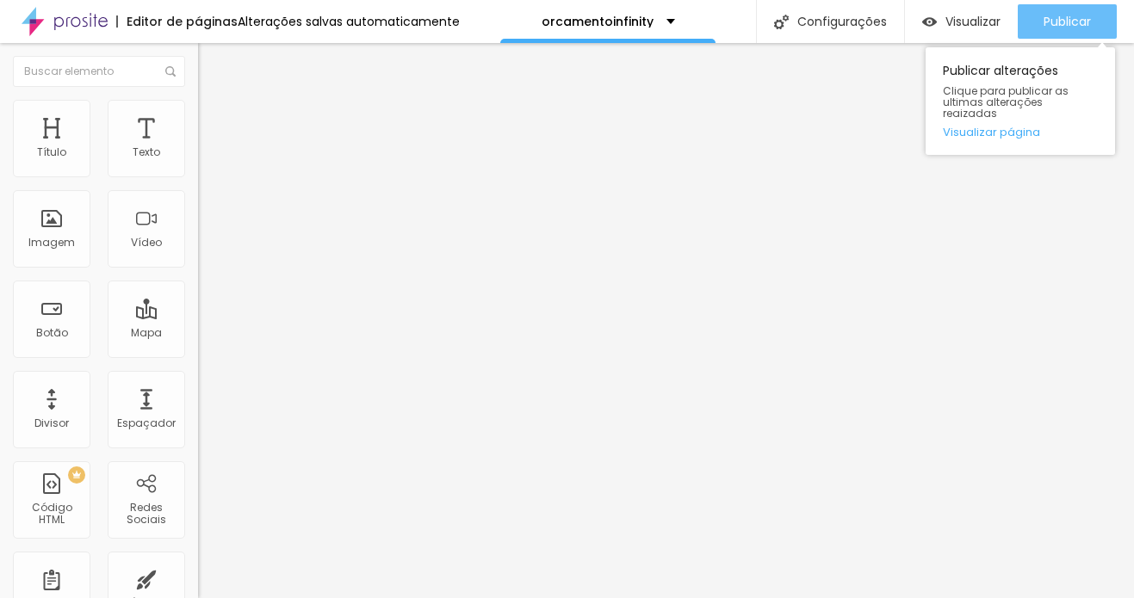
click at [1039, 17] on span "Publicar" at bounding box center [1066, 22] width 47 height 14
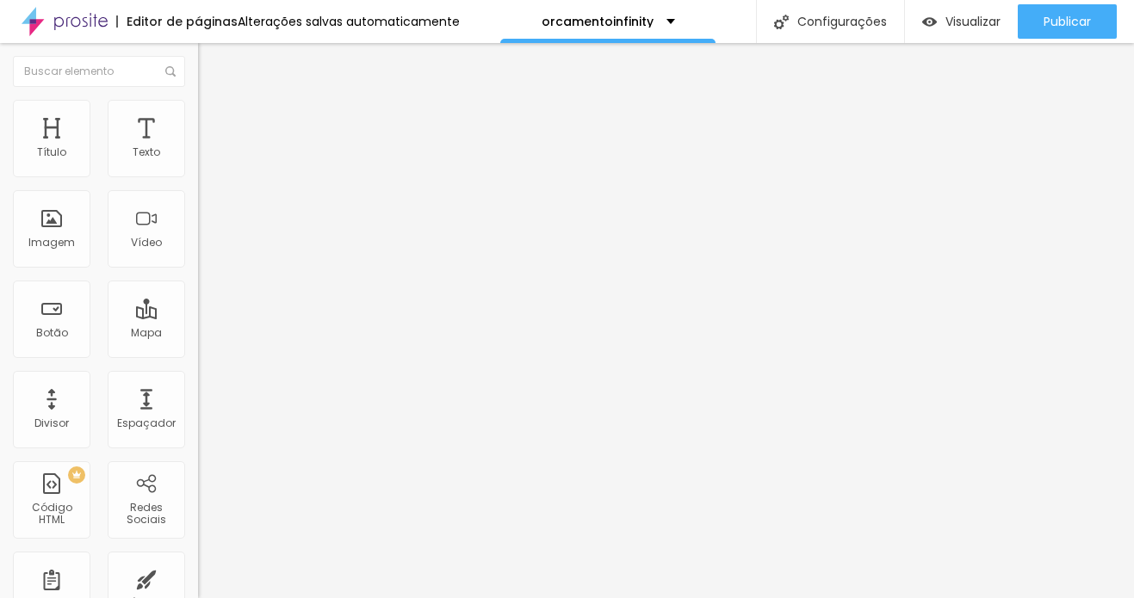
click at [198, 315] on div "Proporção Original Cinema 16:9 Padrão 4:3 Quadrado 1:1 Original" at bounding box center [297, 281] width 198 height 68
click at [198, 269] on span "Original" at bounding box center [218, 262] width 41 height 15
click at [198, 288] on div "Padrão 4:3" at bounding box center [297, 283] width 198 height 10
click at [198, 280] on span "Cinema" at bounding box center [219, 272] width 43 height 15
click at [213, 119] on span "Estilo" at bounding box center [226, 111] width 27 height 15
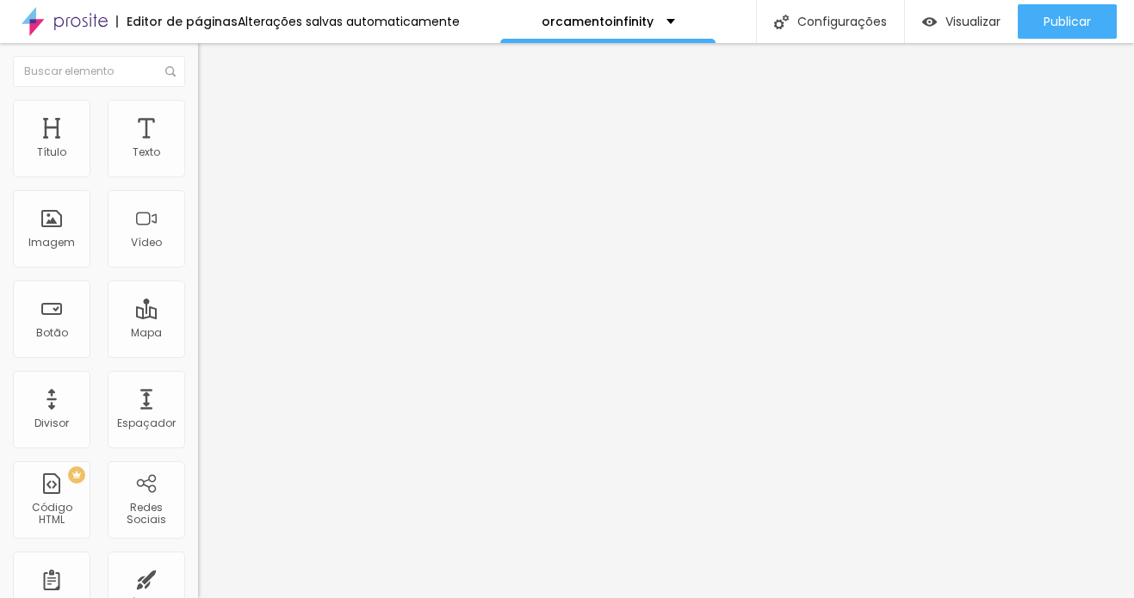
click at [198, 117] on img at bounding box center [205, 124] width 15 height 15
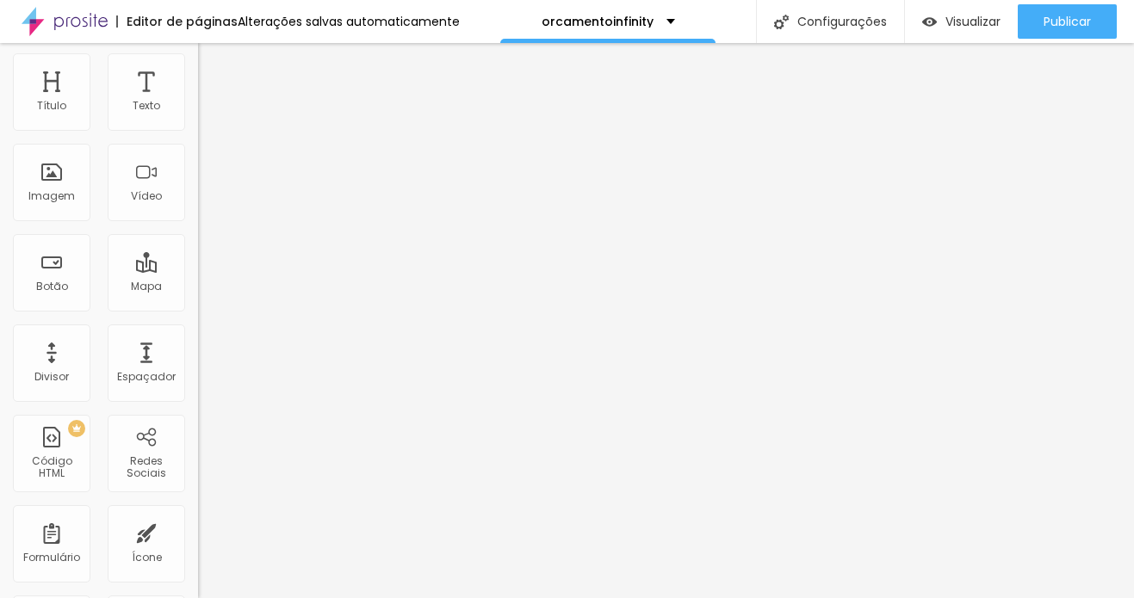
scroll to position [50, 0]
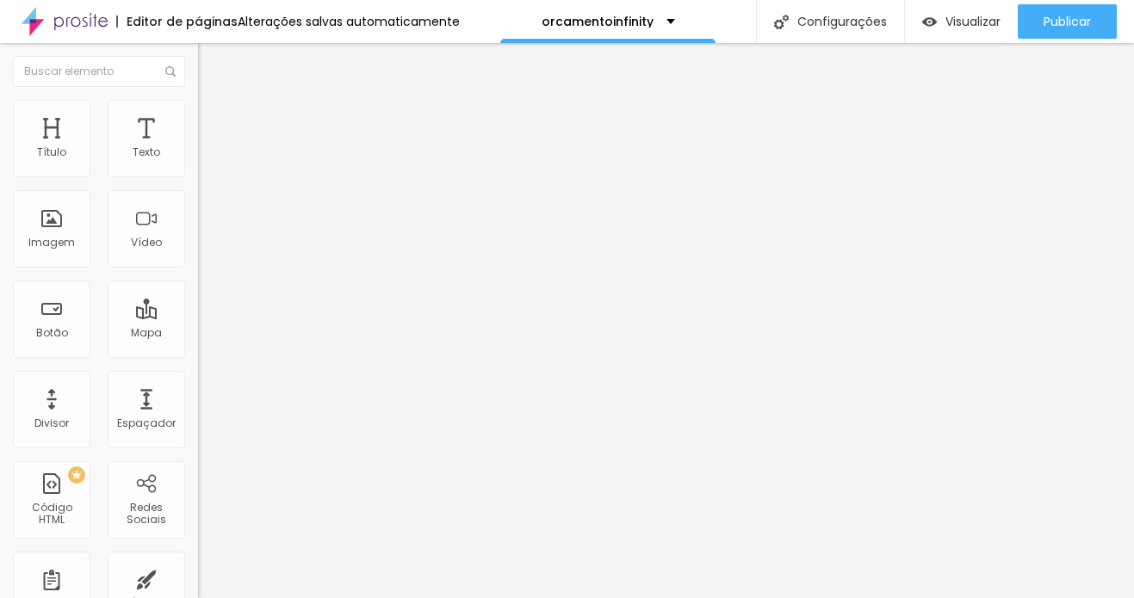
click at [208, 158] on span "Trocar icone" at bounding box center [246, 151] width 77 height 15
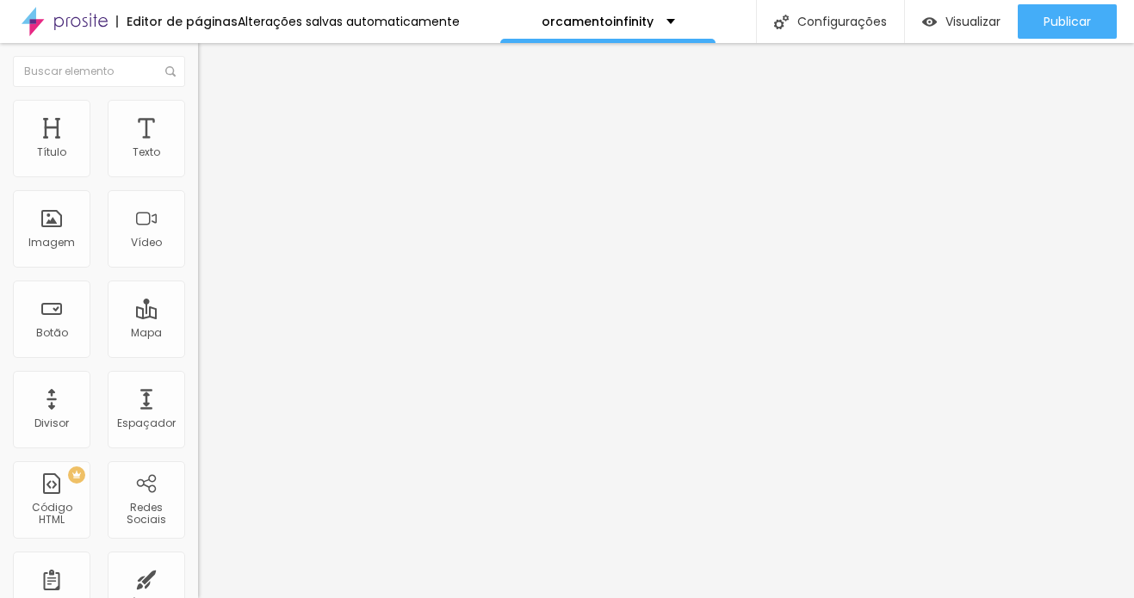
click at [198, 113] on li "Estilo" at bounding box center [297, 108] width 198 height 17
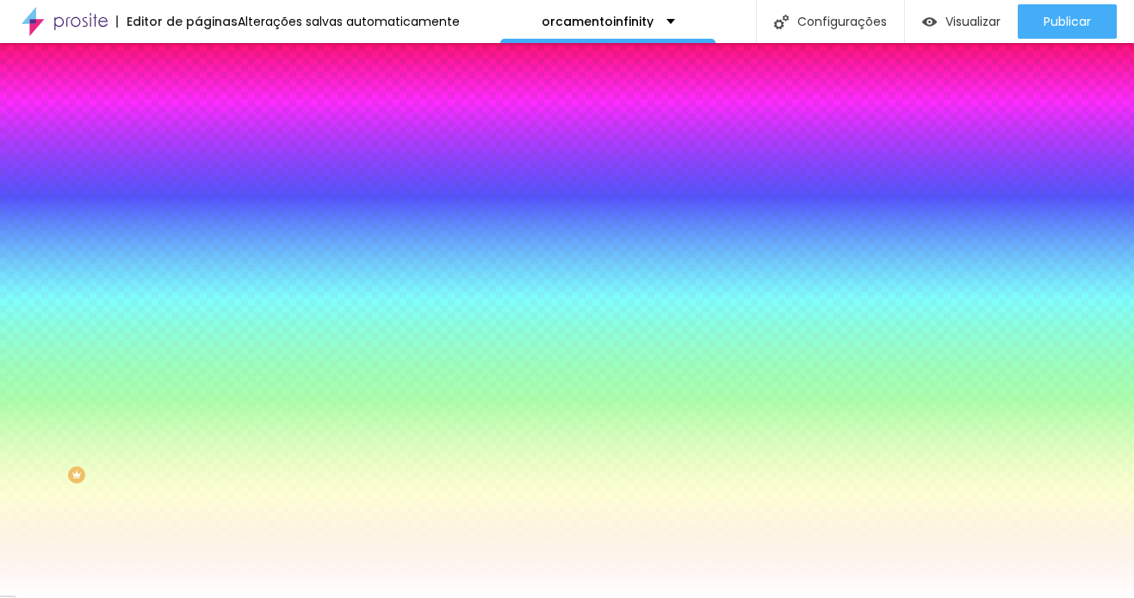
click at [198, 164] on div at bounding box center [297, 164] width 198 height 0
drag, startPoint x: 148, startPoint y: 317, endPoint x: 150, endPoint y: 308, distance: 8.8
click at [150, 308] on div at bounding box center [567, 299] width 1134 height 598
drag, startPoint x: 70, startPoint y: 201, endPoint x: 82, endPoint y: 245, distance: 45.5
click at [82, 245] on div at bounding box center [567, 299] width 1134 height 598
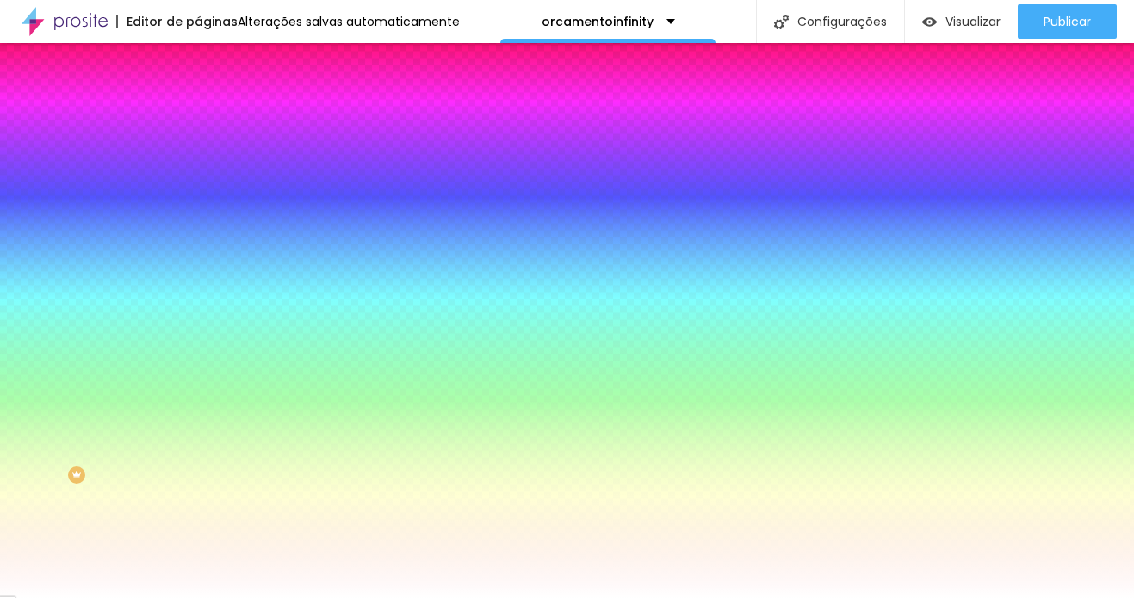
click at [198, 171] on input "#9B854F" at bounding box center [301, 172] width 207 height 17
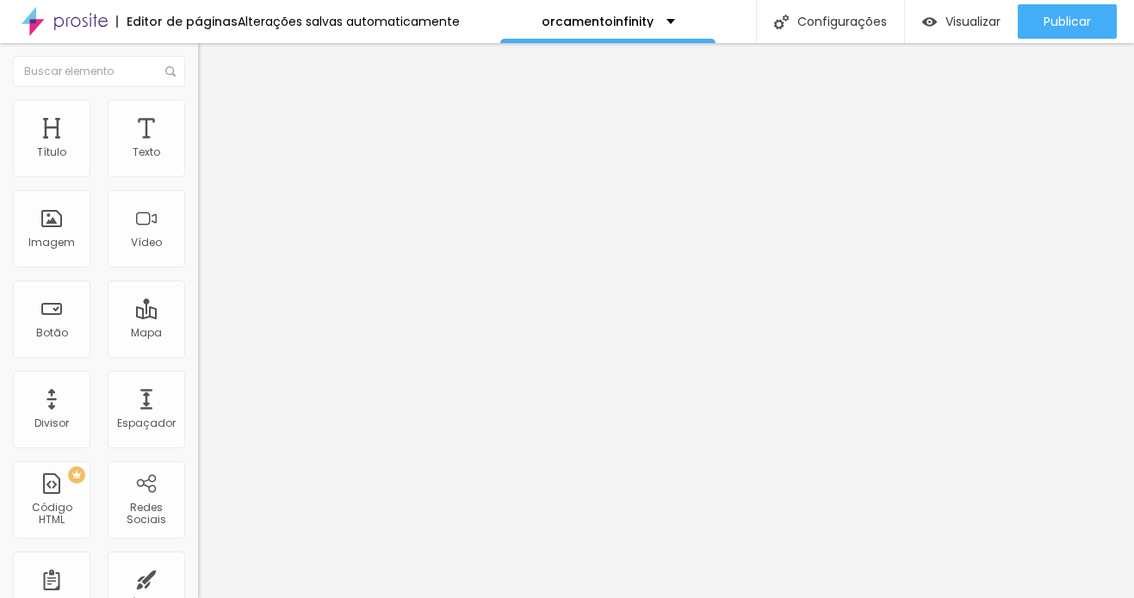
click at [198, 106] on img at bounding box center [205, 107] width 15 height 15
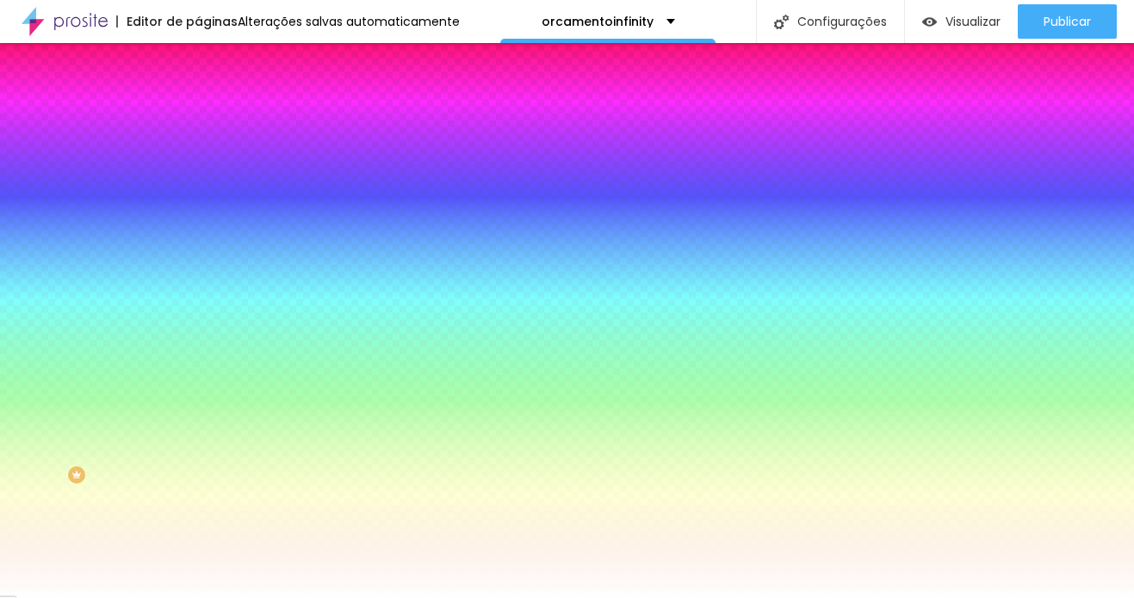
click at [198, 117] on img at bounding box center [205, 124] width 15 height 15
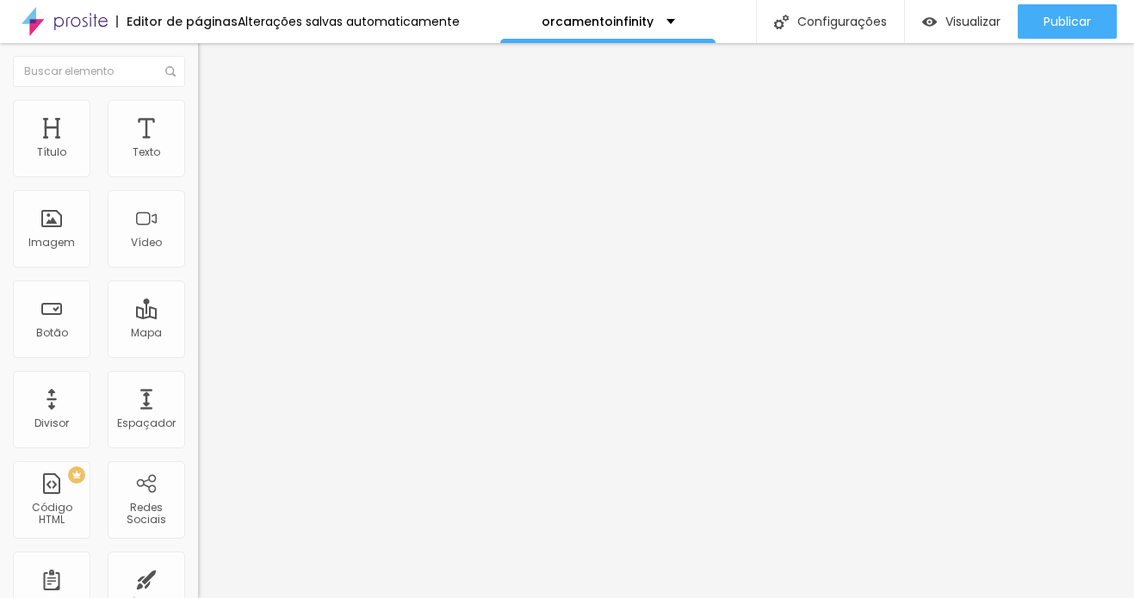
click at [211, 59] on img "button" at bounding box center [218, 63] width 14 height 14
click at [198, 148] on span "Adicionar imagem" at bounding box center [253, 140] width 111 height 15
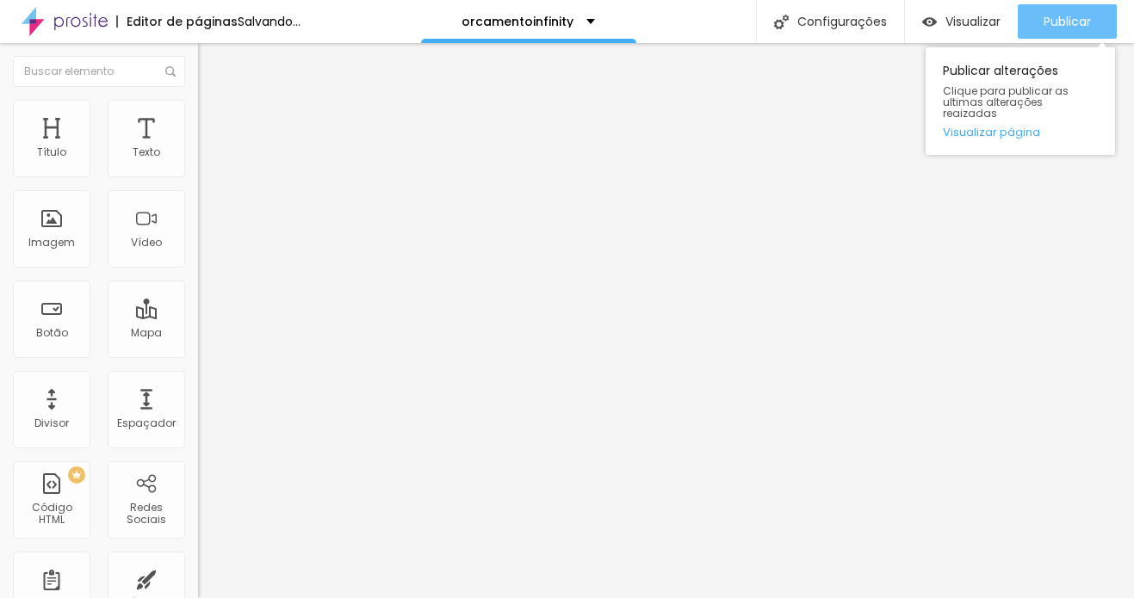
click at [1039, 11] on div "Publicar" at bounding box center [1066, 21] width 47 height 34
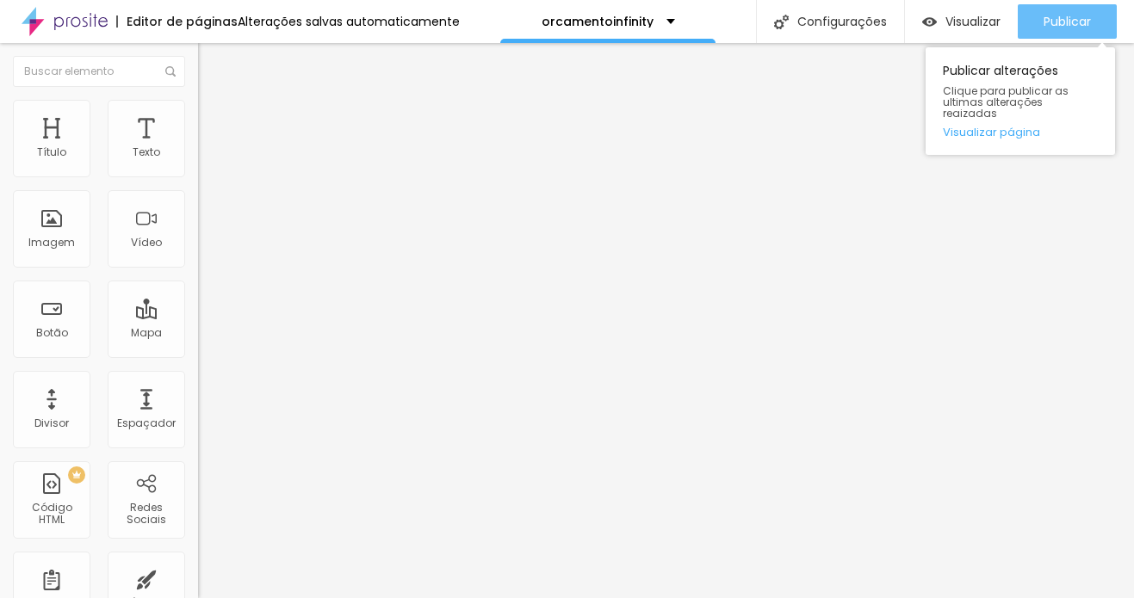
click at [1039, 11] on div "Publicar" at bounding box center [1066, 21] width 47 height 34
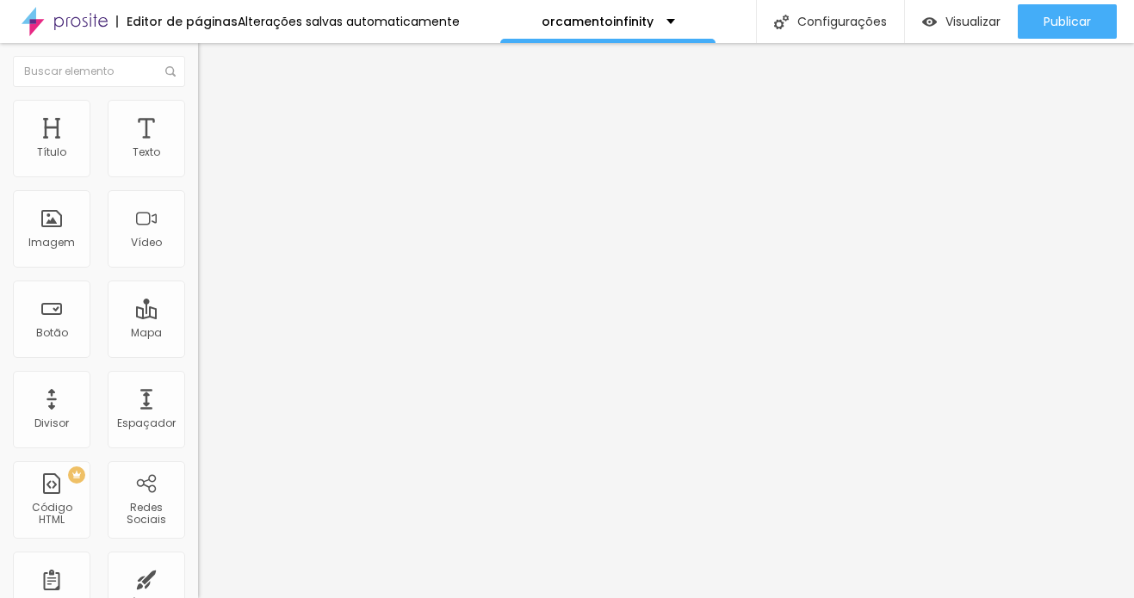
click at [198, 113] on li "Estilo" at bounding box center [297, 108] width 198 height 17
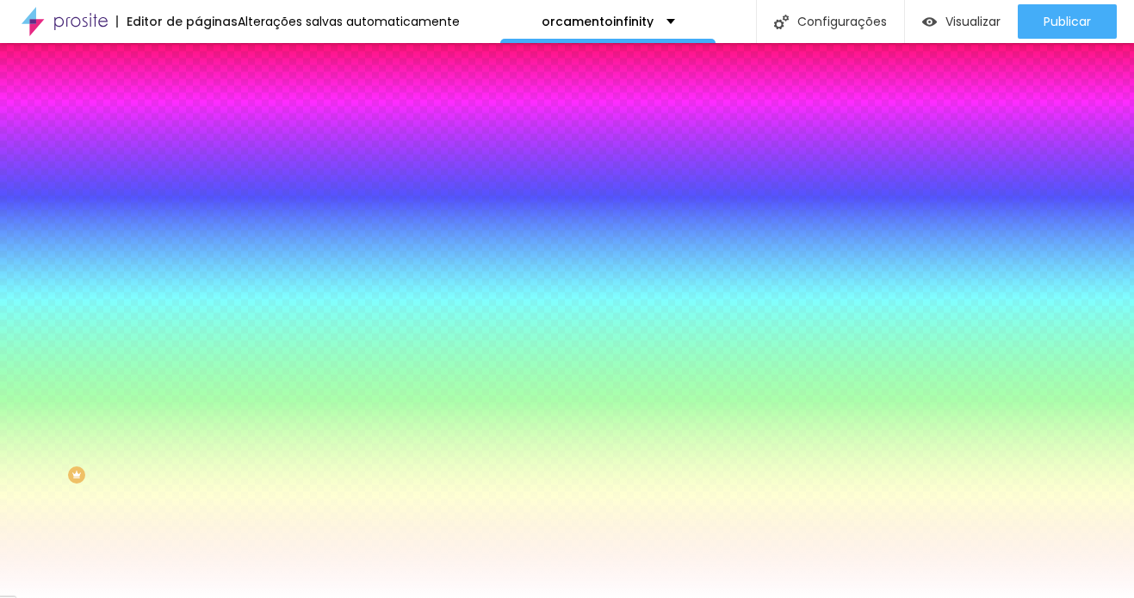
click at [211, 60] on img "button" at bounding box center [218, 63] width 14 height 14
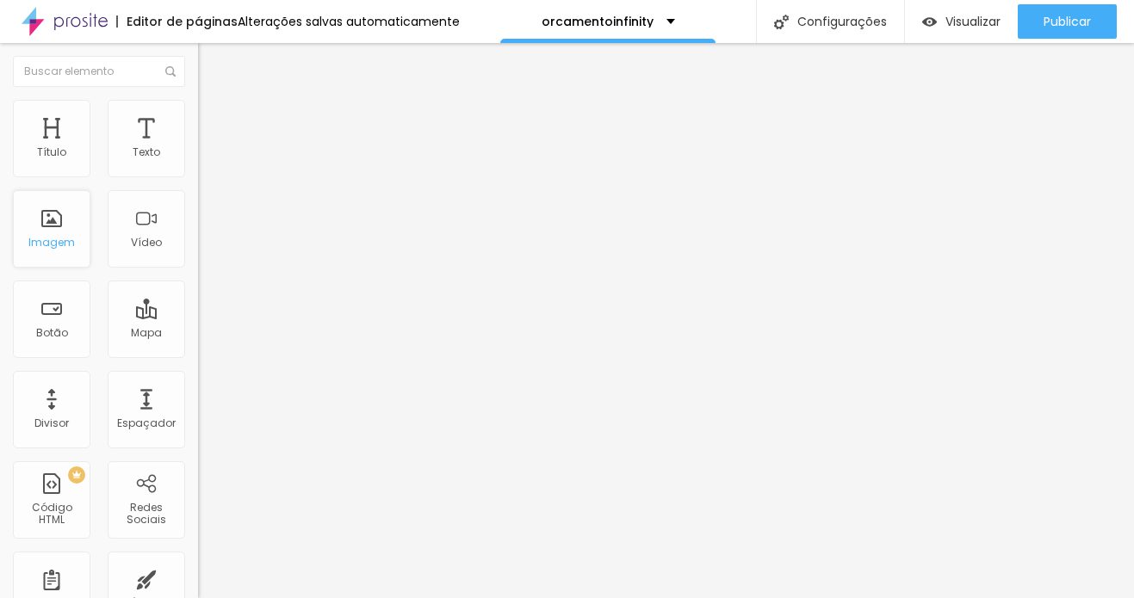
drag, startPoint x: 54, startPoint y: 238, endPoint x: 39, endPoint y: 215, distance: 27.2
click at [198, 112] on li "Estilo" at bounding box center [297, 108] width 198 height 17
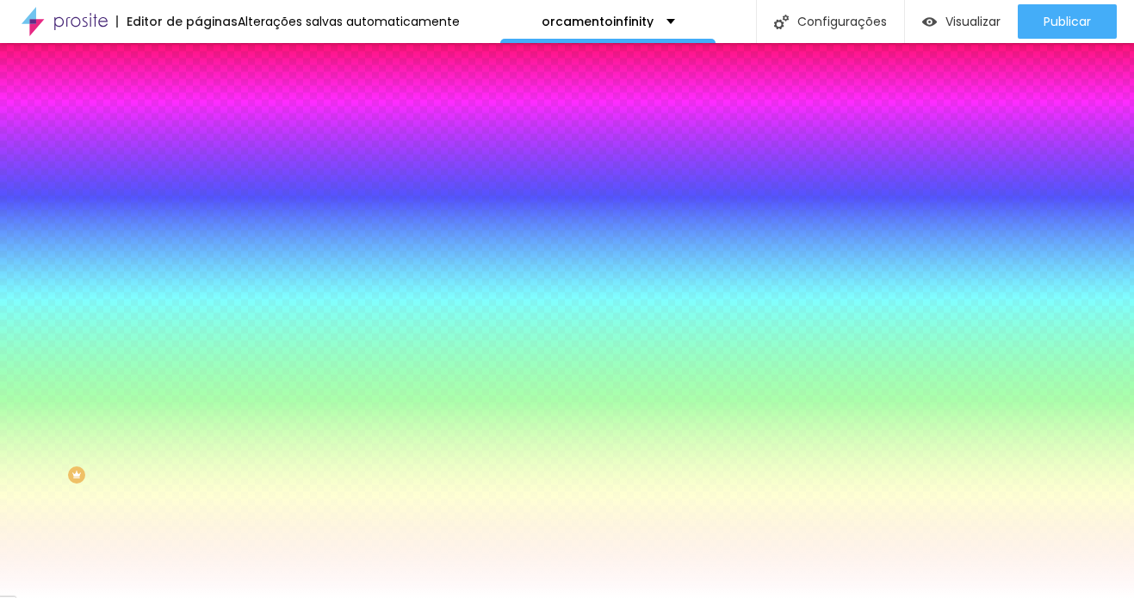
click at [198, 98] on img at bounding box center [205, 90] width 15 height 15
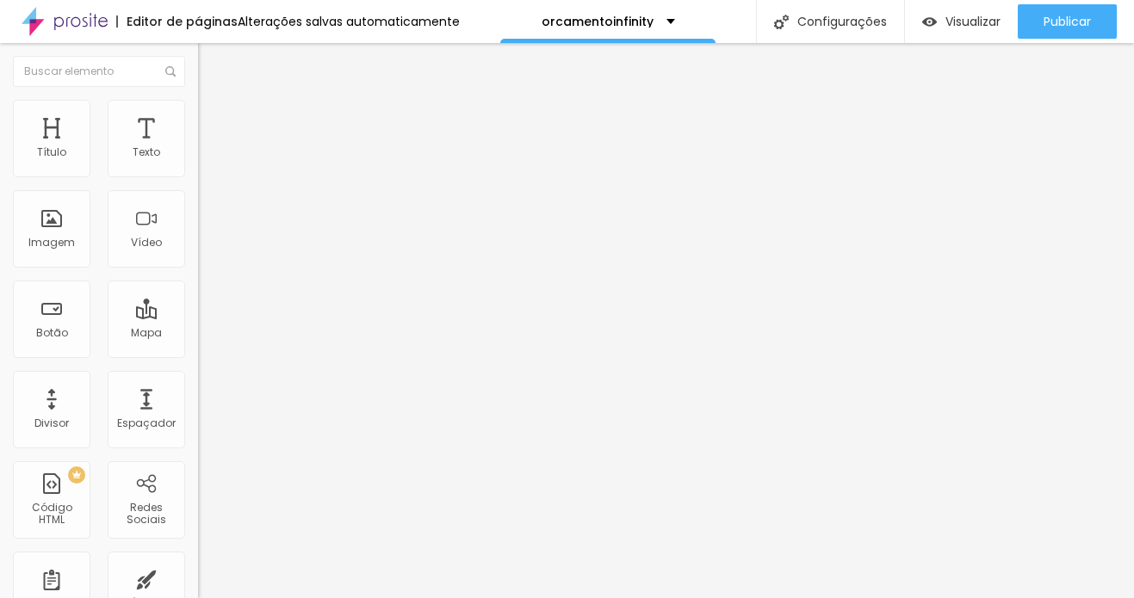
click at [211, 59] on img "button" at bounding box center [218, 63] width 14 height 14
click at [213, 115] on span "Estilo" at bounding box center [226, 111] width 27 height 15
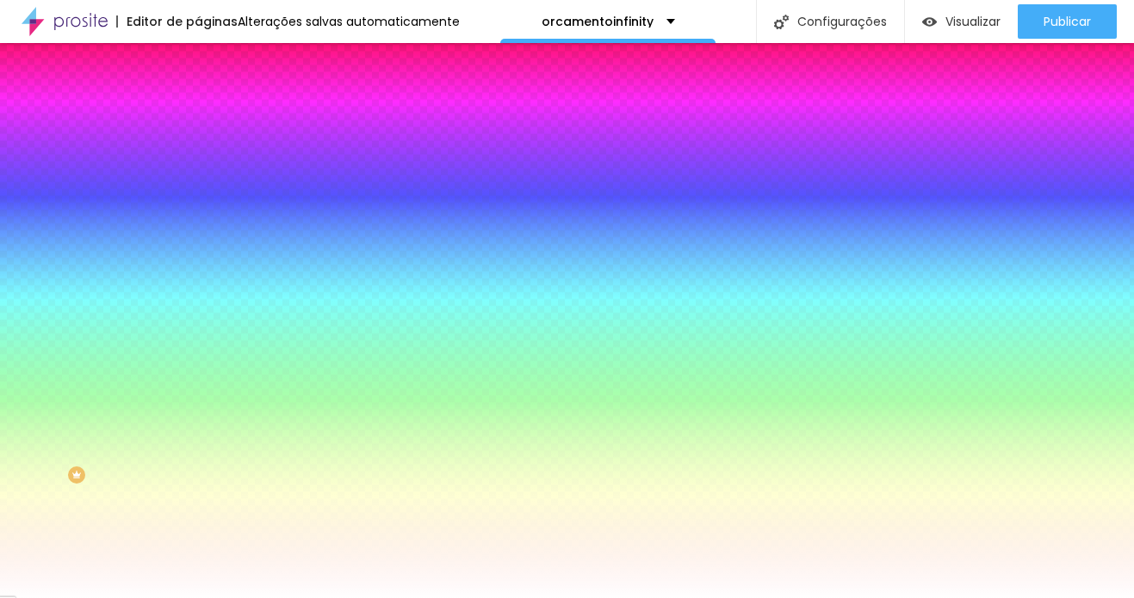
click at [198, 117] on li "Avançado" at bounding box center [297, 125] width 198 height 17
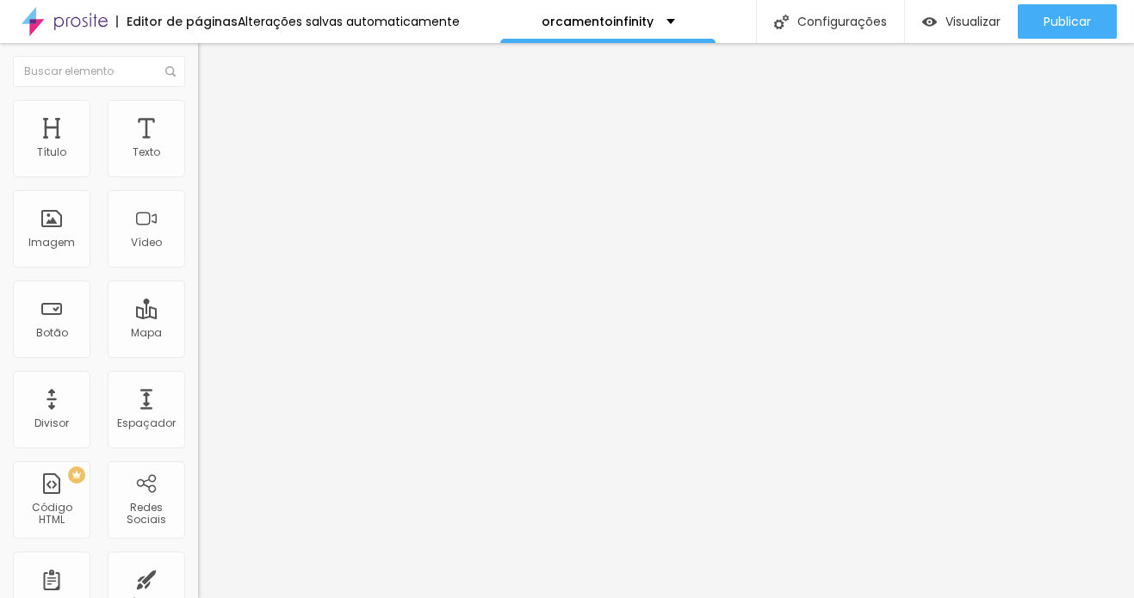
click at [198, 117] on li "Avançado" at bounding box center [297, 125] width 198 height 17
click at [198, 107] on ul "Conteúdo Estilo Avançado" at bounding box center [297, 109] width 198 height 52
click at [198, 110] on img at bounding box center [205, 107] width 15 height 15
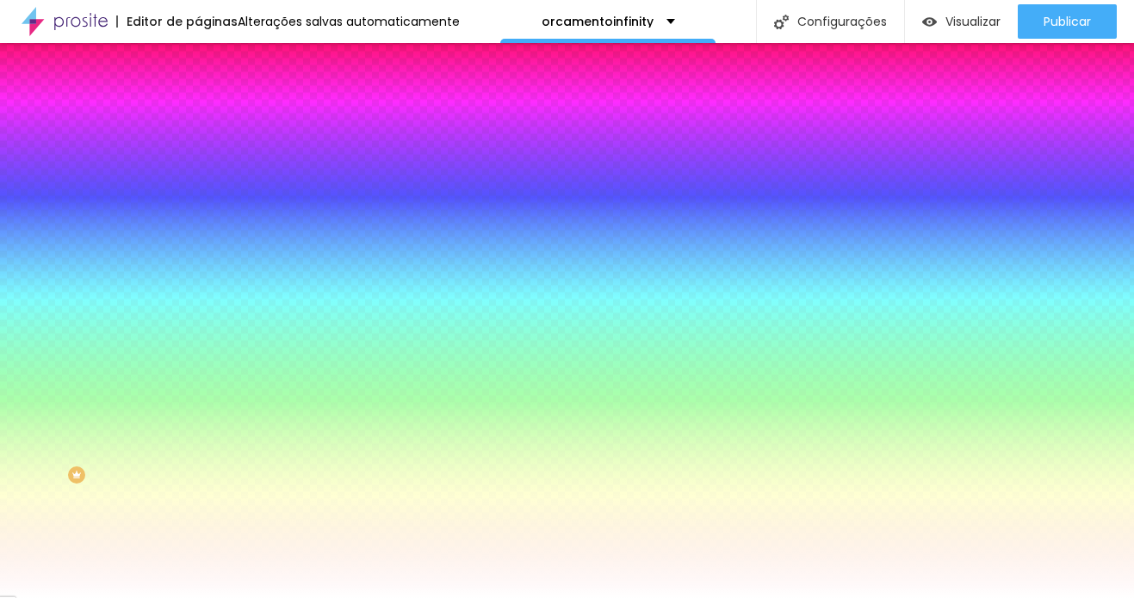
click at [198, 158] on span "Trocar imagem" at bounding box center [245, 151] width 94 height 15
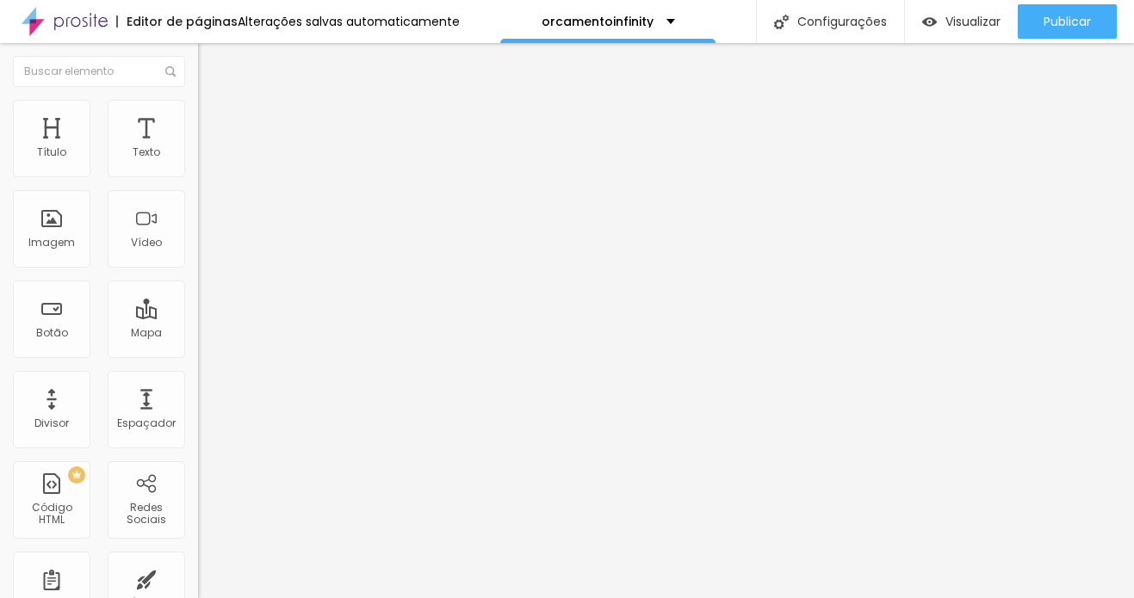
click at [198, 162] on input "text" at bounding box center [301, 153] width 207 height 17
paste input "[URL][DOMAIN_NAME]"
click at [198, 324] on div at bounding box center [297, 324] width 198 height 0
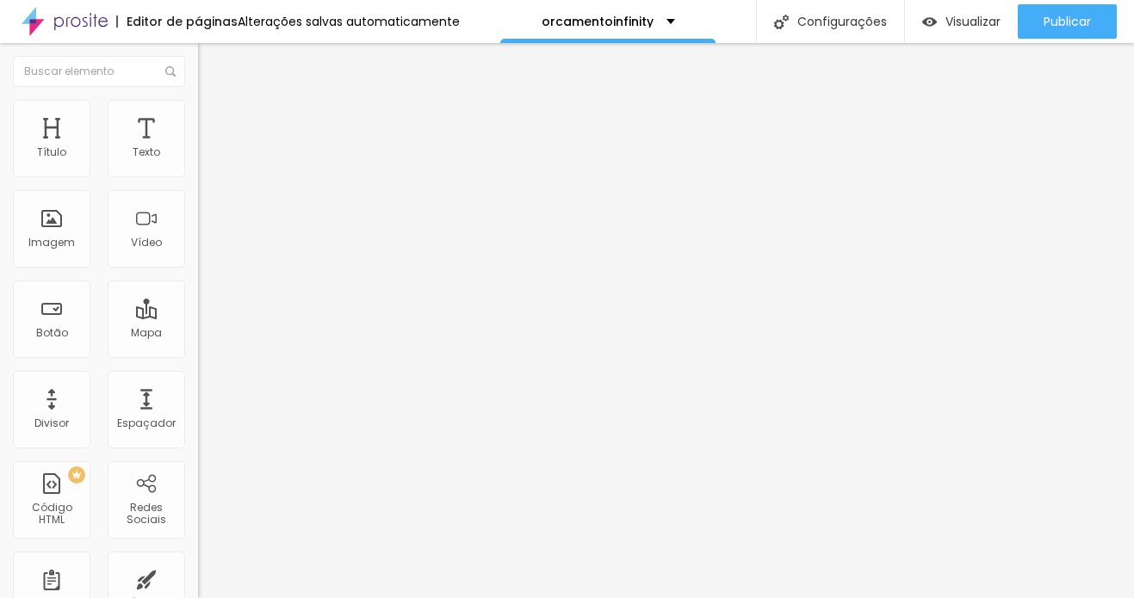
click at [198, 257] on span "4:3 Standard" at bounding box center [233, 250] width 70 height 15
click at [198, 278] on span "Wide" at bounding box center [211, 270] width 27 height 15
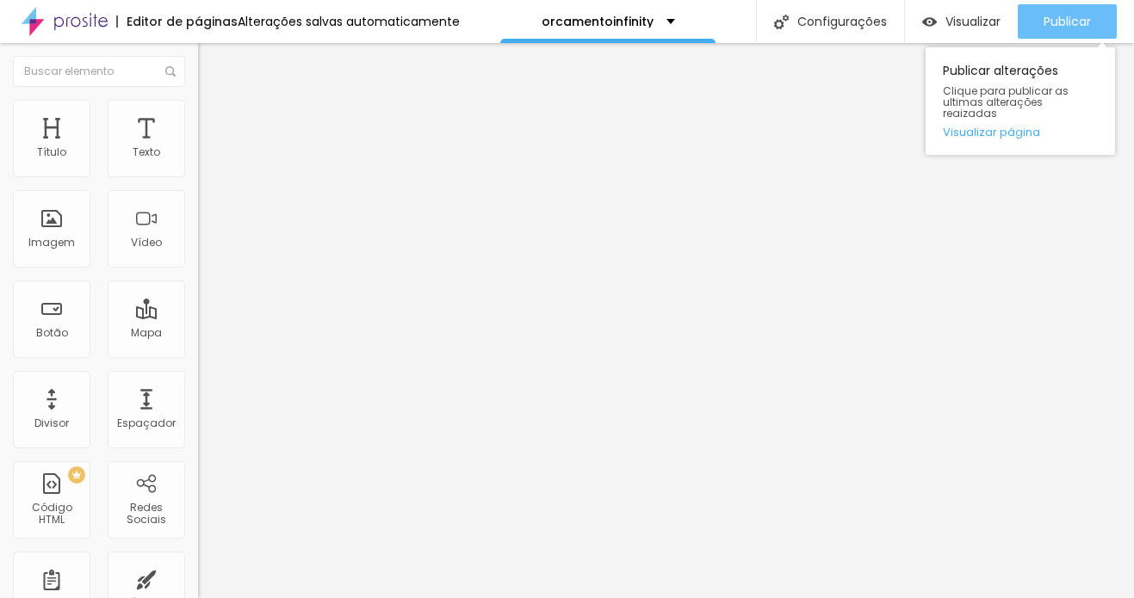
click at [1039, 15] on span "Publicar" at bounding box center [1066, 22] width 47 height 14
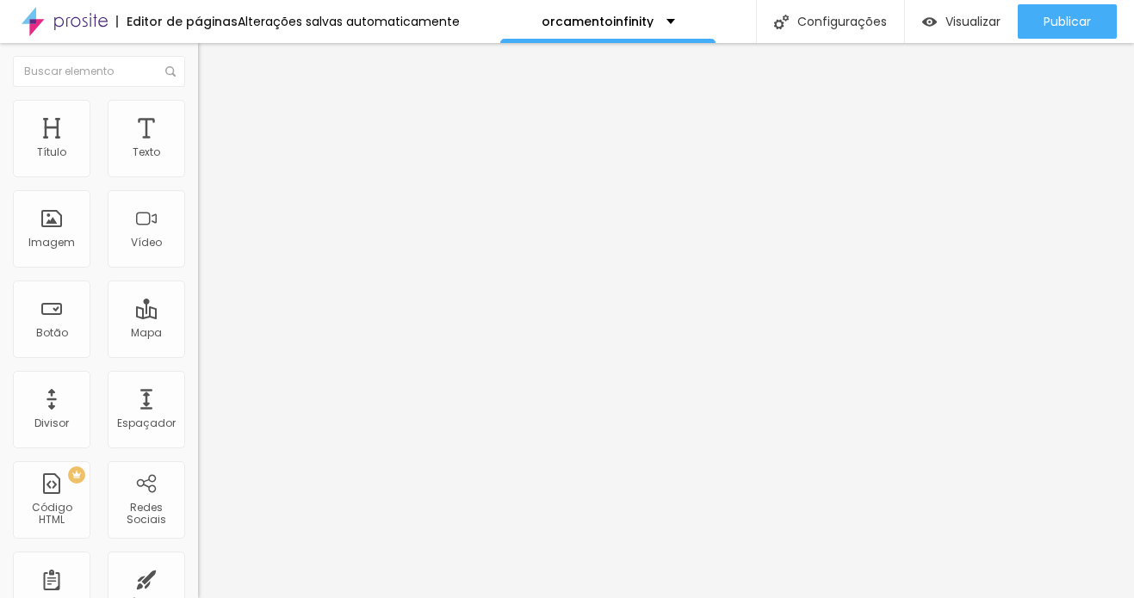
click at [198, 324] on div at bounding box center [297, 324] width 198 height 0
click at [989, 20] on span "Visualizar" at bounding box center [972, 22] width 55 height 14
click at [198, 109] on li "Estilo" at bounding box center [297, 108] width 198 height 17
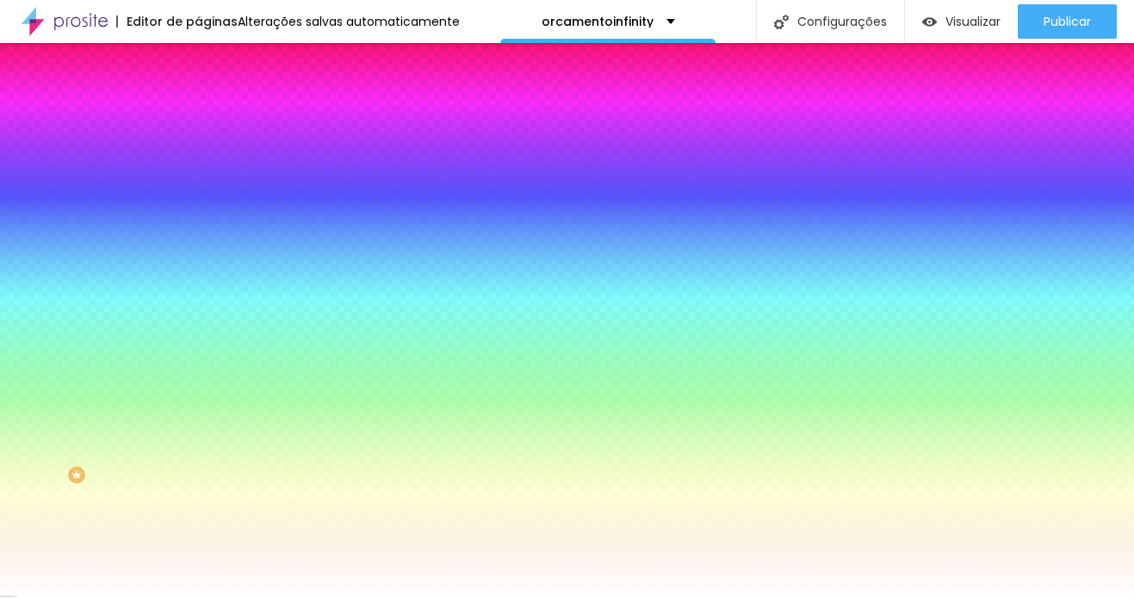
click at [198, 158] on span "Trocar imagem" at bounding box center [245, 151] width 94 height 15
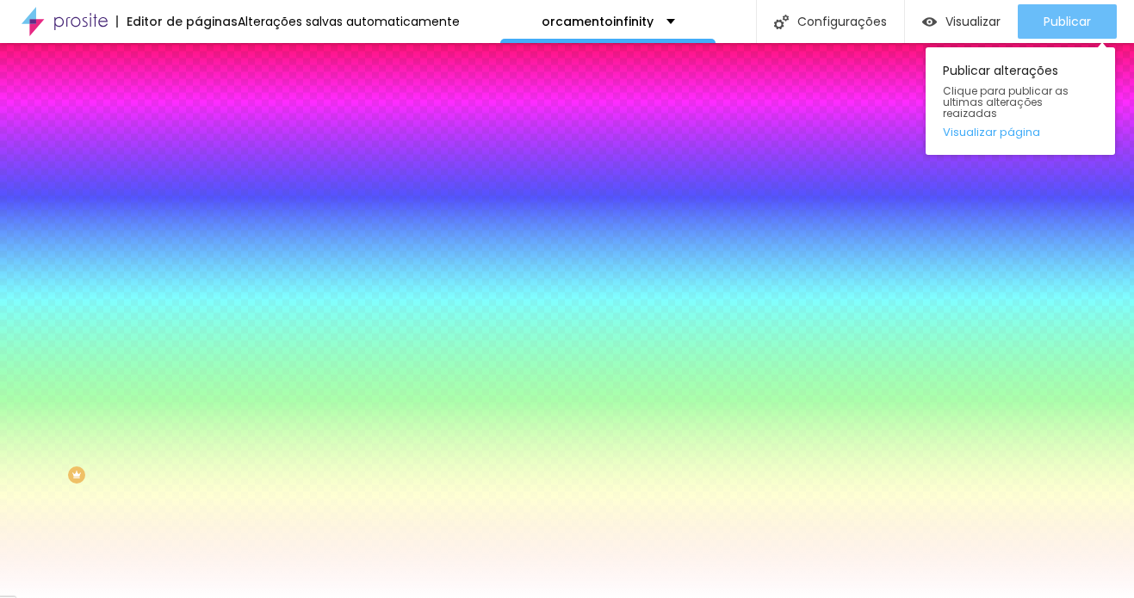
click at [1039, 18] on span "Publicar" at bounding box center [1066, 22] width 47 height 14
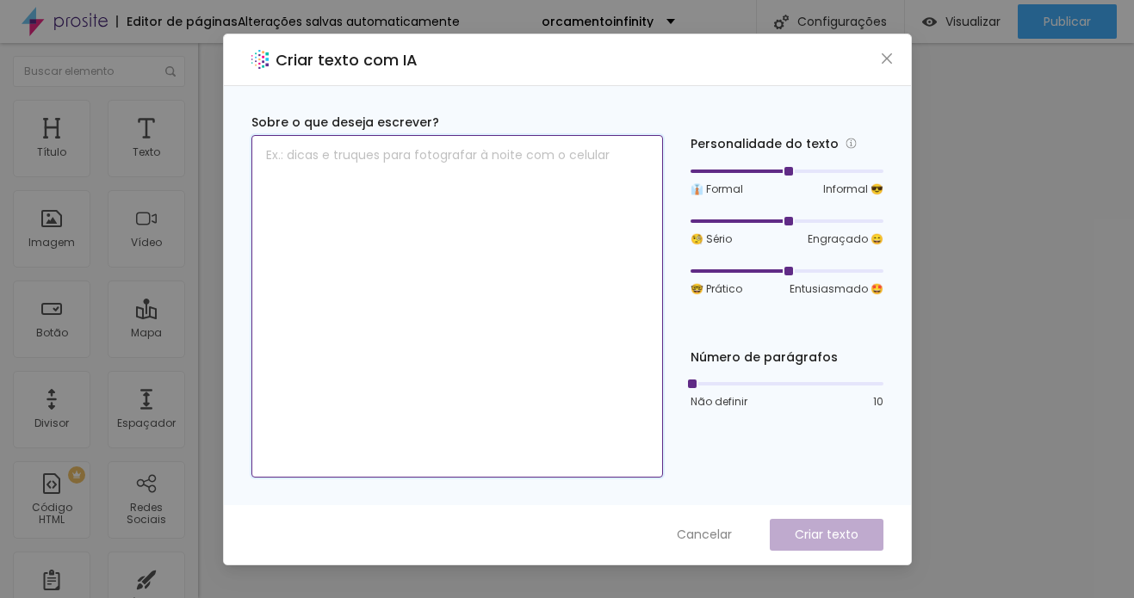
click at [453, 154] on textarea at bounding box center [456, 306] width 411 height 343
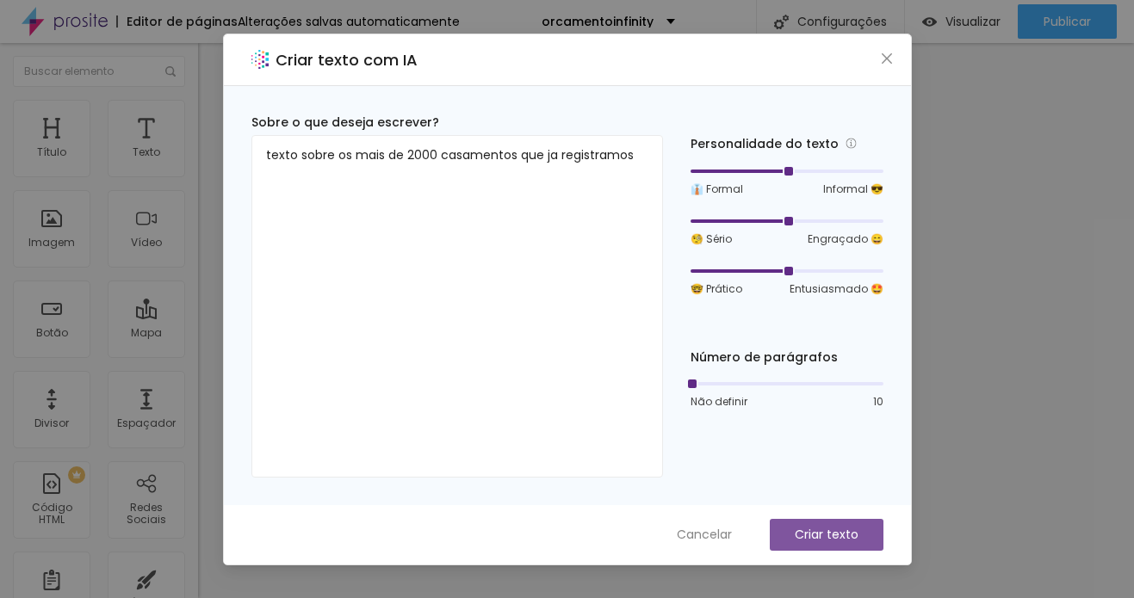
click at [835, 536] on p "Criar texto" at bounding box center [826, 535] width 64 height 18
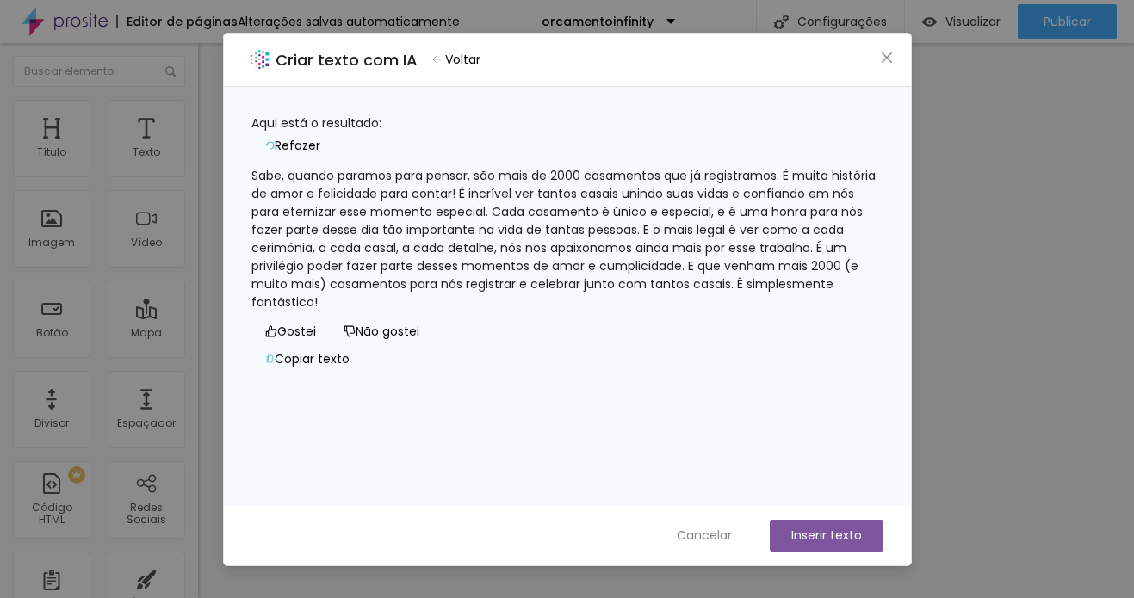
click at [830, 534] on button "Inserir texto" at bounding box center [827, 536] width 114 height 32
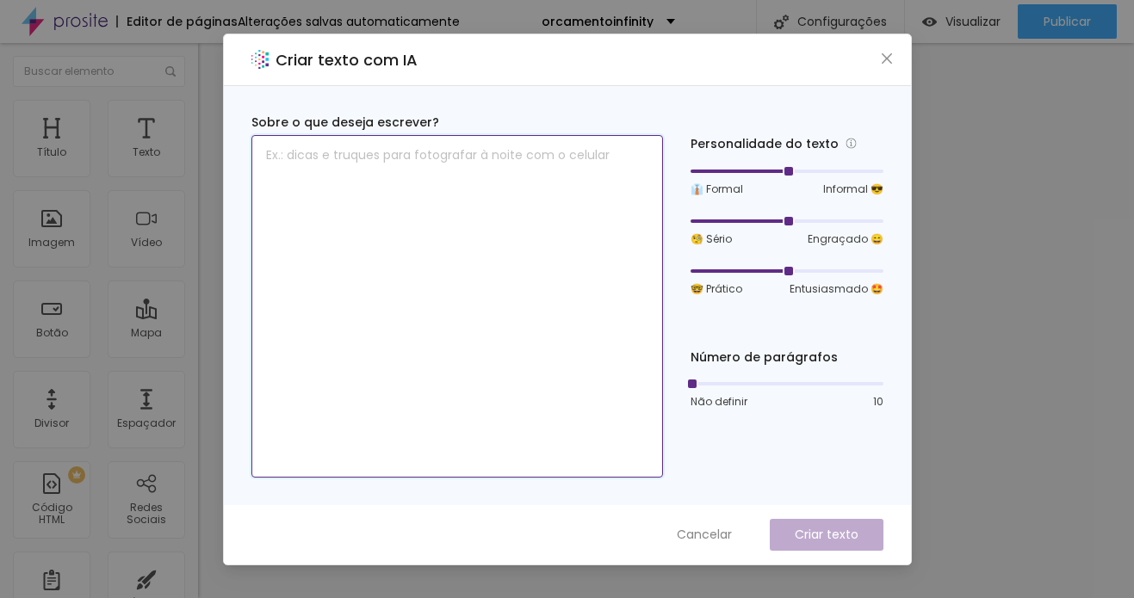
click at [482, 189] on textarea at bounding box center [456, 306] width 411 height 343
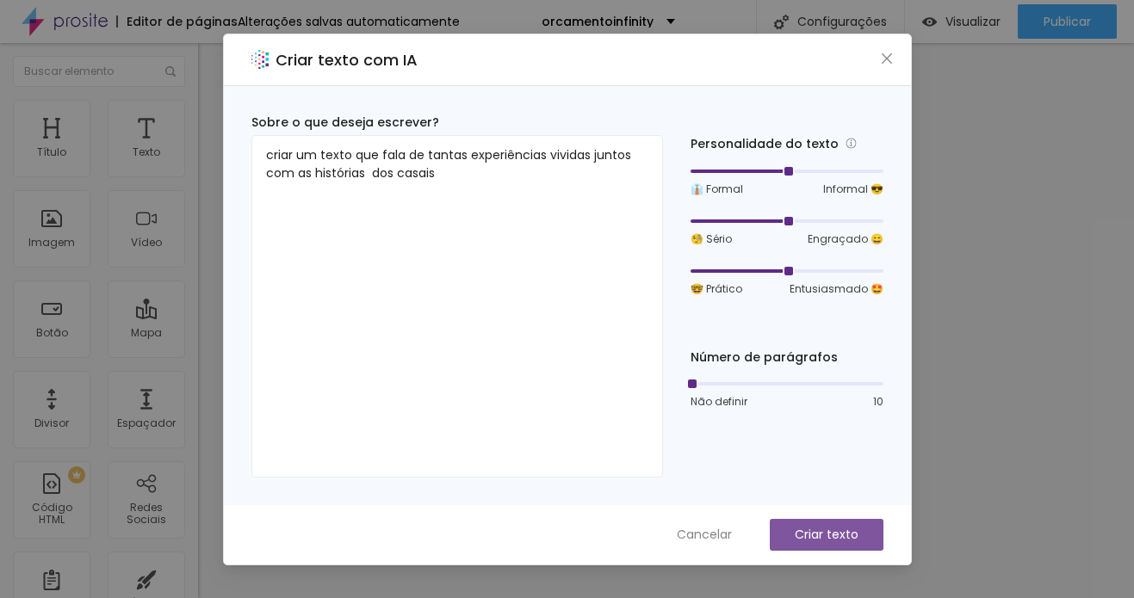
click at [835, 533] on p "Criar texto" at bounding box center [826, 535] width 64 height 18
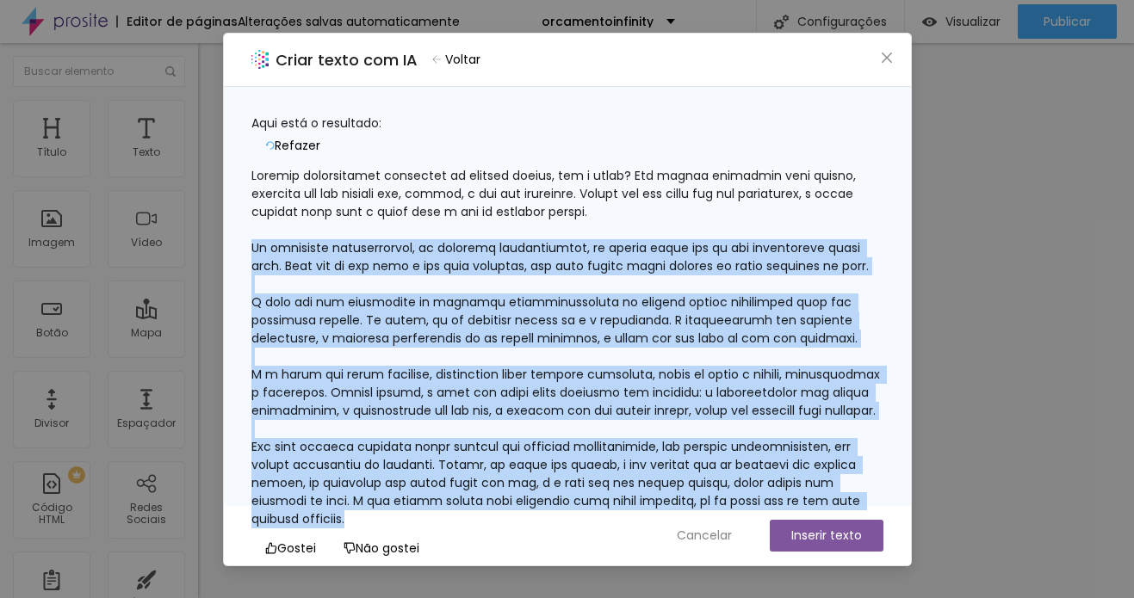
scroll to position [179, 0]
drag, startPoint x: 270, startPoint y: 238, endPoint x: 749, endPoint y: 452, distance: 524.0
click at [749, 452] on div "Aqui está o resultado: Refazer Gostei Não gostei Copiar texto" at bounding box center [567, 352] width 632 height 476
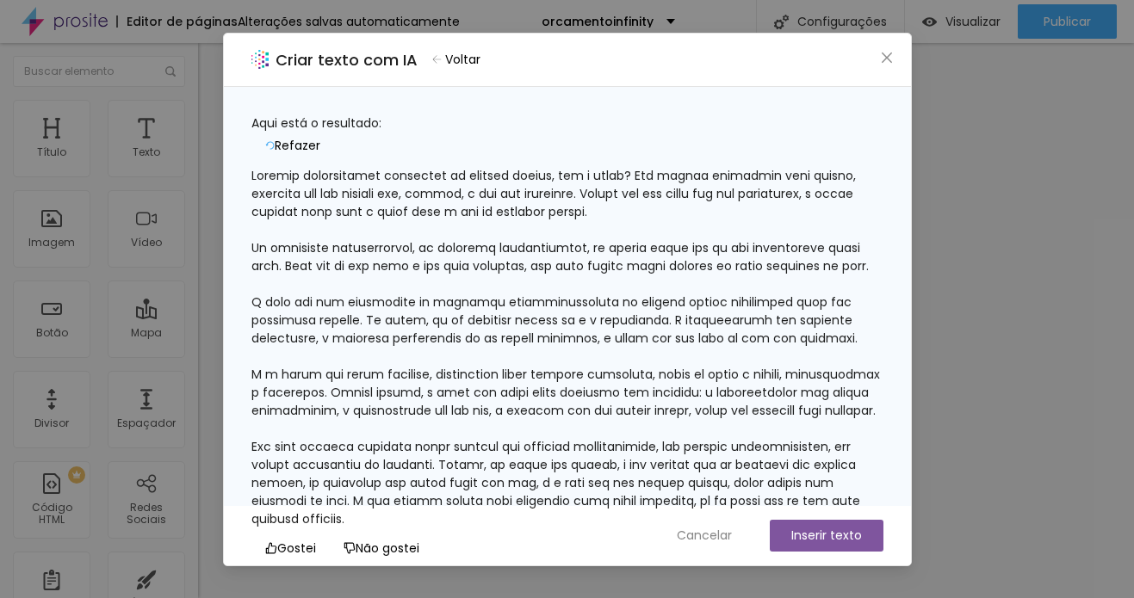
scroll to position [0, 0]
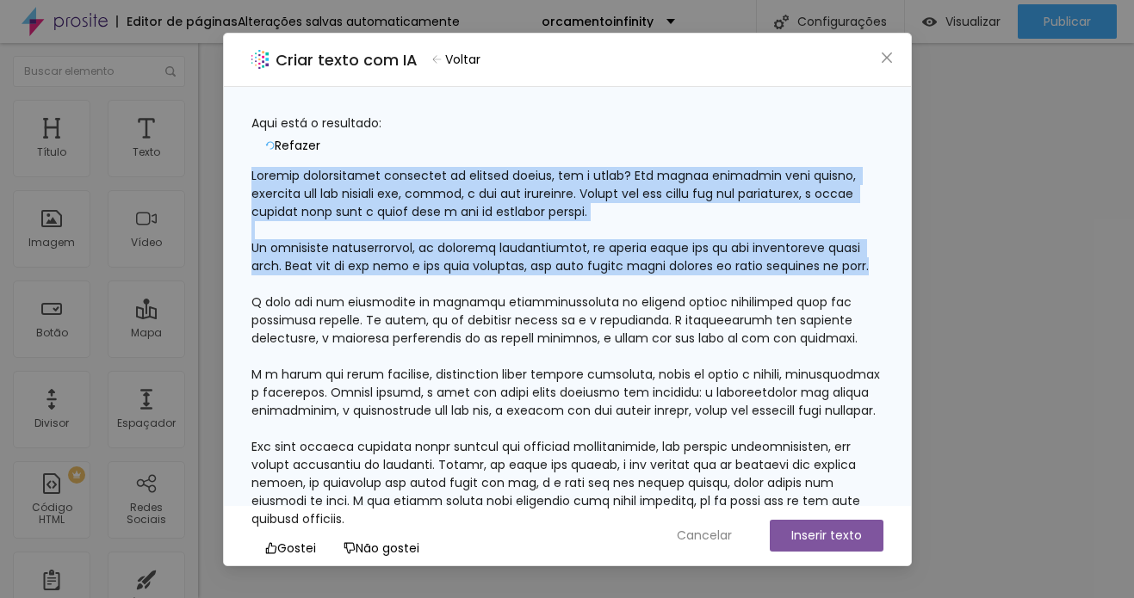
drag, startPoint x: 538, startPoint y: 274, endPoint x: 270, endPoint y: 147, distance: 296.1
click at [270, 167] on div at bounding box center [567, 348] width 632 height 362
copy div "Quantas experiências incríveis já vivemos juntos, não é mesmo? São tantas histó…"
click at [722, 535] on span "Cancelar" at bounding box center [704, 536] width 55 height 18
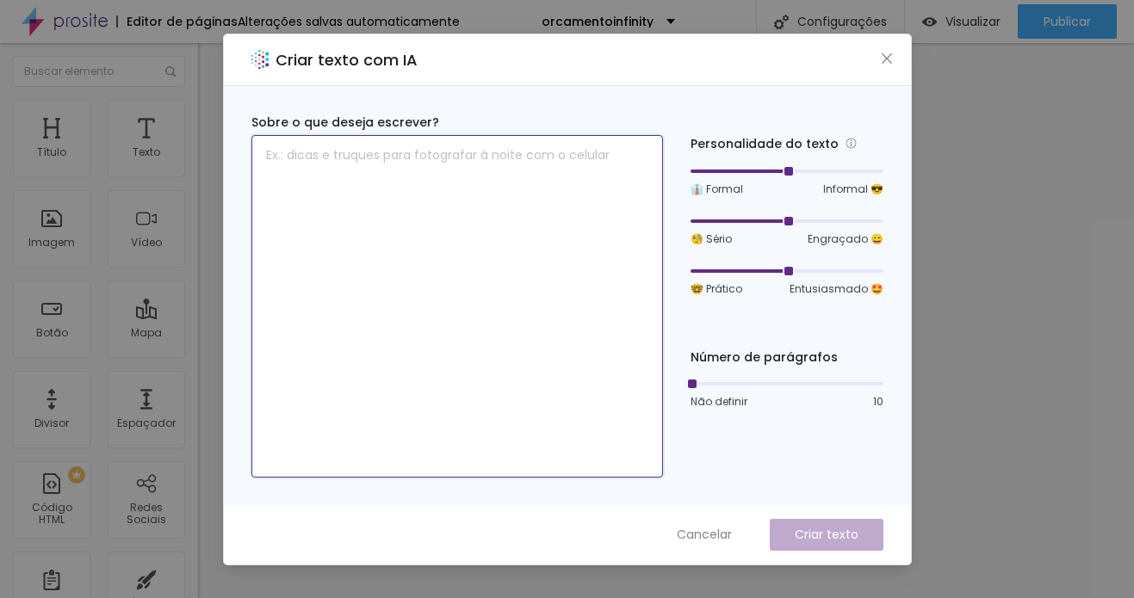
click at [599, 204] on textarea at bounding box center [456, 306] width 411 height 343
paste textarea "Quantas experiências incríveis já vivemos juntos, não é mesmo? São tantas histó…"
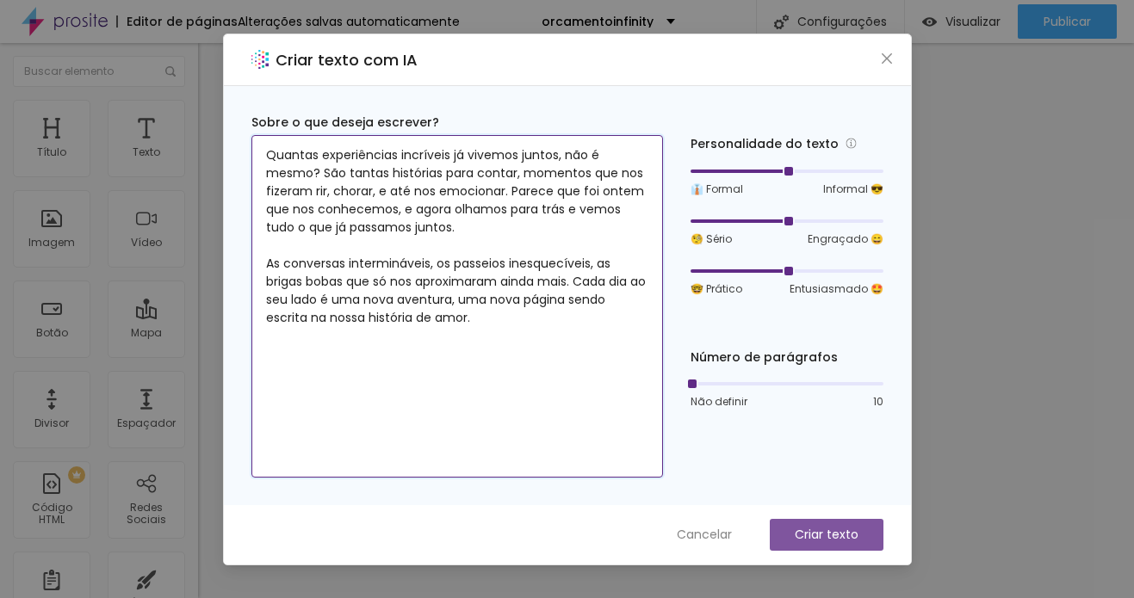
click at [287, 263] on textarea "Quantas experiências incríveis já vivemos juntos, não é mesmo? São tantas histó…" at bounding box center [456, 306] width 411 height 343
drag, startPoint x: 285, startPoint y: 263, endPoint x: 436, endPoint y: 269, distance: 150.8
click at [436, 269] on textarea "Quantas experiências incríveis já vivemos juntos, não é mesmo? São tantas histó…" at bounding box center [456, 306] width 411 height 343
drag, startPoint x: 355, startPoint y: 263, endPoint x: 300, endPoint y: 269, distance: 56.3
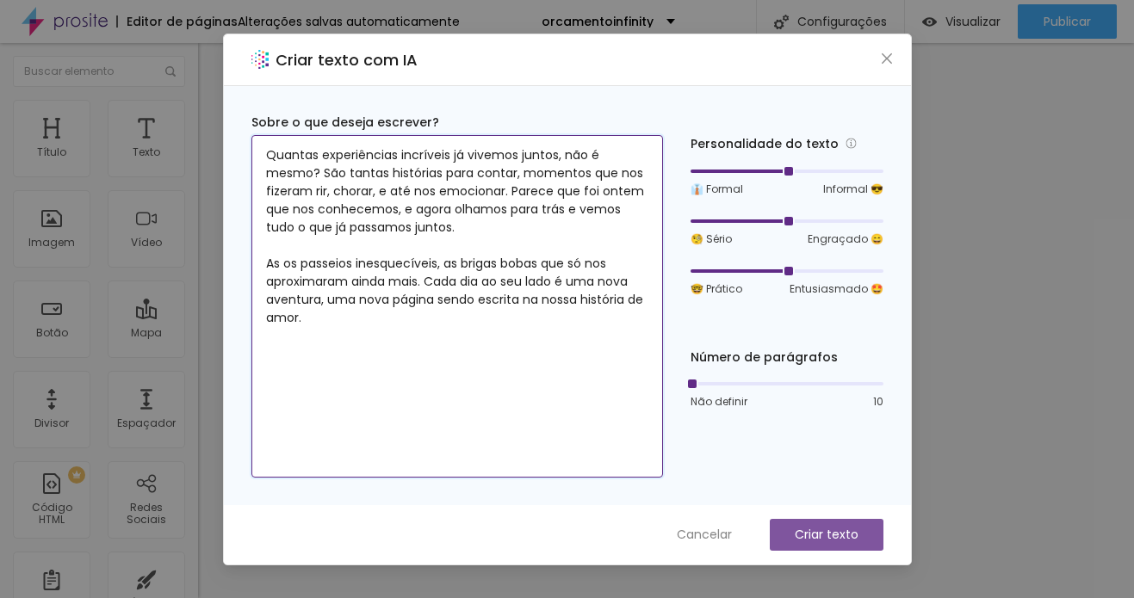
click at [300, 269] on textarea "Quantas experiências incríveis já vivemos juntos, não é mesmo? São tantas histó…" at bounding box center [456, 306] width 411 height 343
drag, startPoint x: 437, startPoint y: 263, endPoint x: 423, endPoint y: 280, distance: 21.4
click at [423, 280] on textarea "Quantas experiências incríveis já vivemos juntos, não é mesmo? São tantas histó…" at bounding box center [456, 306] width 411 height 343
drag, startPoint x: 391, startPoint y: 310, endPoint x: 195, endPoint y: 128, distance: 267.4
click at [195, 128] on div "Criar texto com IA Sobre o que deseja escrever? Quantas experiências incríveis …" at bounding box center [567, 299] width 1134 height 598
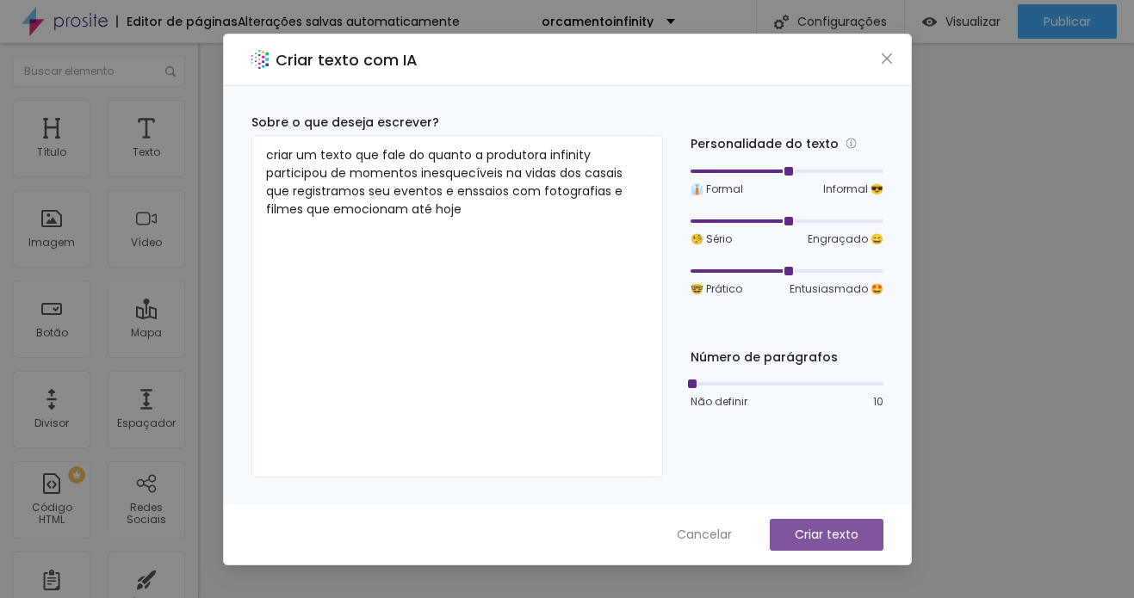
click at [838, 528] on p "Criar texto" at bounding box center [826, 535] width 64 height 18
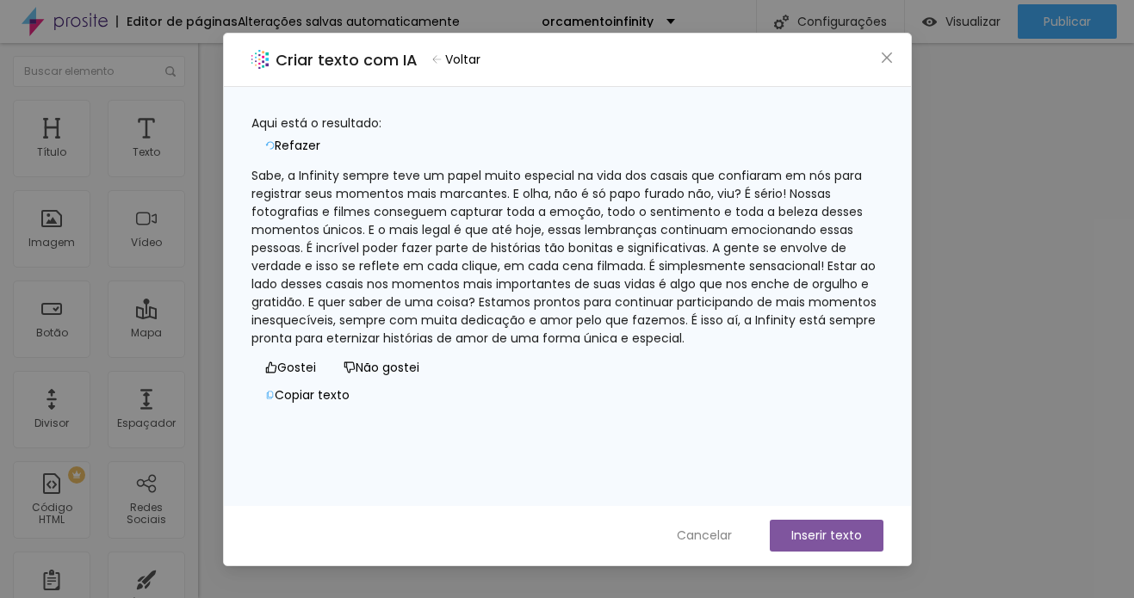
click at [825, 533] on button "Inserir texto" at bounding box center [827, 536] width 114 height 32
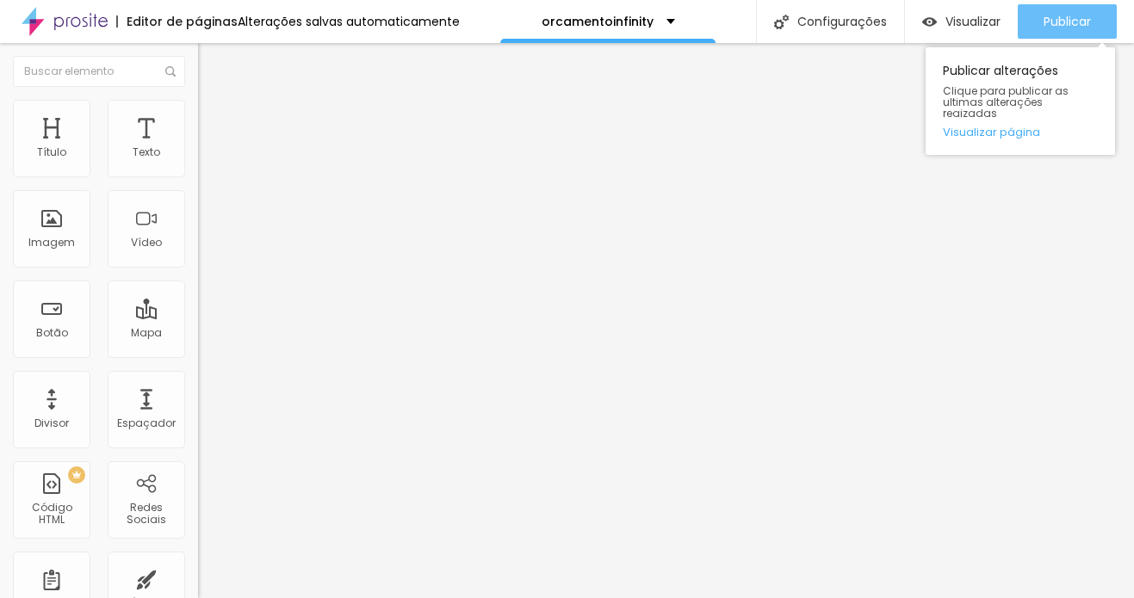
click at [1039, 27] on span "Publicar" at bounding box center [1066, 22] width 47 height 14
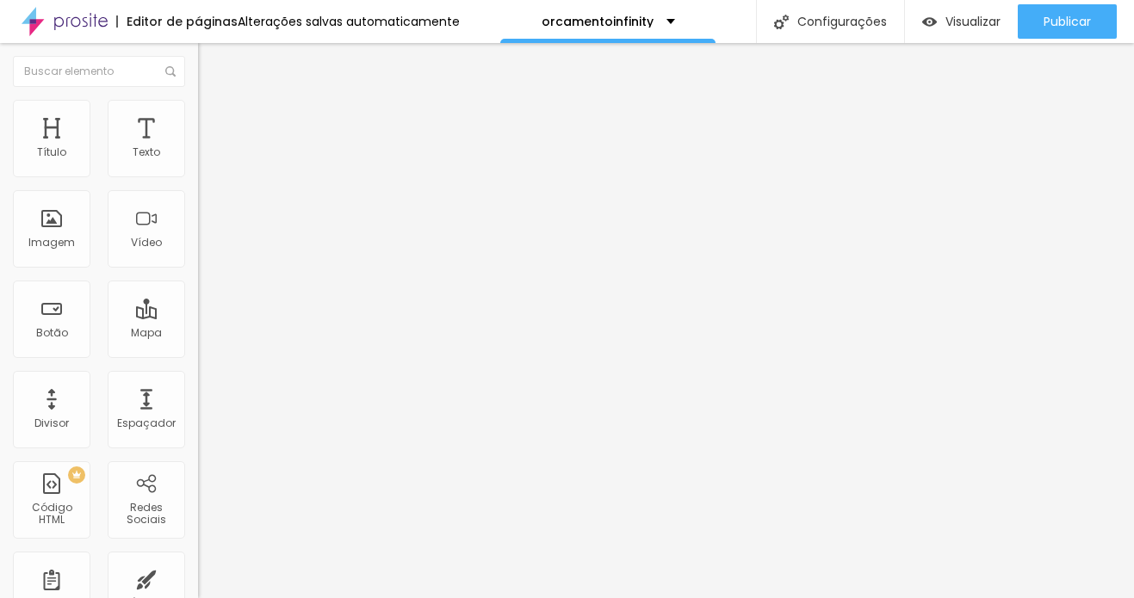
click at [198, 112] on li "Estilo" at bounding box center [297, 108] width 198 height 17
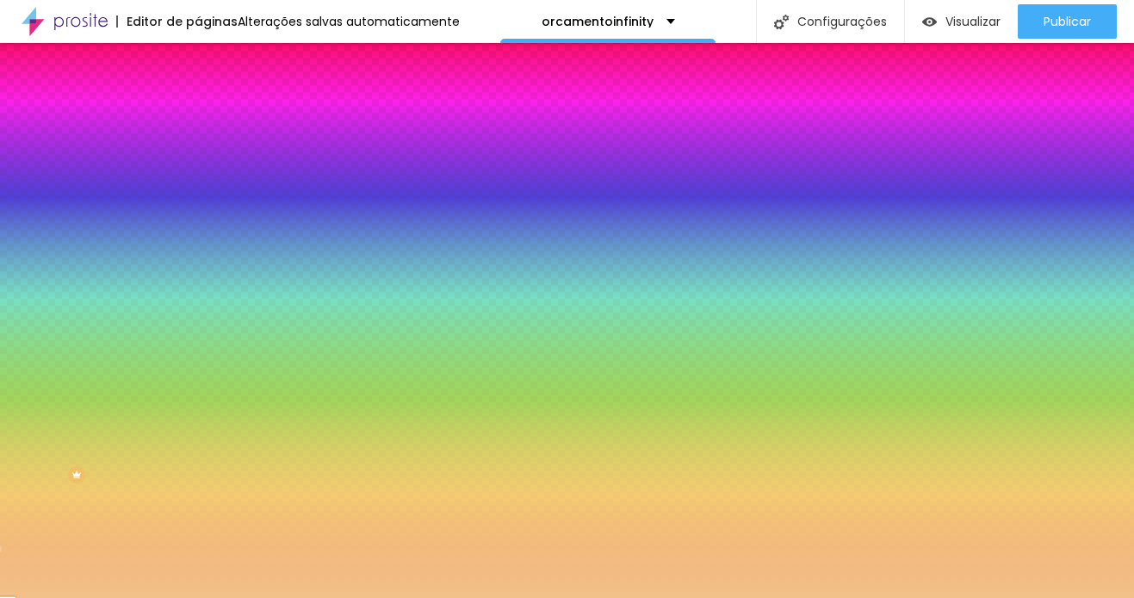
click at [198, 164] on div at bounding box center [297, 164] width 198 height 0
click at [198, 170] on input "#F2C189" at bounding box center [301, 172] width 207 height 17
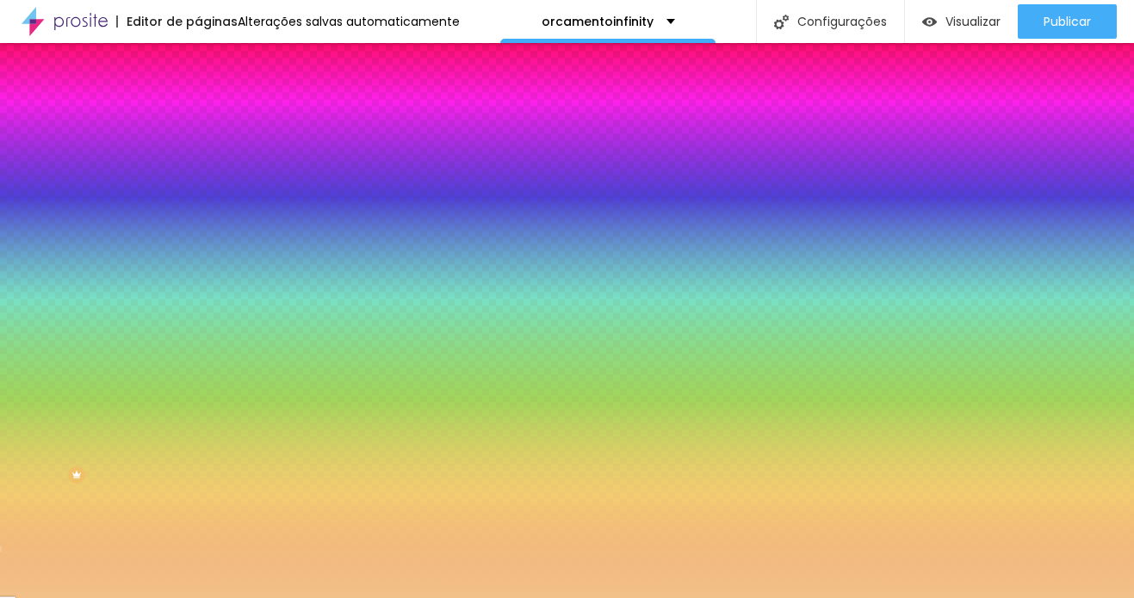
paste input "CDA965"
